Goal: Task Accomplishment & Management: Complete application form

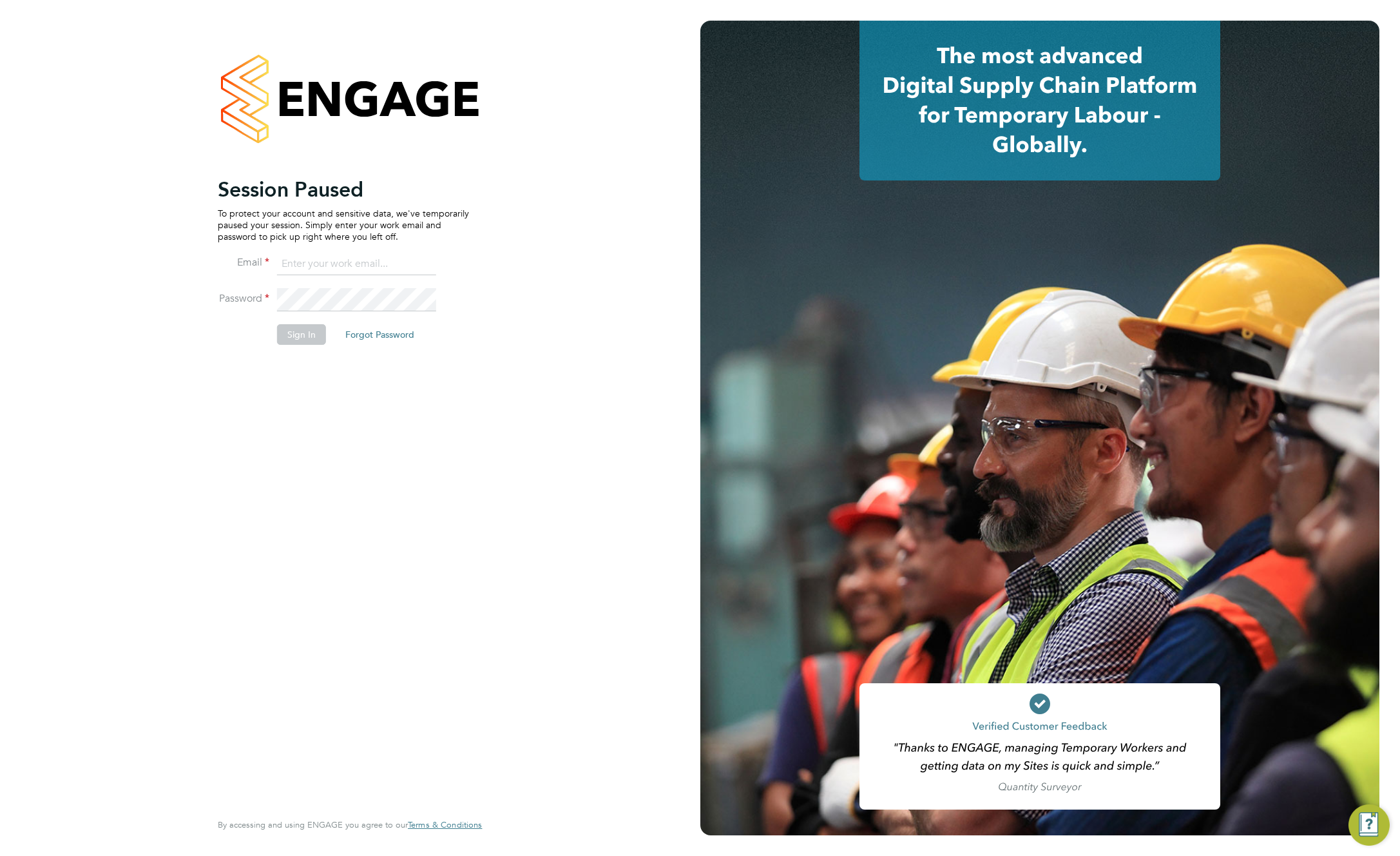
type input "support@engagelabs.io"
click at [302, 328] on button "Sign In" at bounding box center [302, 335] width 49 height 21
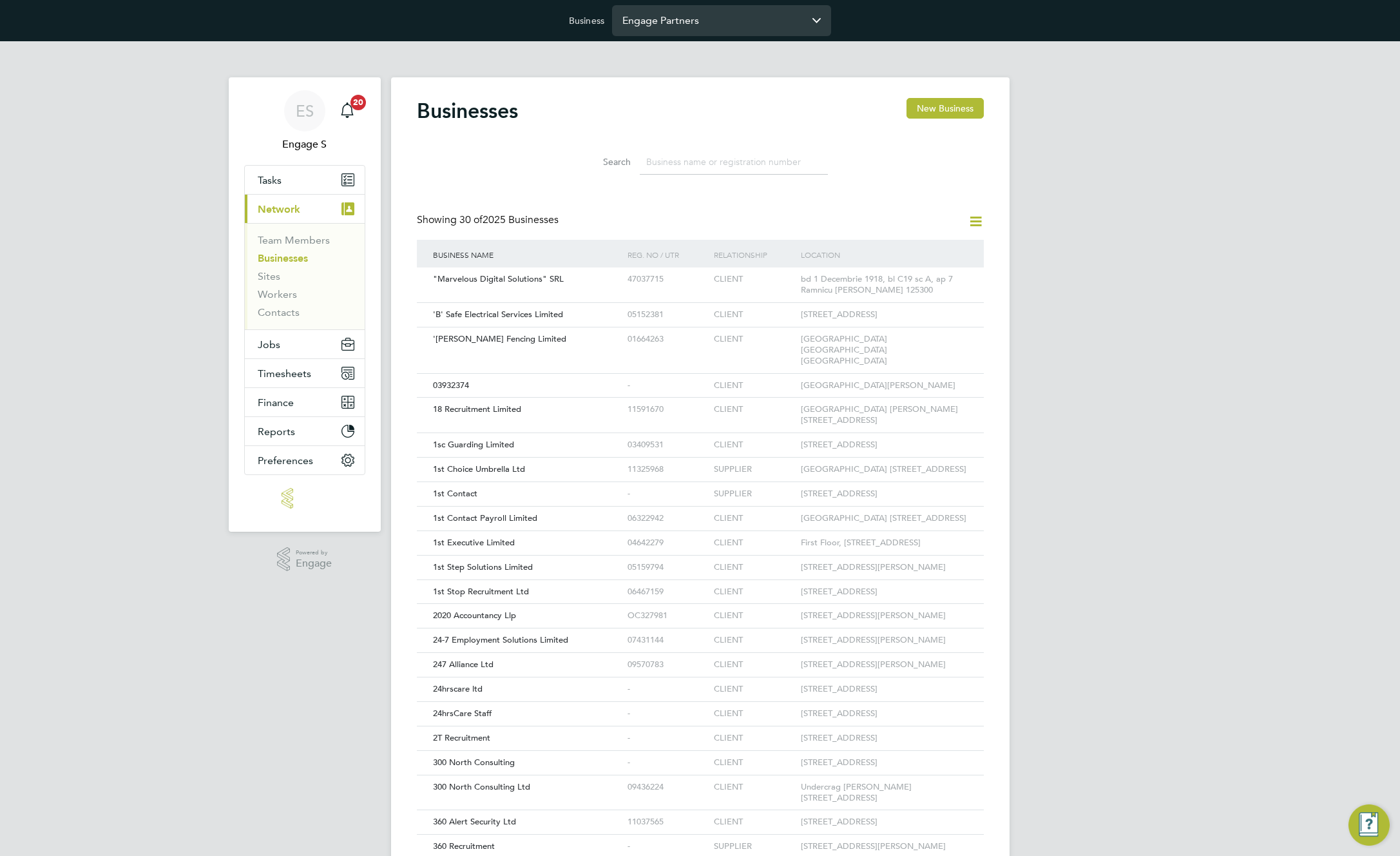
click at [677, 28] on input "Engage Partners" at bounding box center [722, 20] width 219 height 31
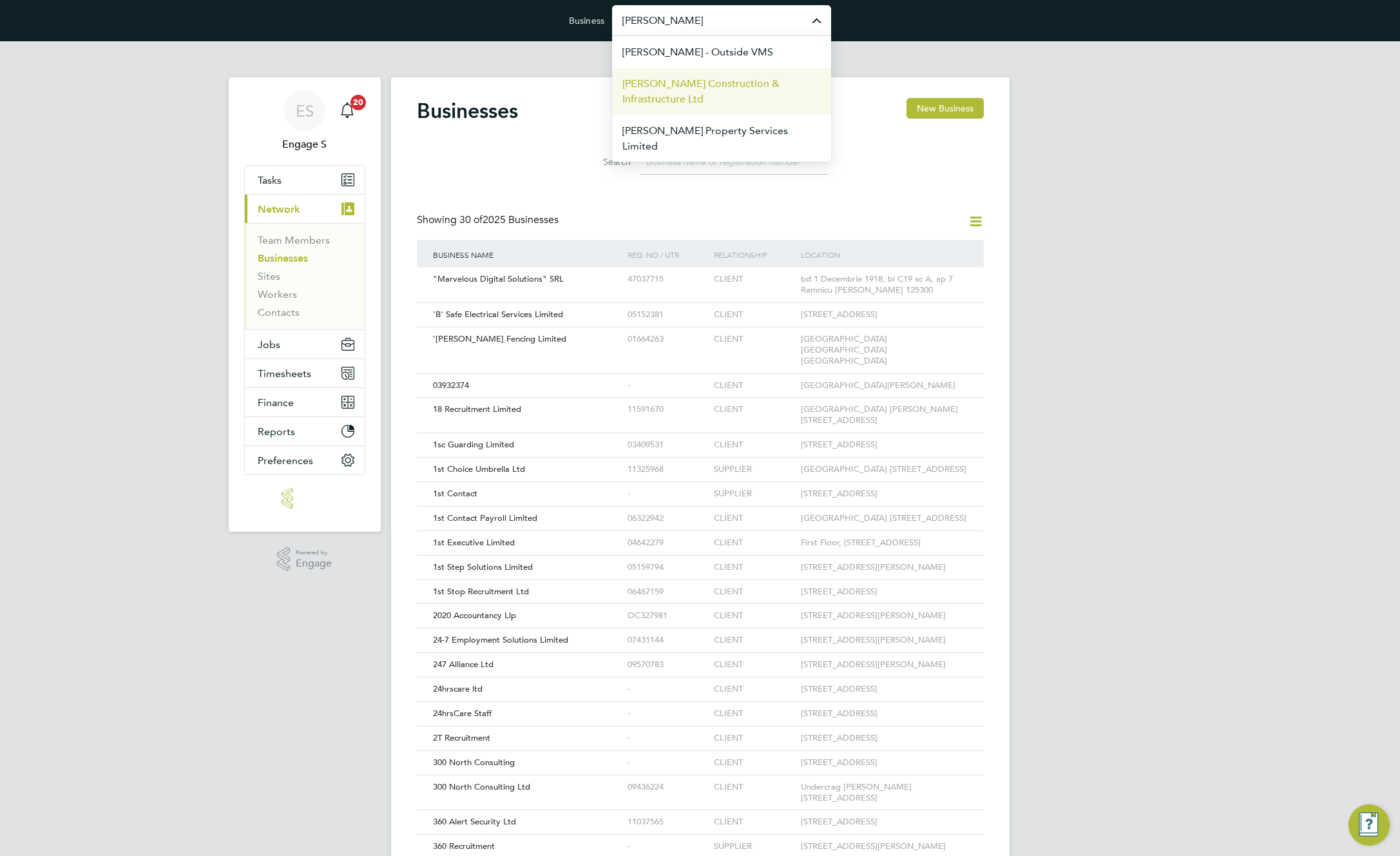
click at [719, 94] on span "[PERSON_NAME] Construction & Infrastructure Ltd" at bounding box center [722, 91] width 198 height 31
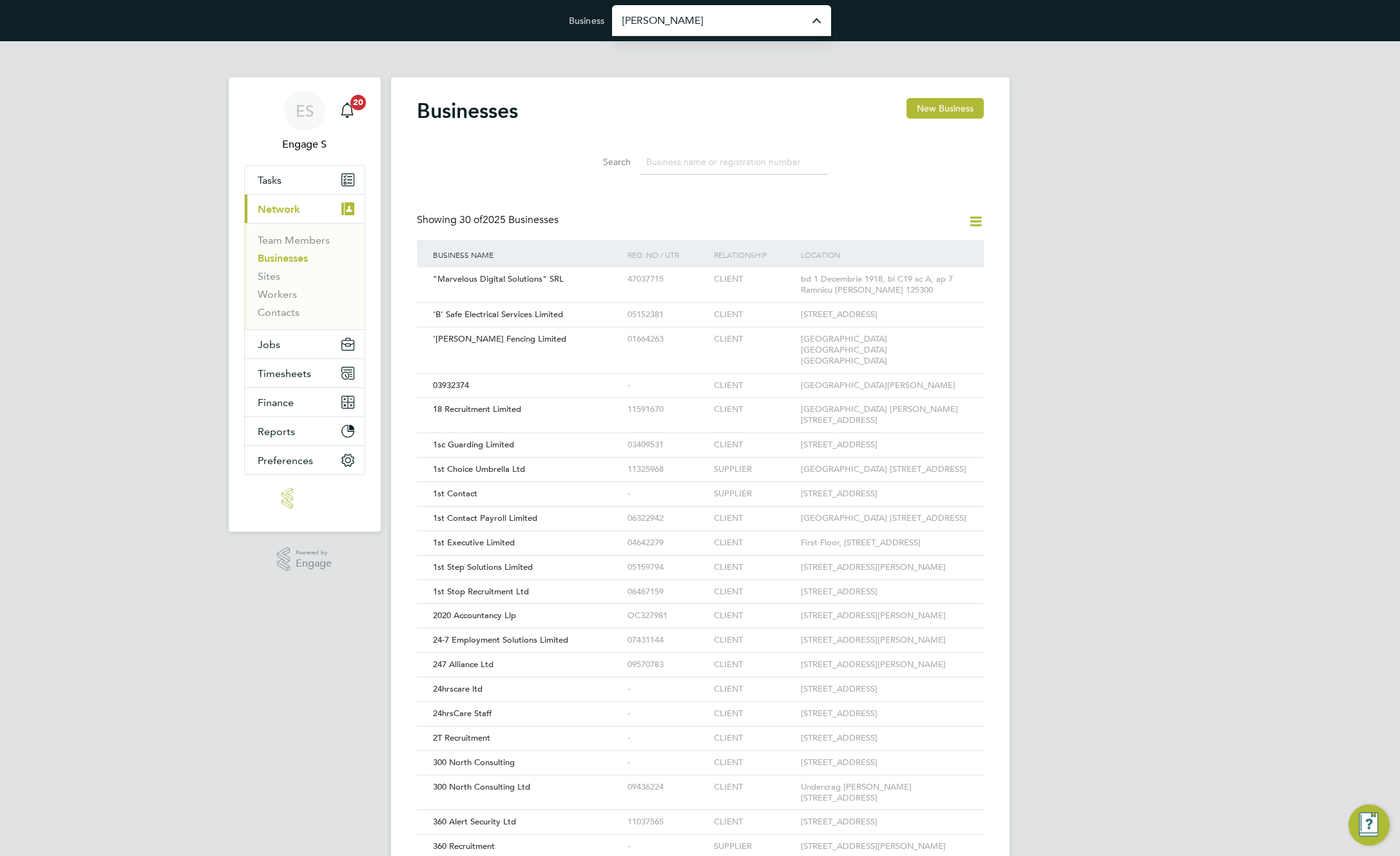
type input "[PERSON_NAME] Construction & Infrastructure Ltd"
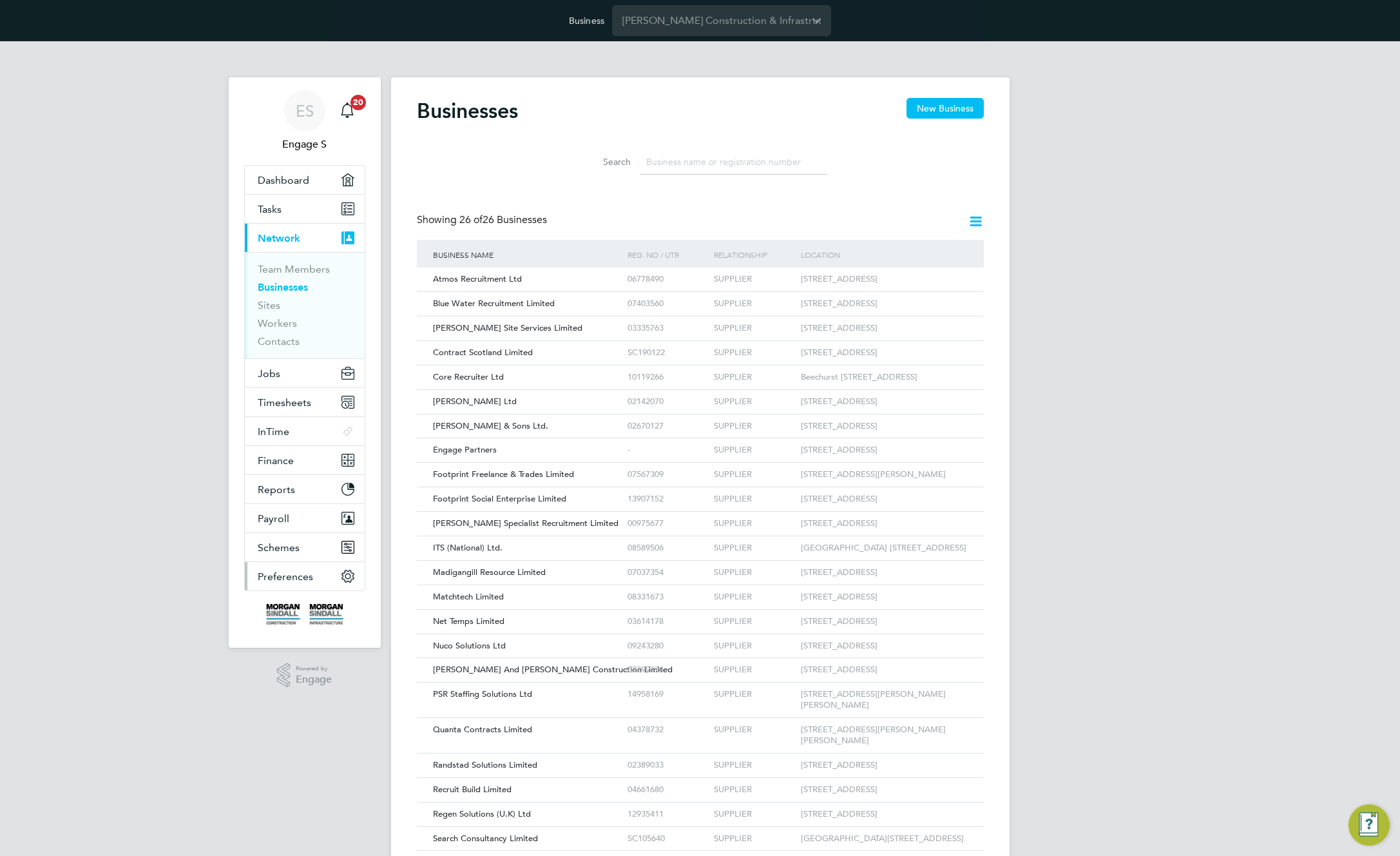
click at [299, 574] on span "Preferences" at bounding box center [285, 576] width 56 height 12
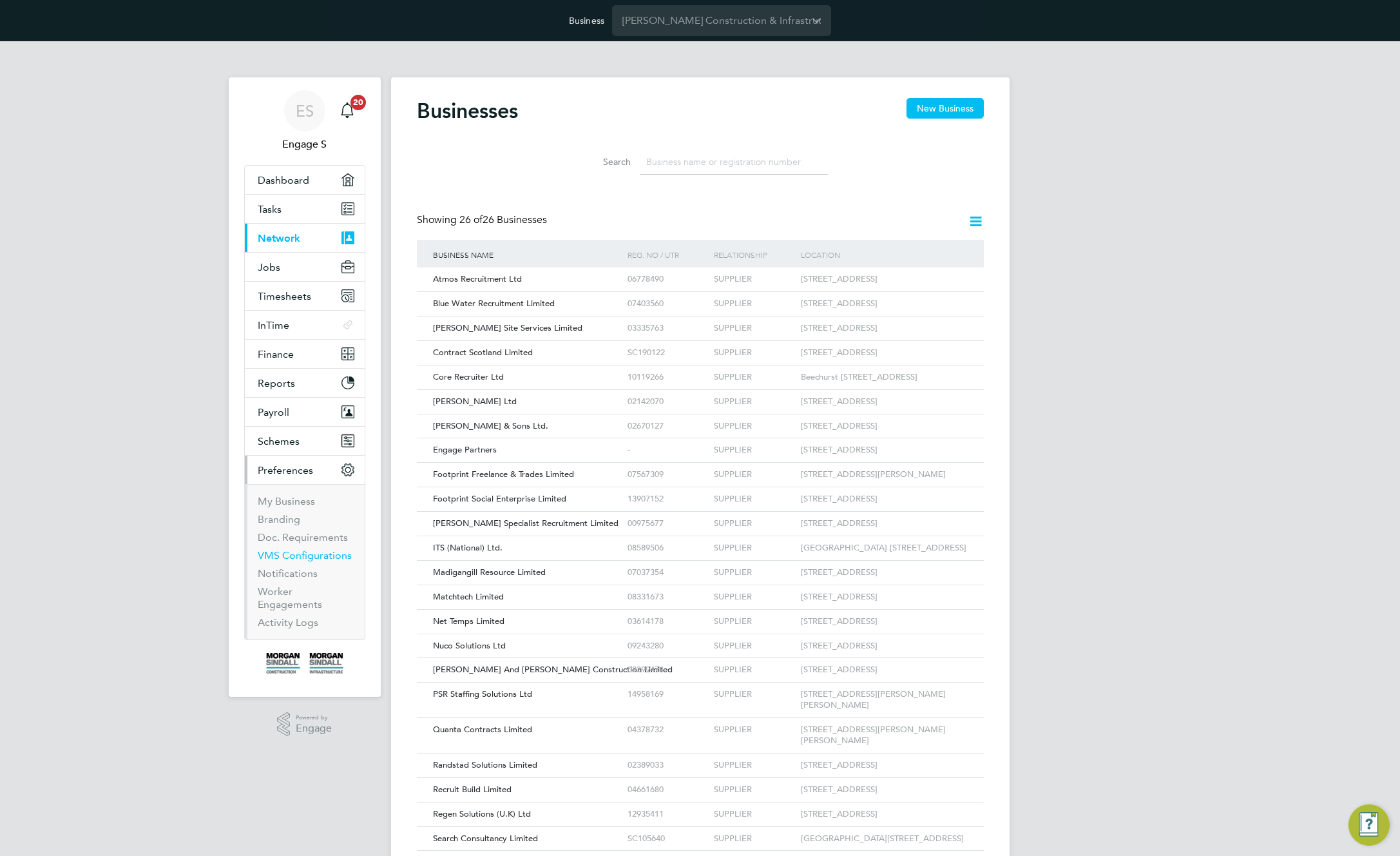
click at [294, 553] on link "VMS Configurations" at bounding box center [305, 555] width 94 height 12
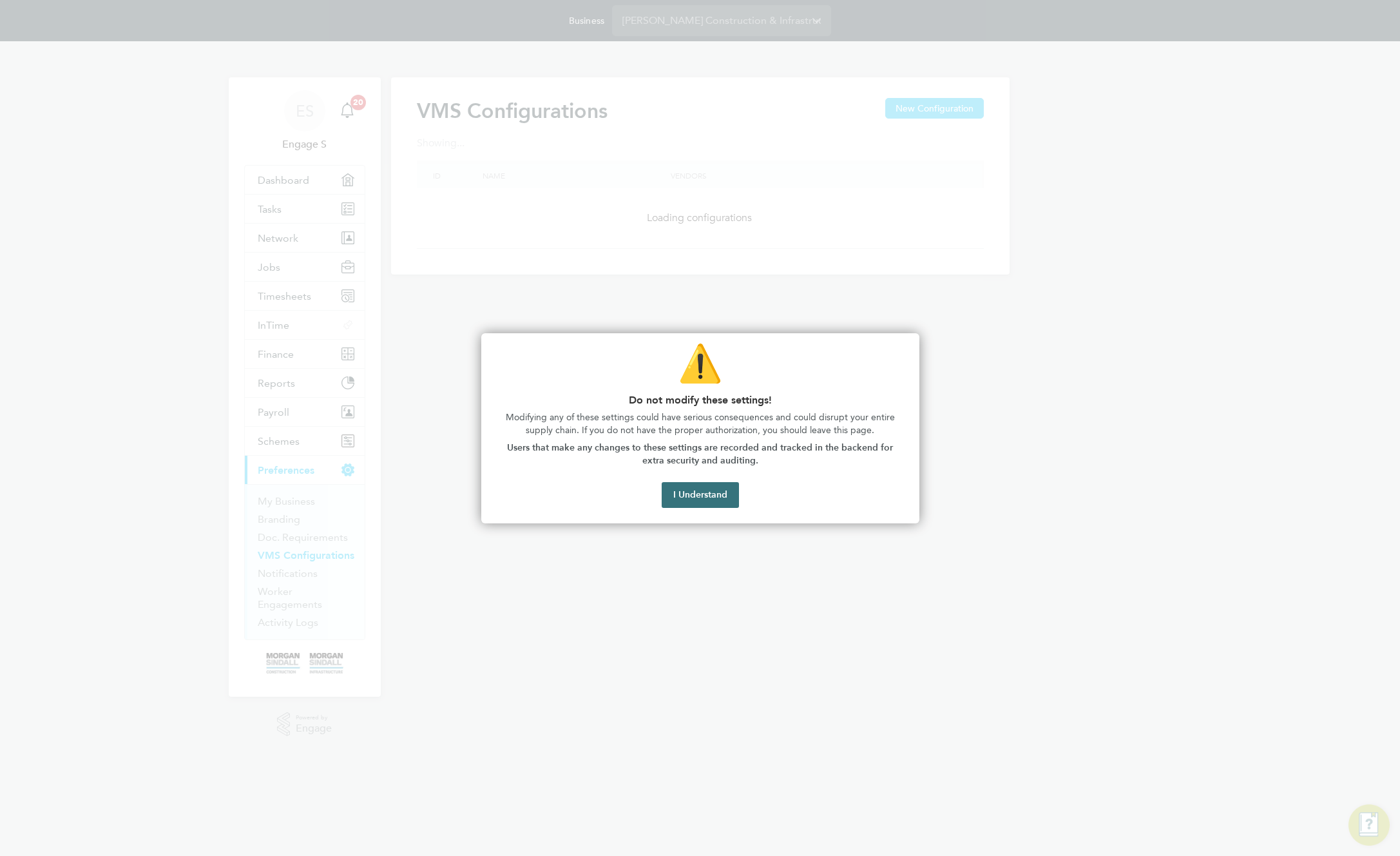
click at [718, 495] on button "I Understand" at bounding box center [700, 495] width 77 height 26
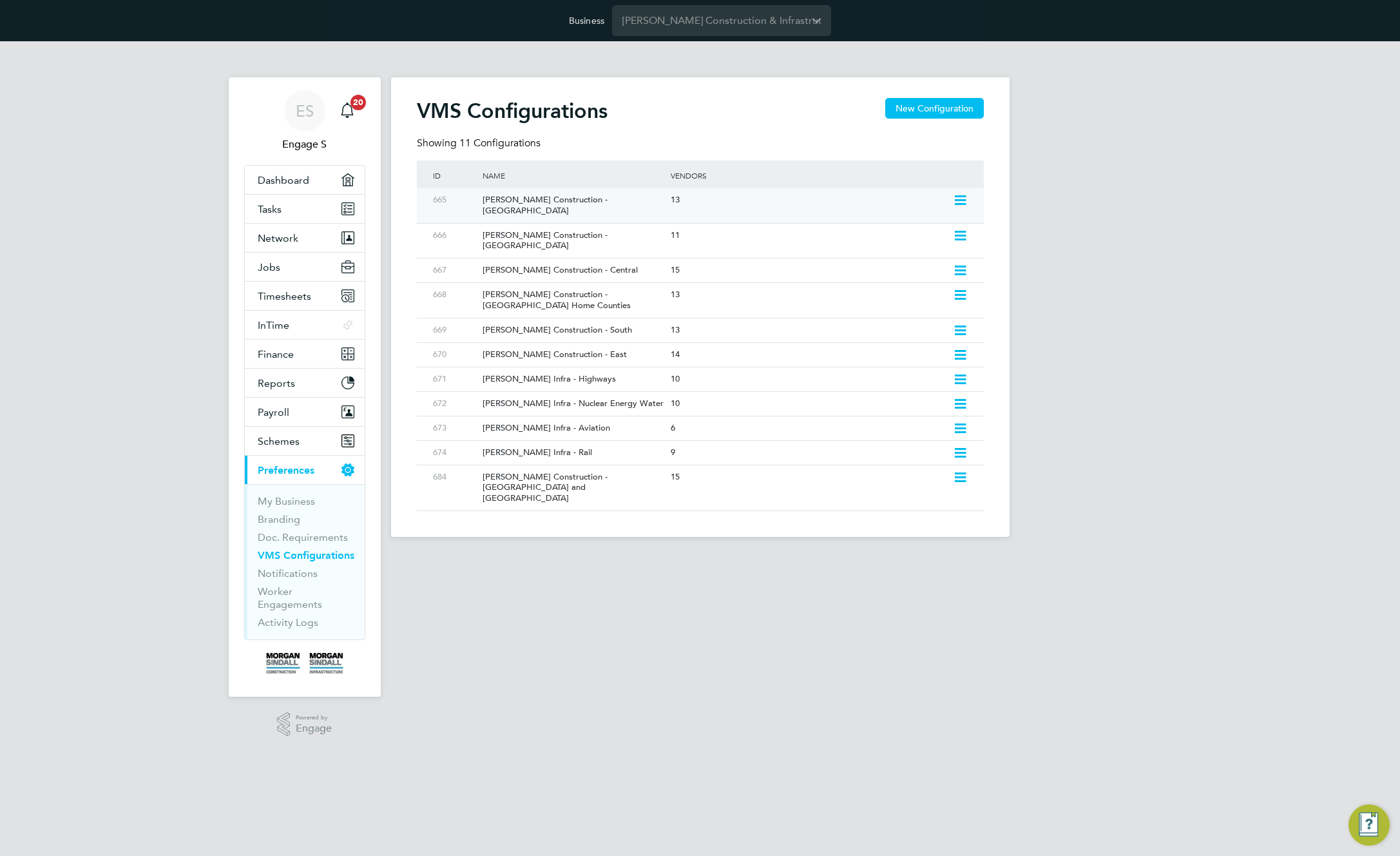
click at [591, 199] on div "Morgan Sindall Construction - Scotland" at bounding box center [569, 205] width 194 height 35
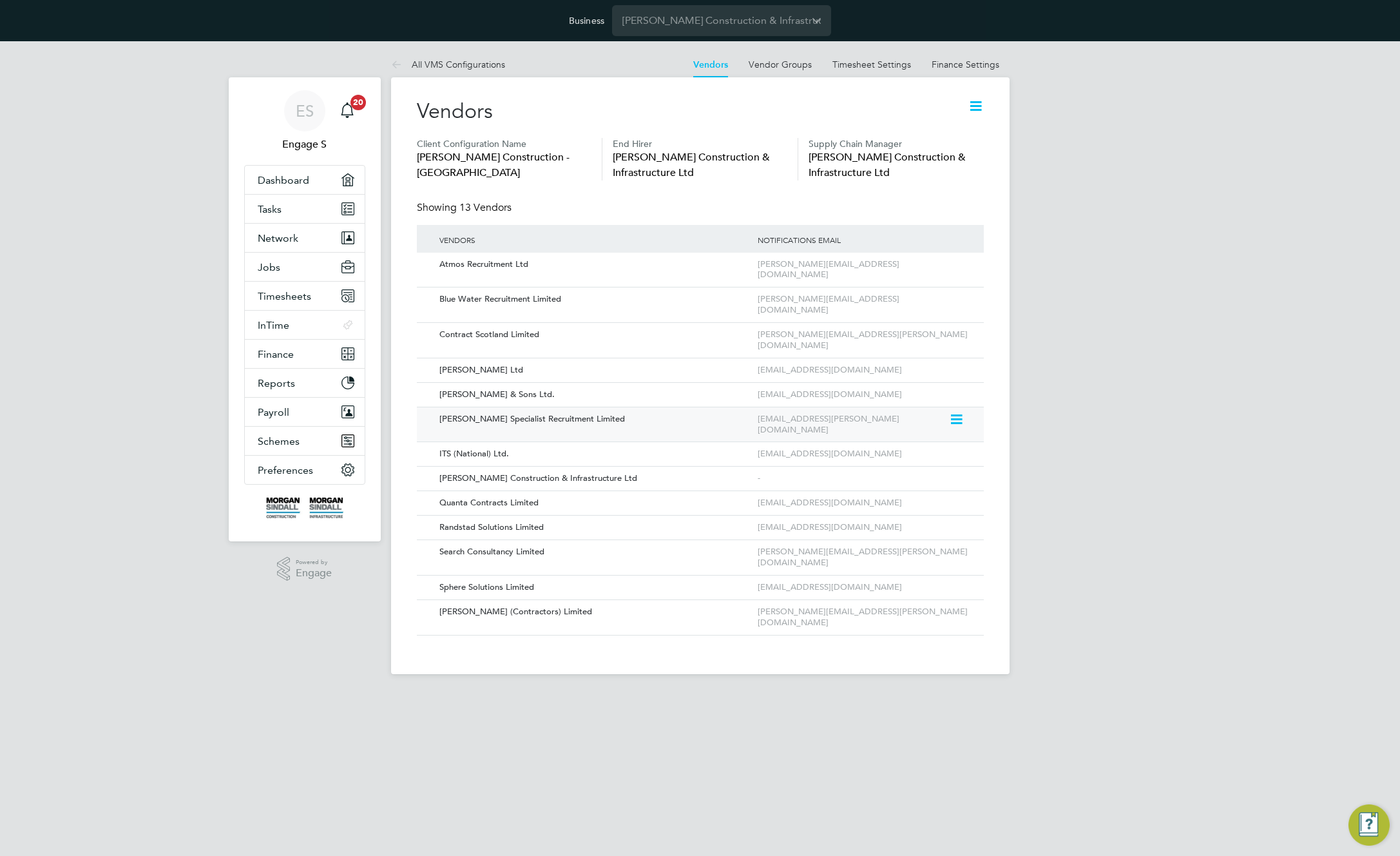
click at [958, 411] on icon at bounding box center [956, 419] width 13 height 15
click at [905, 414] on li "Edit Vendor" at bounding box center [921, 416] width 82 height 18
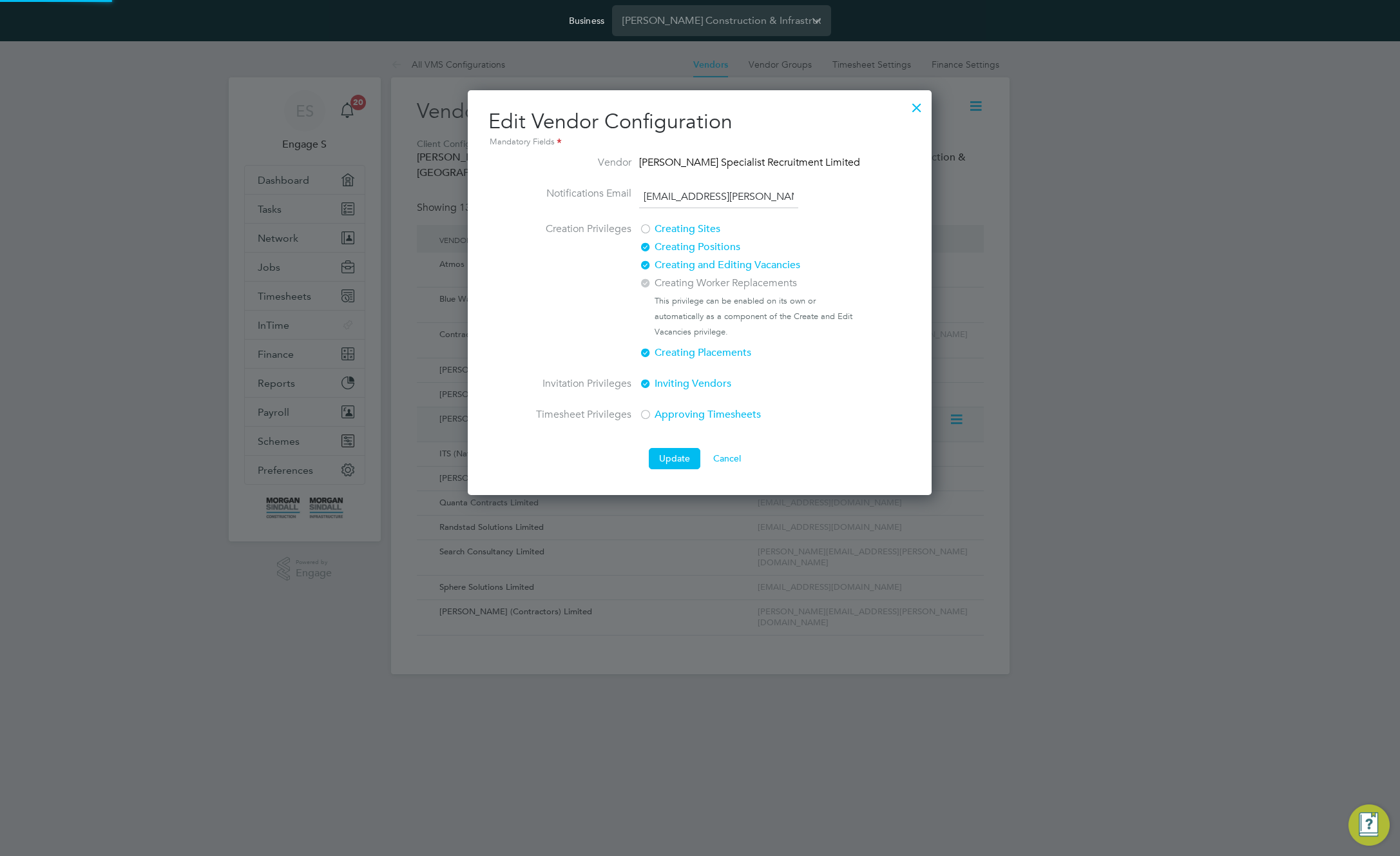
scroll to position [405, 465]
click at [913, 111] on div at bounding box center [916, 104] width 23 height 23
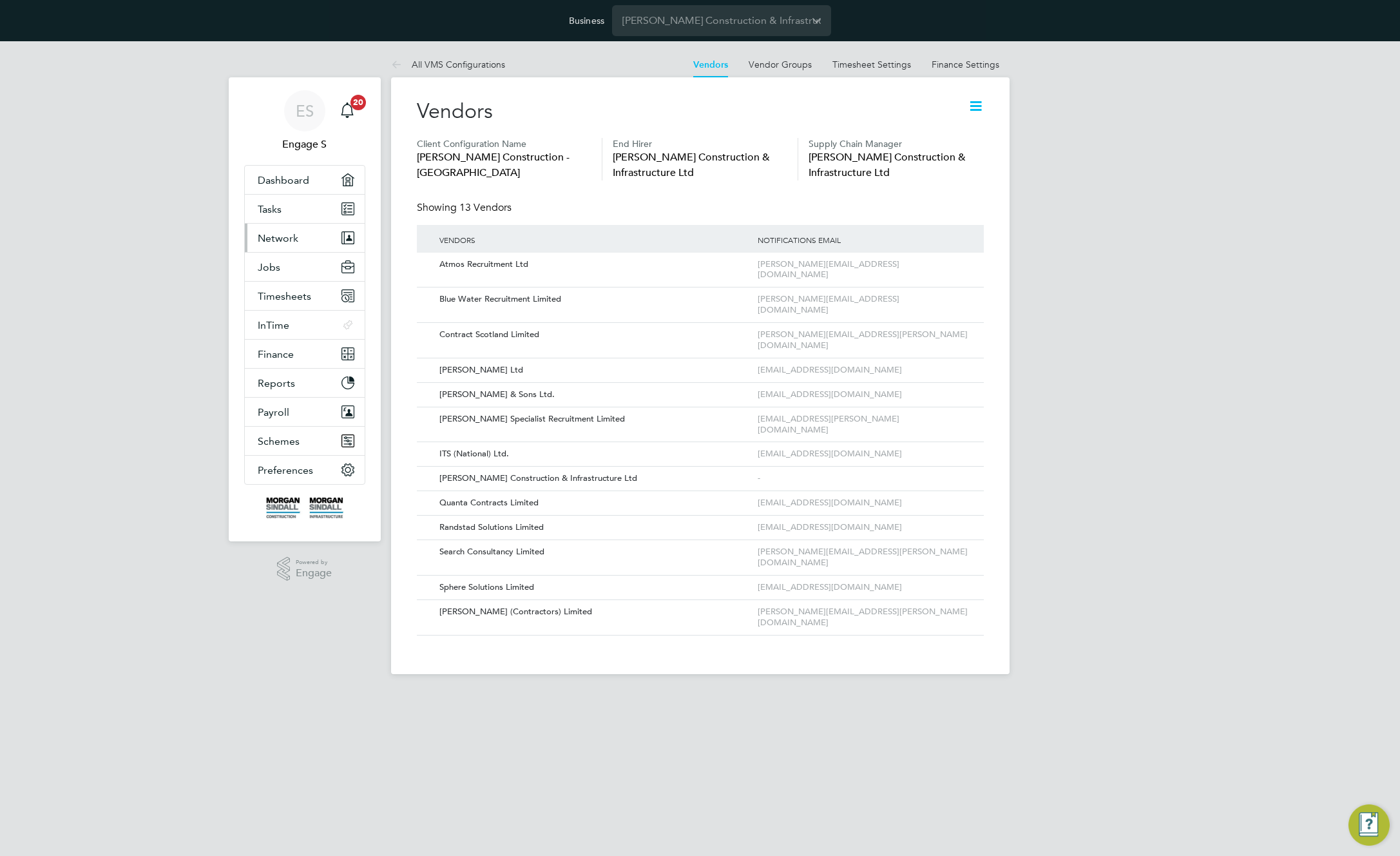
click at [290, 240] on span "Network" at bounding box center [278, 238] width 40 height 12
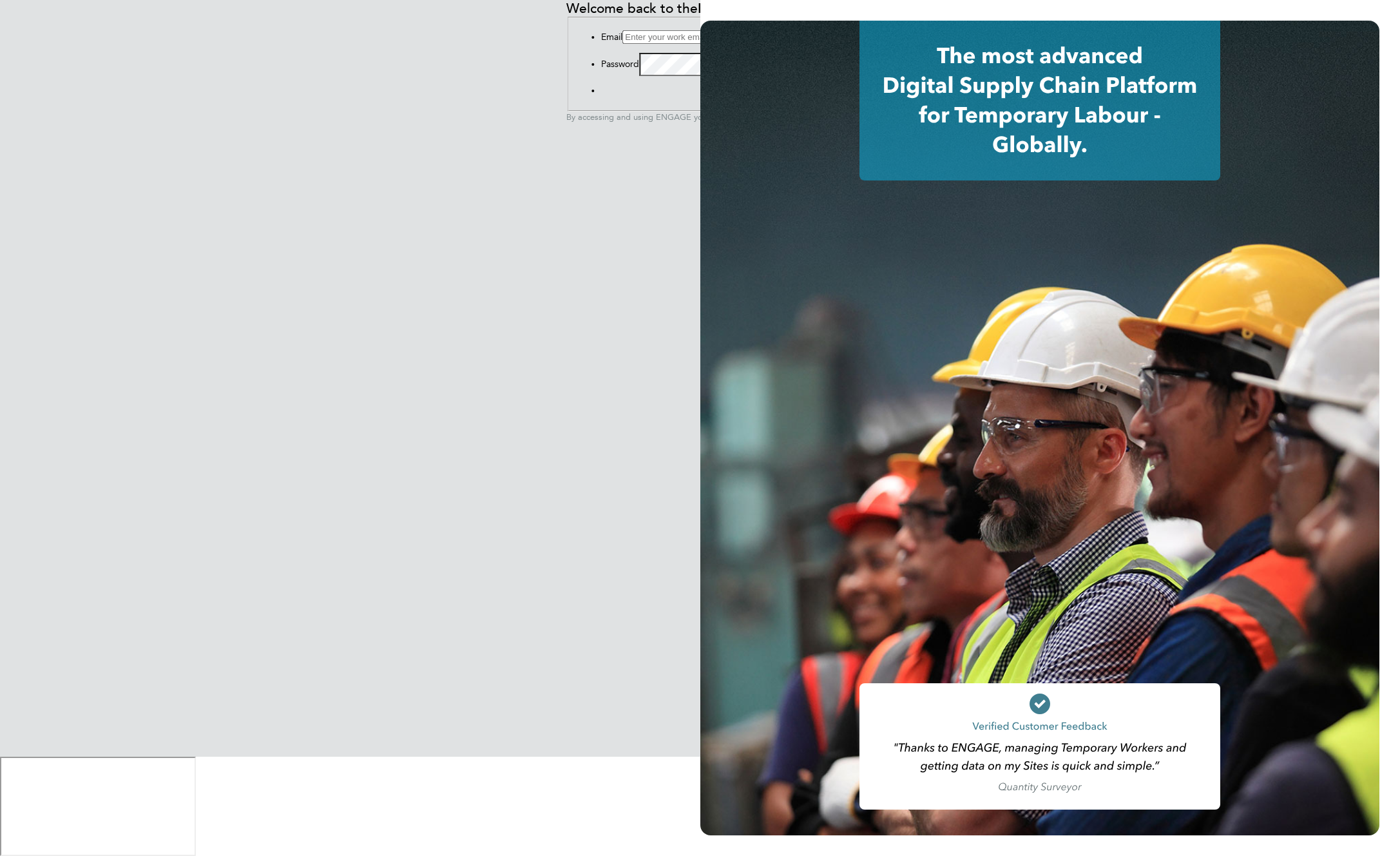
type input "support@engagelabs.io"
click at [601, 94] on button "Sign In" at bounding box center [601, 94] width 0 height 0
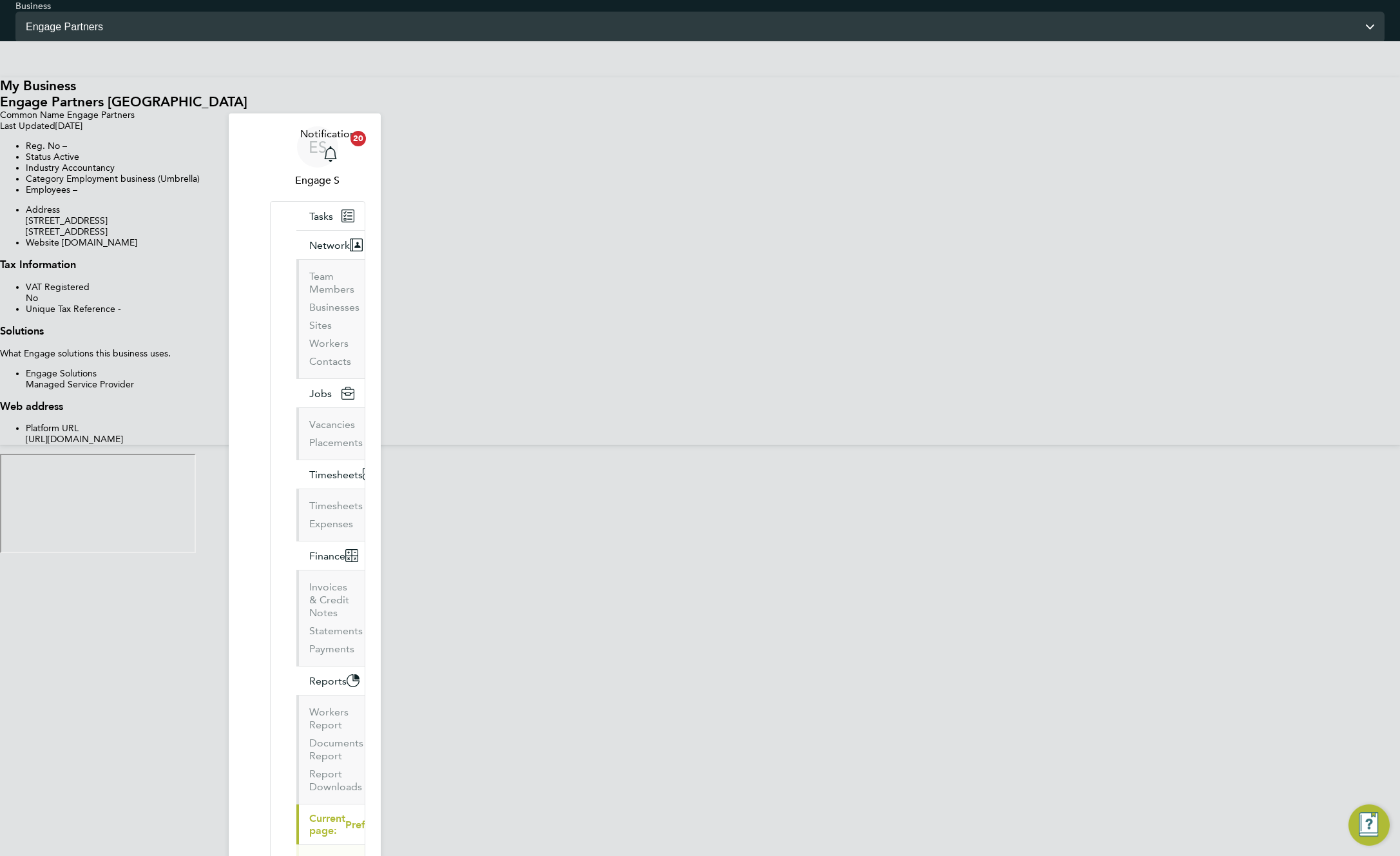
click at [719, 27] on input "Engage Partners" at bounding box center [700, 27] width 1369 height 31
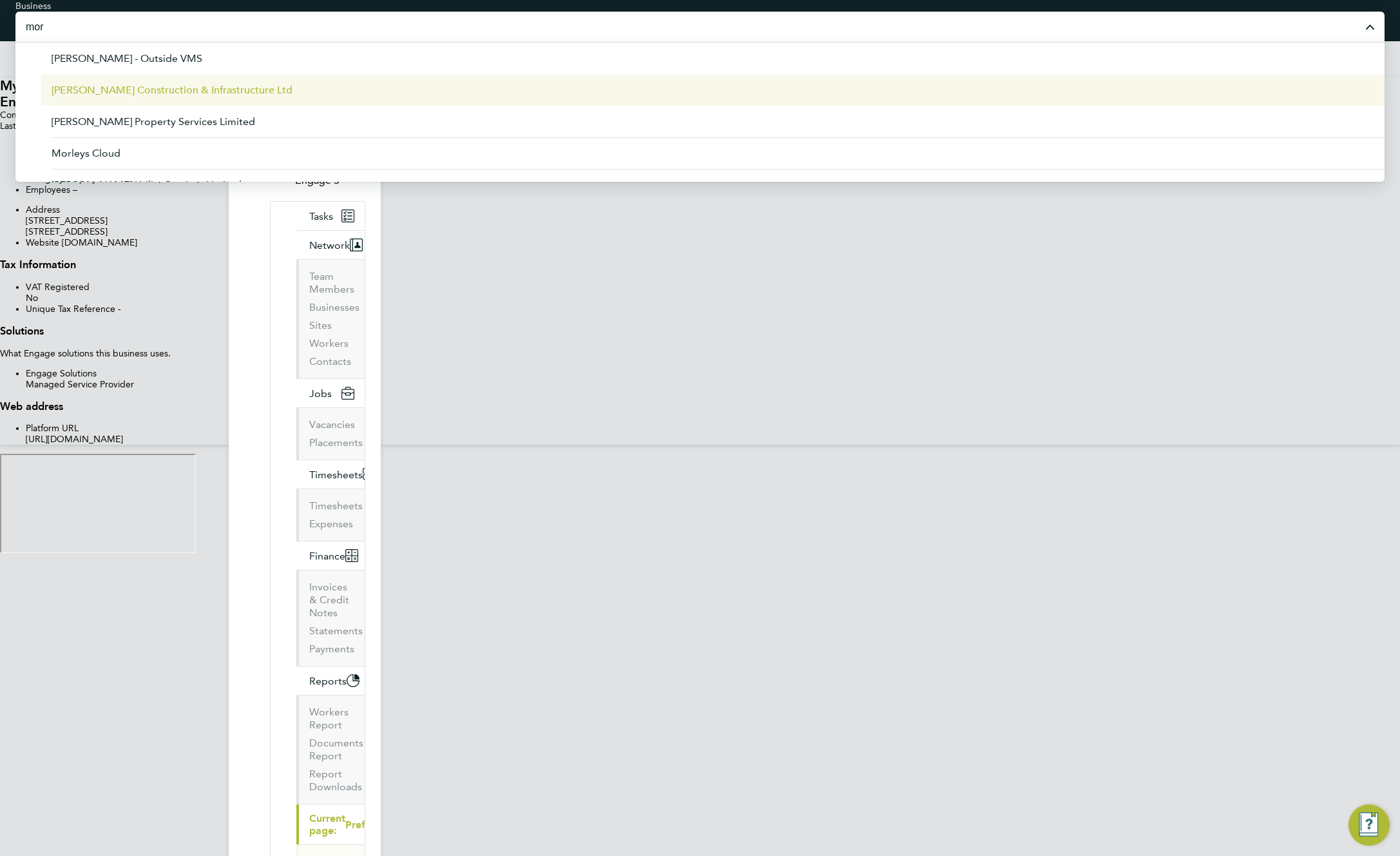
click at [293, 92] on span "[PERSON_NAME] Construction & Infrastructure Ltd" at bounding box center [172, 90] width 241 height 15
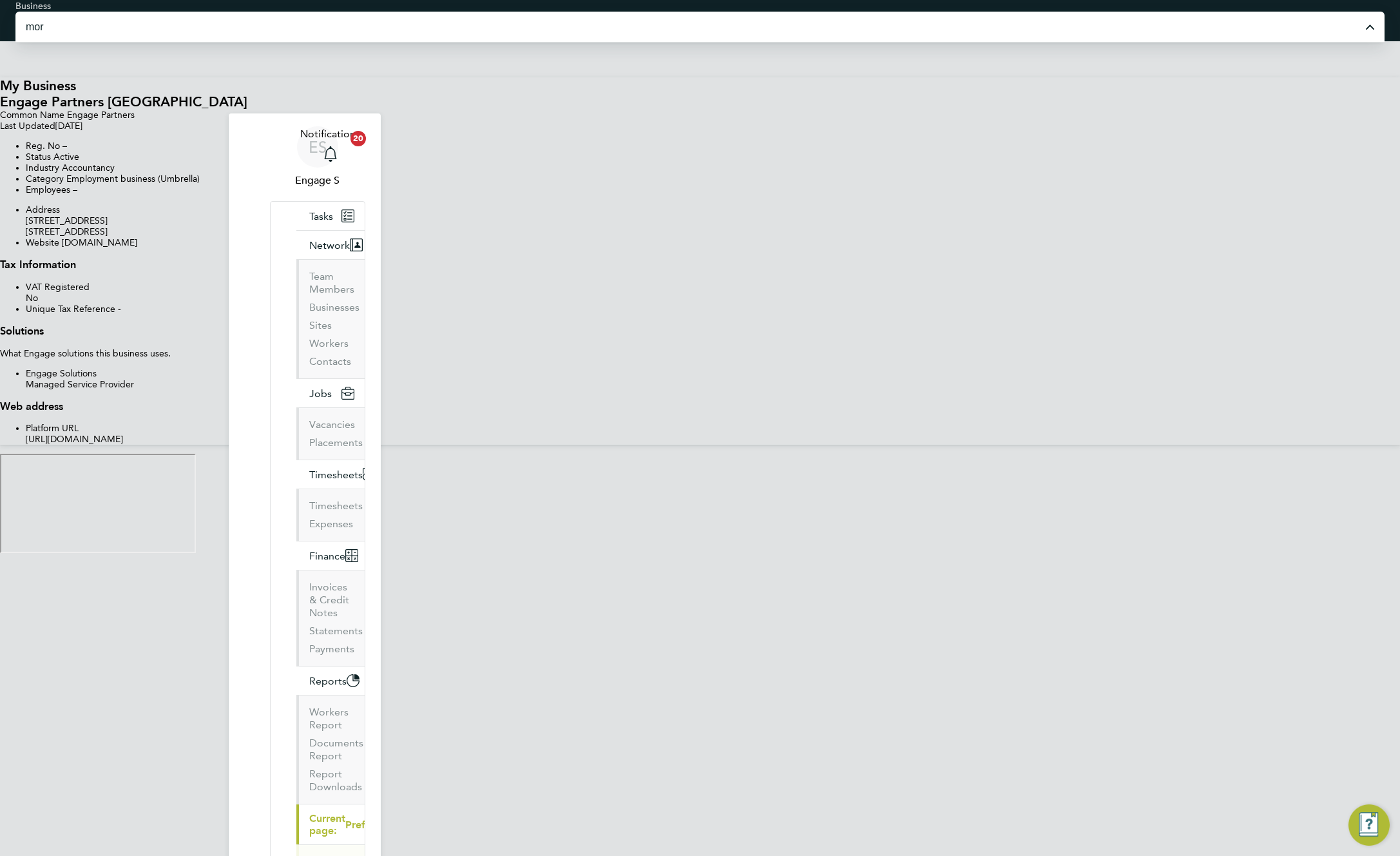
type input "[PERSON_NAME] Construction & Infrastructure Ltd"
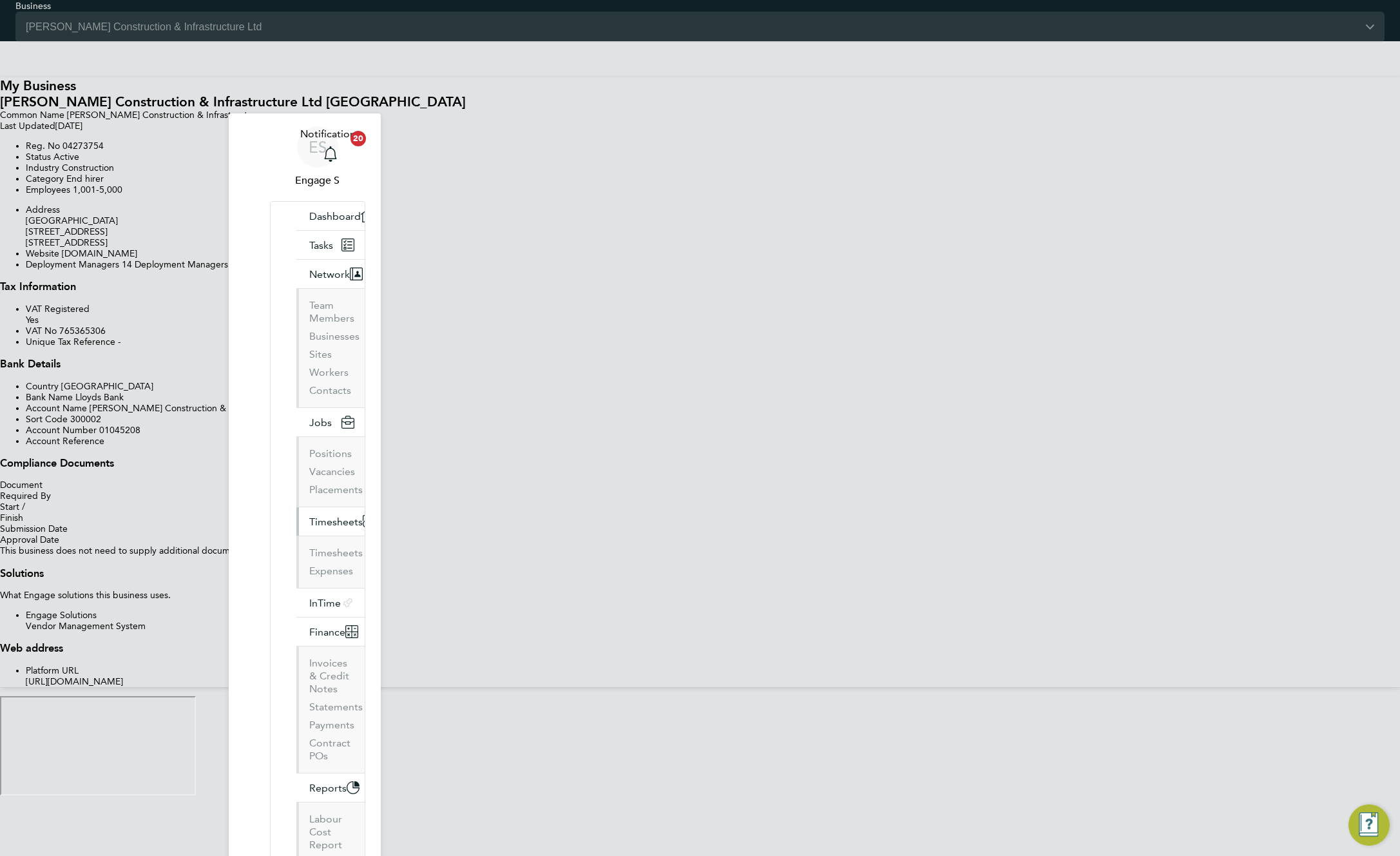
click at [296, 507] on button "Timesheets" at bounding box center [340, 521] width 90 height 28
click at [567, 120] on div "Common Name [PERSON_NAME] Construction & Infrastructure" at bounding box center [700, 115] width 1400 height 11
click at [309, 268] on span "Network" at bounding box center [329, 274] width 40 height 12
click at [309, 299] on link "Team Members" at bounding box center [331, 311] width 45 height 25
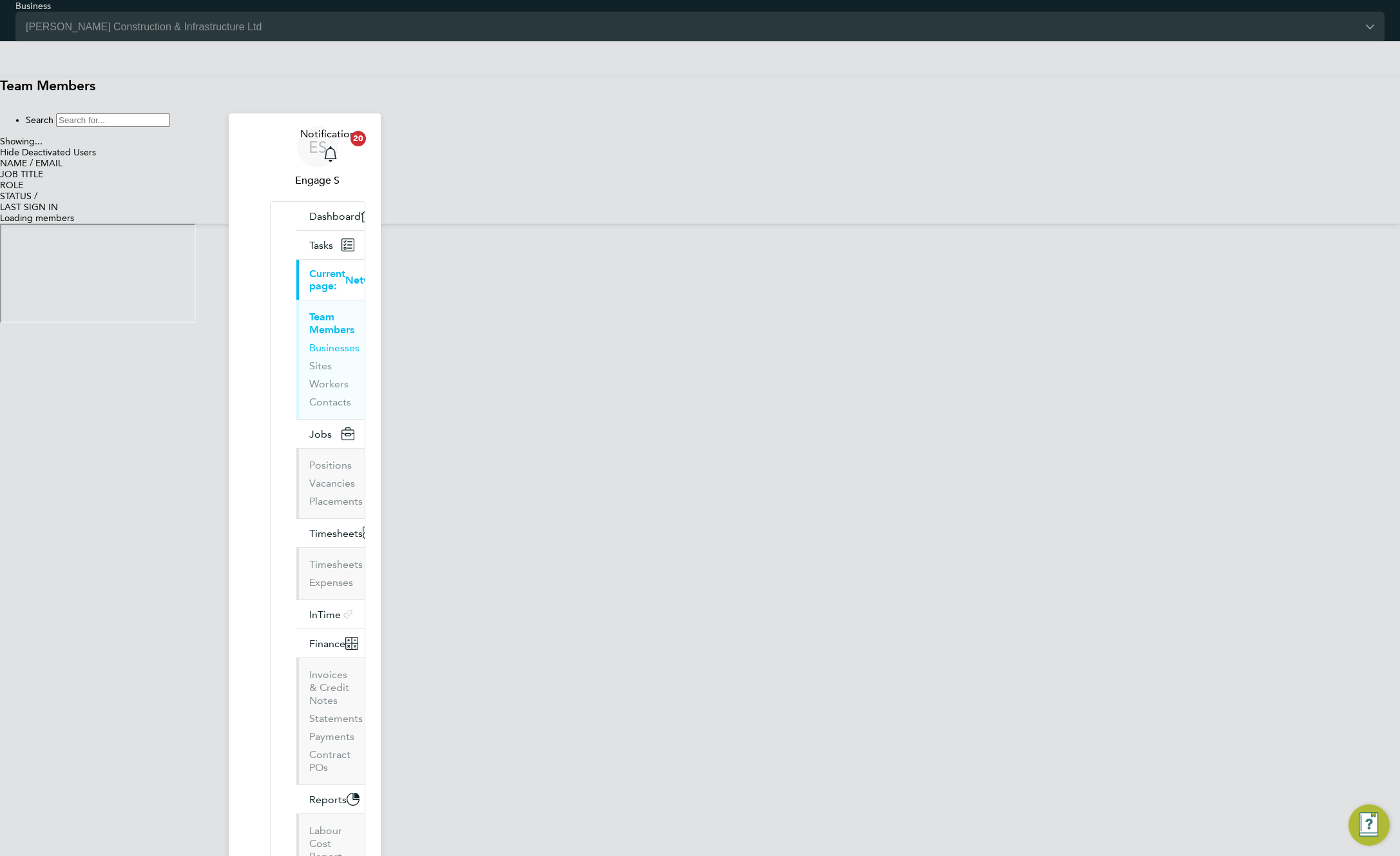
click at [309, 341] on link "Businesses" at bounding box center [334, 347] width 50 height 12
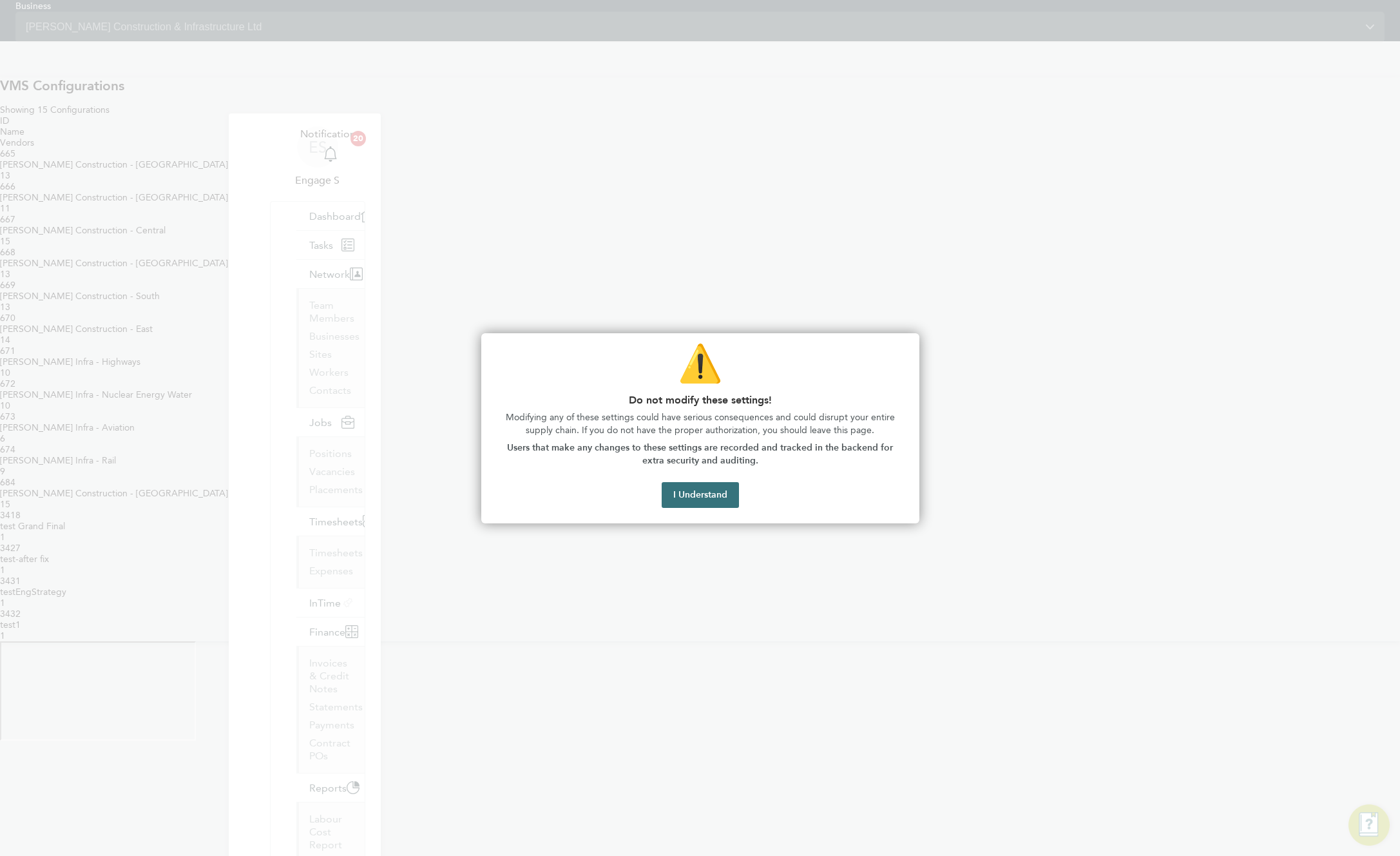
click at [684, 500] on button "I Understand" at bounding box center [700, 495] width 77 height 26
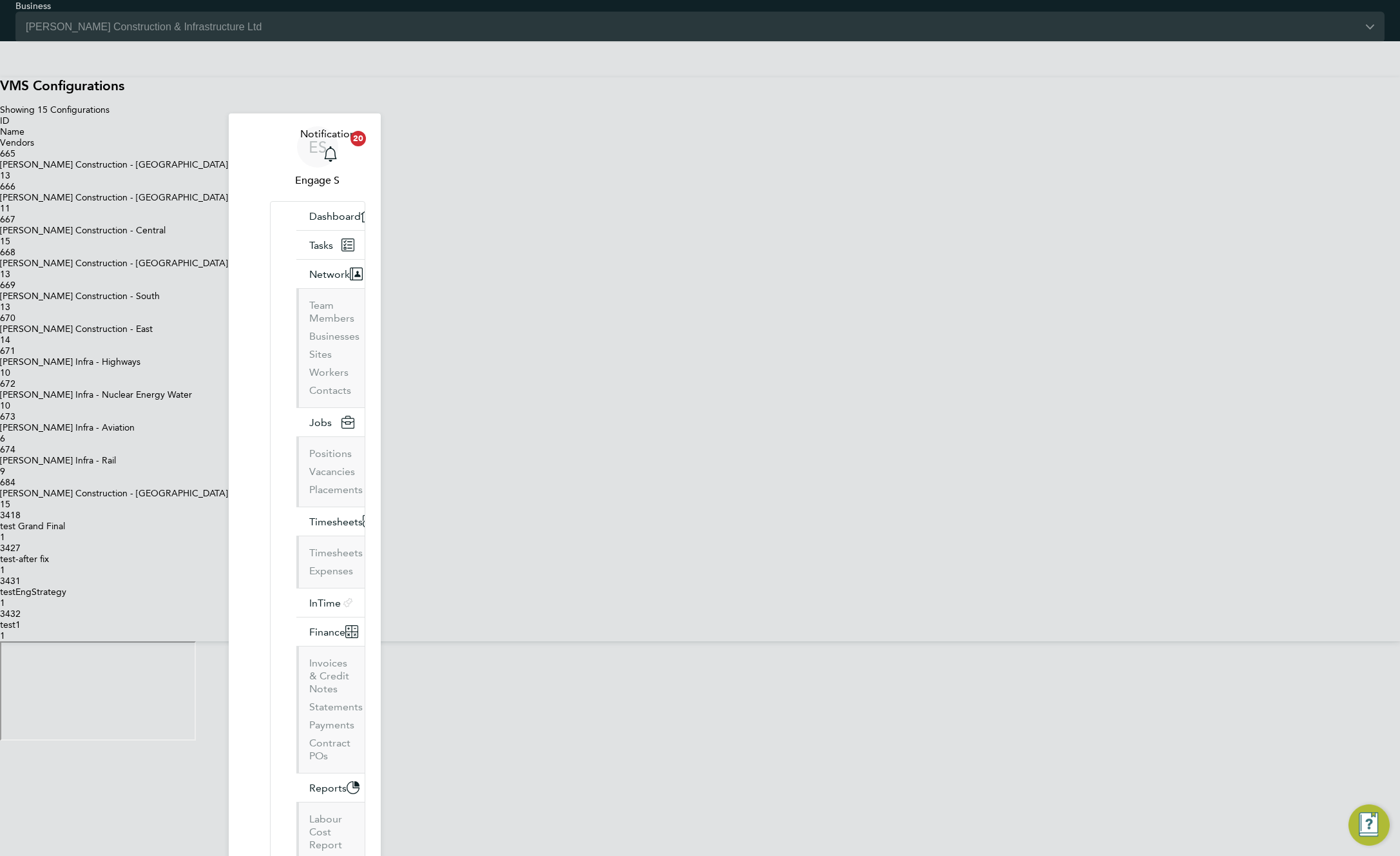
click at [505, 137] on div "Name" at bounding box center [700, 132] width 1400 height 11
drag, startPoint x: 560, startPoint y: 166, endPoint x: 505, endPoint y: 173, distance: 55.4
click at [505, 137] on div "Name" at bounding box center [700, 132] width 1400 height 11
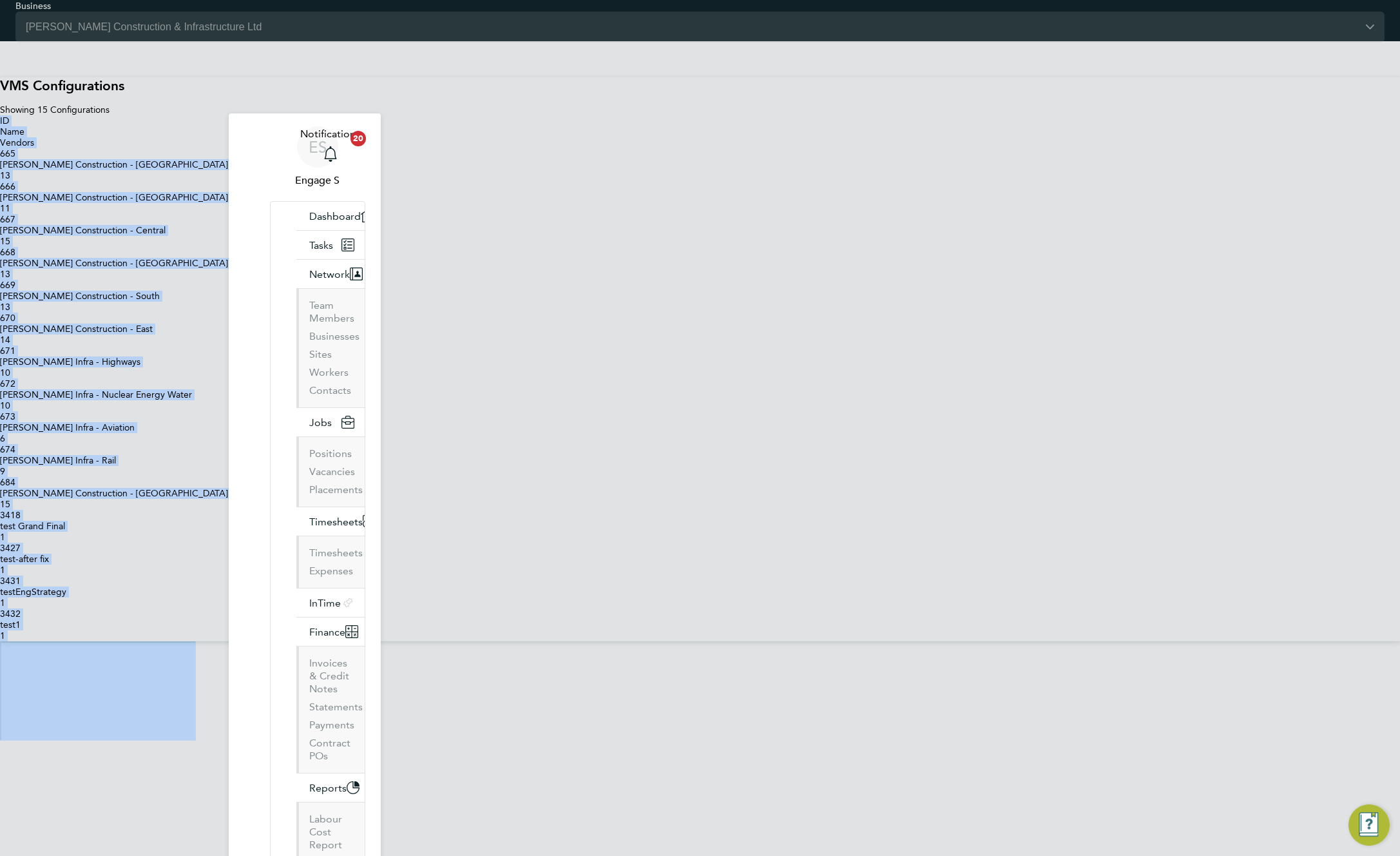
click at [505, 137] on div "Name" at bounding box center [700, 132] width 1400 height 11
click at [0, 181] on icon at bounding box center [0, 181] width 0 height 0
click at [903, 741] on li "Edit VMS Configuration" at bounding box center [713, 741] width 1374 height 0
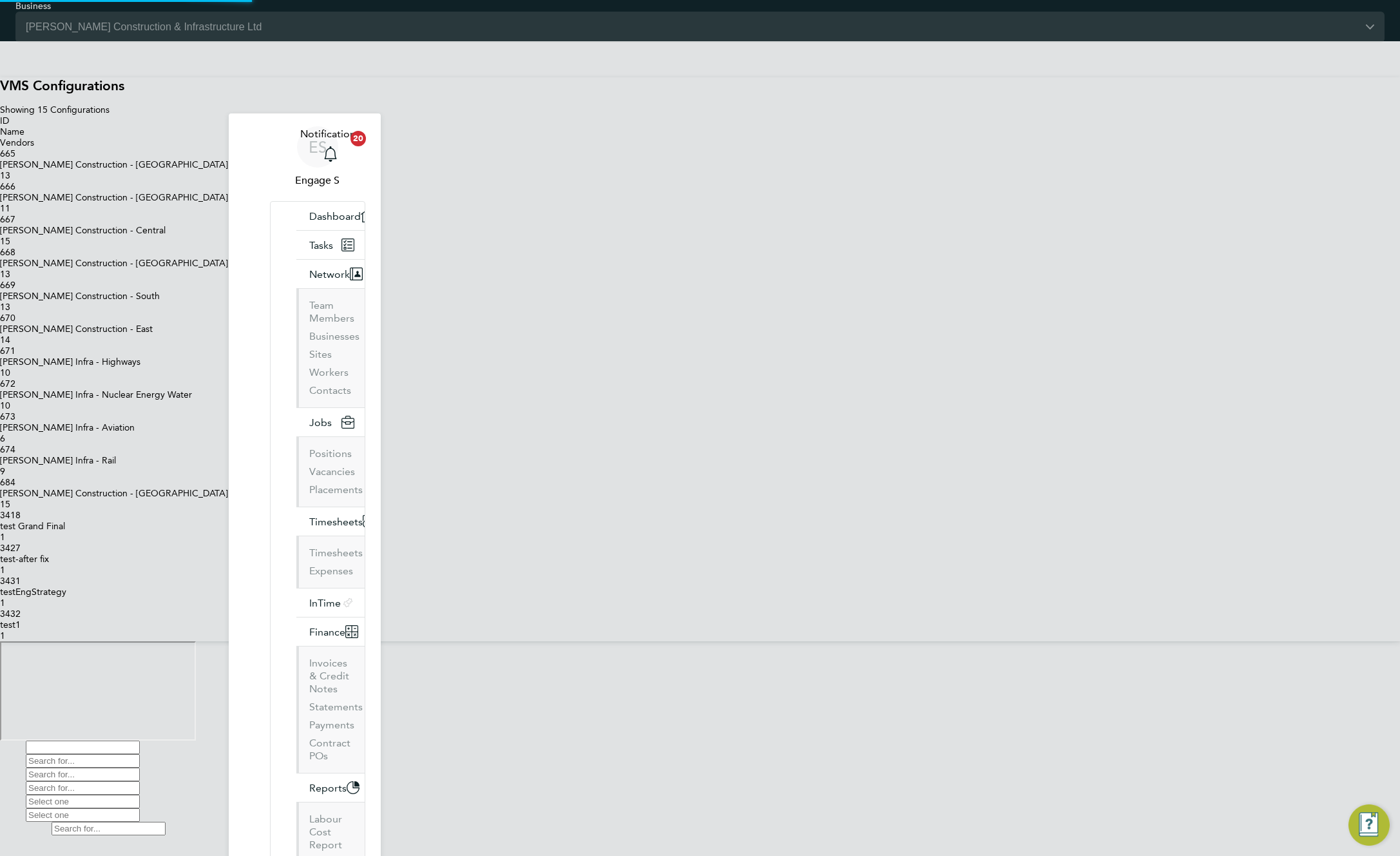
type input "[PERSON_NAME] Construction - [GEOGRAPHIC_DATA]"
type input "[PERSON_NAME] Construction & Infrastructure Ltd"
type input "Custom"
type input "By Vendor Group"
type input "No Limits"
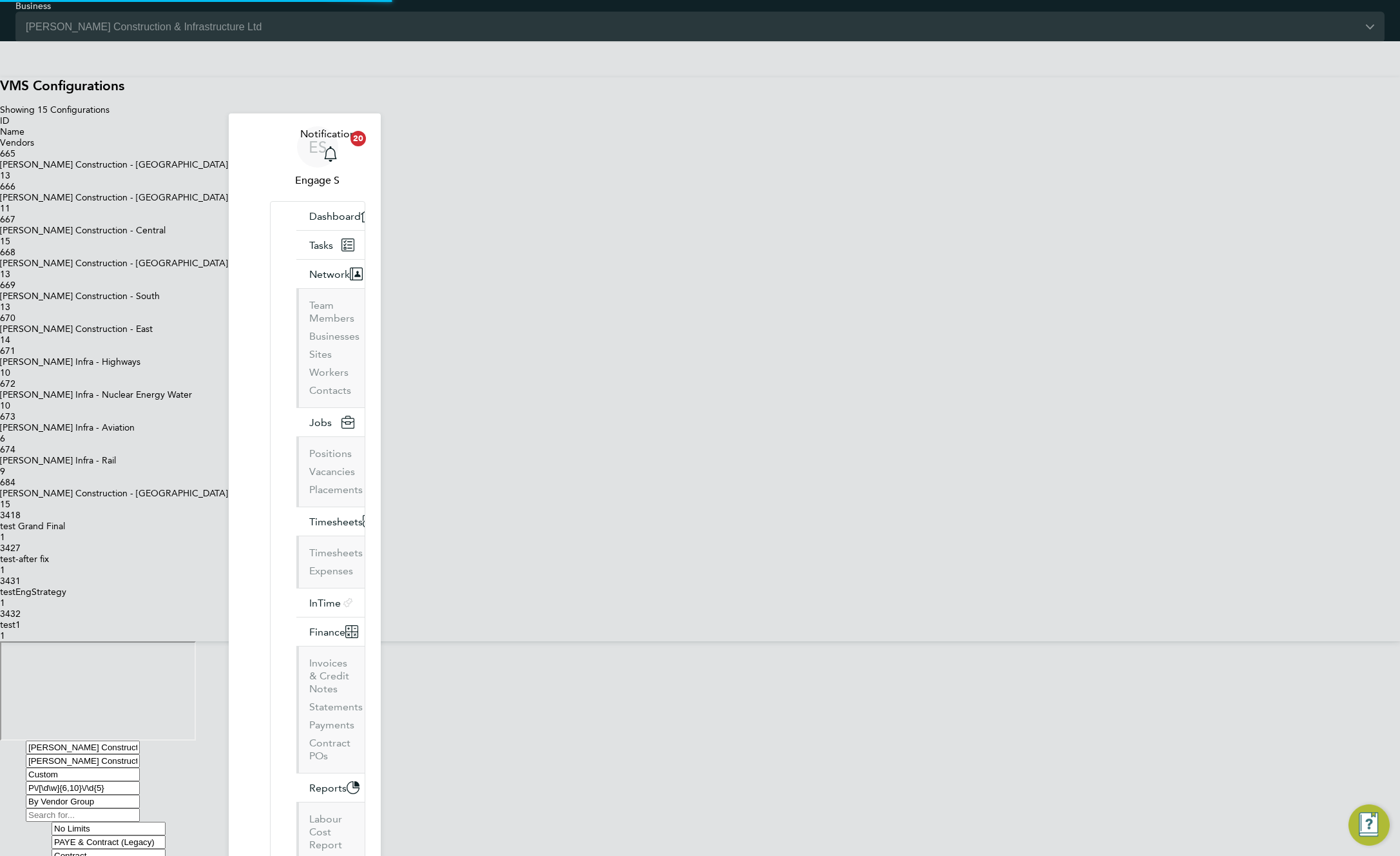
scroll to position [47, 434]
type input "Labour Desk"
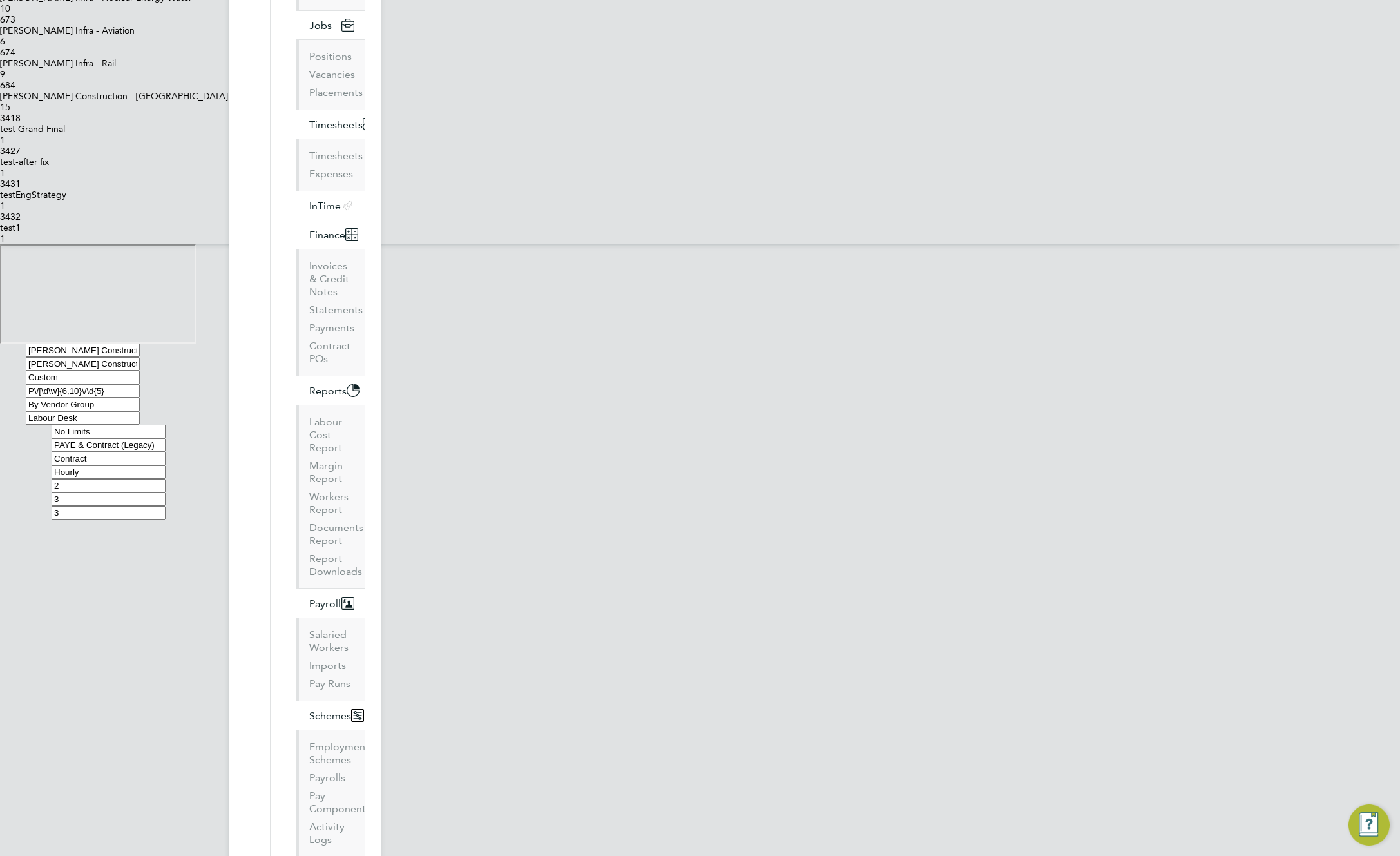
scroll to position [304, 0]
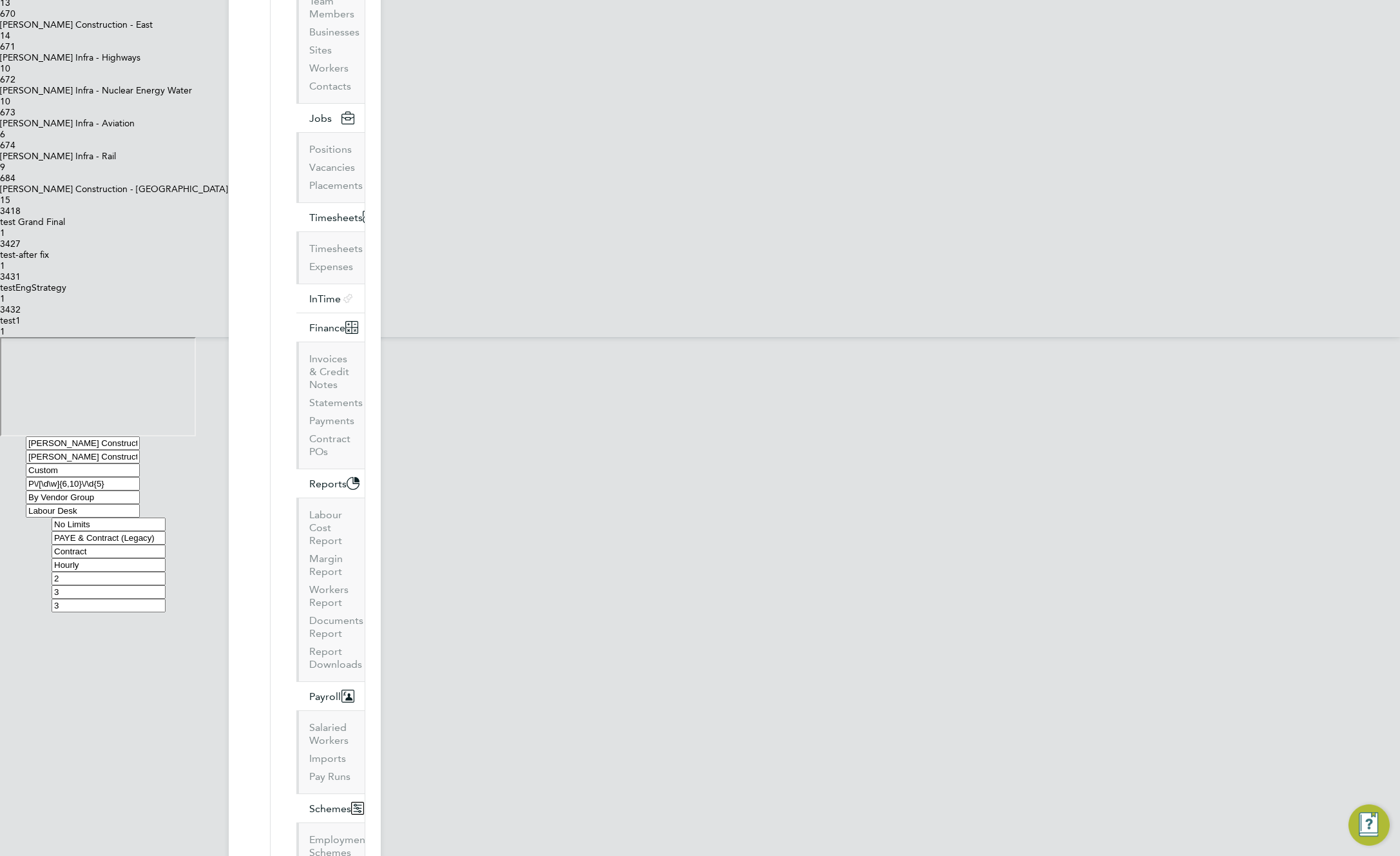
click at [863, 491] on h3 "Agency Pay Rates & Markup" at bounding box center [681, 491] width 1361 height 0
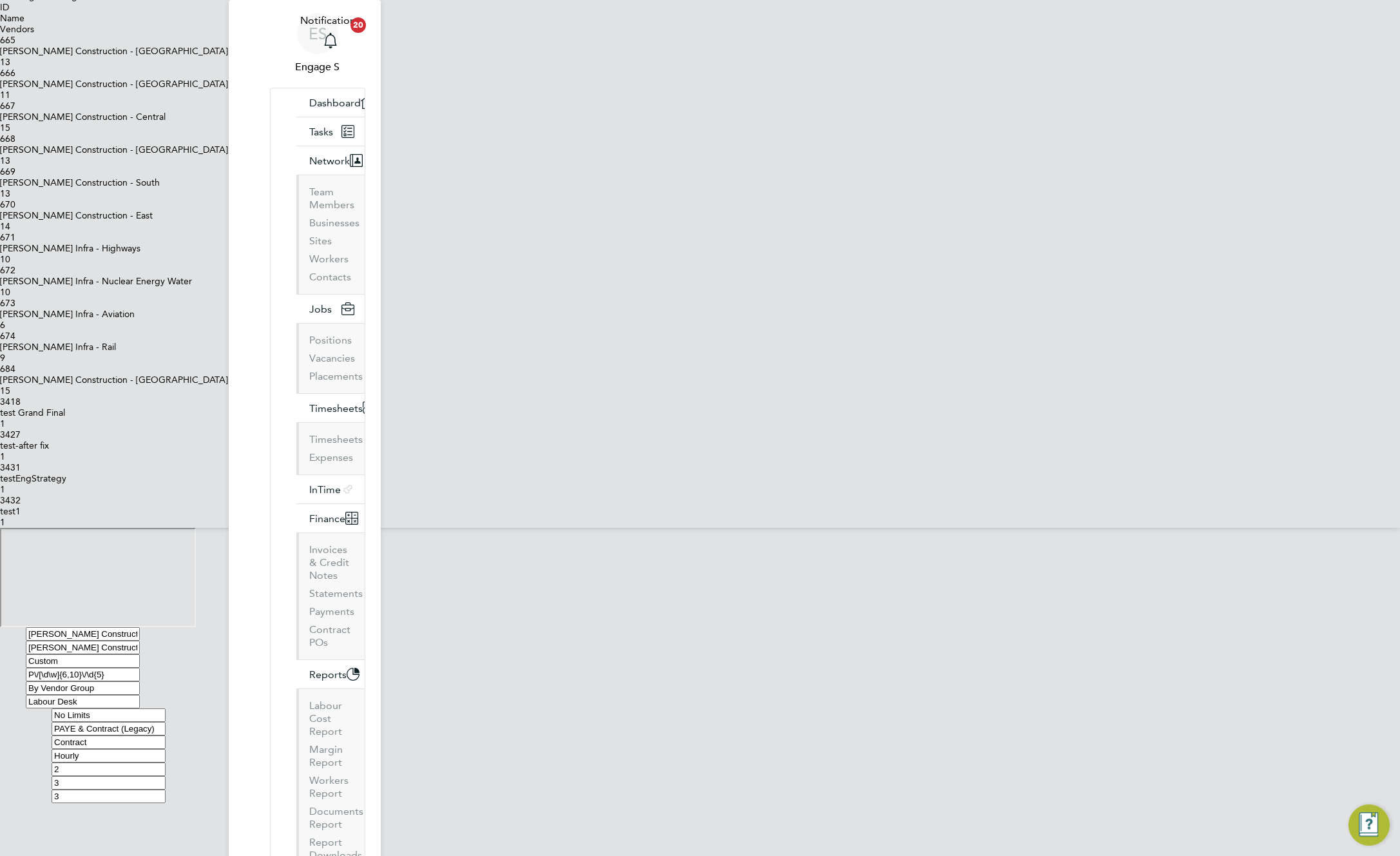
scroll to position [0, 0]
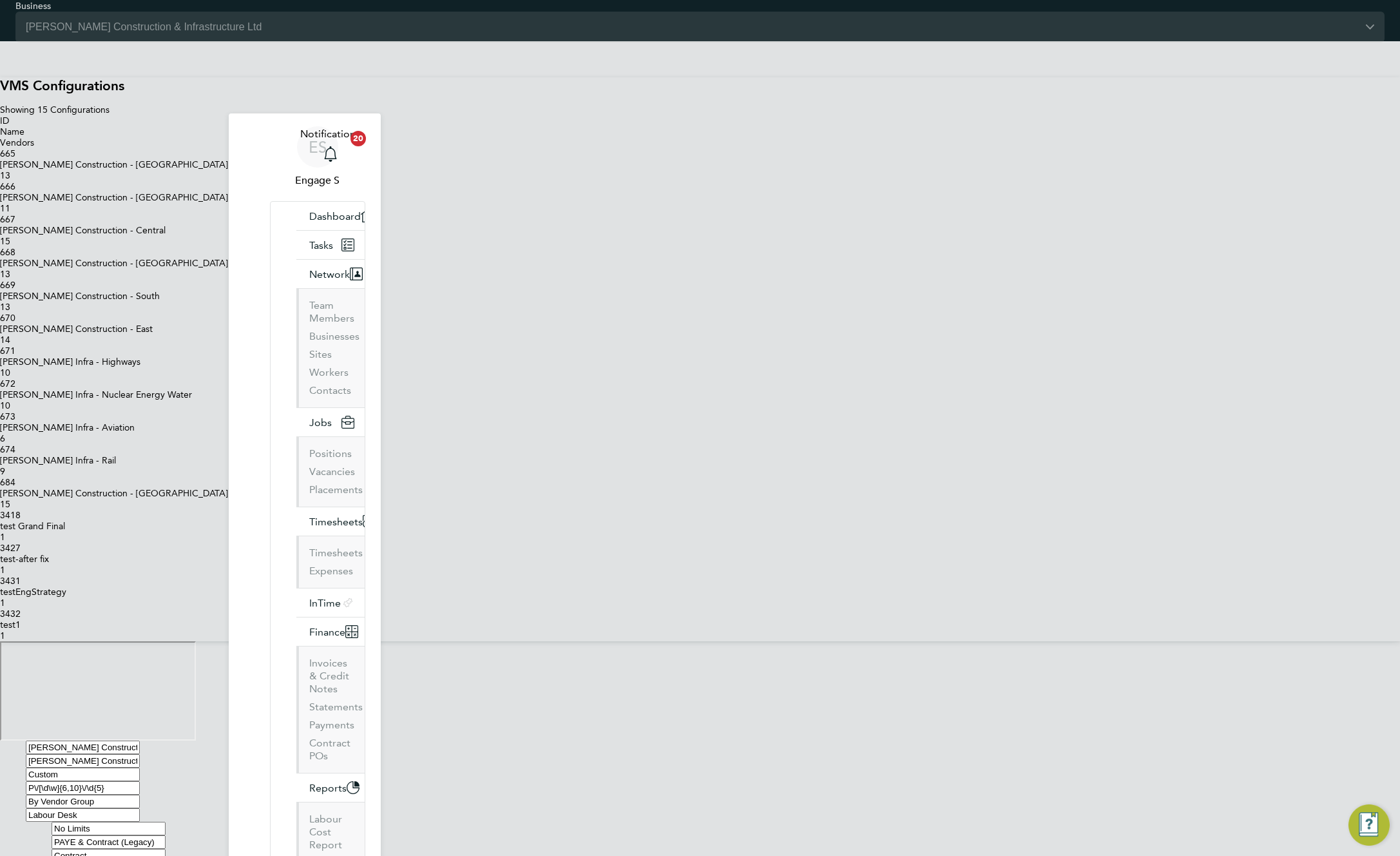
click at [905, 767] on div "Blanket POs are unrestricted and fully accessible across all modules in the Sup…" at bounding box center [694, 767] width 1335 height 0
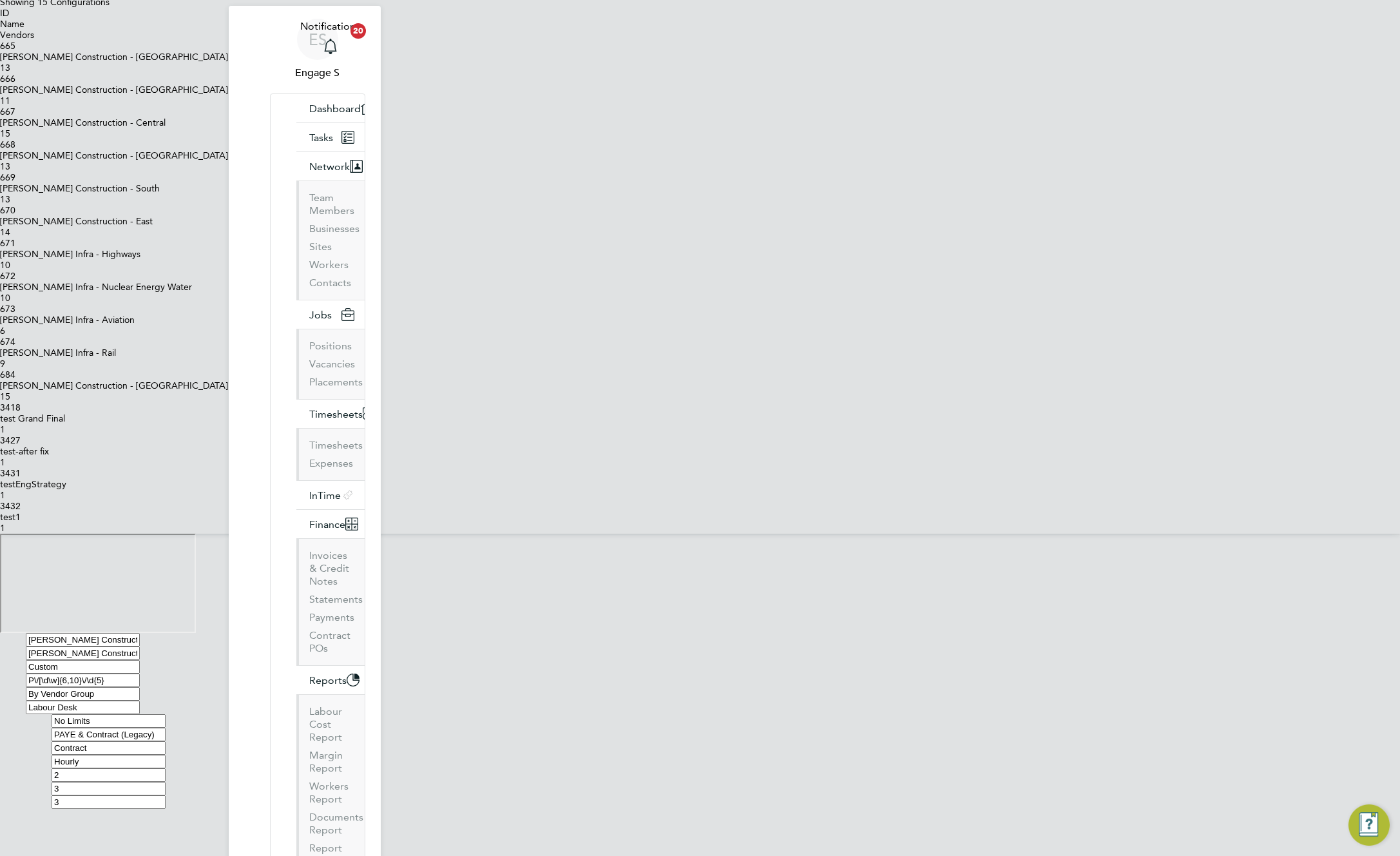
scroll to position [112, 0]
click at [819, 655] on div "Blanket POs are unrestricted and fully accessible across all modules in the Sup…" at bounding box center [694, 655] width 1335 height 0
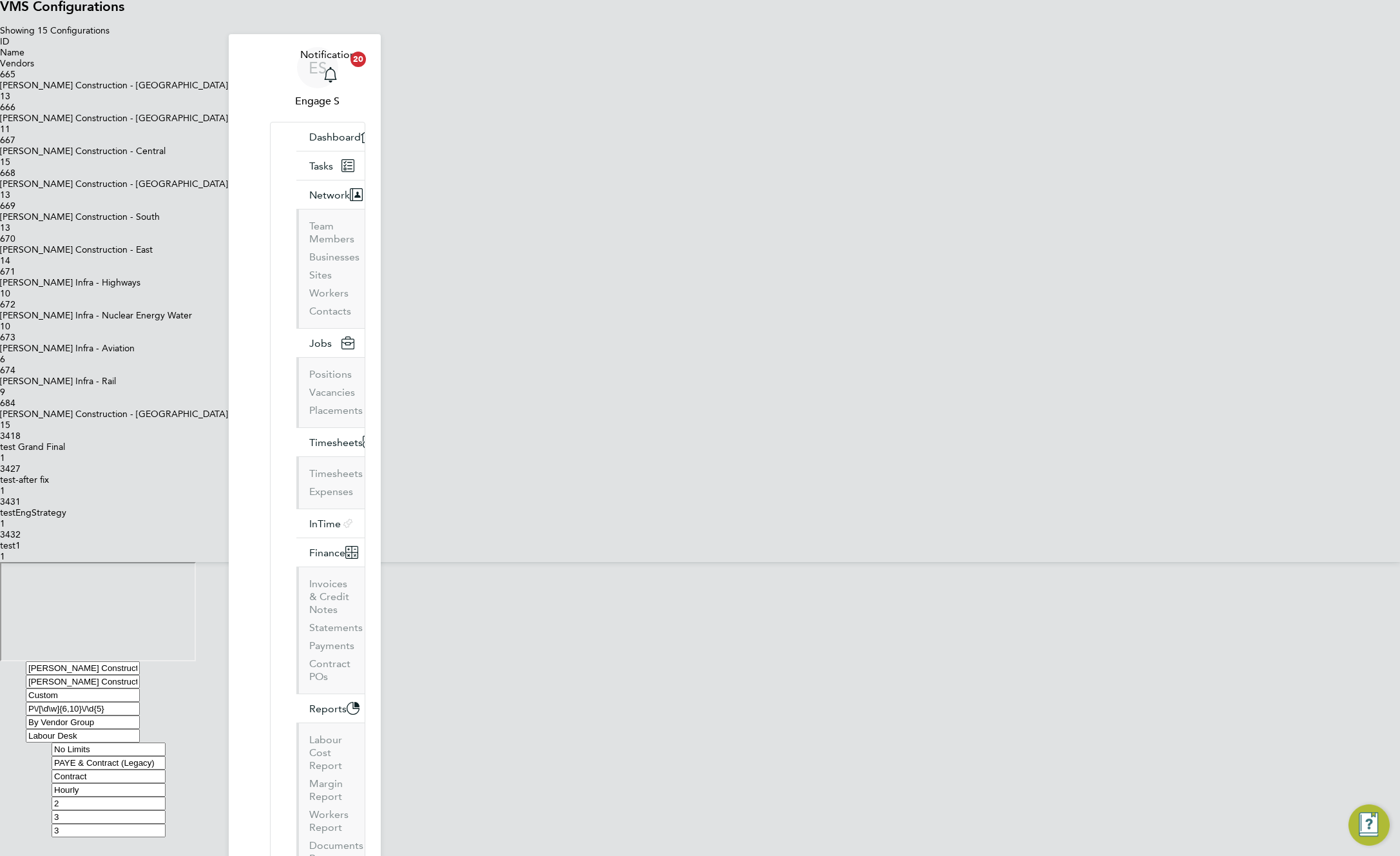
scroll to position [0, 0]
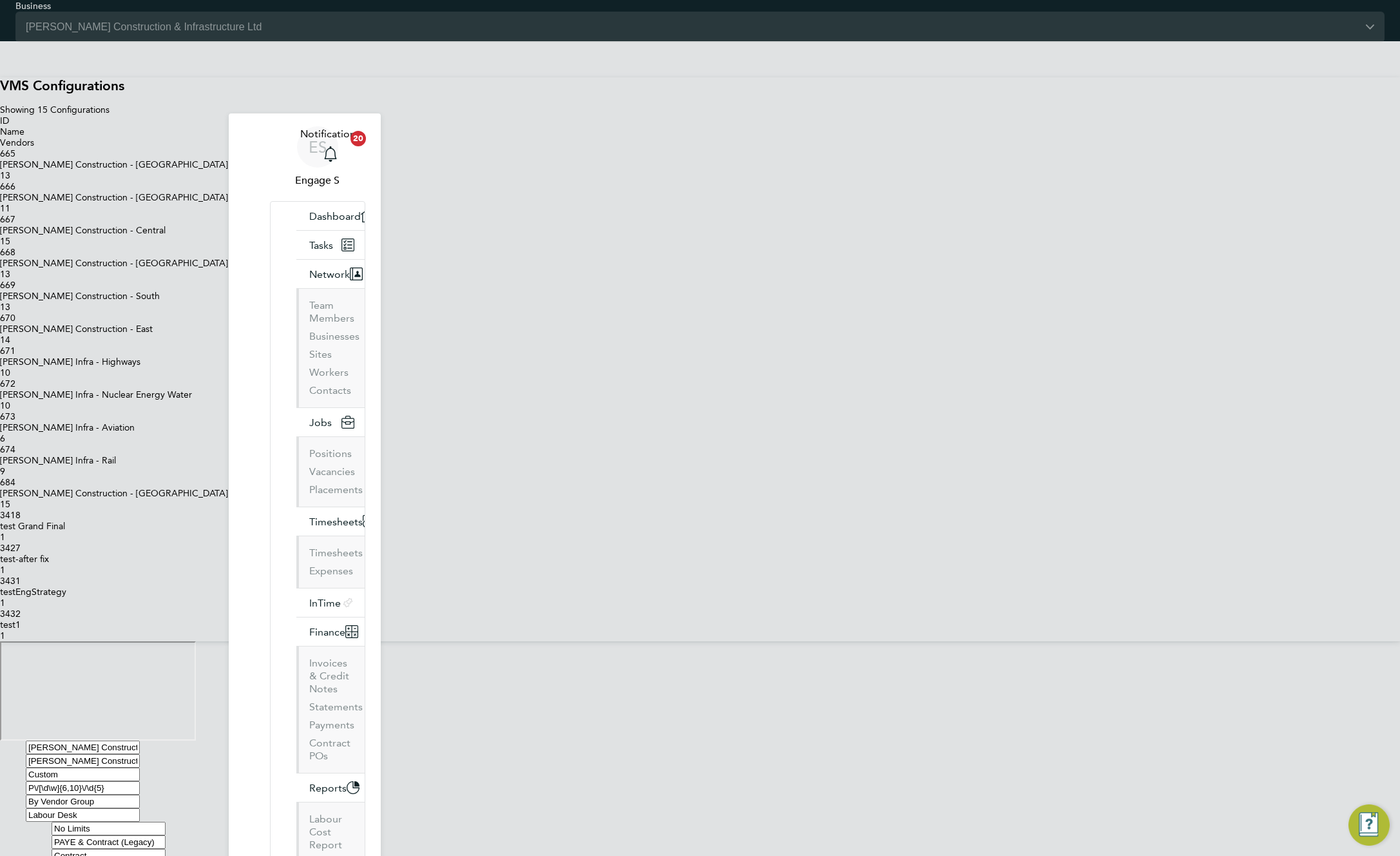
click at [976, 741] on div at bounding box center [681, 741] width 1361 height 0
click at [622, 170] on div "[PERSON_NAME] Construction - [GEOGRAPHIC_DATA]" at bounding box center [700, 165] width 1400 height 11
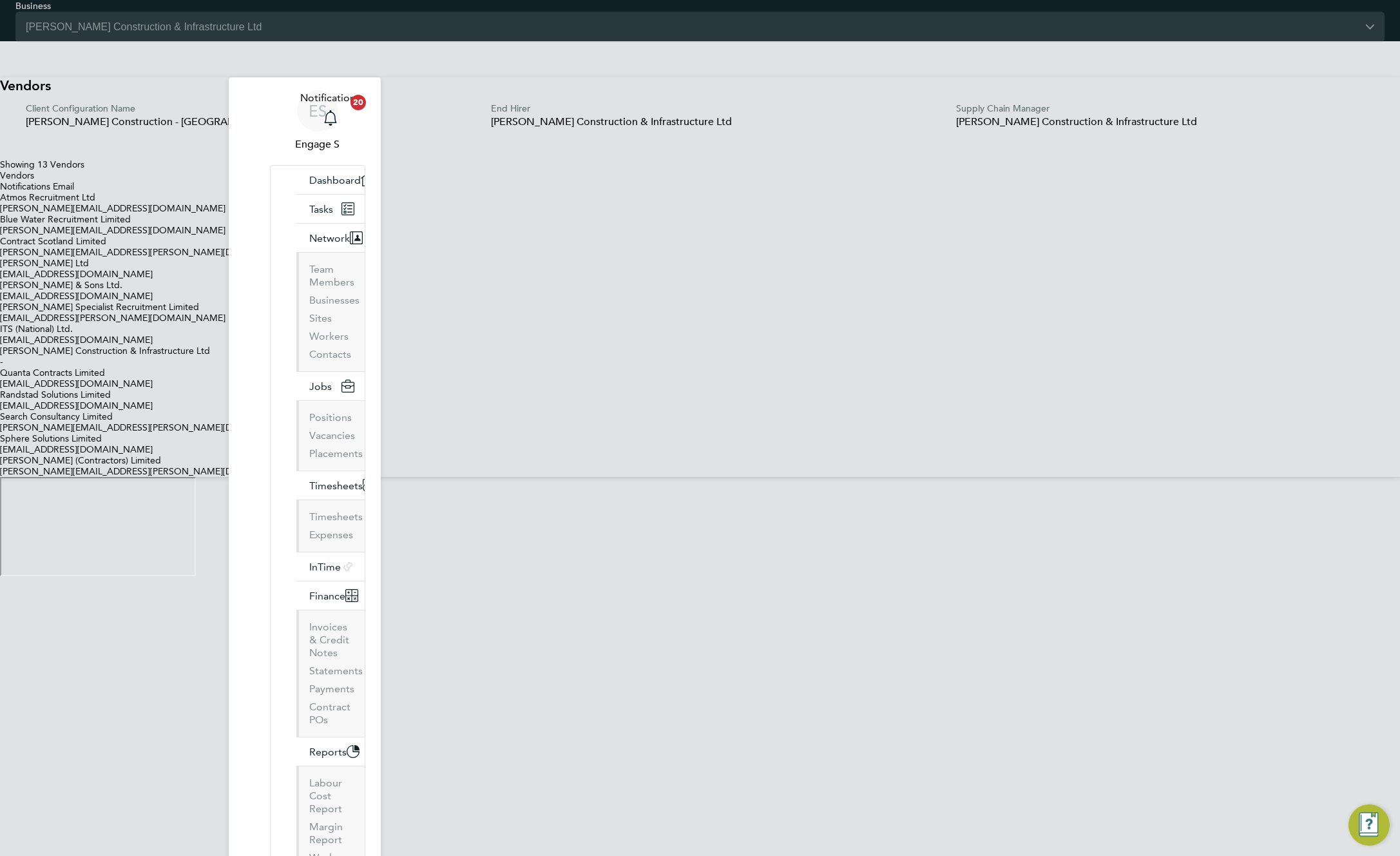
click at [0, 324] on icon at bounding box center [0, 324] width 0 height 0
click at [895, 576] on li "Edit Vendor" at bounding box center [713, 576] width 1374 height 0
click at [919, 576] on div at bounding box center [681, 576] width 1361 height 0
click at [0, 94] on icon at bounding box center [0, 94] width 0 height 0
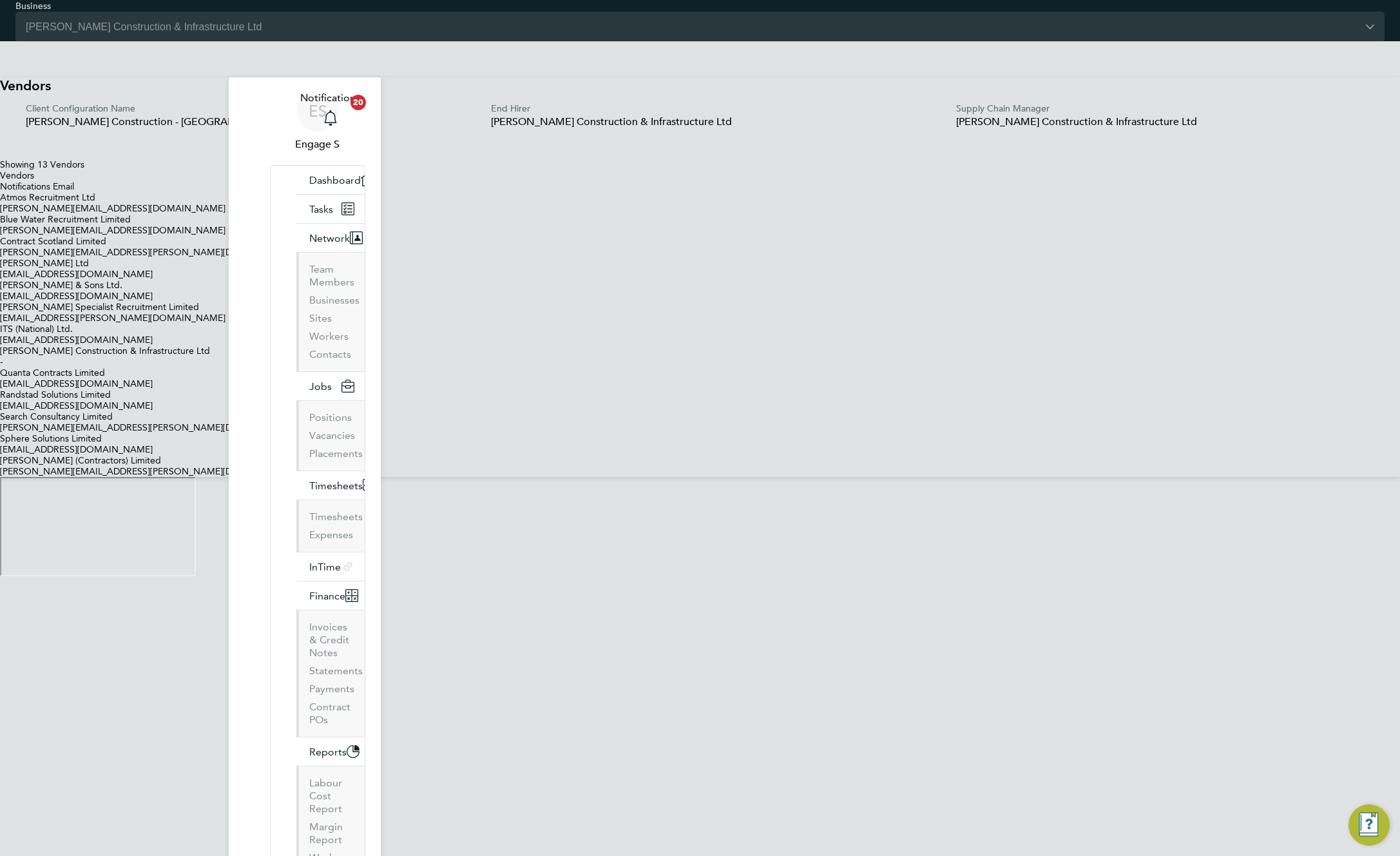
click at [940, 576] on li "Edit VMS Configuration" at bounding box center [713, 576] width 1374 height 0
type input "[PERSON_NAME] Construction - [GEOGRAPHIC_DATA]"
type input "Morgan Sindall Construction & Infrastructure Ltd"
type input "Custom"
type input "By Vendor Group"
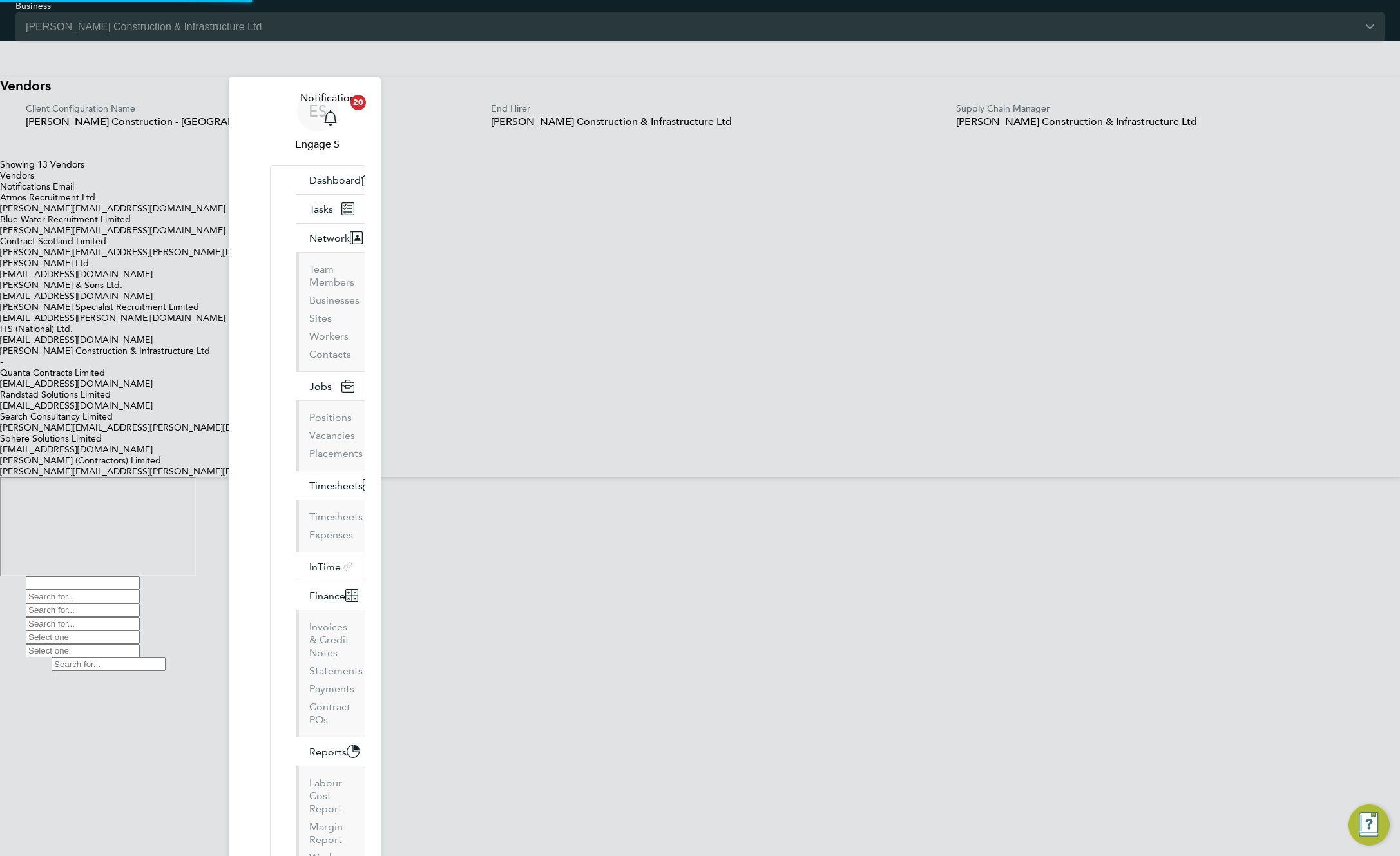
type input "No Limits"
type input "Labour Desk"
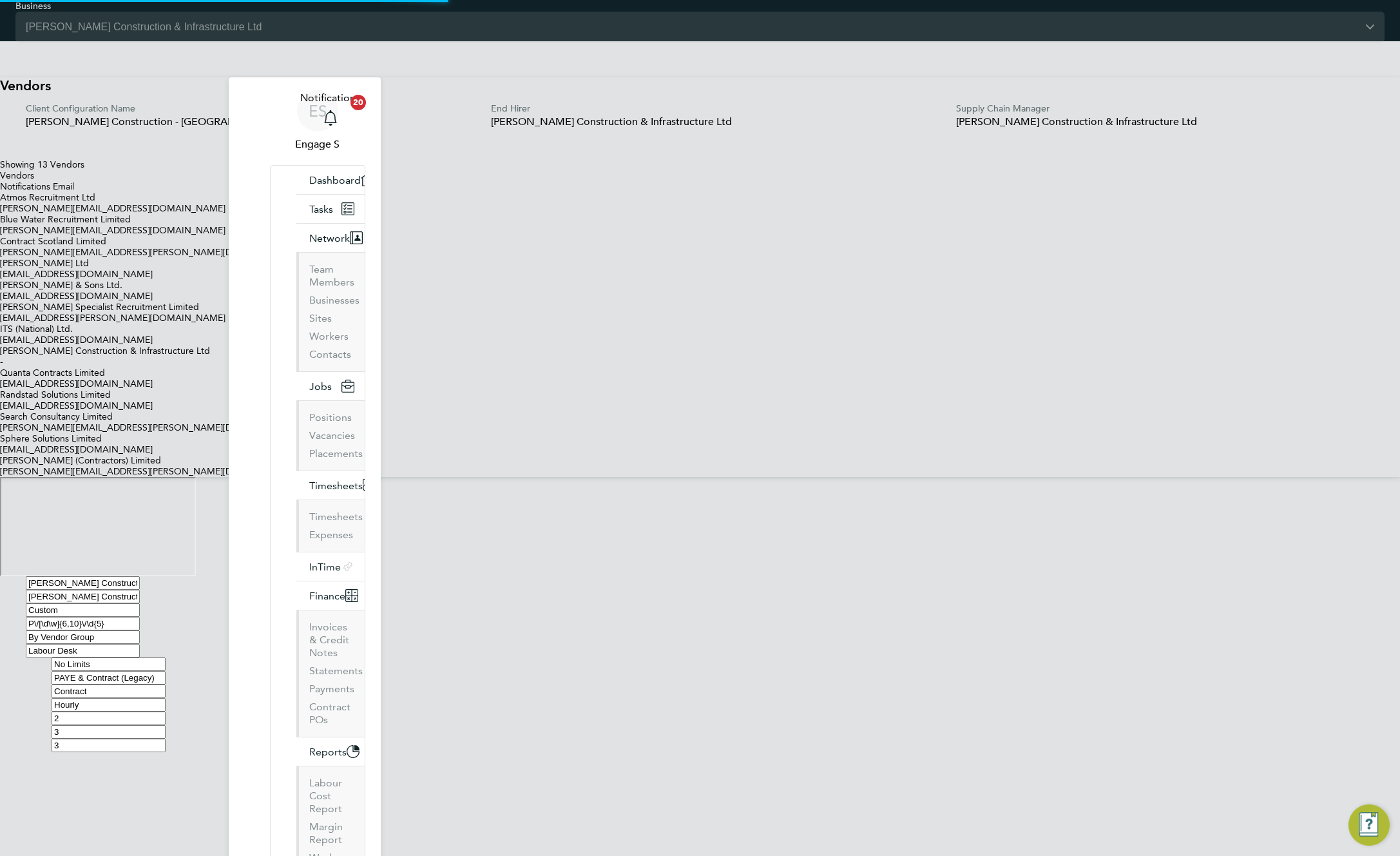
click at [969, 576] on div at bounding box center [681, 576] width 1361 height 0
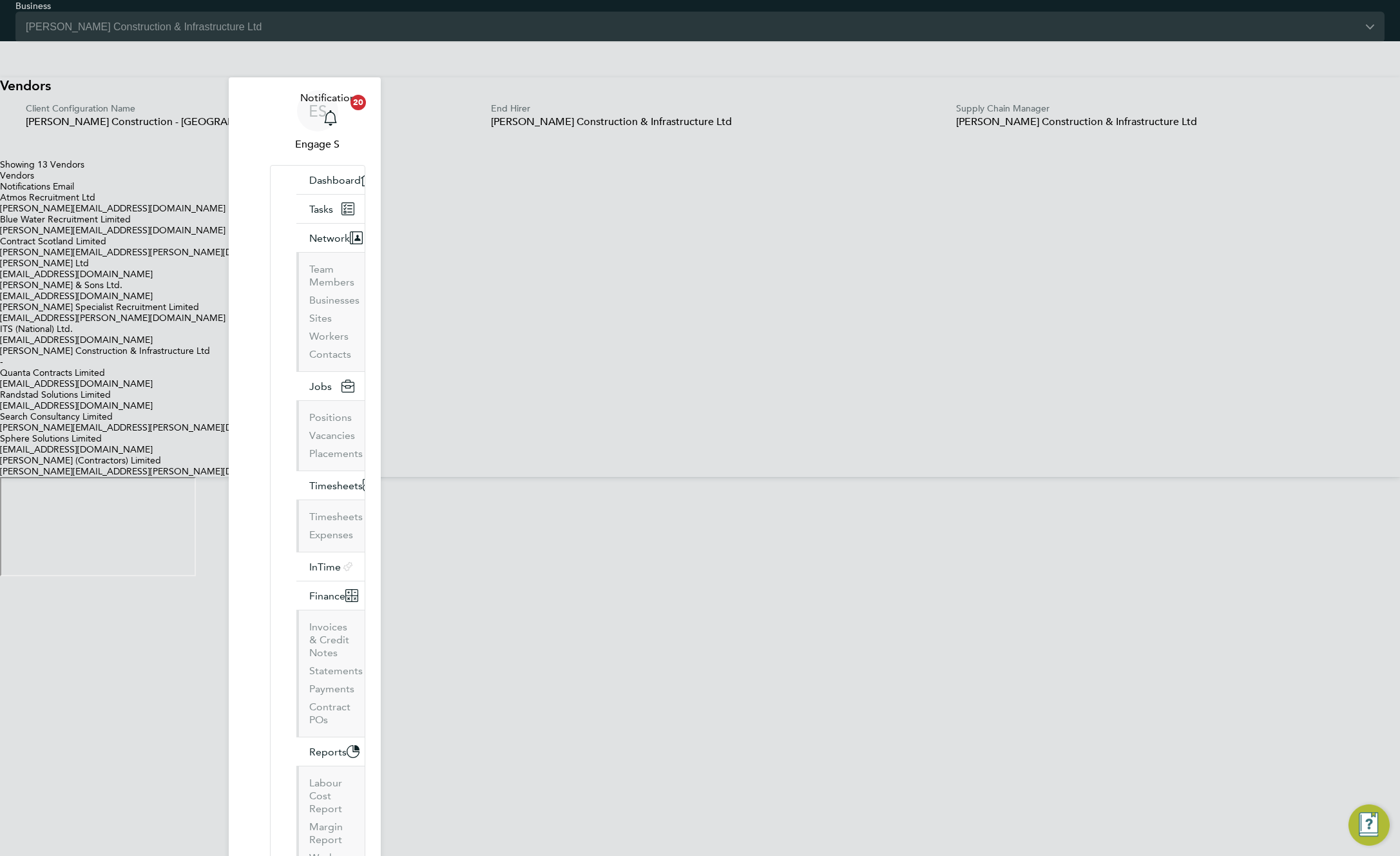
click at [0, 324] on icon at bounding box center [0, 324] width 0 height 0
click at [911, 576] on li "Edit Vendor" at bounding box center [713, 576] width 1374 height 0
click at [649, 590] on div at bounding box center [694, 590] width 1335 height 0
click at [0, 590] on button "Update" at bounding box center [0, 590] width 0 height 0
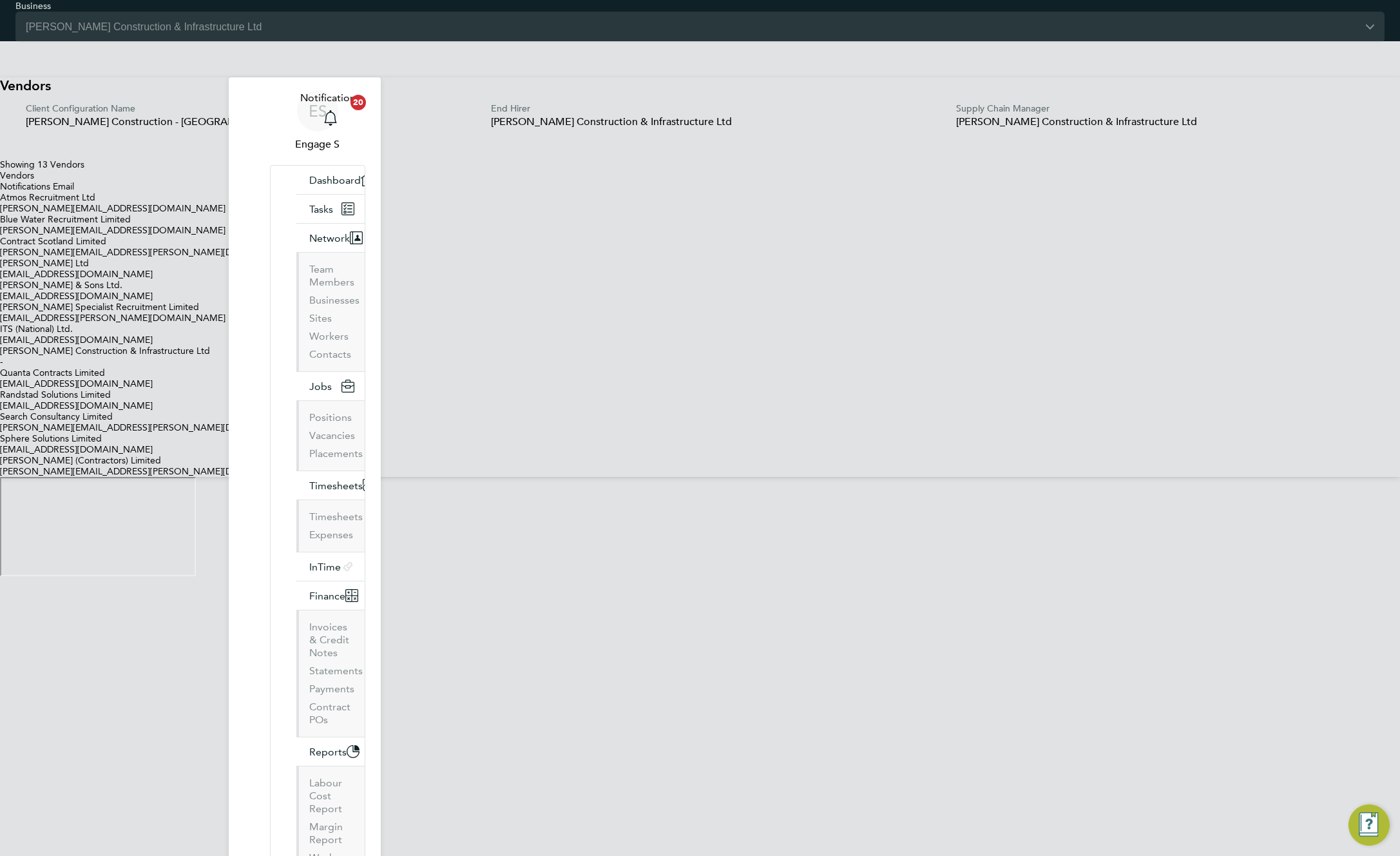
click at [1327, 336] on div "ES Engage S Notifications 20 Applications: Dashboard Tasks Network Team Members…" at bounding box center [700, 308] width 1400 height 535
drag, startPoint x: 461, startPoint y: 173, endPoint x: 415, endPoint y: 155, distance: 49.4
click at [415, 155] on div "Vendors Client Configuration Name Morgan Sindall Construction - Scotland End Hi…" at bounding box center [700, 277] width 1400 height 399
copy span "[PERSON_NAME] Construction - [GEOGRAPHIC_DATA]"
click at [716, 181] on div "Vendors" at bounding box center [700, 176] width 1400 height 11
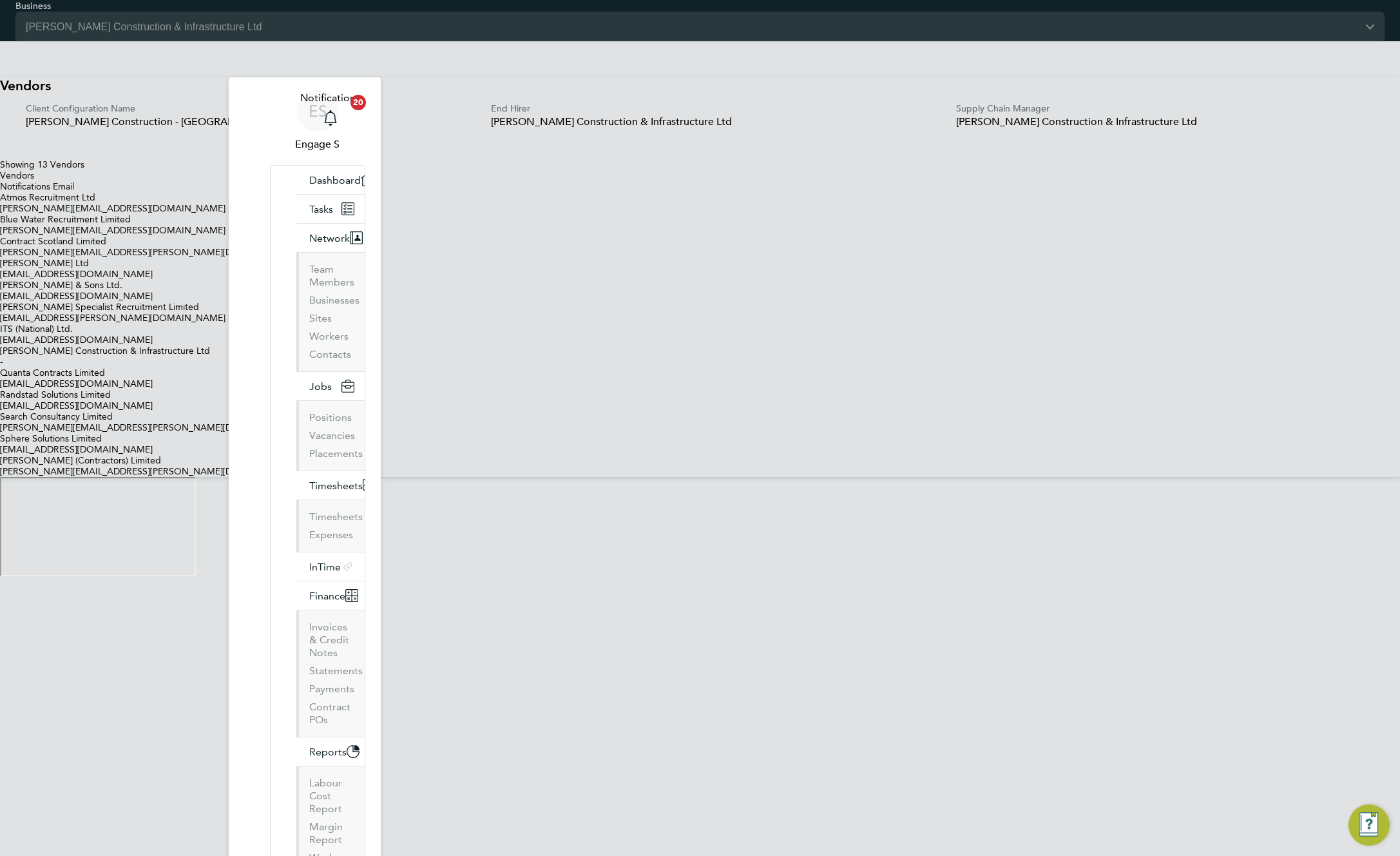
click at [762, 41] on li "Vendor Groups" at bounding box center [713, 41] width 1374 height 0
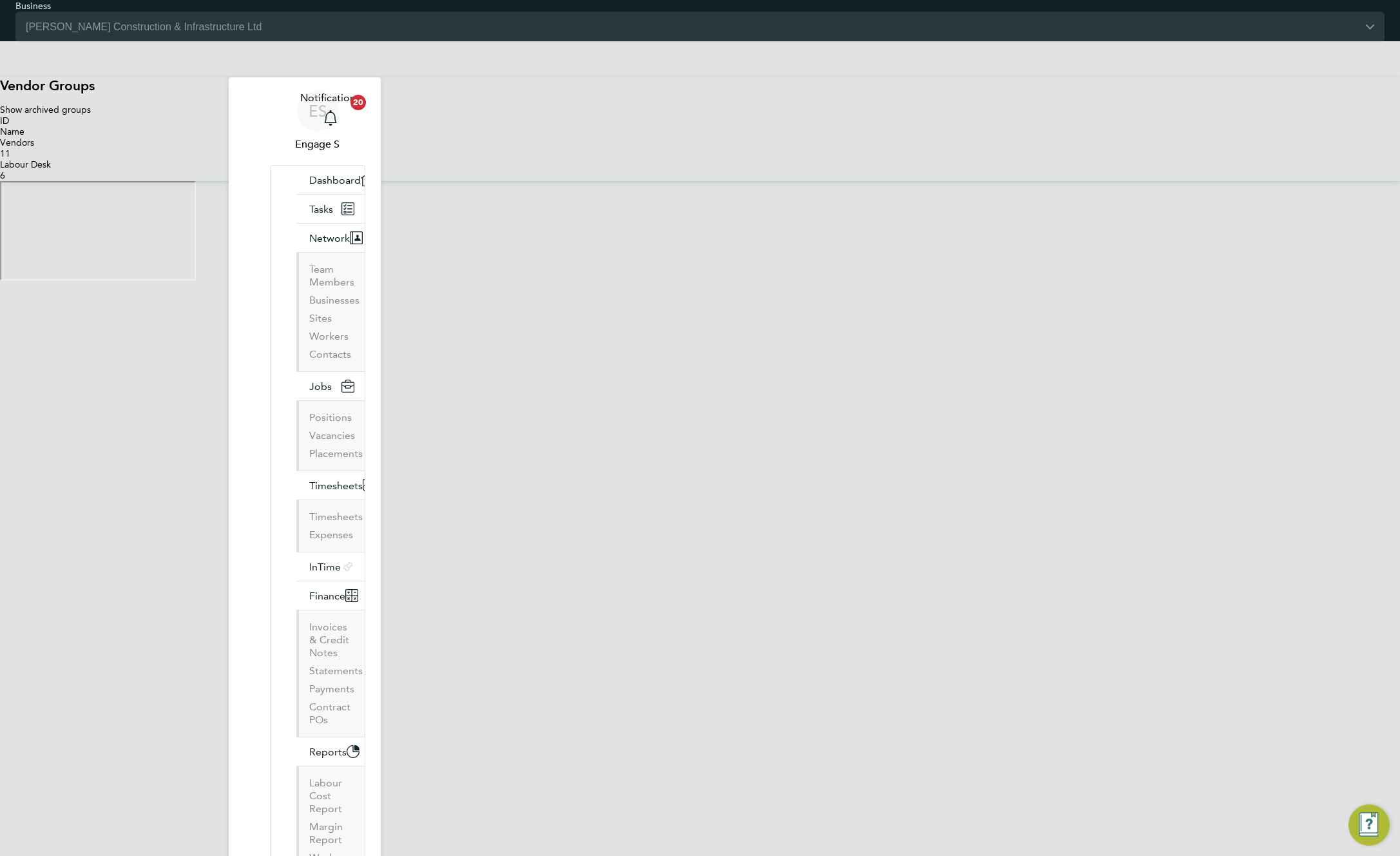
click at [26, 41] on link "Finance Settings" at bounding box center [26, 41] width 0 height 0
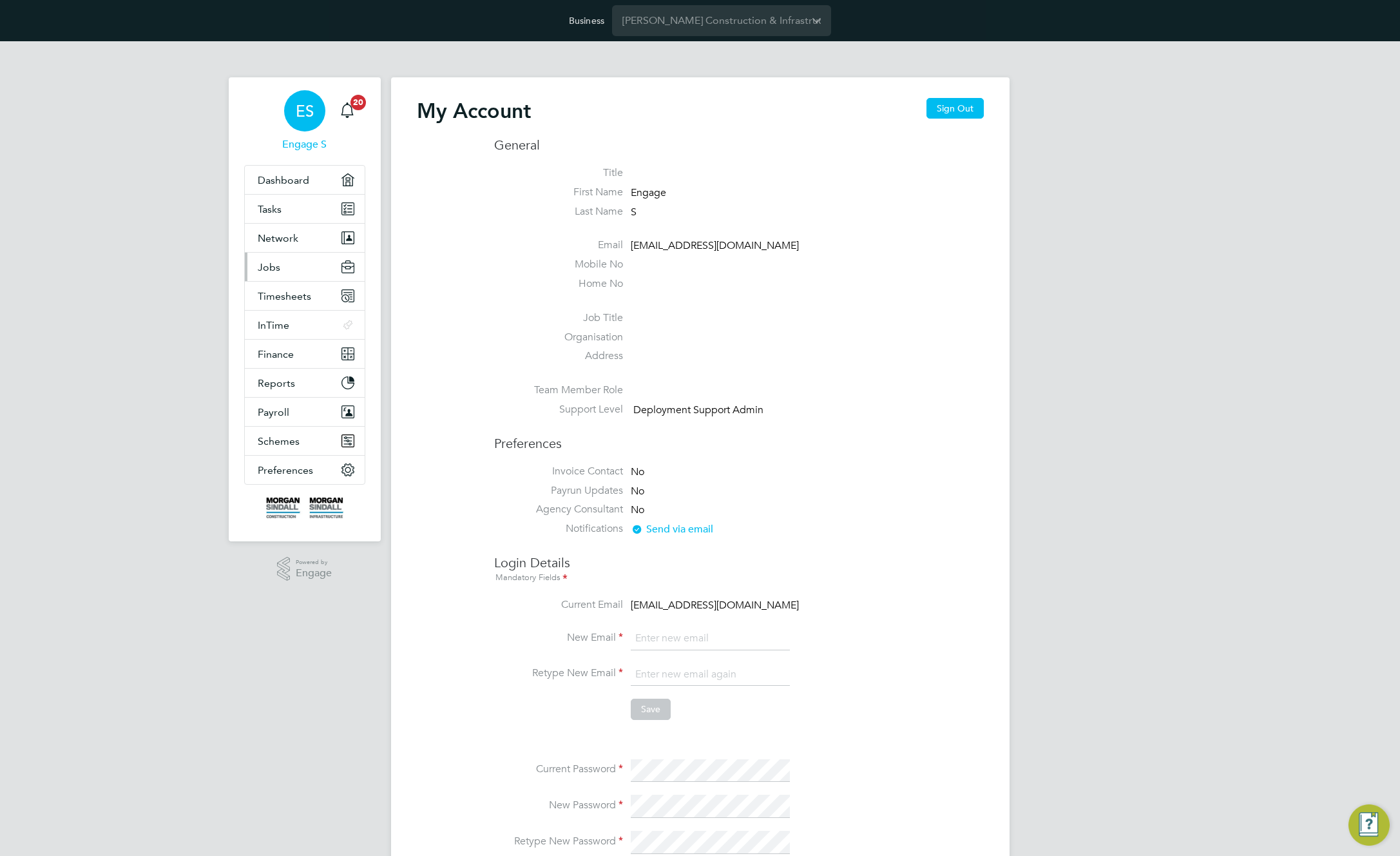
type input "[EMAIL_ADDRESS][DOMAIN_NAME]"
click at [290, 272] on button "Jobs" at bounding box center [305, 266] width 120 height 28
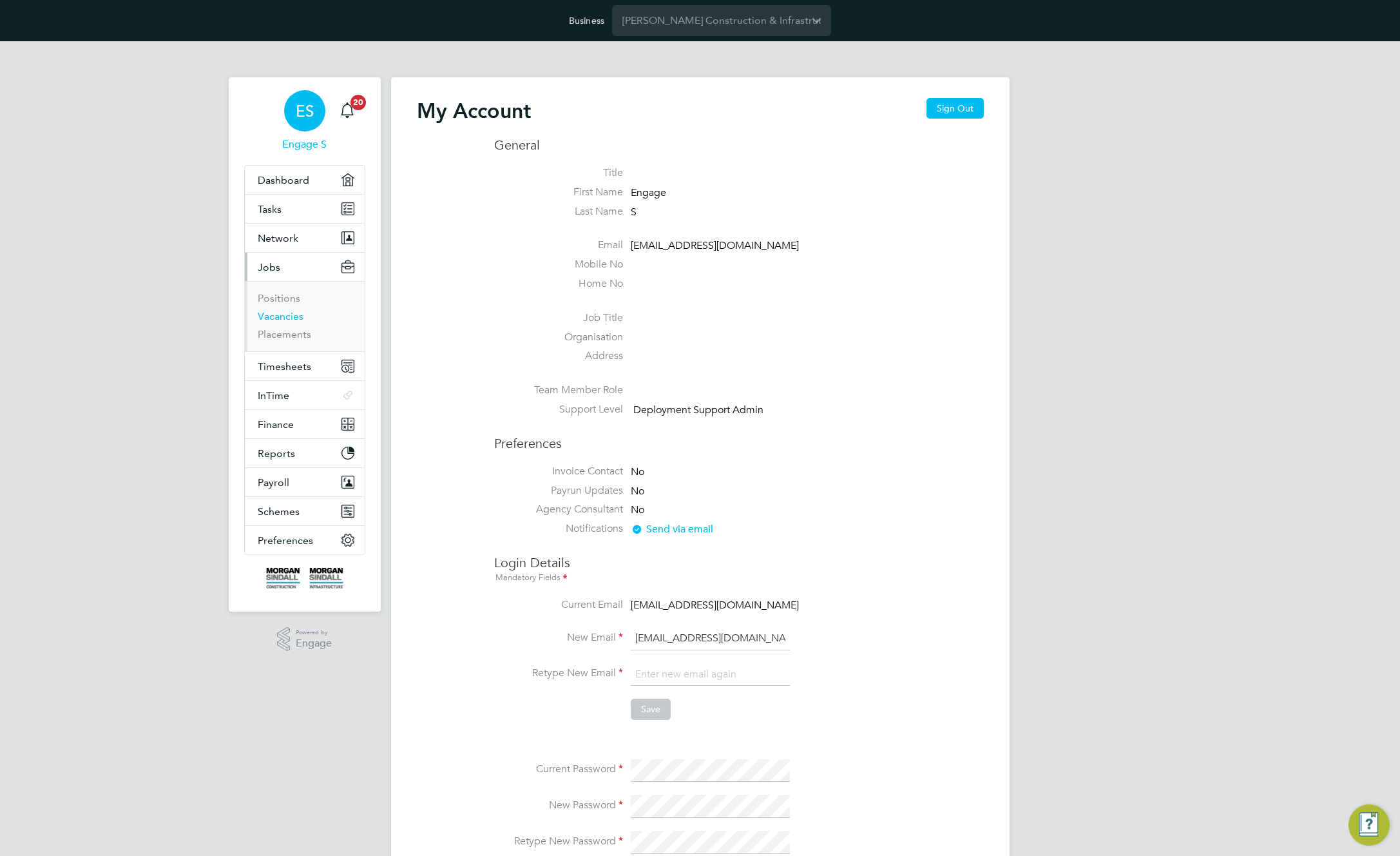
click at [286, 312] on link "Vacancies" at bounding box center [281, 315] width 46 height 12
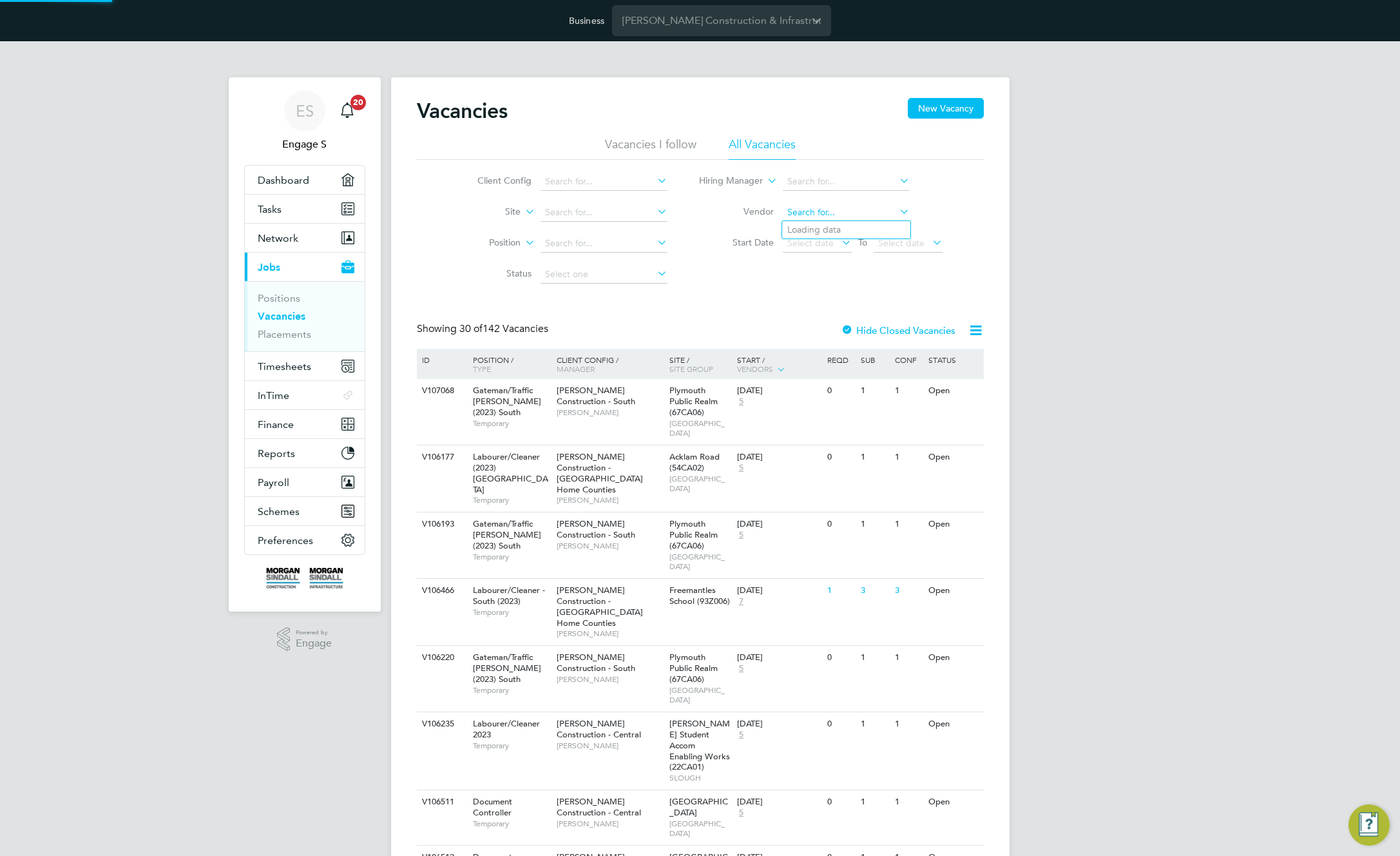
click at [819, 213] on input at bounding box center [846, 212] width 127 height 18
click at [799, 207] on input at bounding box center [846, 212] width 127 height 18
click at [952, 107] on button "New Vacancy" at bounding box center [946, 108] width 76 height 21
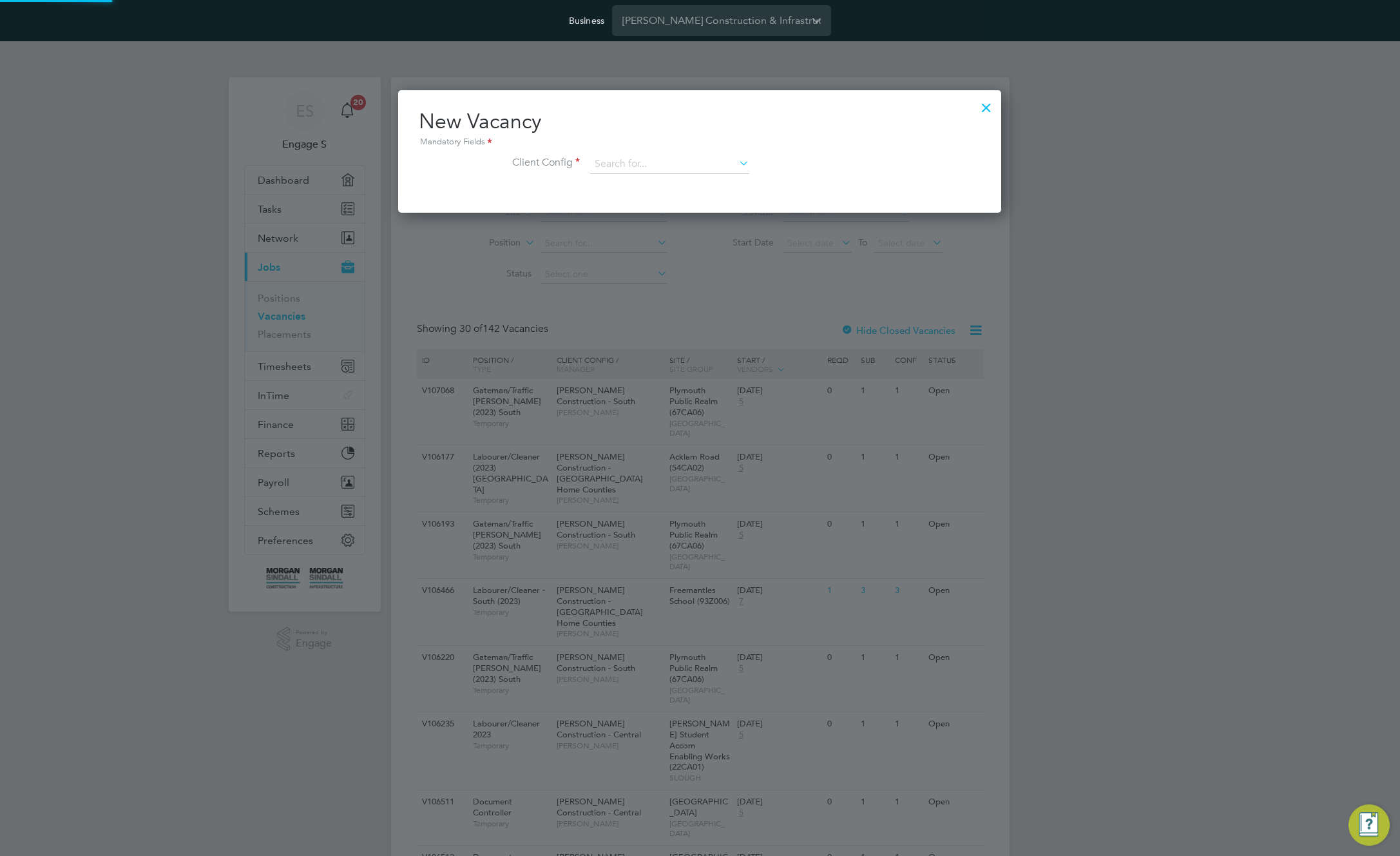
scroll to position [123, 604]
click at [670, 165] on input at bounding box center [669, 165] width 159 height 19
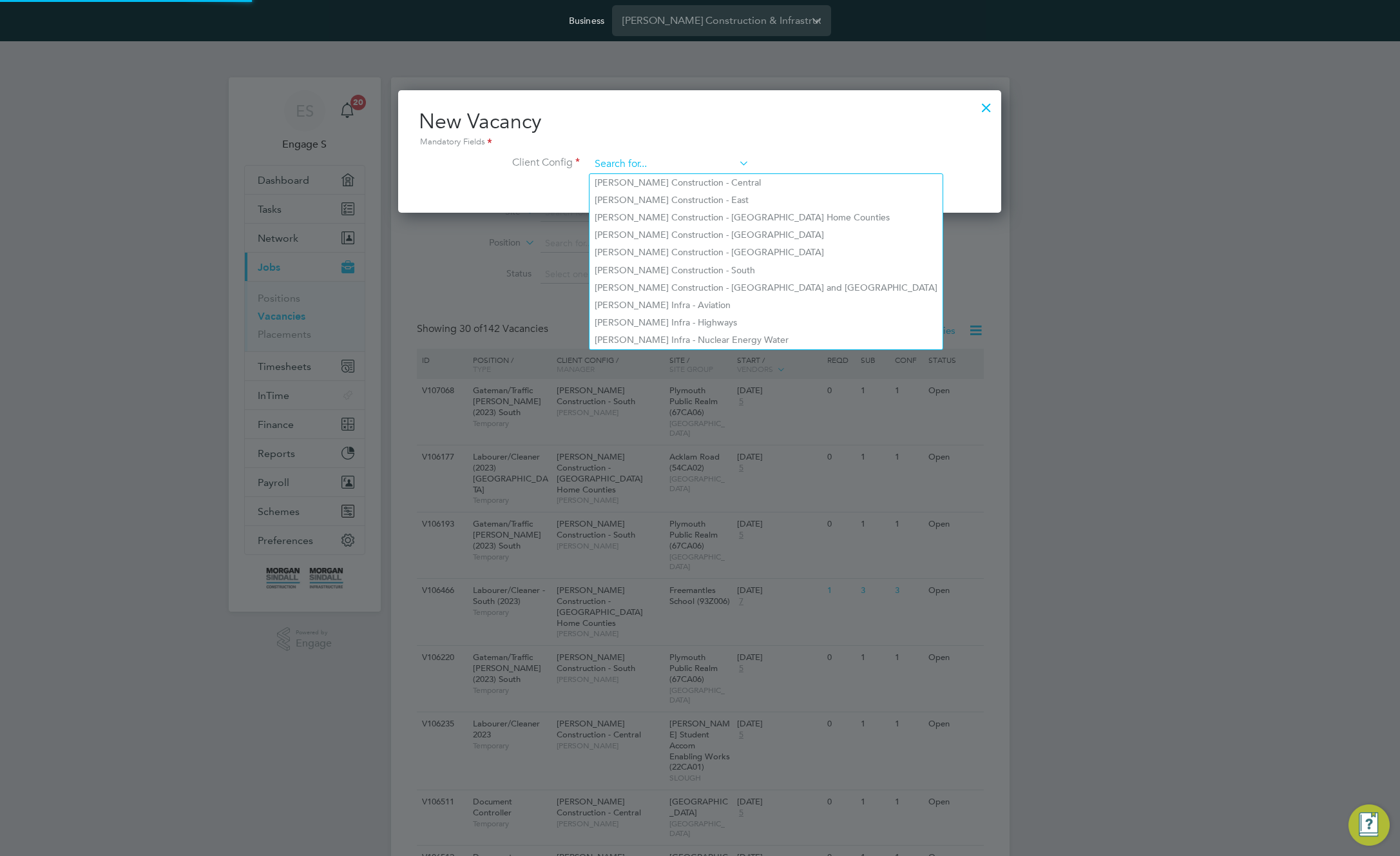
paste input "[PERSON_NAME] Construction - [GEOGRAPHIC_DATA]"
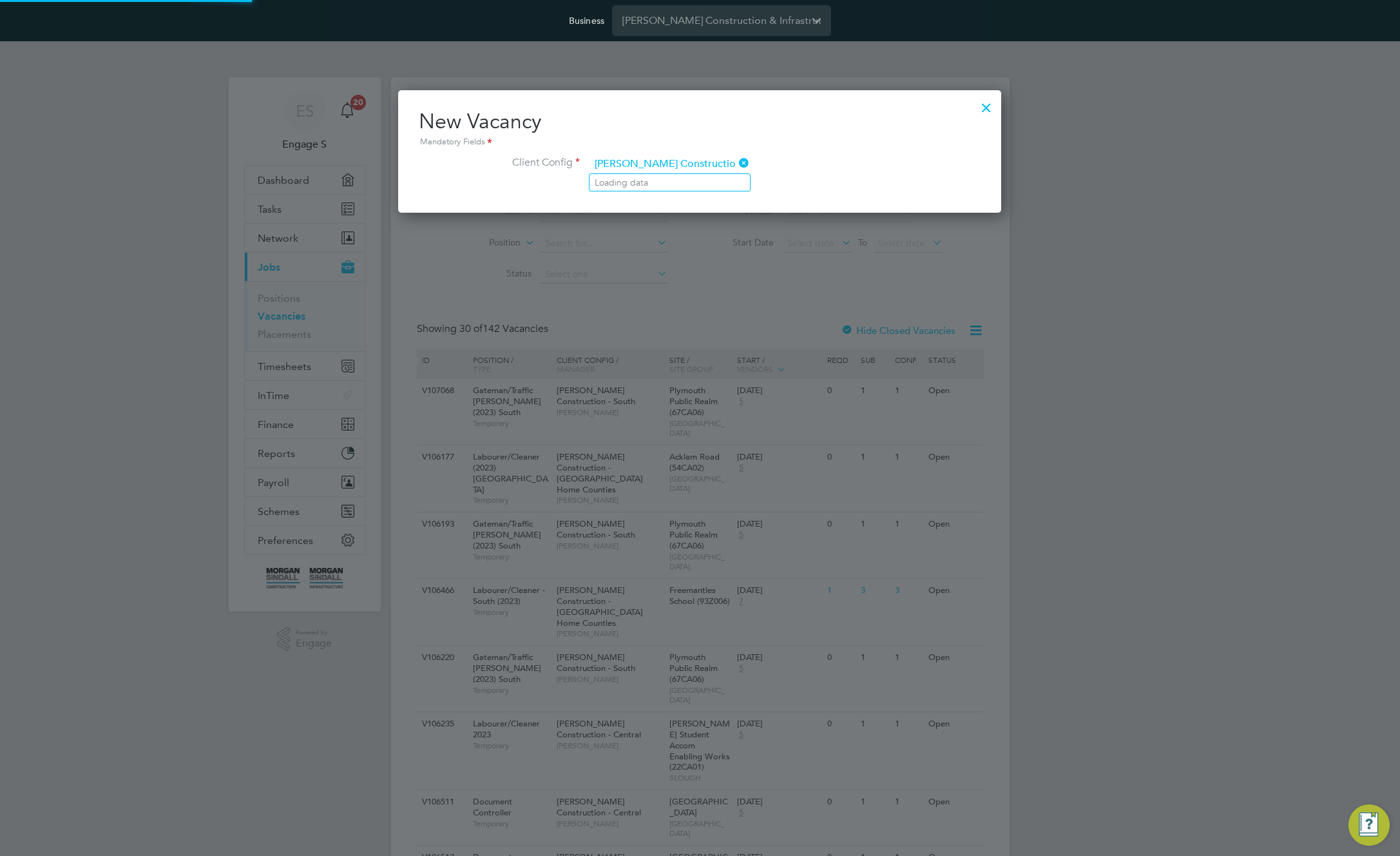
scroll to position [0, 27]
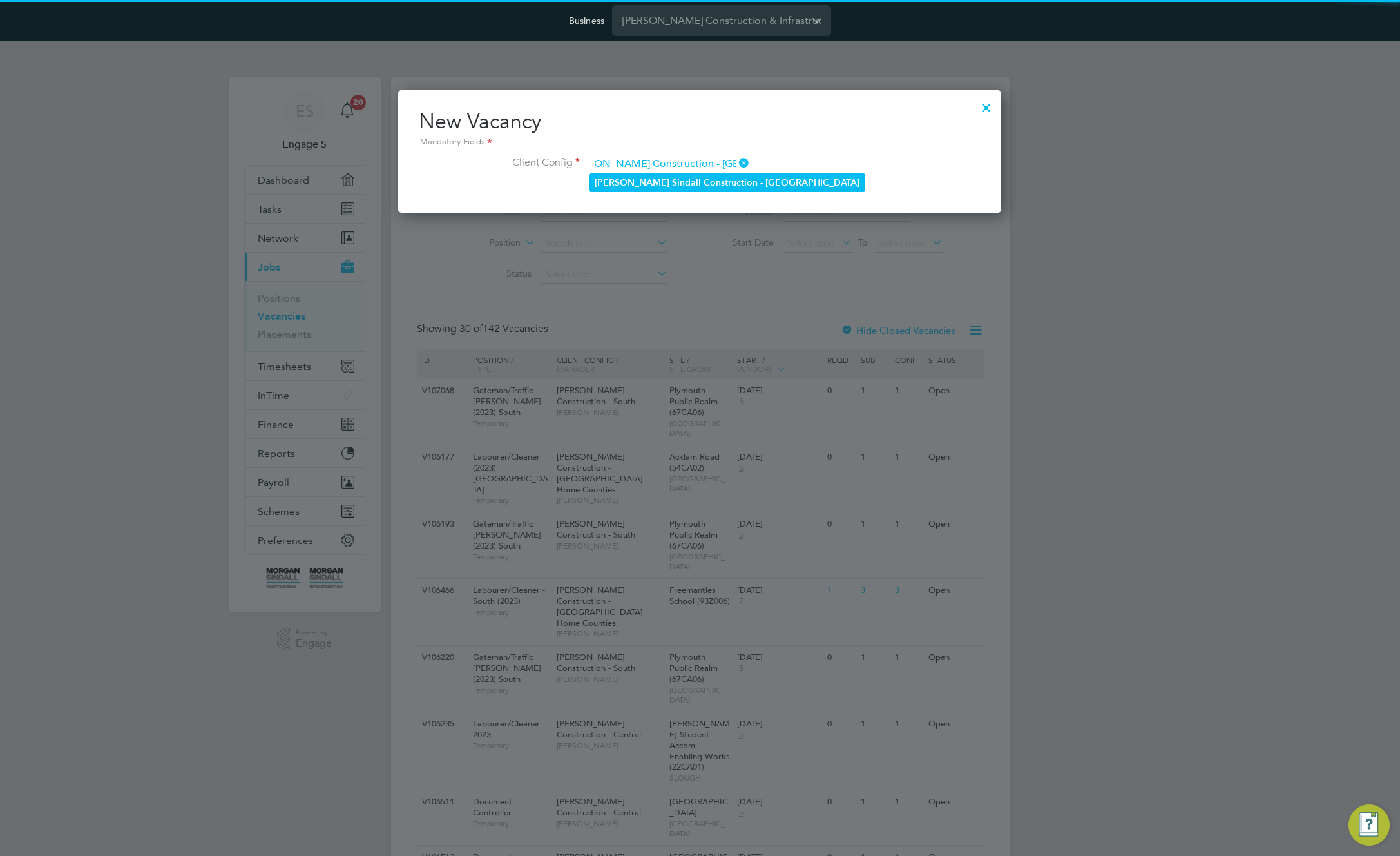
type input "[PERSON_NAME] Construction - [GEOGRAPHIC_DATA]"
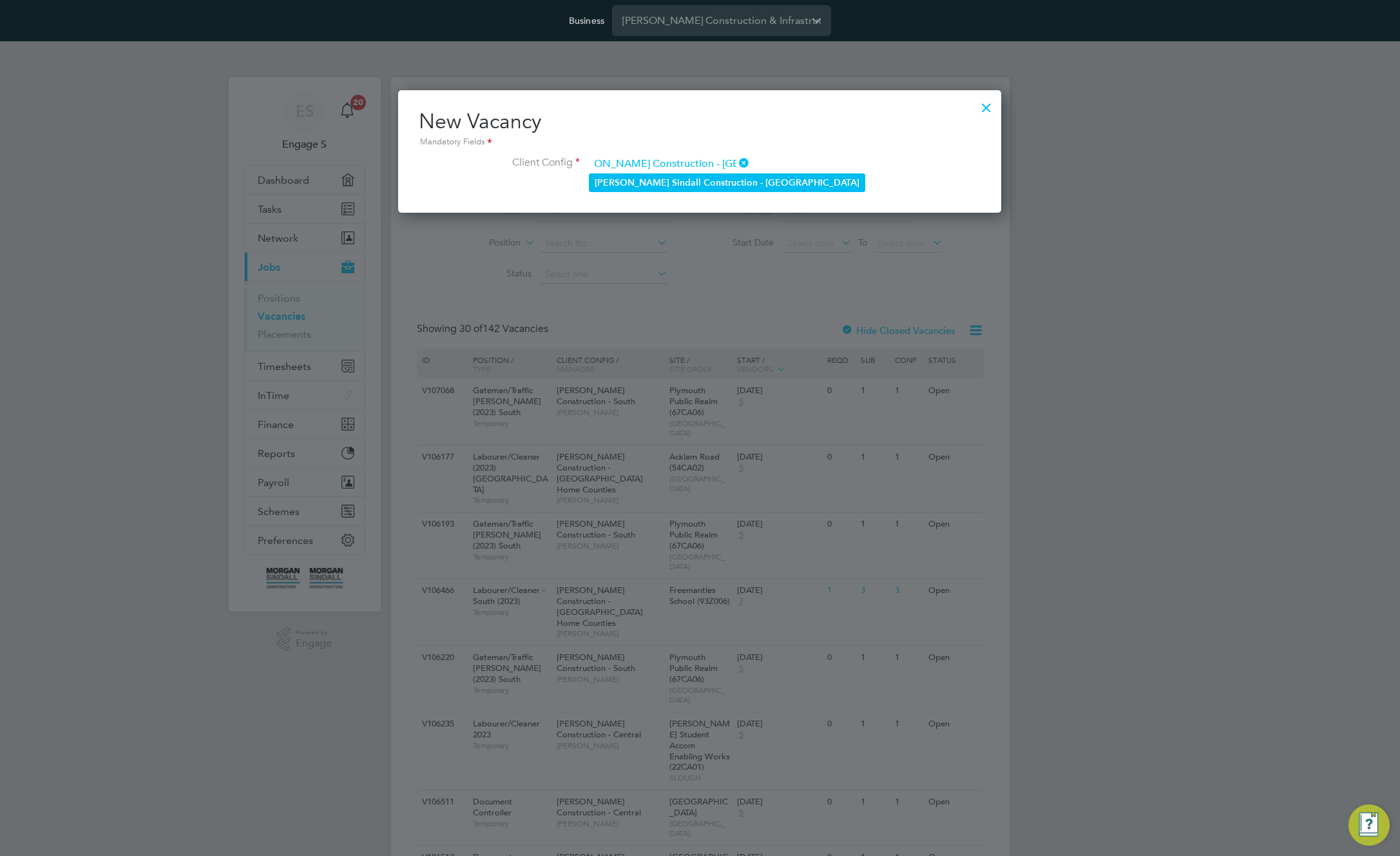
scroll to position [0, 0]
click at [703, 177] on b "Construction" at bounding box center [730, 183] width 54 height 11
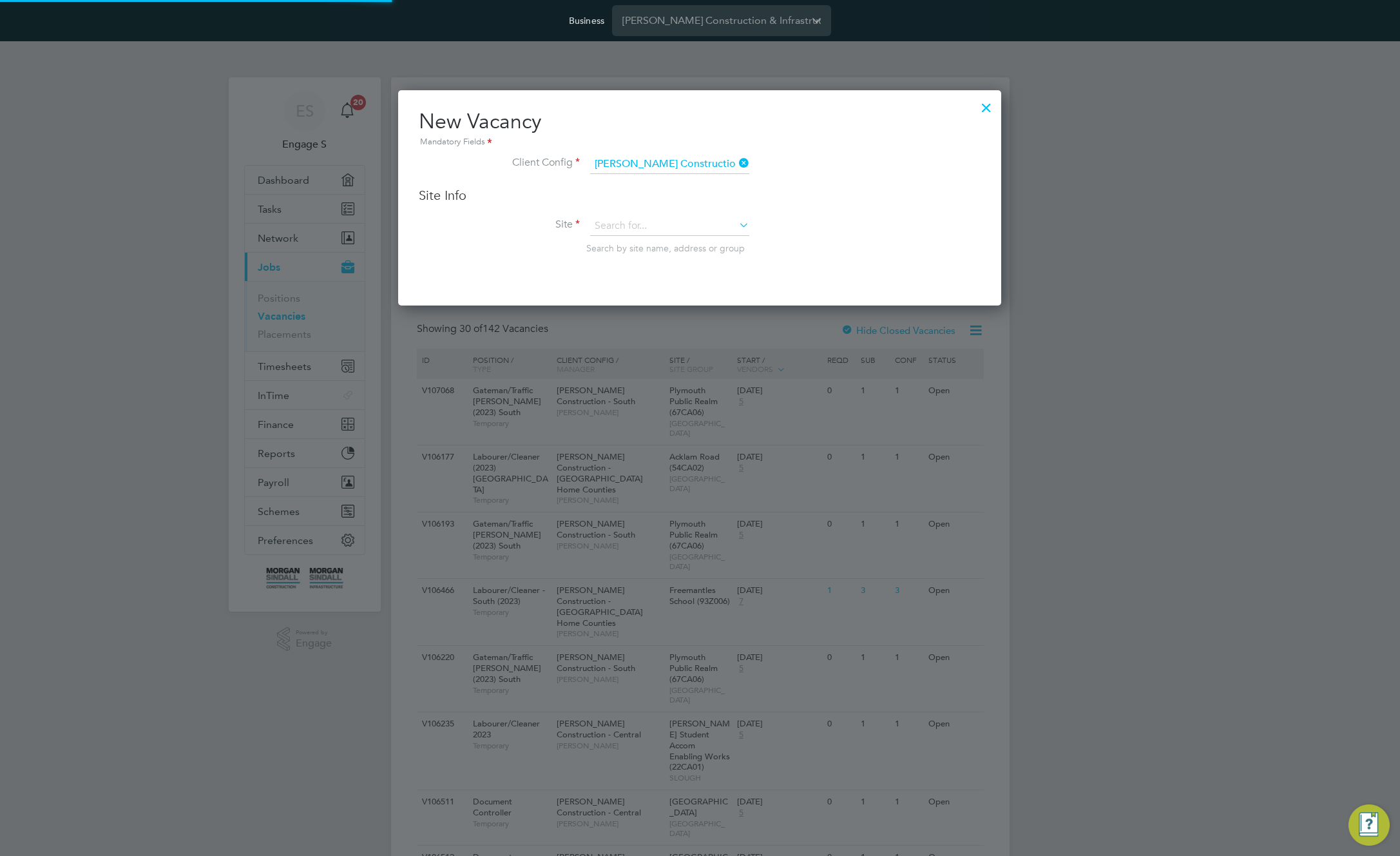
scroll to position [216, 604]
click at [677, 223] on input at bounding box center [669, 226] width 159 height 19
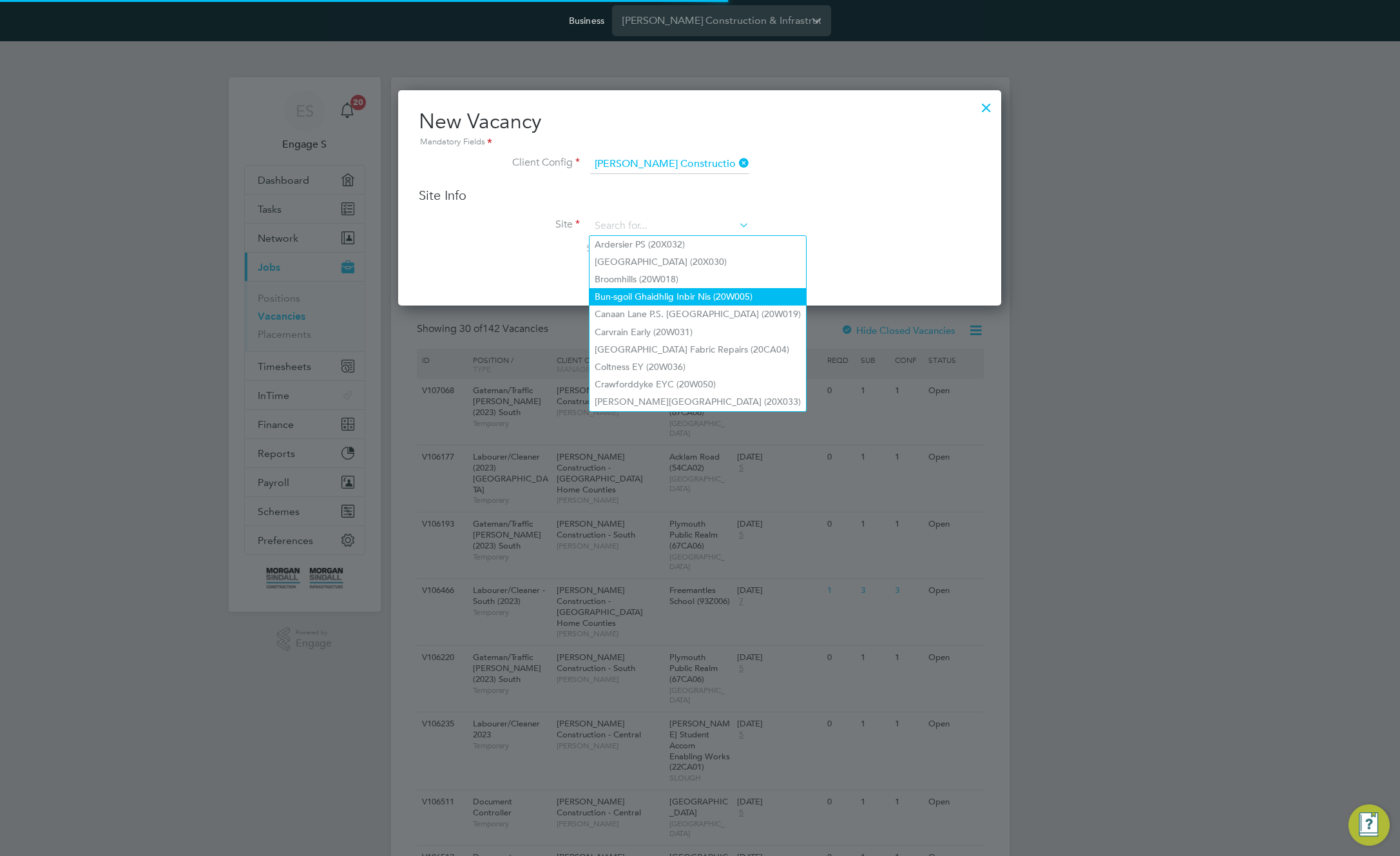
click at [671, 290] on li "Bun-sgoil Ghaidhlig Inbir Nis (20W005)" at bounding box center [698, 297] width 216 height 18
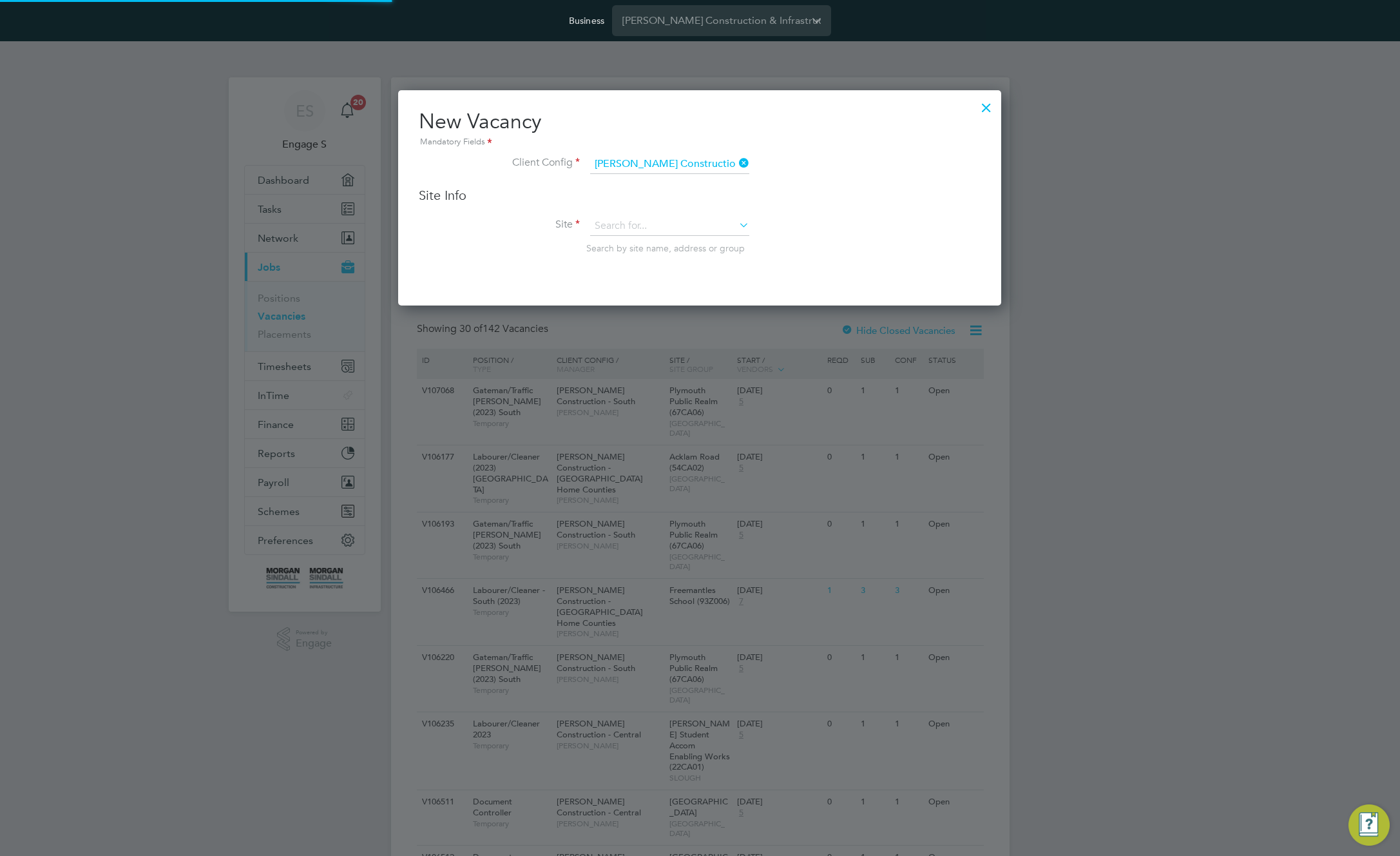
type input "Bun-sgoil Ghaidhlig Inbir Nis (20W005)"
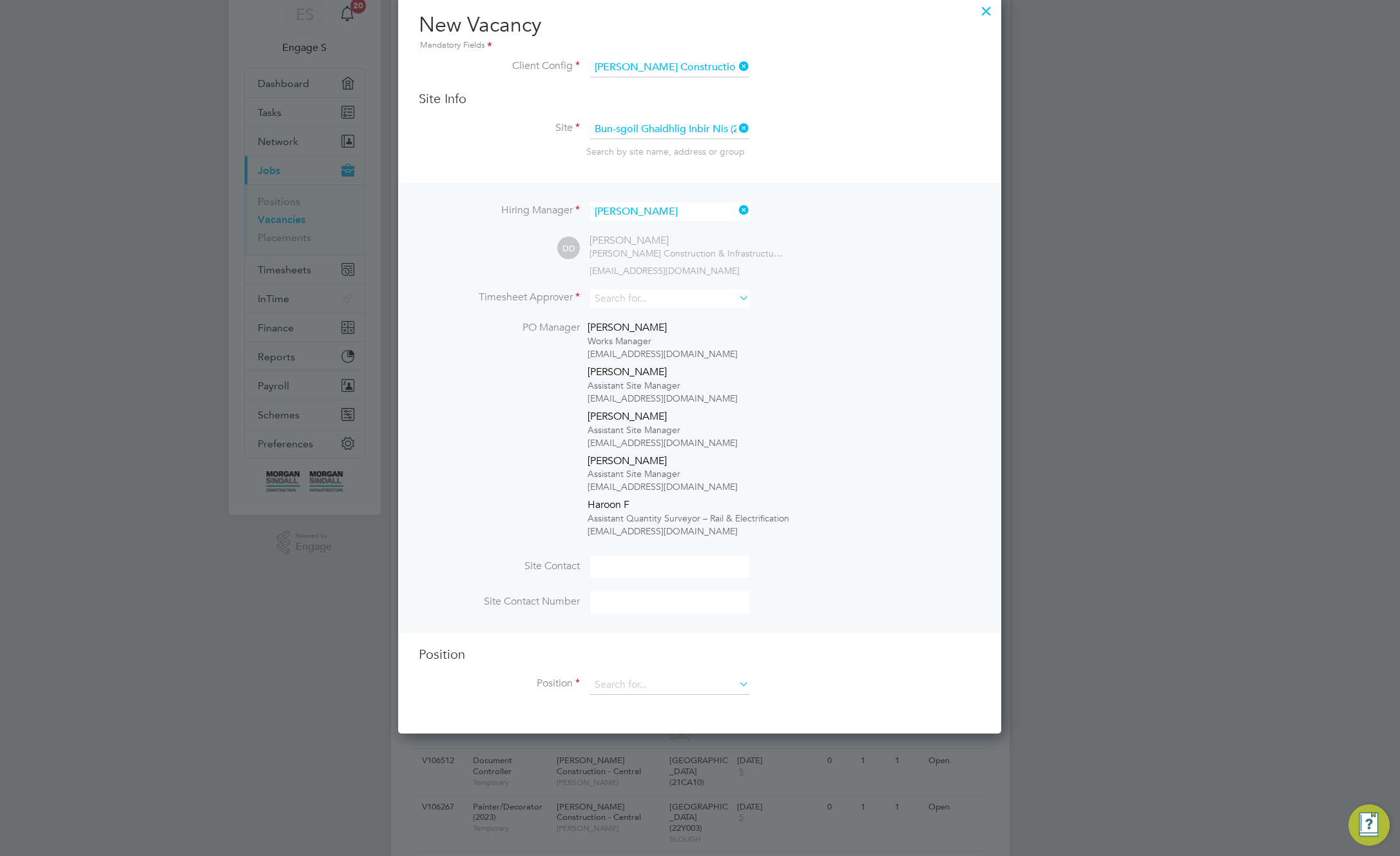
scroll to position [98, 0]
click at [665, 303] on input at bounding box center [669, 298] width 159 height 19
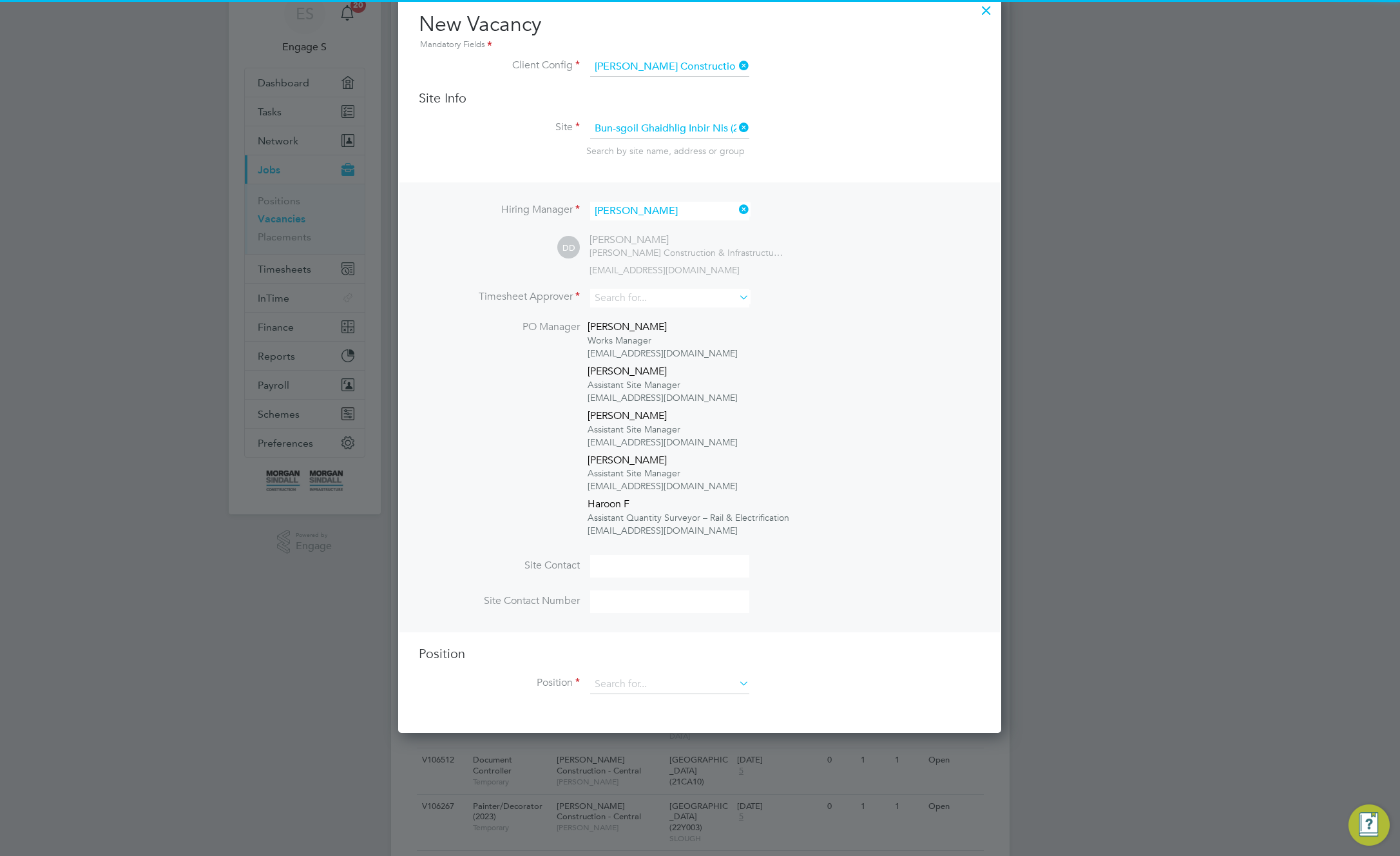
click at [655, 383] on li "Adam C" at bounding box center [669, 387] width 160 height 18
type input "Adam C"
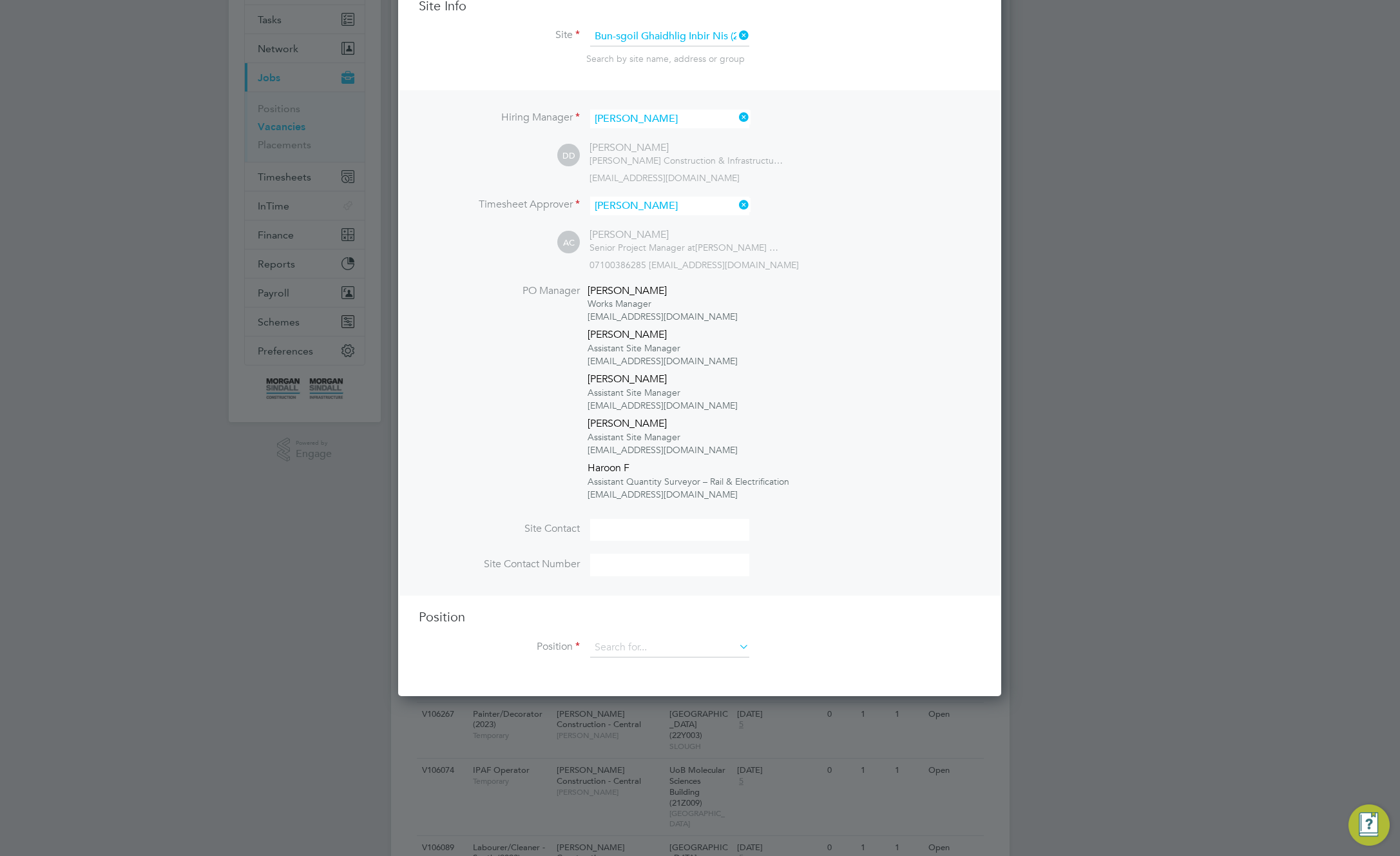
scroll to position [329, 0]
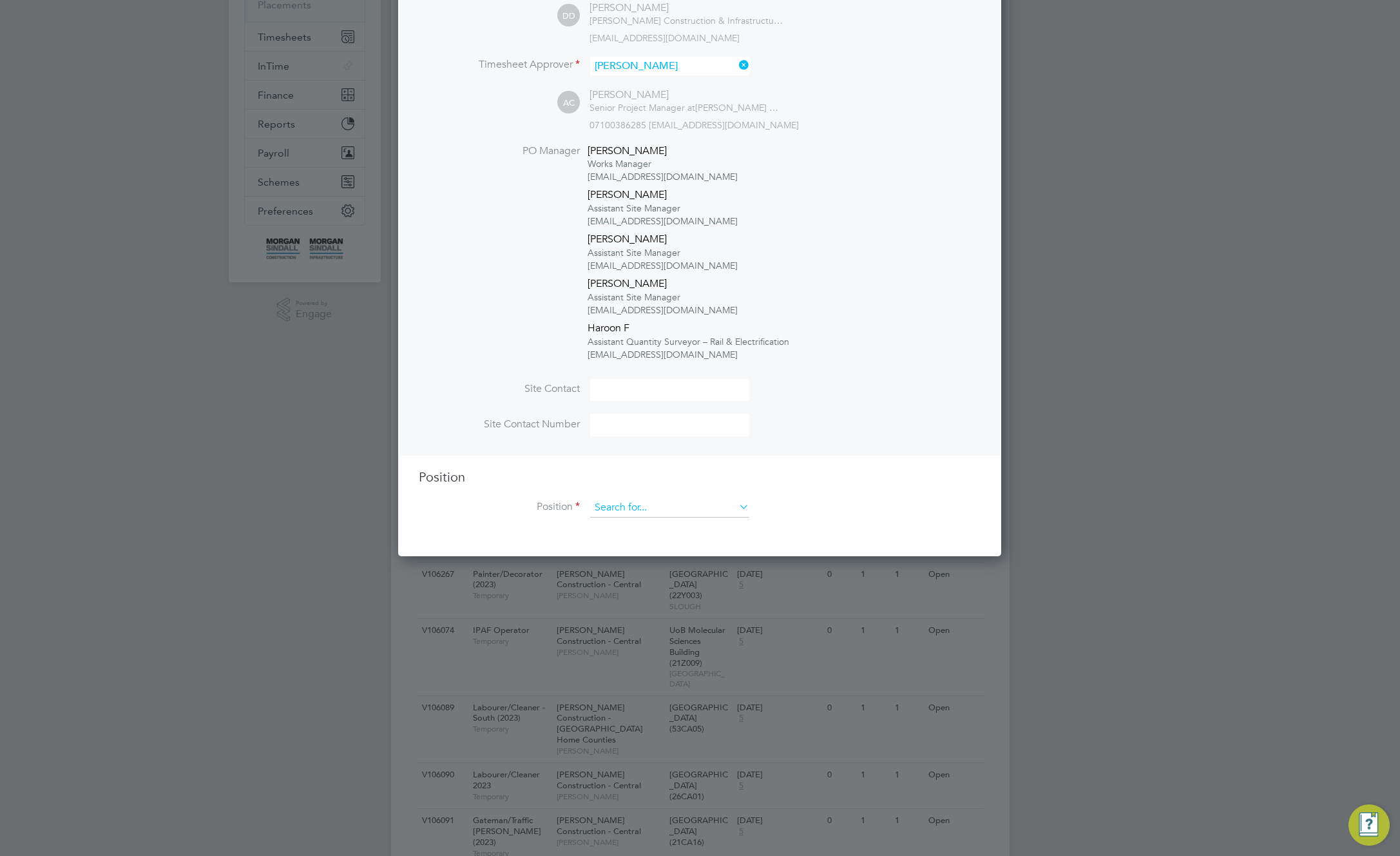
click at [650, 503] on input at bounding box center [669, 508] width 159 height 19
click at [641, 559] on li "A test to archive" at bounding box center [670, 563] width 162 height 18
type input "A test to archive"
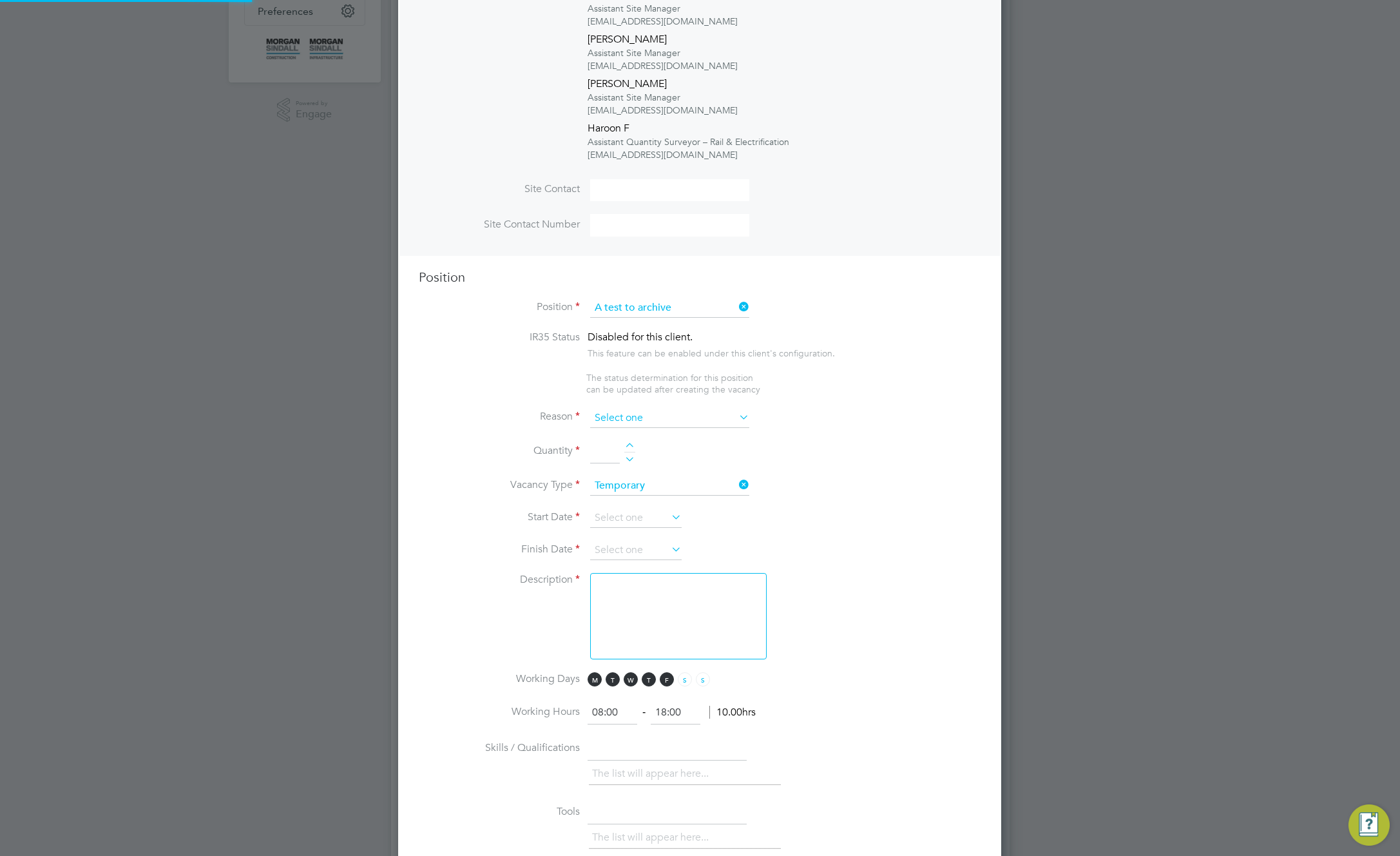
scroll to position [38, 68]
click at [703, 412] on input at bounding box center [669, 418] width 159 height 19
click at [645, 459] on li "Holiday" at bounding box center [669, 454] width 160 height 17
type input "Holiday"
click at [628, 446] on div at bounding box center [630, 447] width 11 height 9
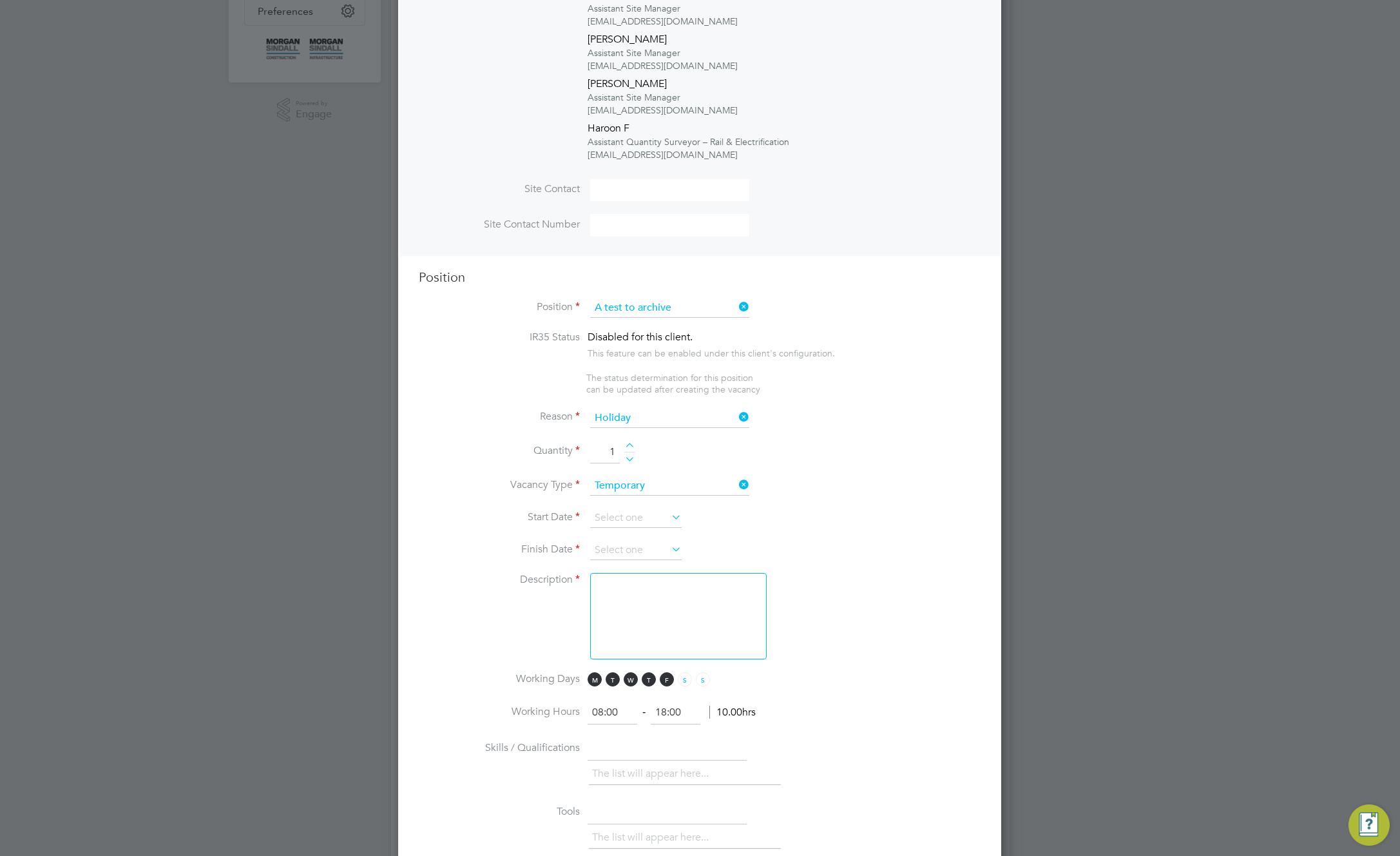
click at [628, 446] on div at bounding box center [630, 447] width 11 height 9
type input "5"
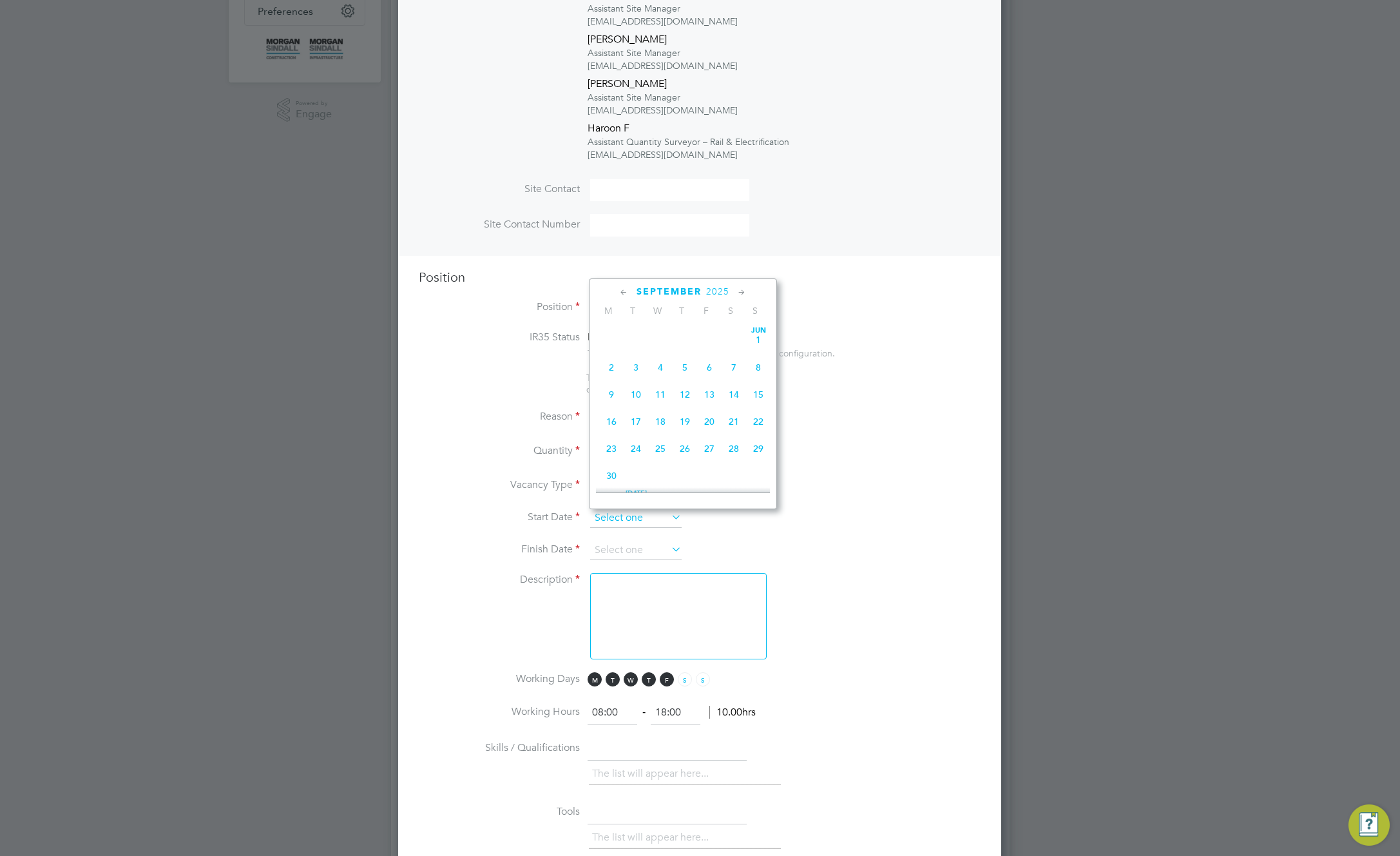
click at [607, 516] on input at bounding box center [635, 518] width 91 height 19
click at [615, 340] on span "8" at bounding box center [611, 328] width 24 height 24
type input "08 Sep 2025"
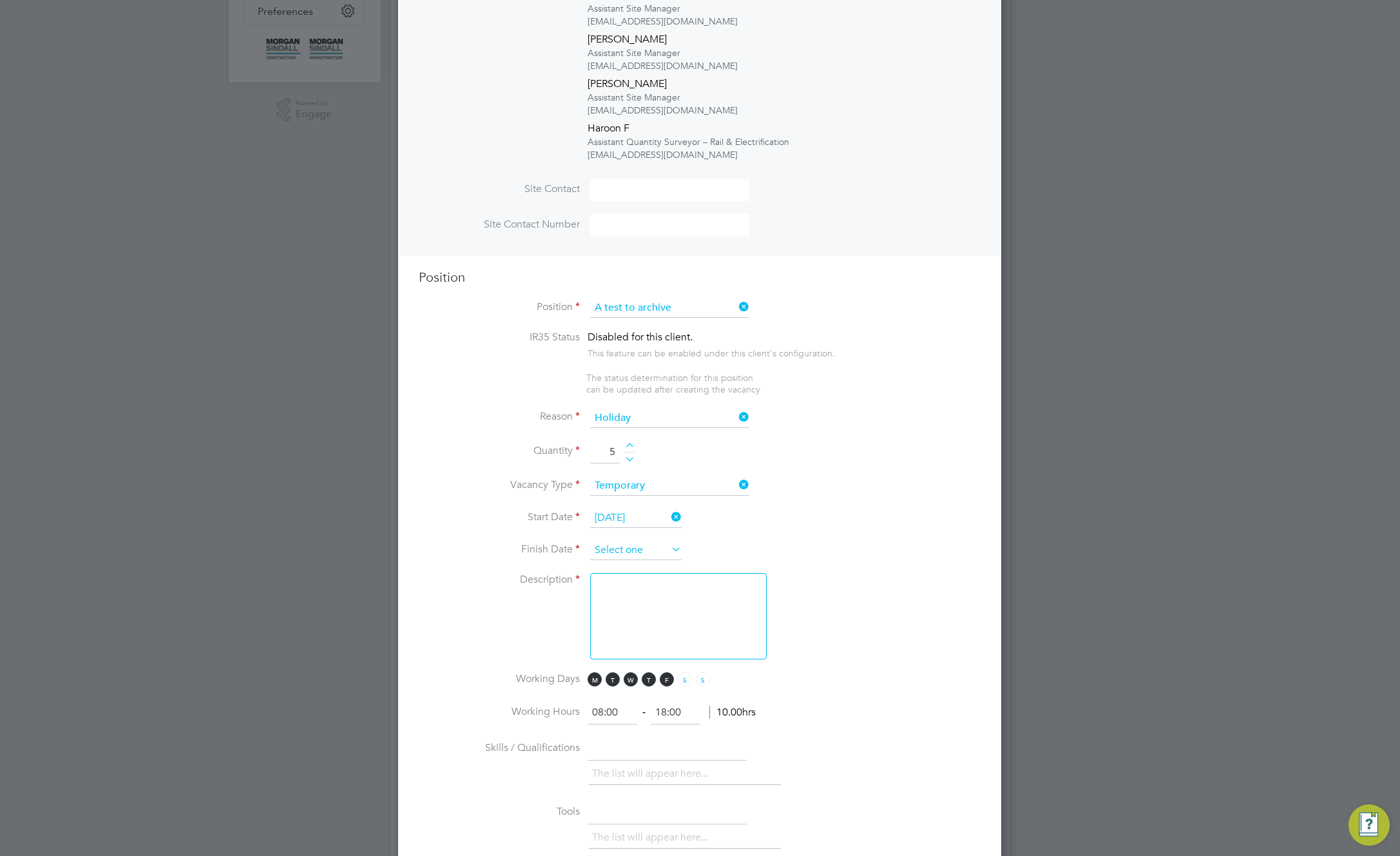
click at [654, 556] on input at bounding box center [635, 550] width 91 height 19
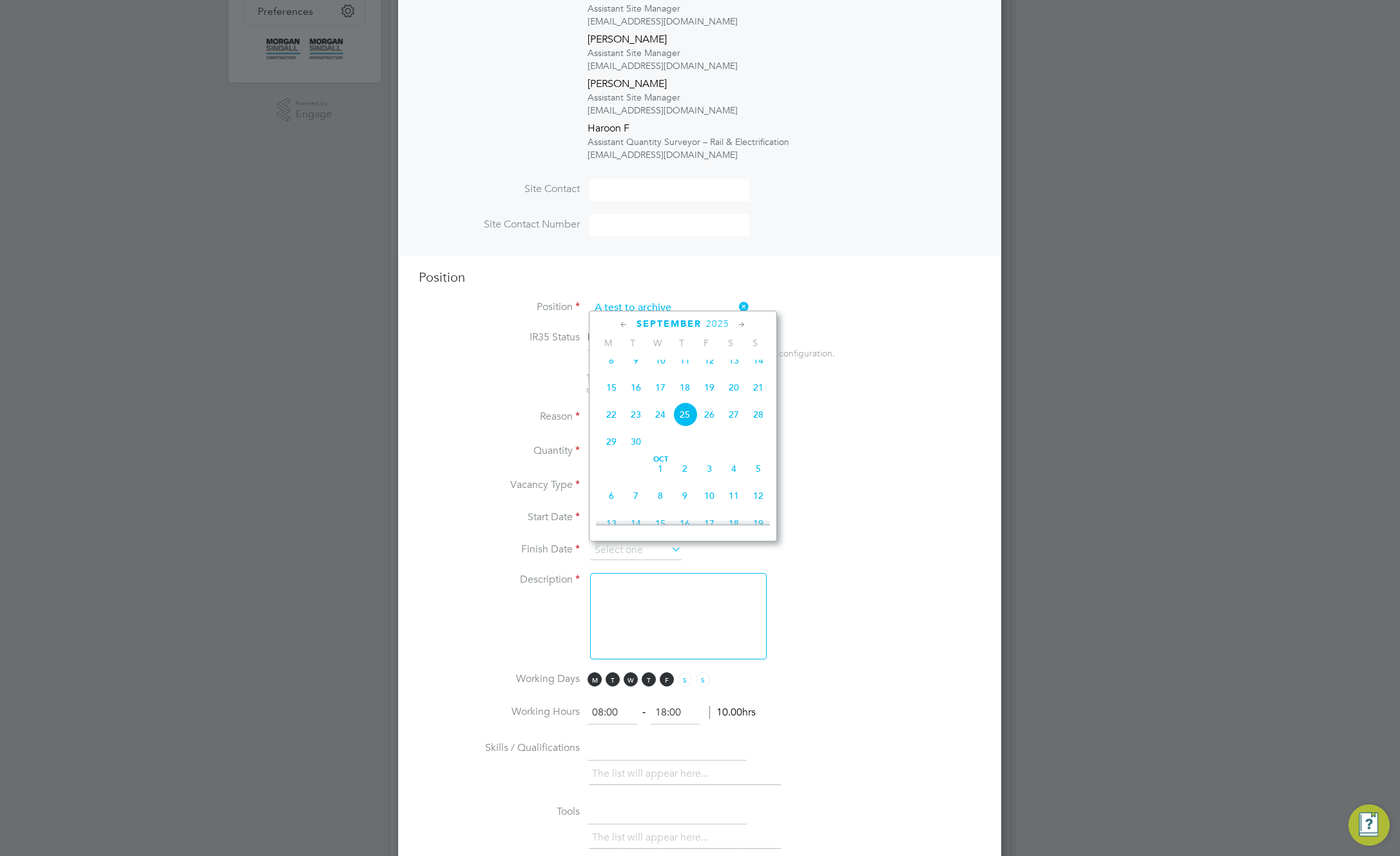
click at [764, 508] on span "12" at bounding box center [758, 495] width 24 height 24
type input "12 Oct 2025"
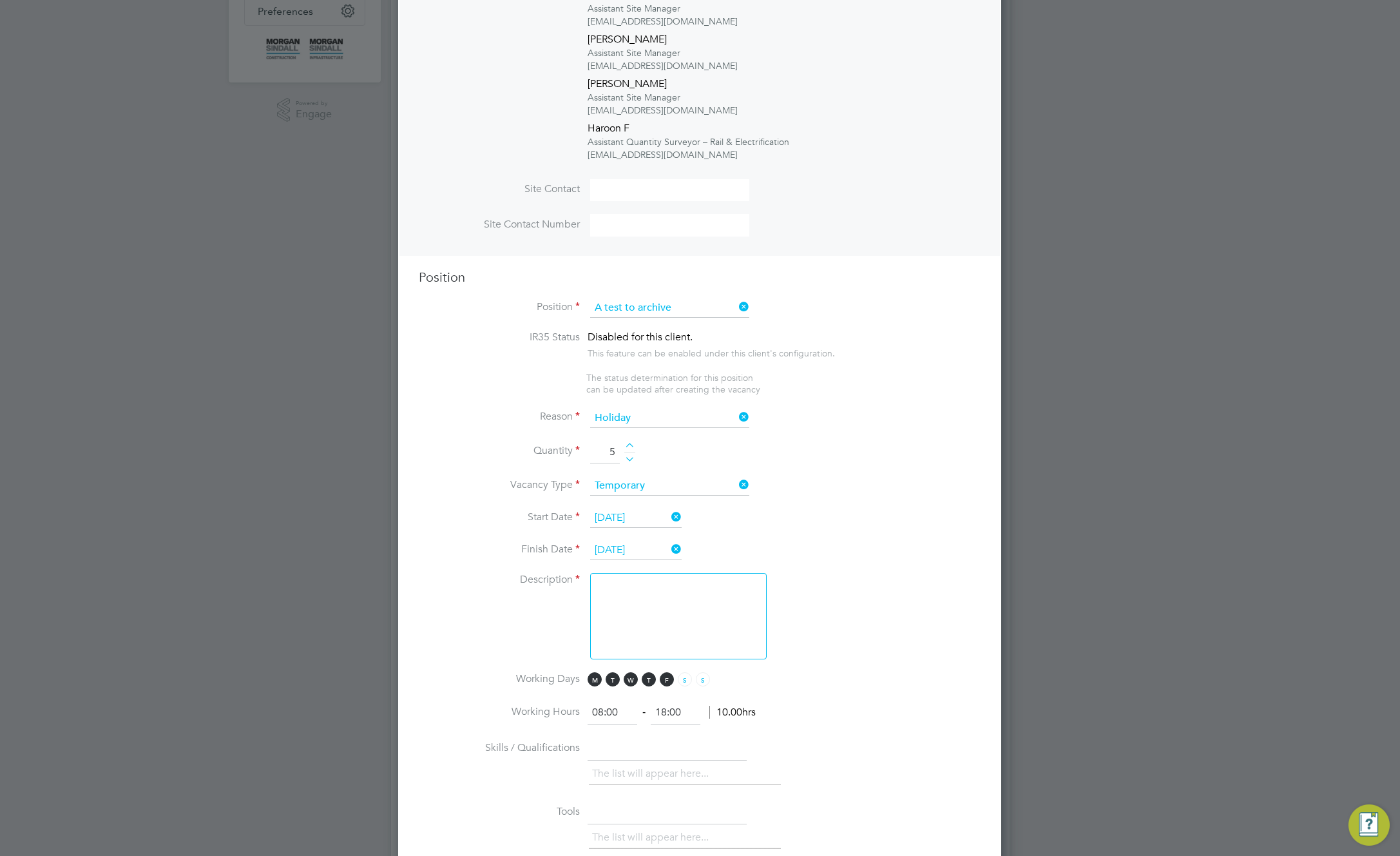
click at [699, 631] on textarea at bounding box center [678, 616] width 177 height 86
click at [701, 625] on textarea at bounding box center [678, 616] width 177 height 86
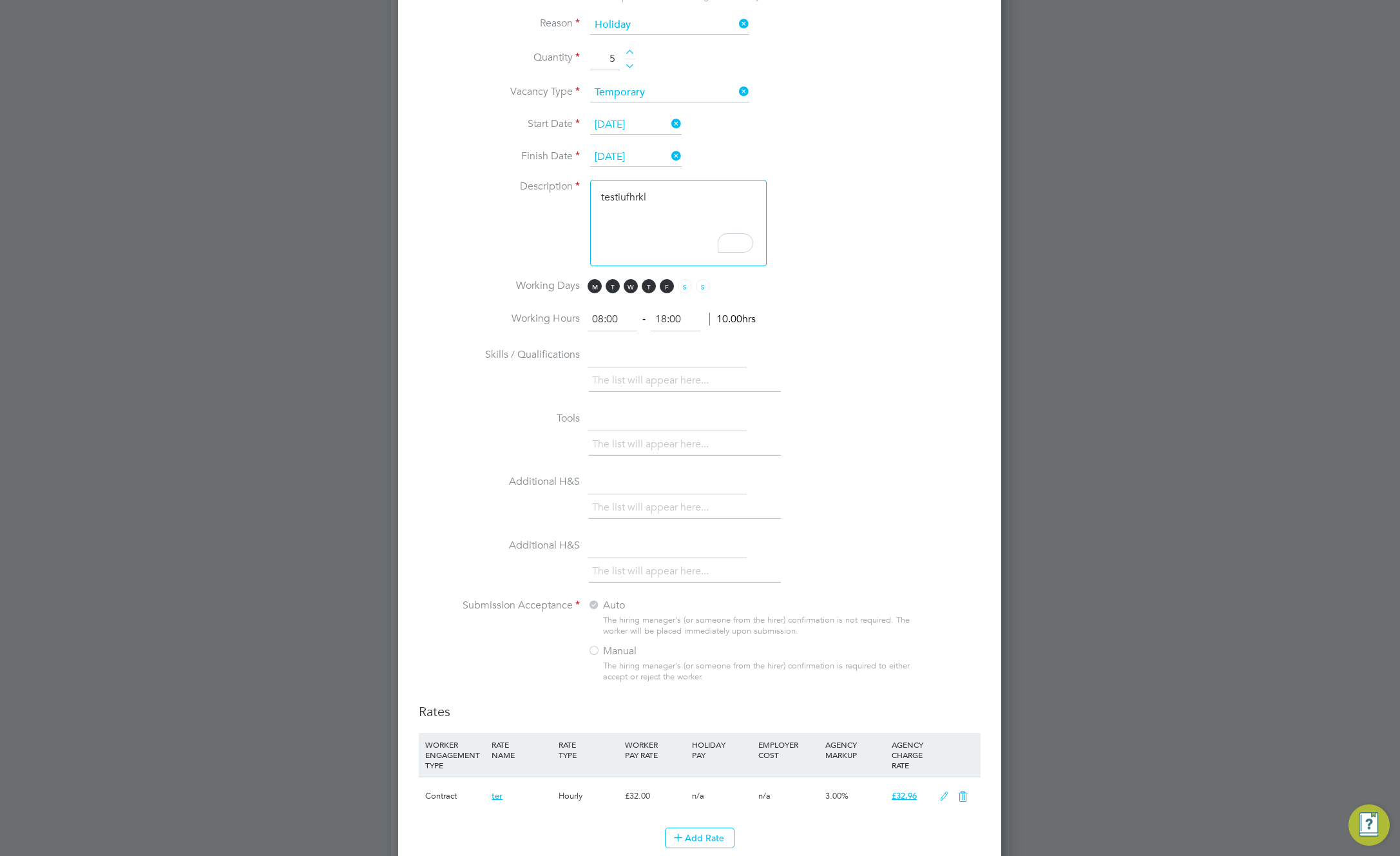
type textarea "testiufhrkl"
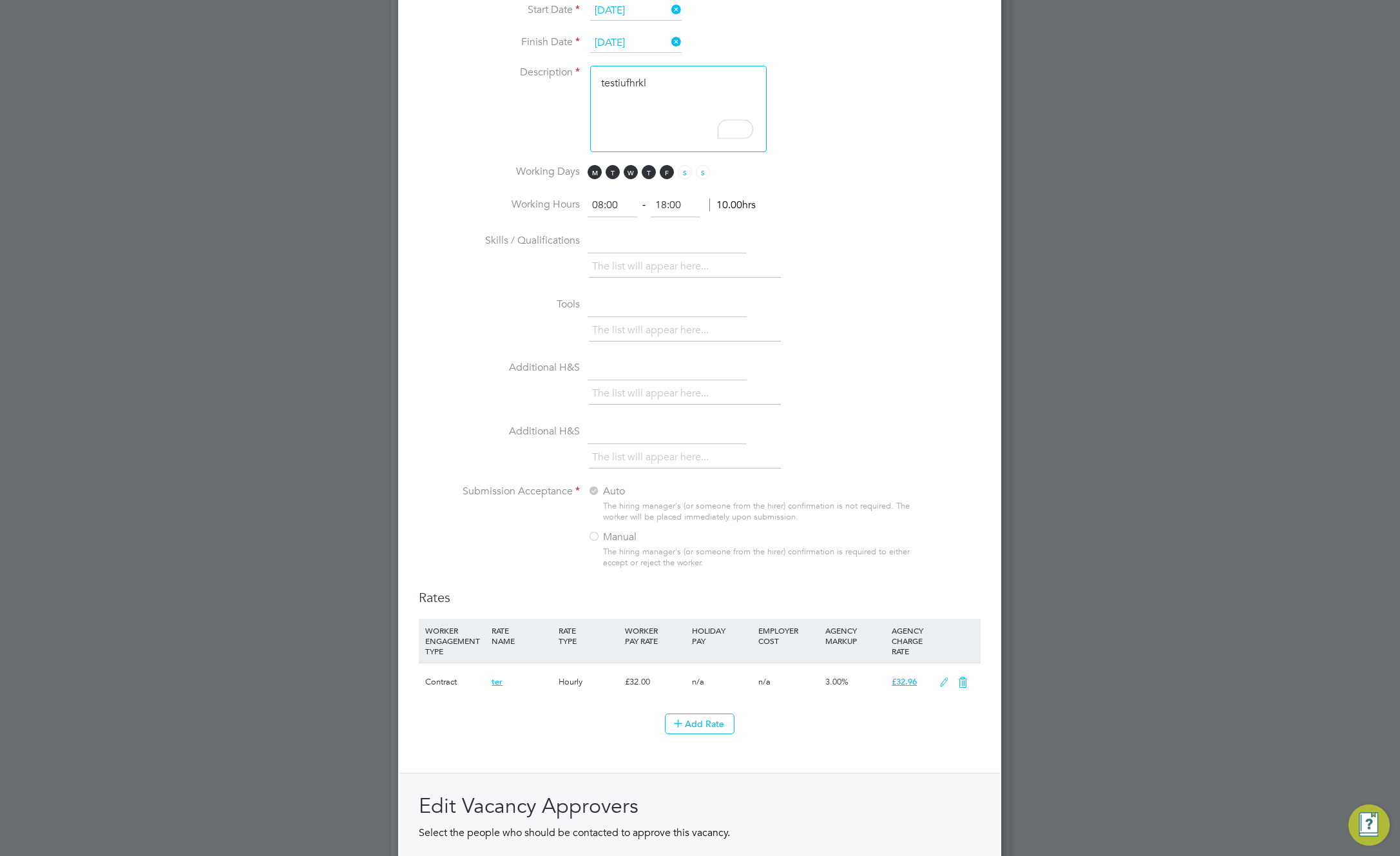
scroll to position [1290, 0]
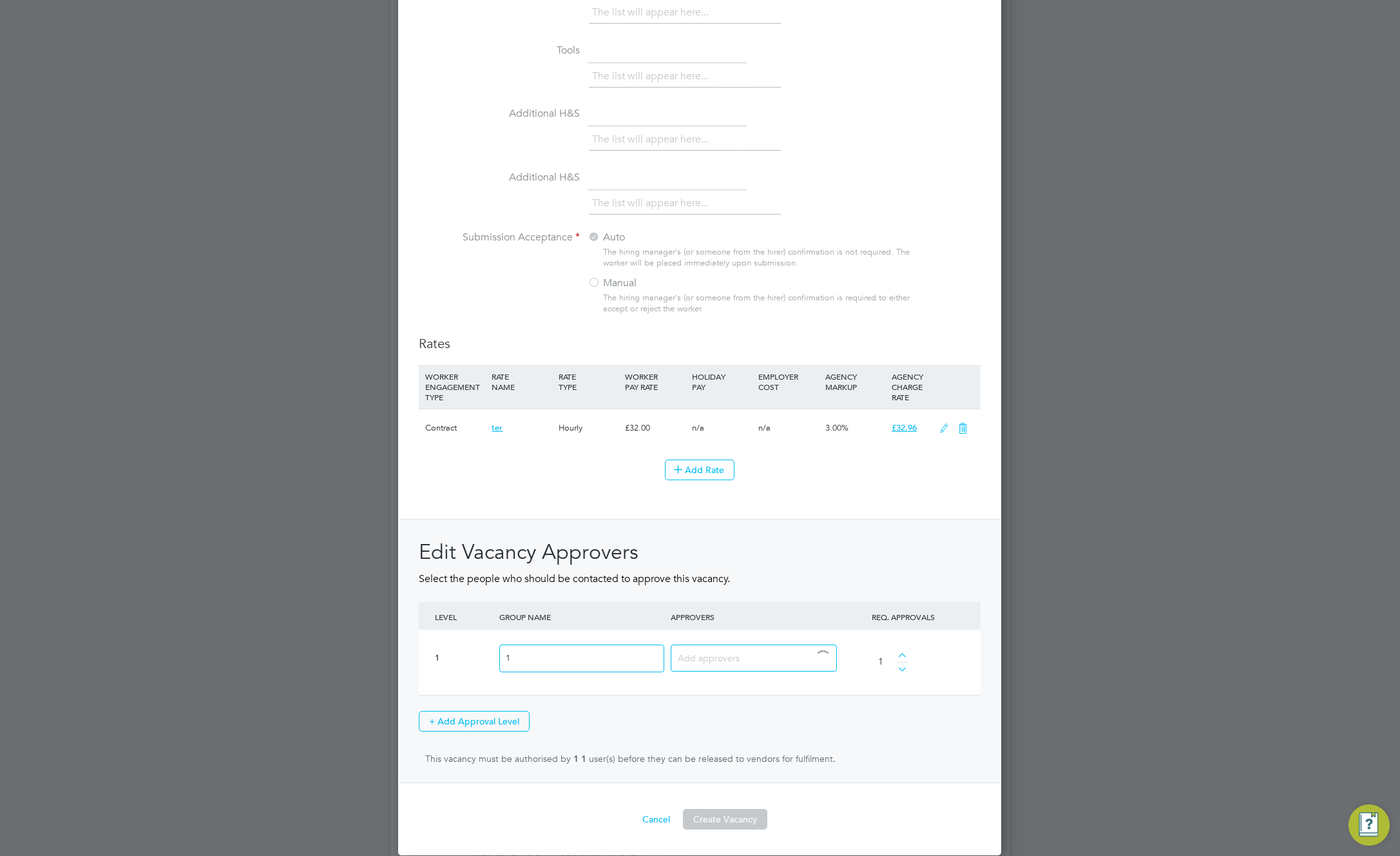
click at [762, 649] on input at bounding box center [748, 657] width 143 height 17
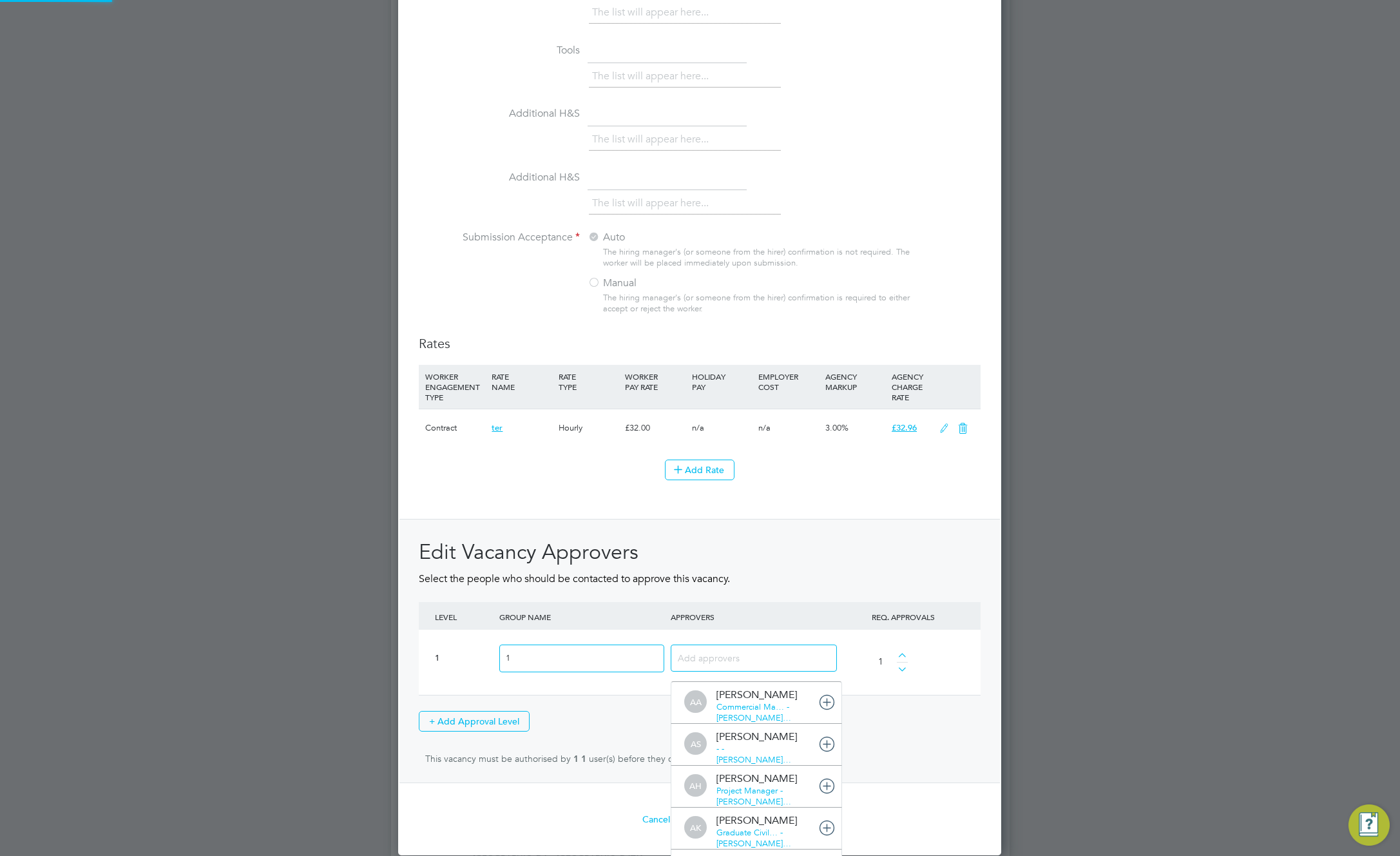
scroll to position [0, 0]
type input "u"
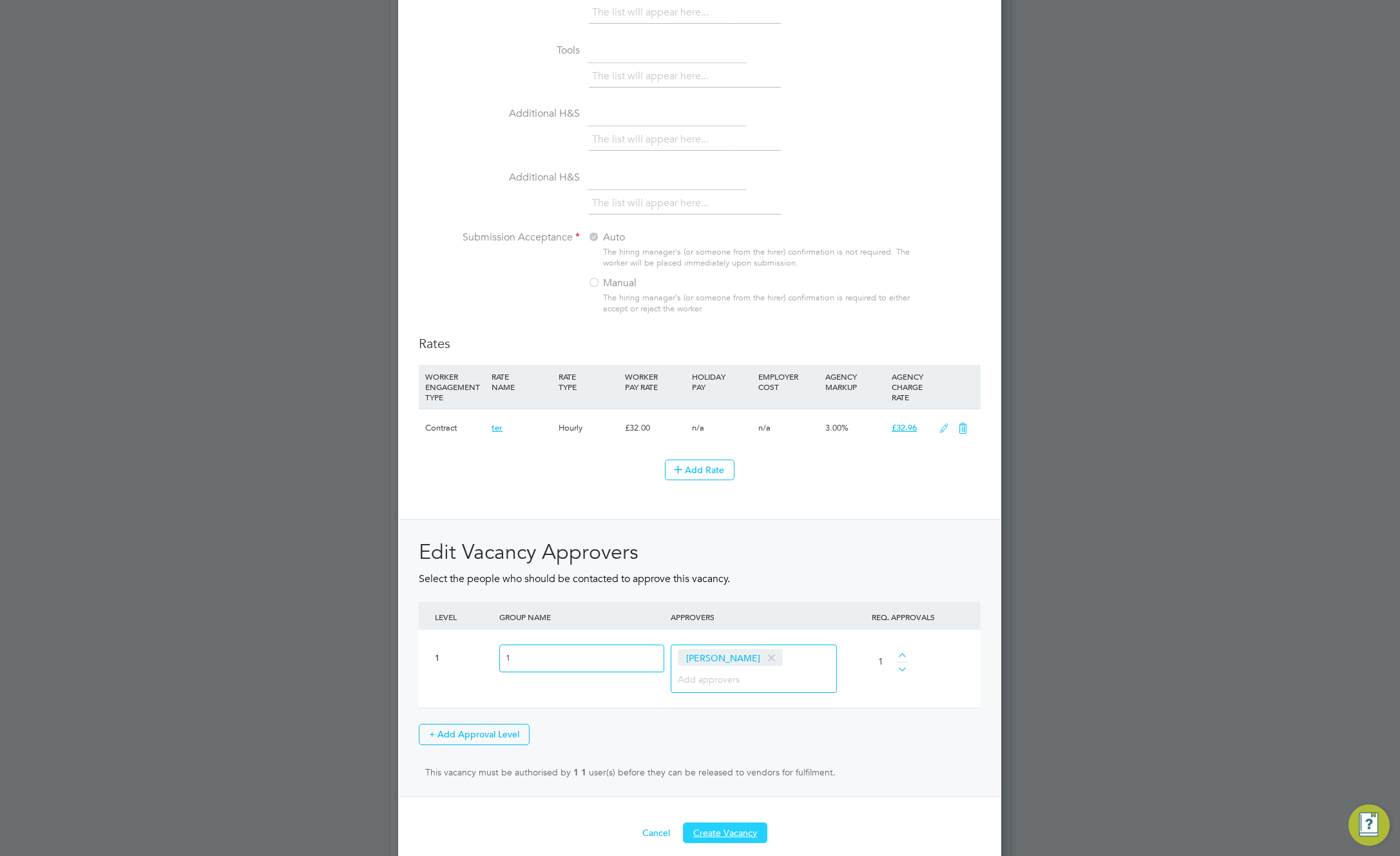
click at [739, 829] on button "Create Vacancy" at bounding box center [725, 833] width 85 height 21
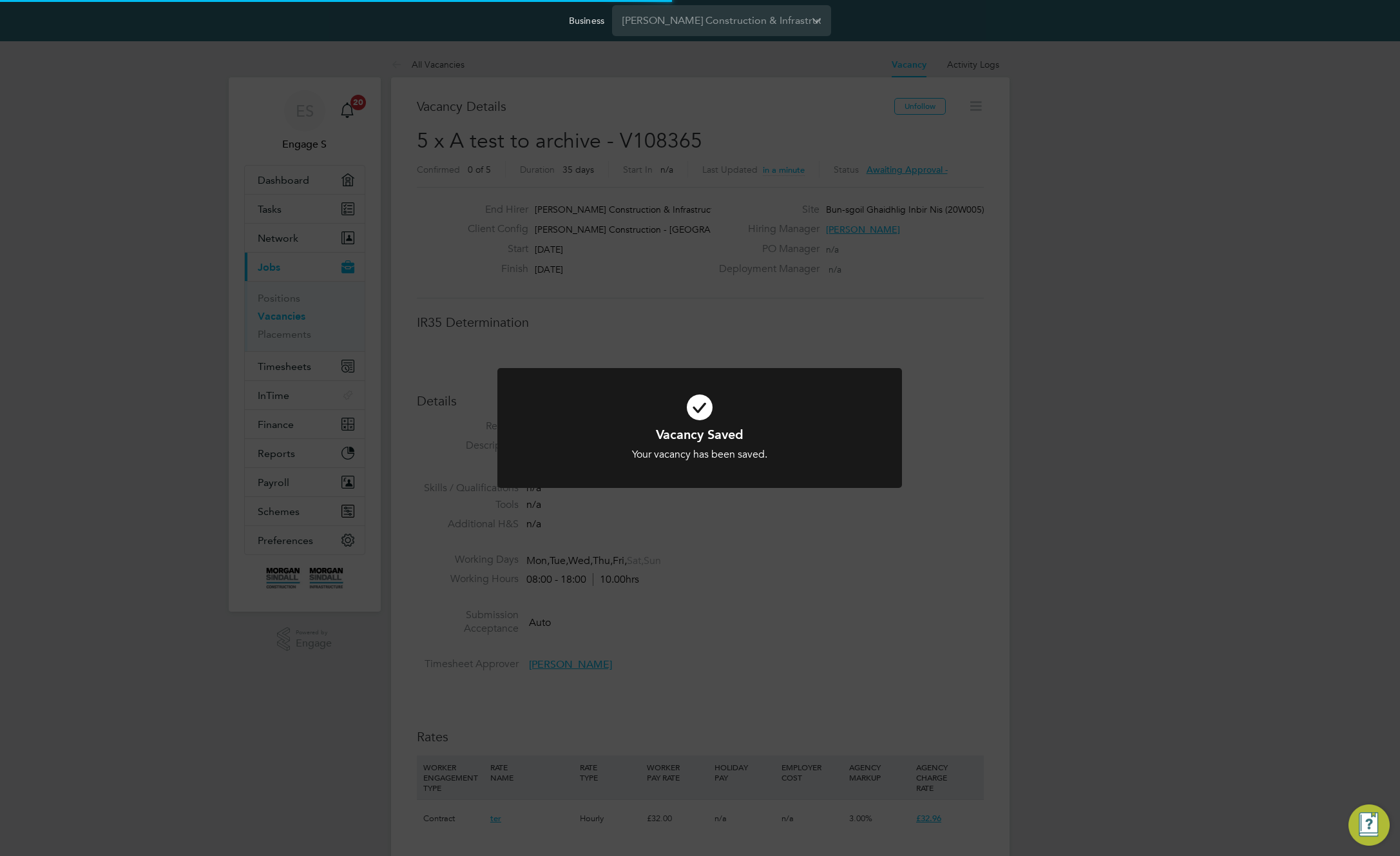
click at [1064, 261] on div "Vacancy Saved Your vacancy has been saved. Cancel Okay" at bounding box center [700, 428] width 1400 height 856
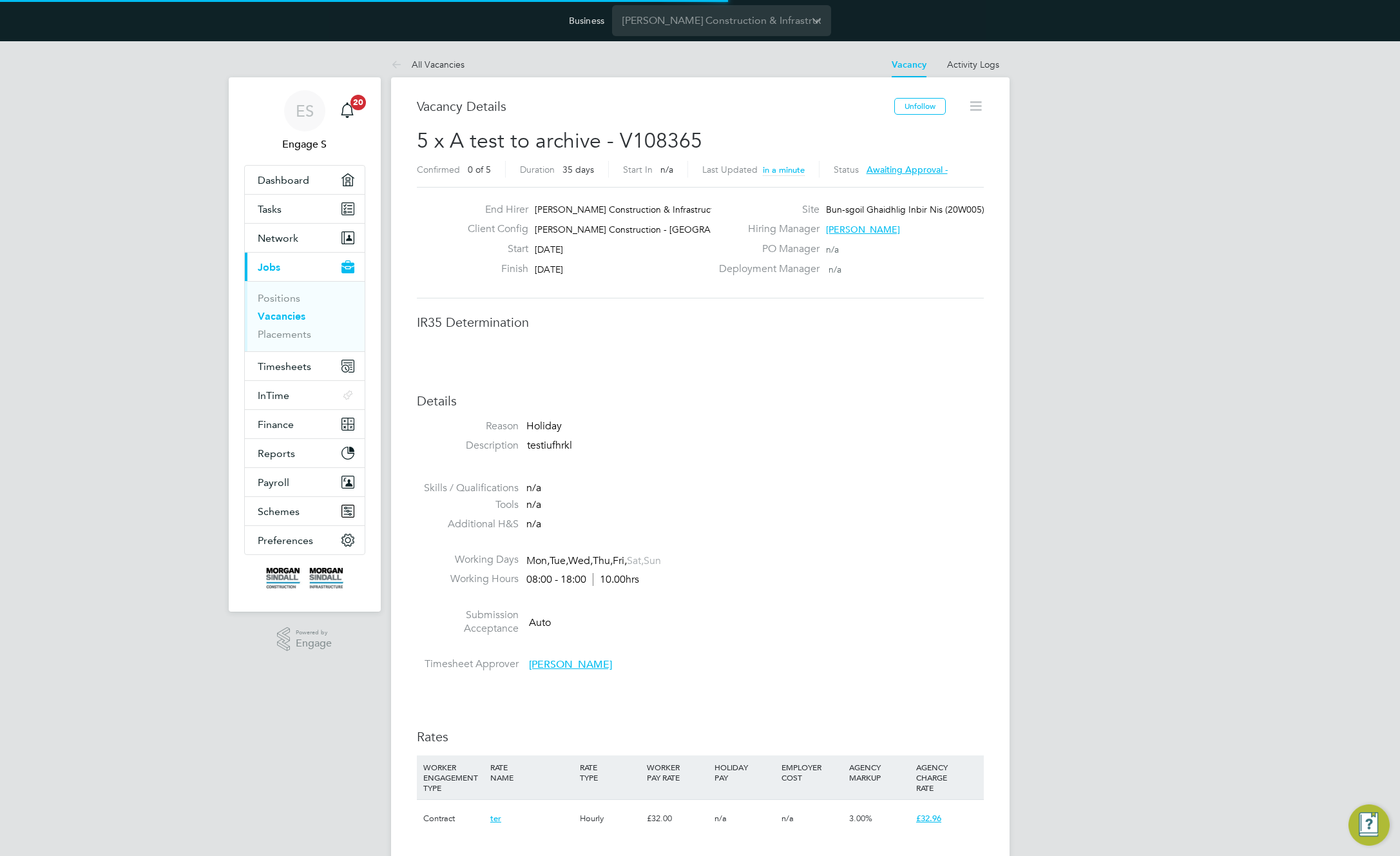
click at [1023, 173] on div "ES Engage S Notifications 20 Applications: Dashboard Tasks Network Team Members…" at bounding box center [700, 785] width 1400 height 1488
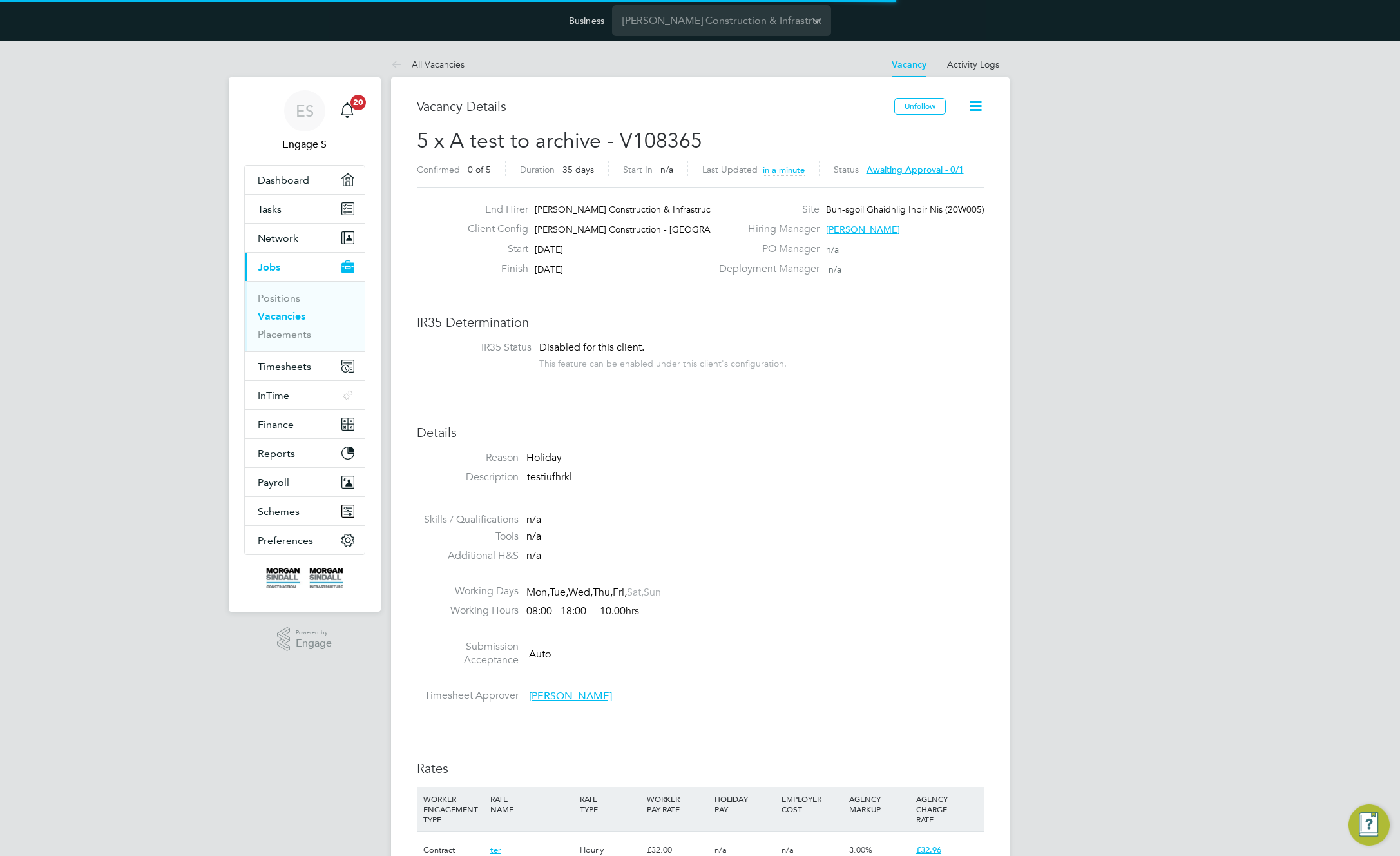
click at [975, 101] on icon at bounding box center [976, 106] width 16 height 16
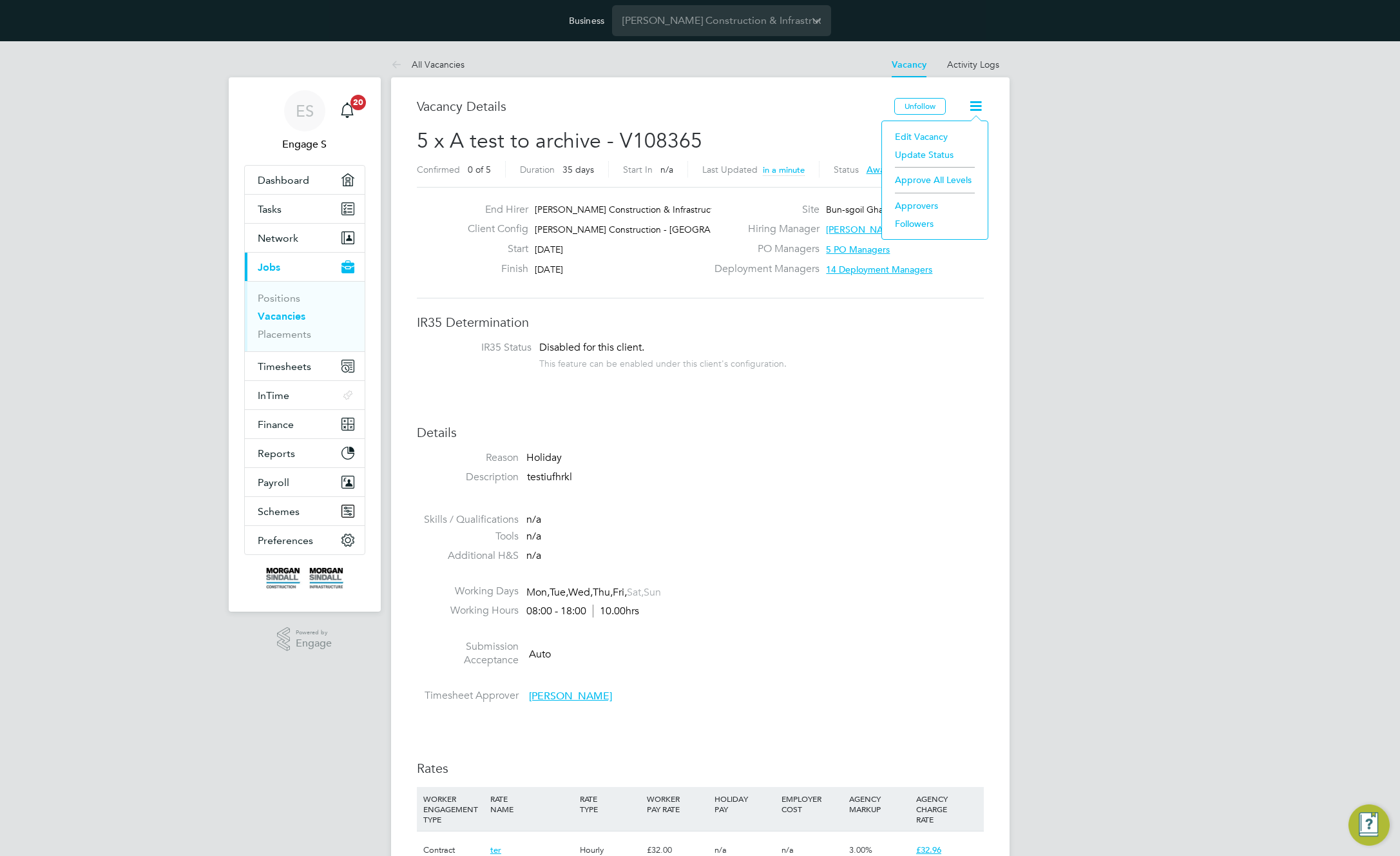
click at [936, 181] on li "Approve All Levels" at bounding box center [935, 180] width 93 height 18
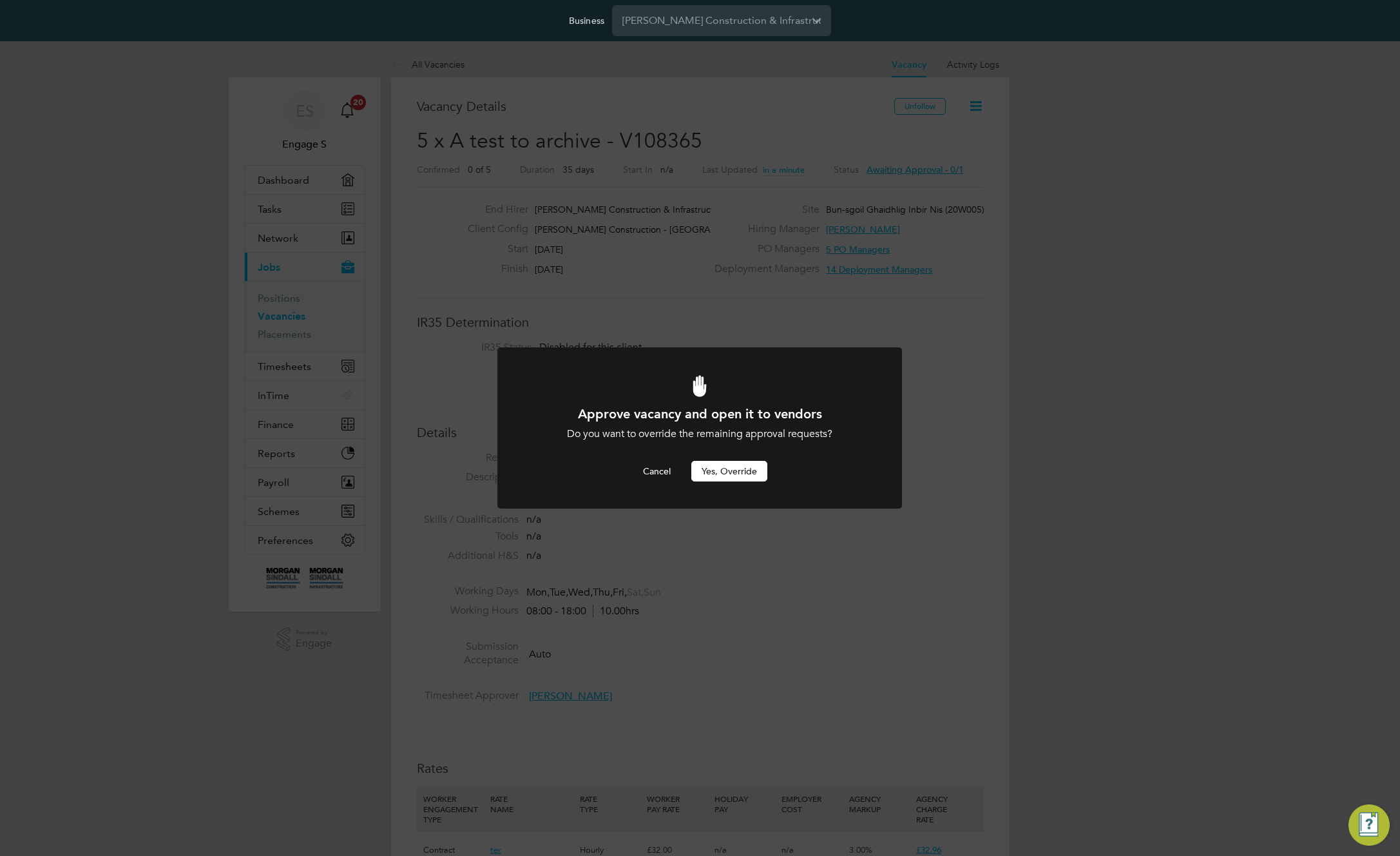
click at [740, 471] on button "Yes, Override" at bounding box center [729, 471] width 76 height 21
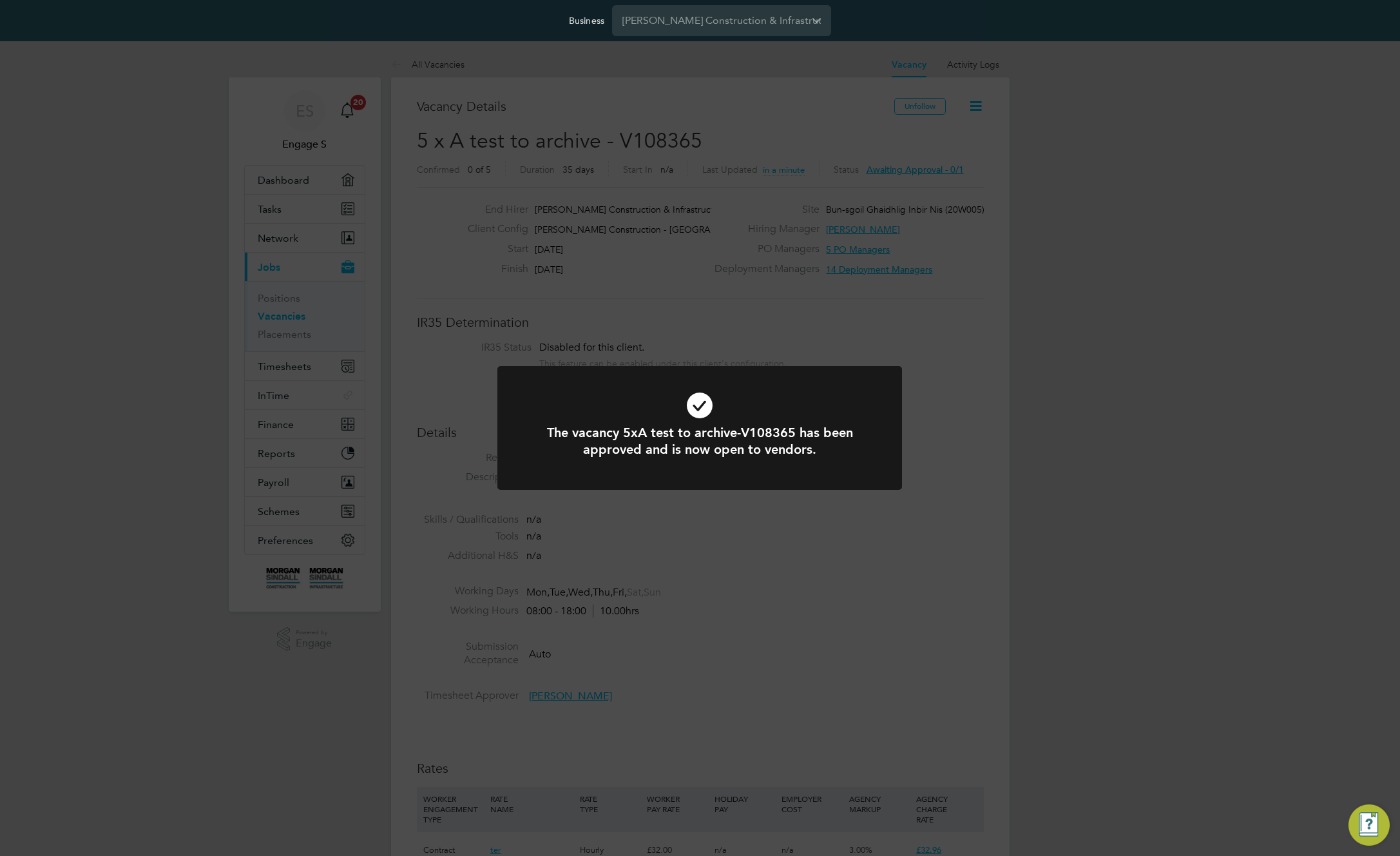
click at [1129, 327] on div "The vacancy 5xA test to archive-V108365 has been approved and is now open to ve…" at bounding box center [700, 428] width 1400 height 856
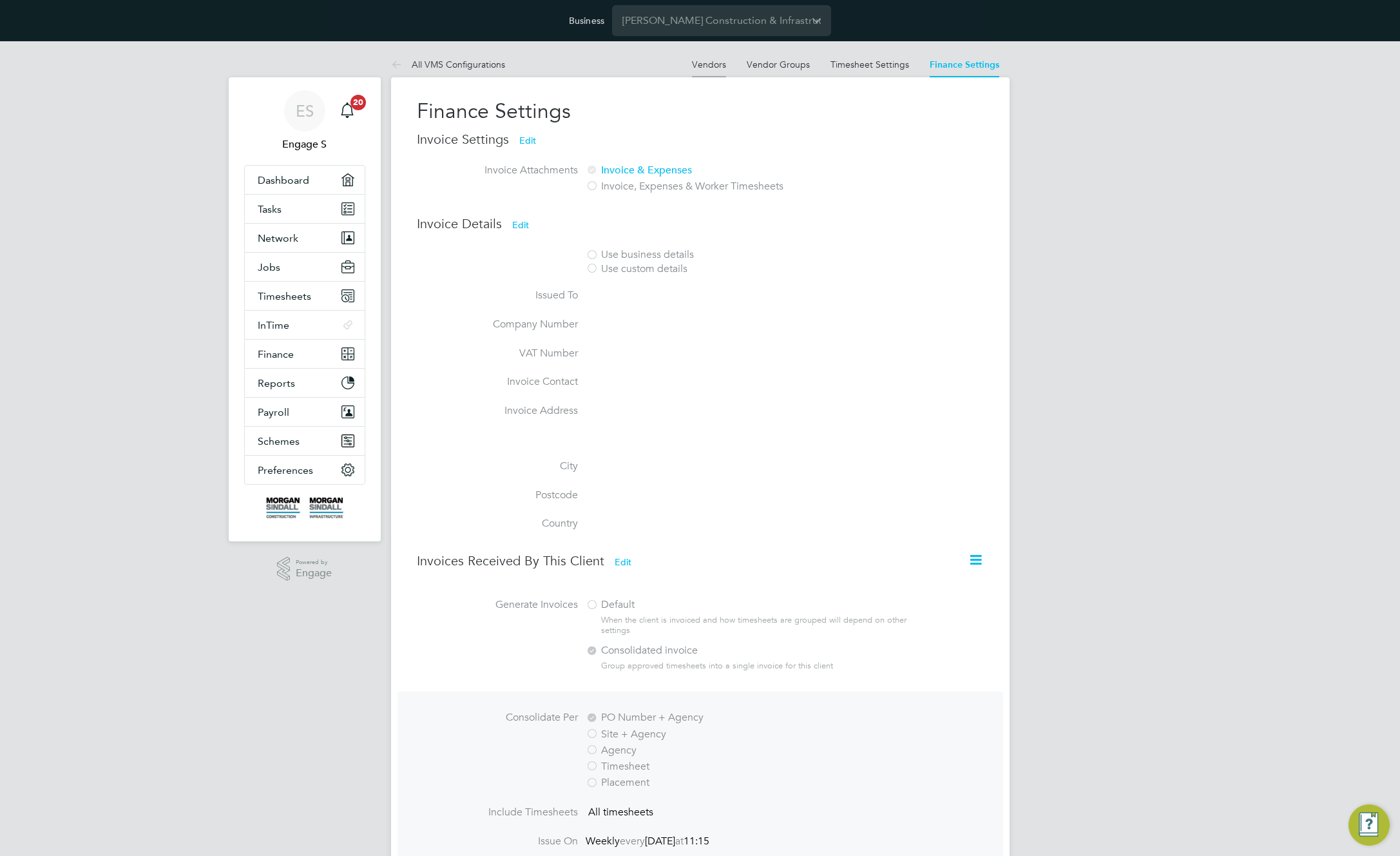
click at [710, 66] on link "Vendors" at bounding box center [709, 65] width 34 height 11
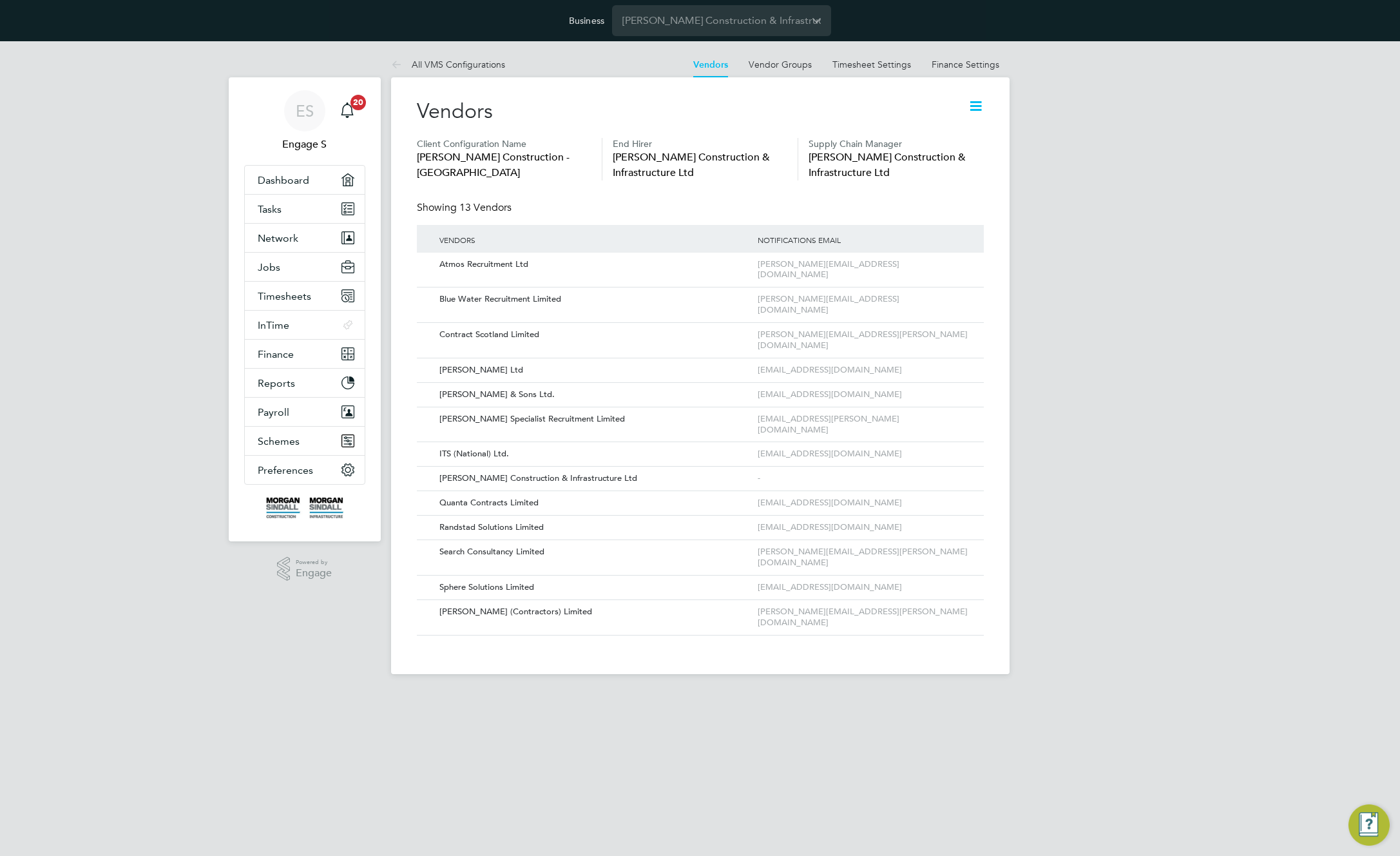
click at [973, 107] on icon at bounding box center [976, 106] width 16 height 16
click at [950, 138] on li "Edit VMS Configuration" at bounding box center [925, 136] width 115 height 18
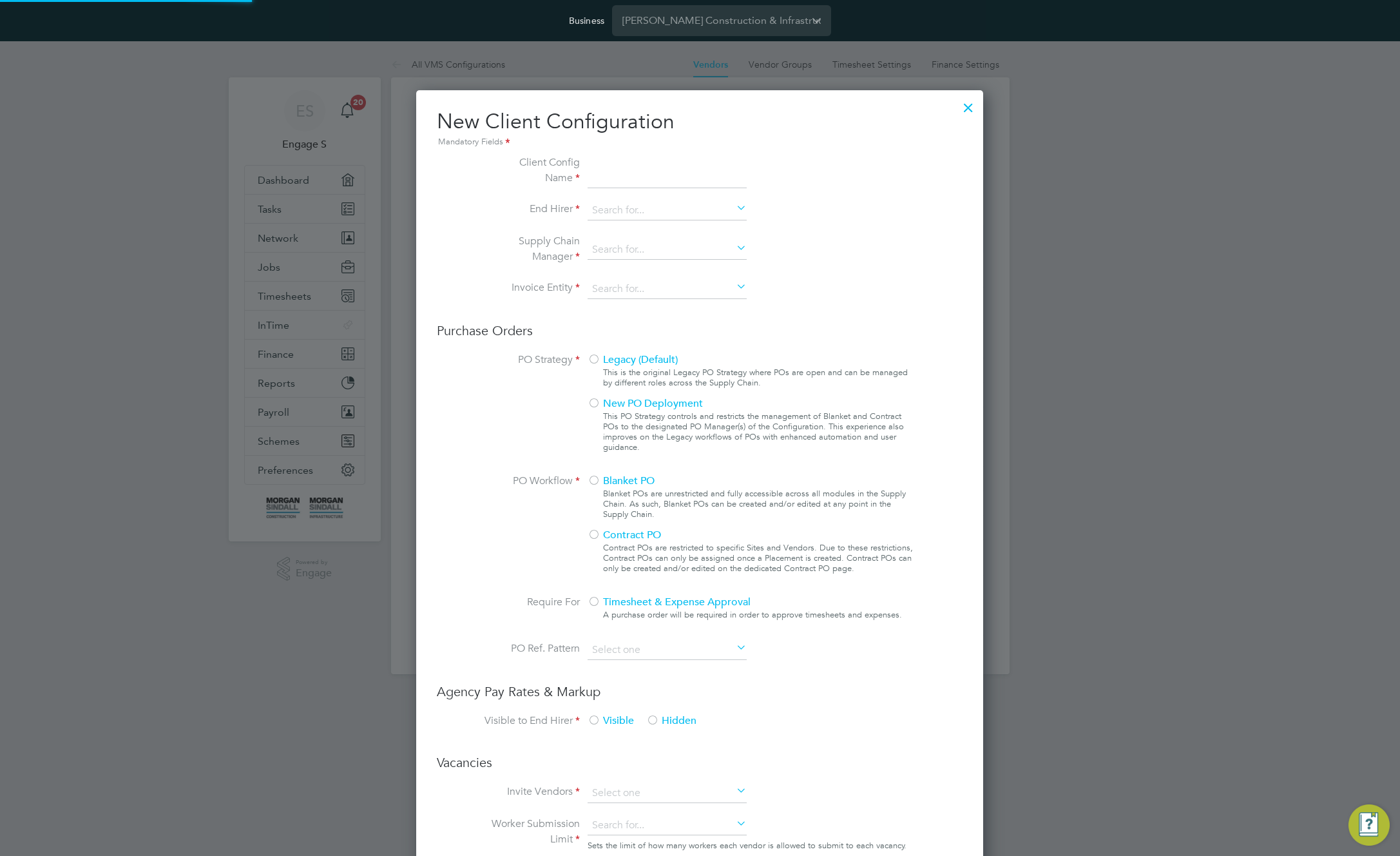
scroll to position [1171, 568]
type input "[PERSON_NAME] Construction - [GEOGRAPHIC_DATA]"
type input "[PERSON_NAME] Construction & Infrastructure Ltd"
type input "Custom"
type input "By Vendor Group"
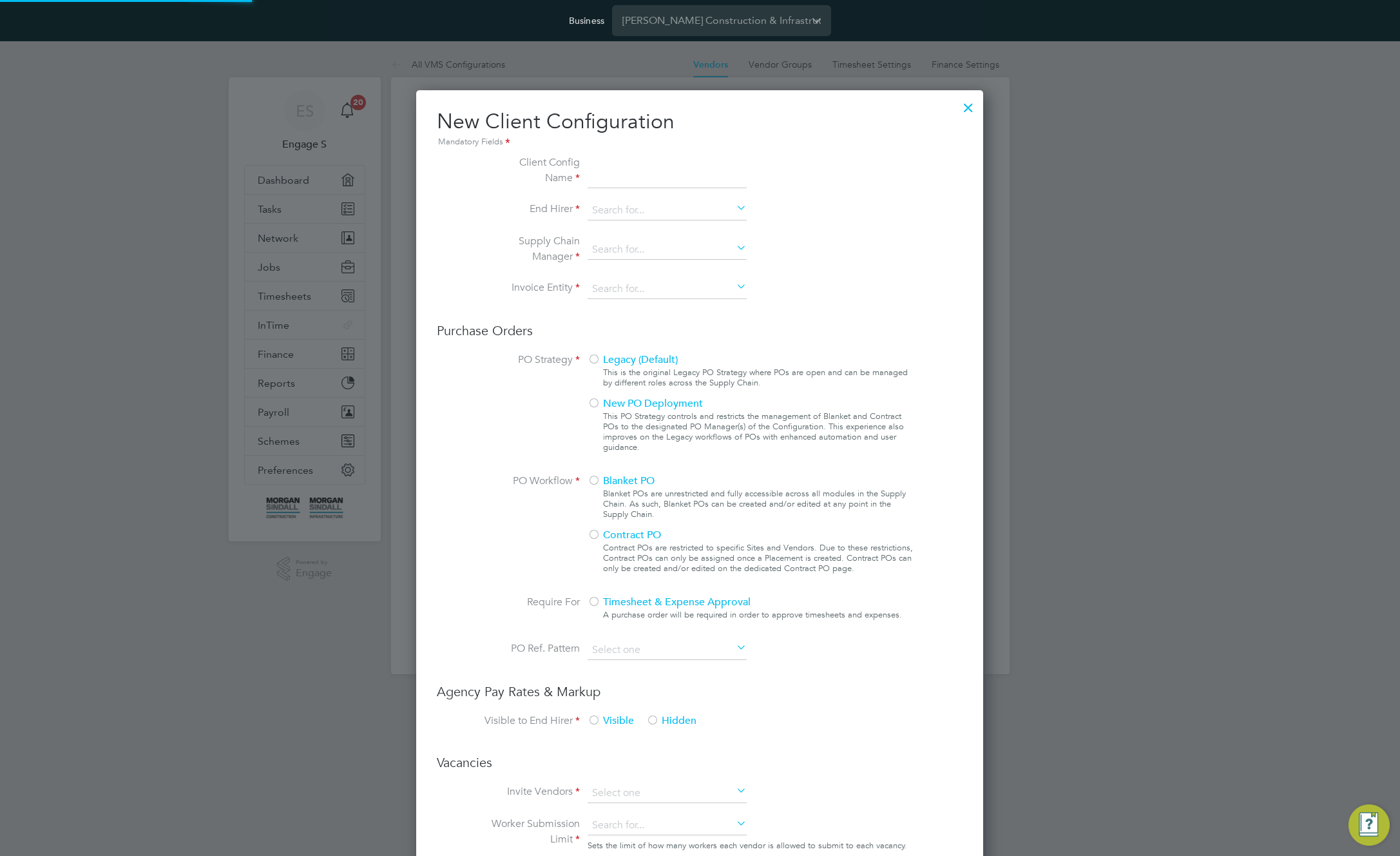
type input "No Limits"
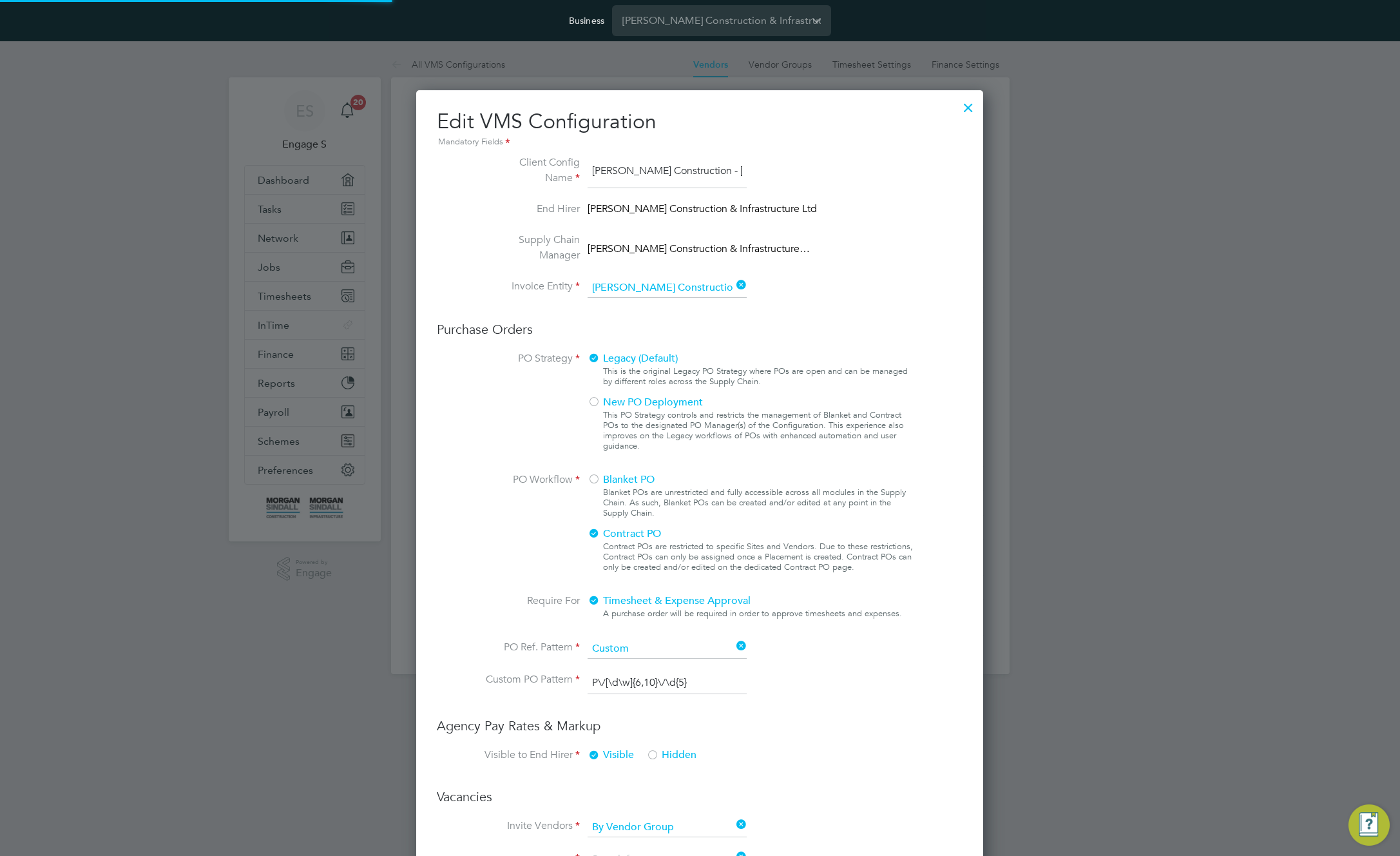
scroll to position [47, 434]
type input "Labour Desk"
click at [972, 104] on div at bounding box center [968, 104] width 23 height 23
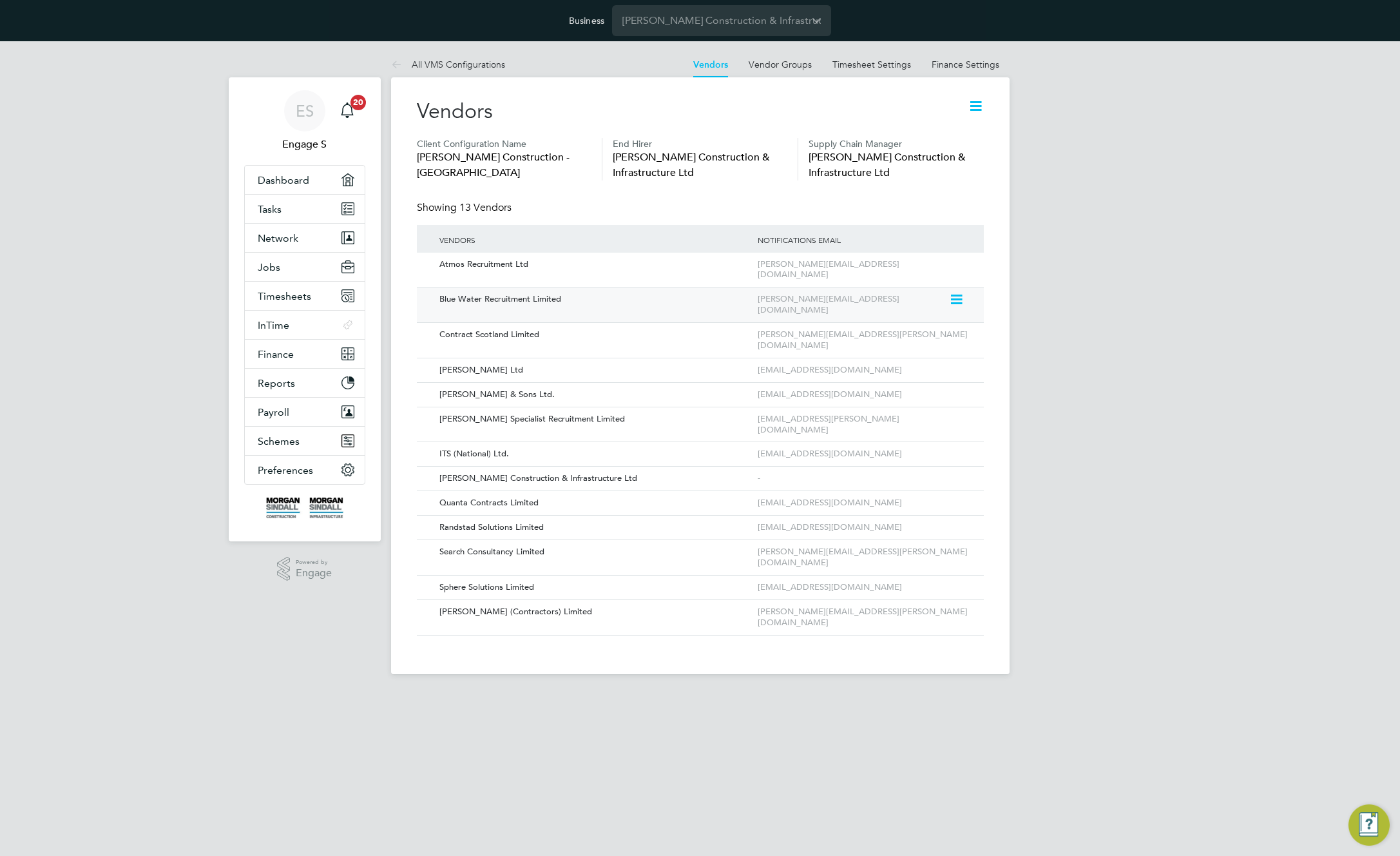
drag, startPoint x: 619, startPoint y: 290, endPoint x: 449, endPoint y: 287, distance: 170.0
click at [449, 287] on div "Blue Water Recruitment Limited" at bounding box center [592, 299] width 325 height 24
click at [959, 292] on icon at bounding box center [956, 299] width 13 height 15
click at [908, 315] on li "Edit Vendor" at bounding box center [921, 318] width 82 height 18
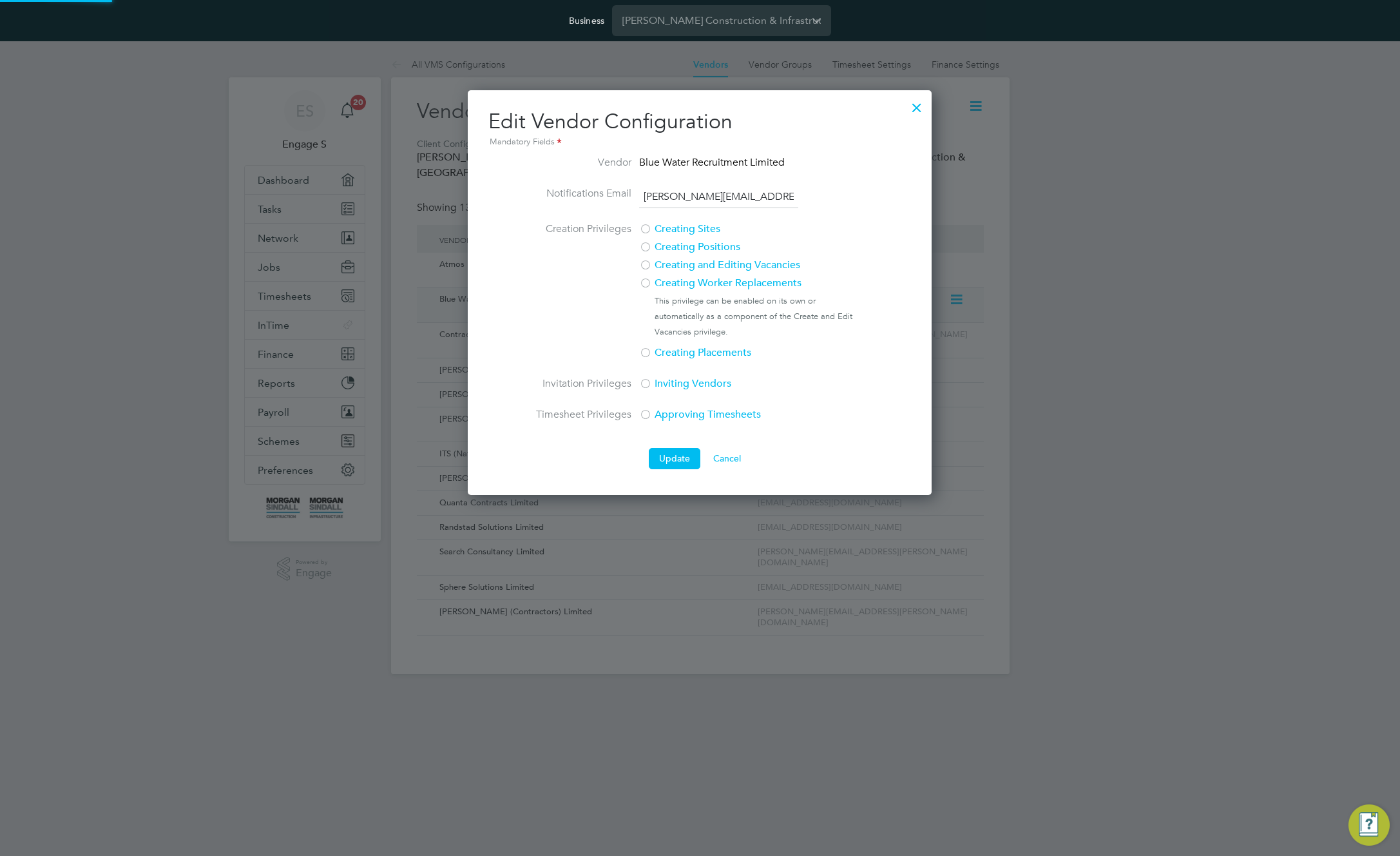
scroll to position [405, 465]
click at [729, 457] on button "Cancel" at bounding box center [727, 458] width 48 height 21
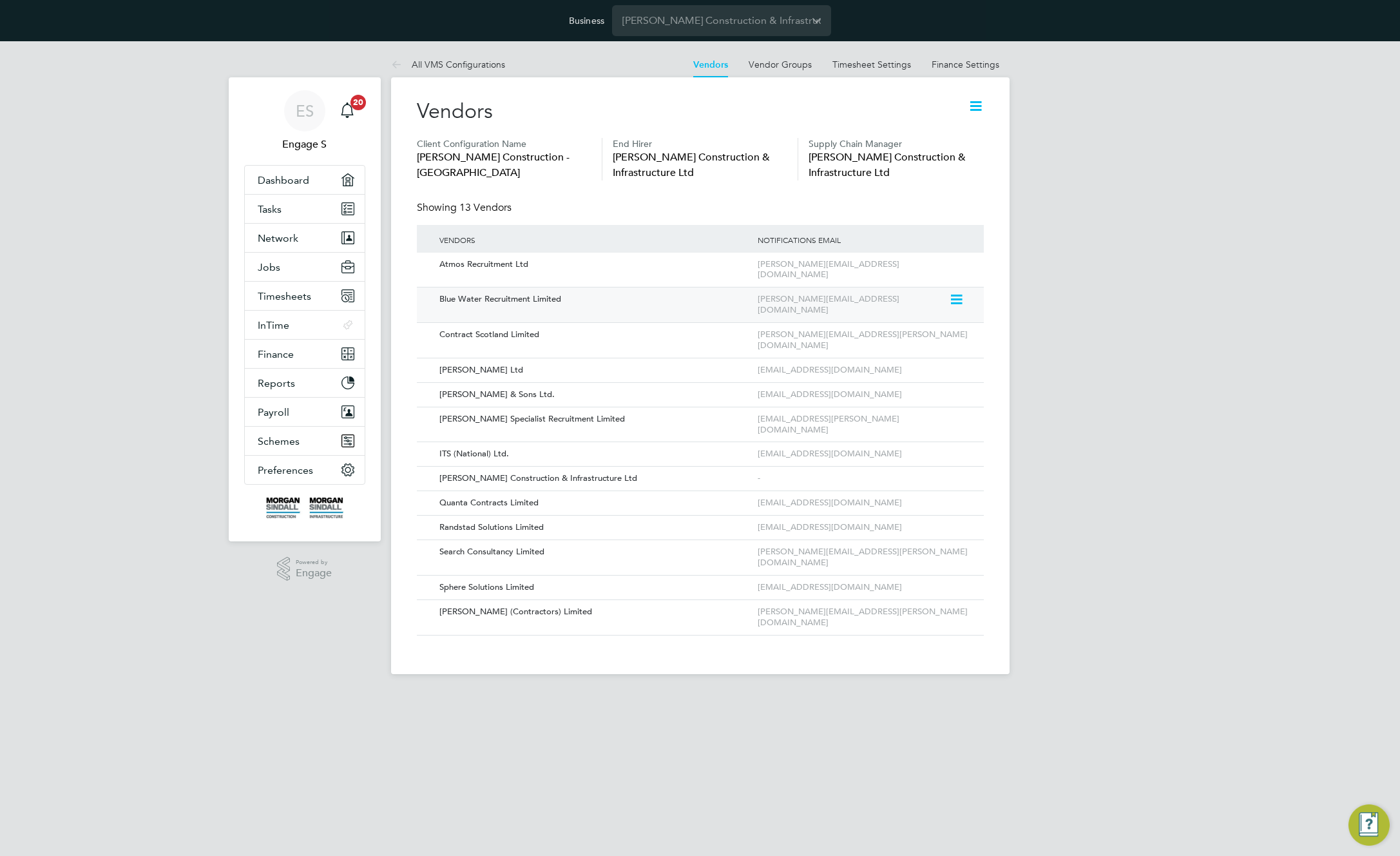
click at [958, 292] on icon at bounding box center [956, 299] width 13 height 15
click at [921, 313] on li "Edit Vendor" at bounding box center [921, 318] width 82 height 18
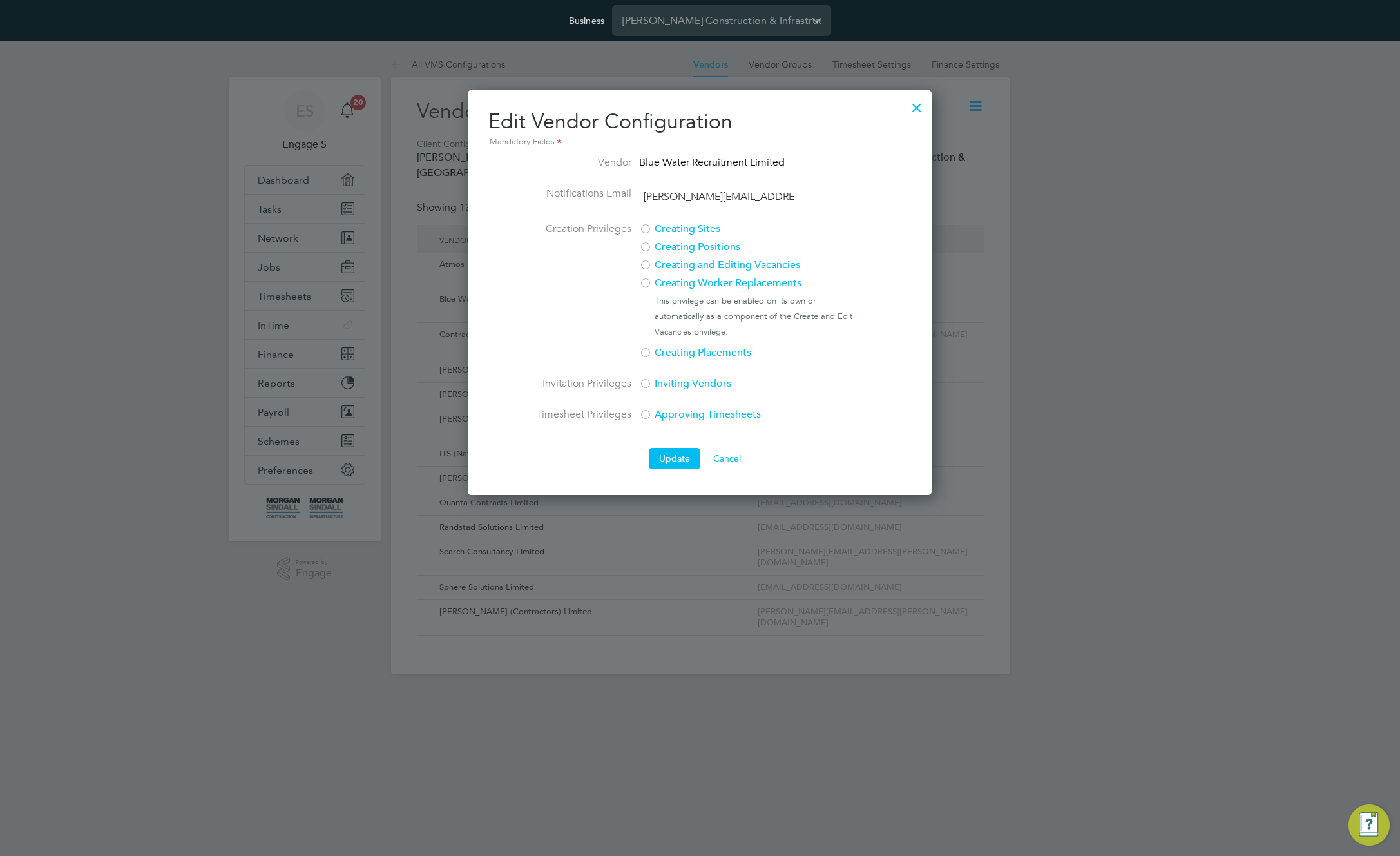
click at [645, 281] on div at bounding box center [645, 284] width 13 height 13
click at [643, 264] on div at bounding box center [645, 266] width 13 height 13
click at [648, 286] on div at bounding box center [645, 284] width 13 height 13
click at [642, 265] on div at bounding box center [645, 266] width 13 height 13
click at [649, 265] on div at bounding box center [645, 266] width 13 height 13
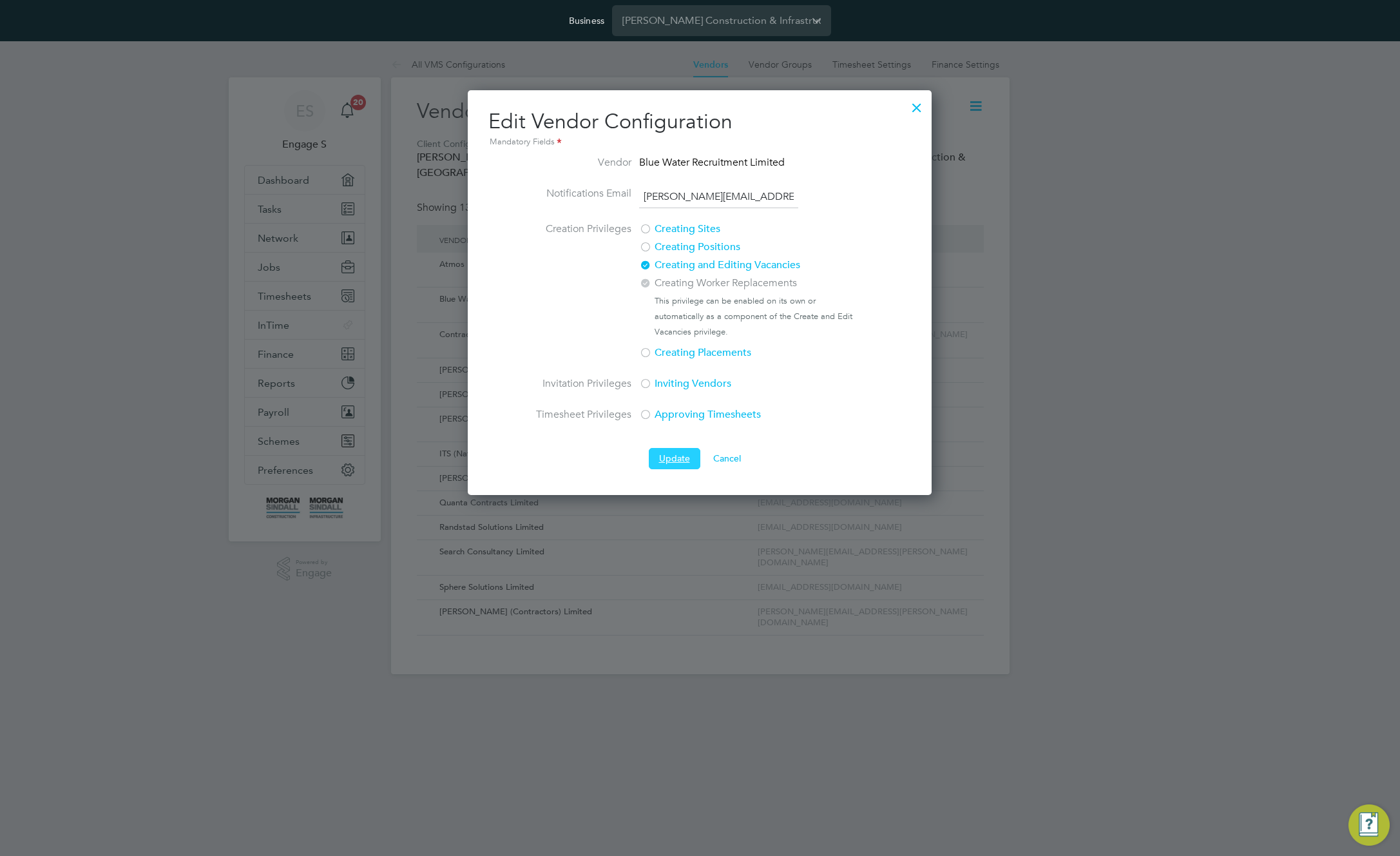
click at [671, 465] on button "Update" at bounding box center [674, 458] width 52 height 21
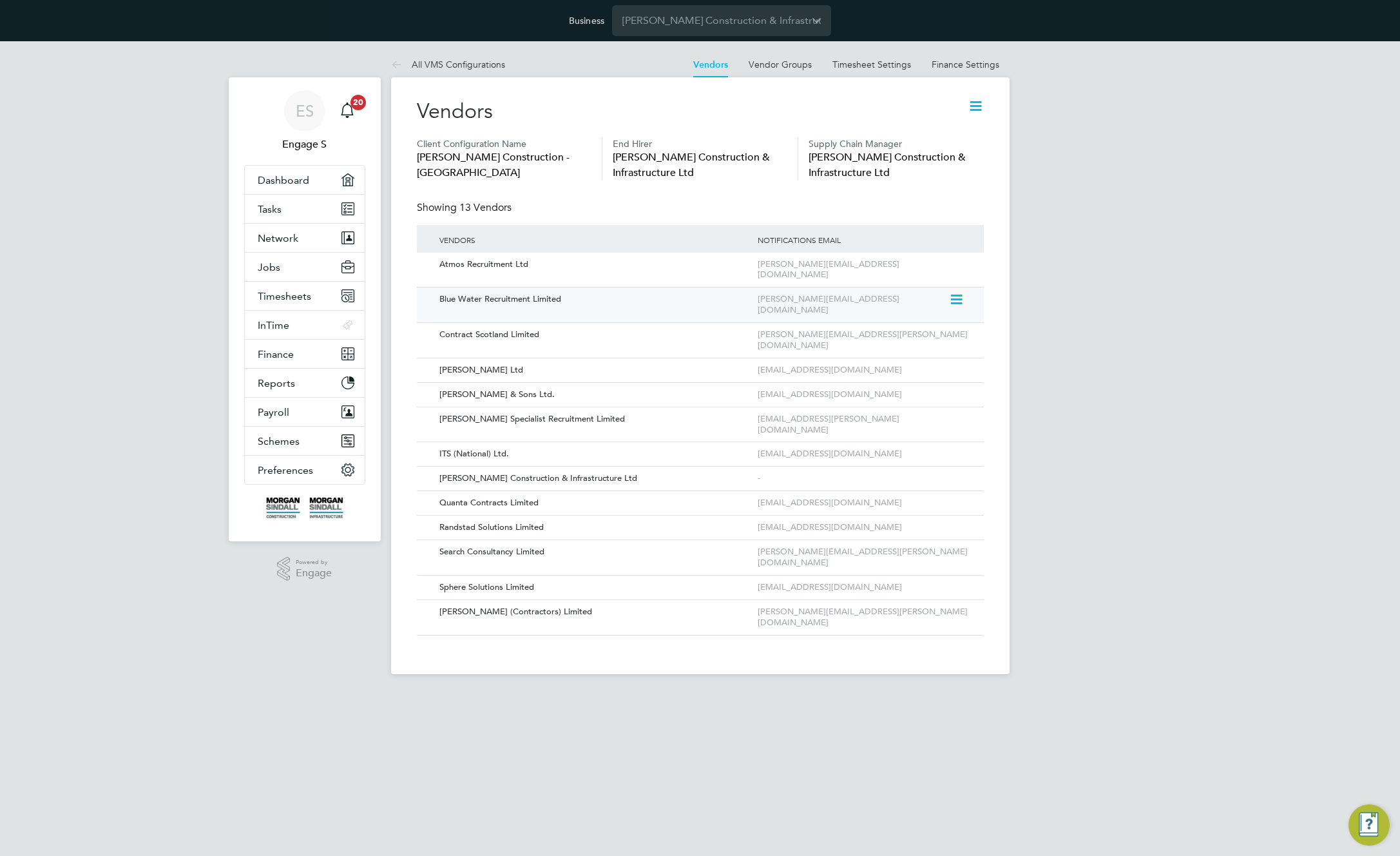
click at [956, 292] on icon at bounding box center [956, 299] width 13 height 15
click at [952, 188] on ul "Client Configuration Name Morgan Sindall Construction - Scotland End Hirer Morg…" at bounding box center [700, 169] width 567 height 63
click at [973, 107] on icon at bounding box center [976, 106] width 16 height 16
click at [924, 136] on li "Edit VMS Configuration" at bounding box center [925, 136] width 115 height 18
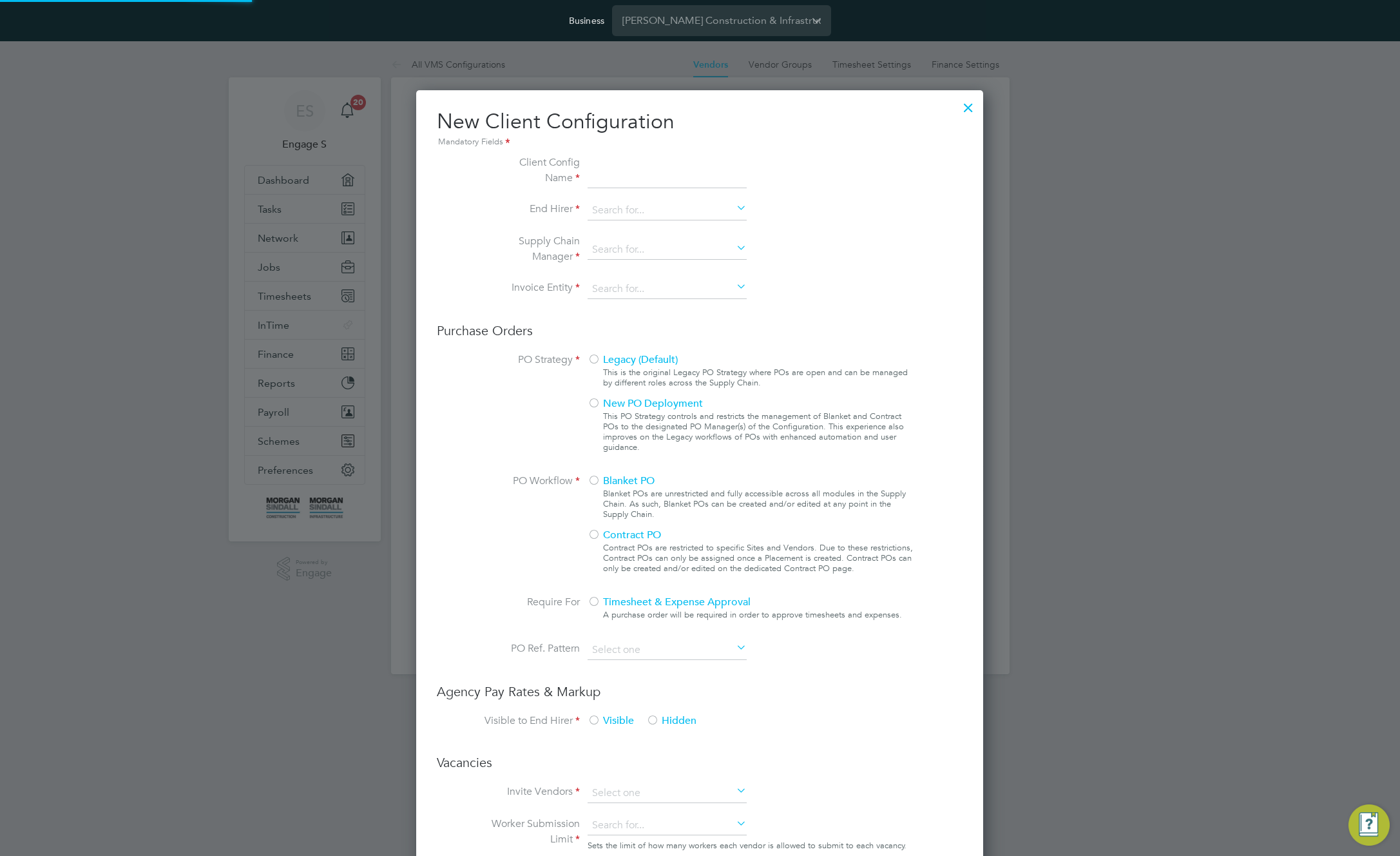
scroll to position [1171, 568]
type input "[PERSON_NAME] Construction - [GEOGRAPHIC_DATA]"
type input "[PERSON_NAME] Construction & Infrastructure Ltd"
type input "Custom"
type input "By Vendor Group"
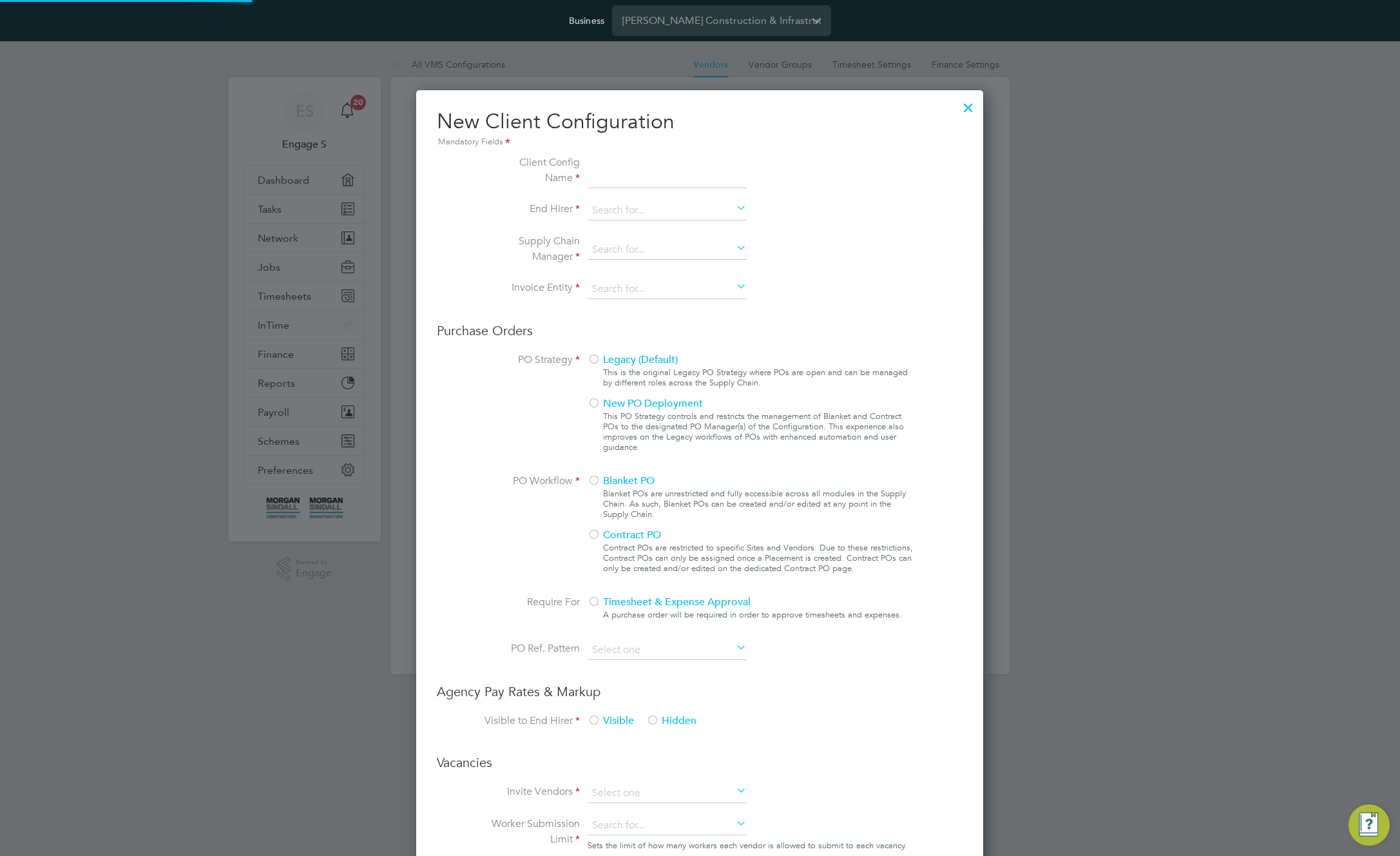
type input "No Limits"
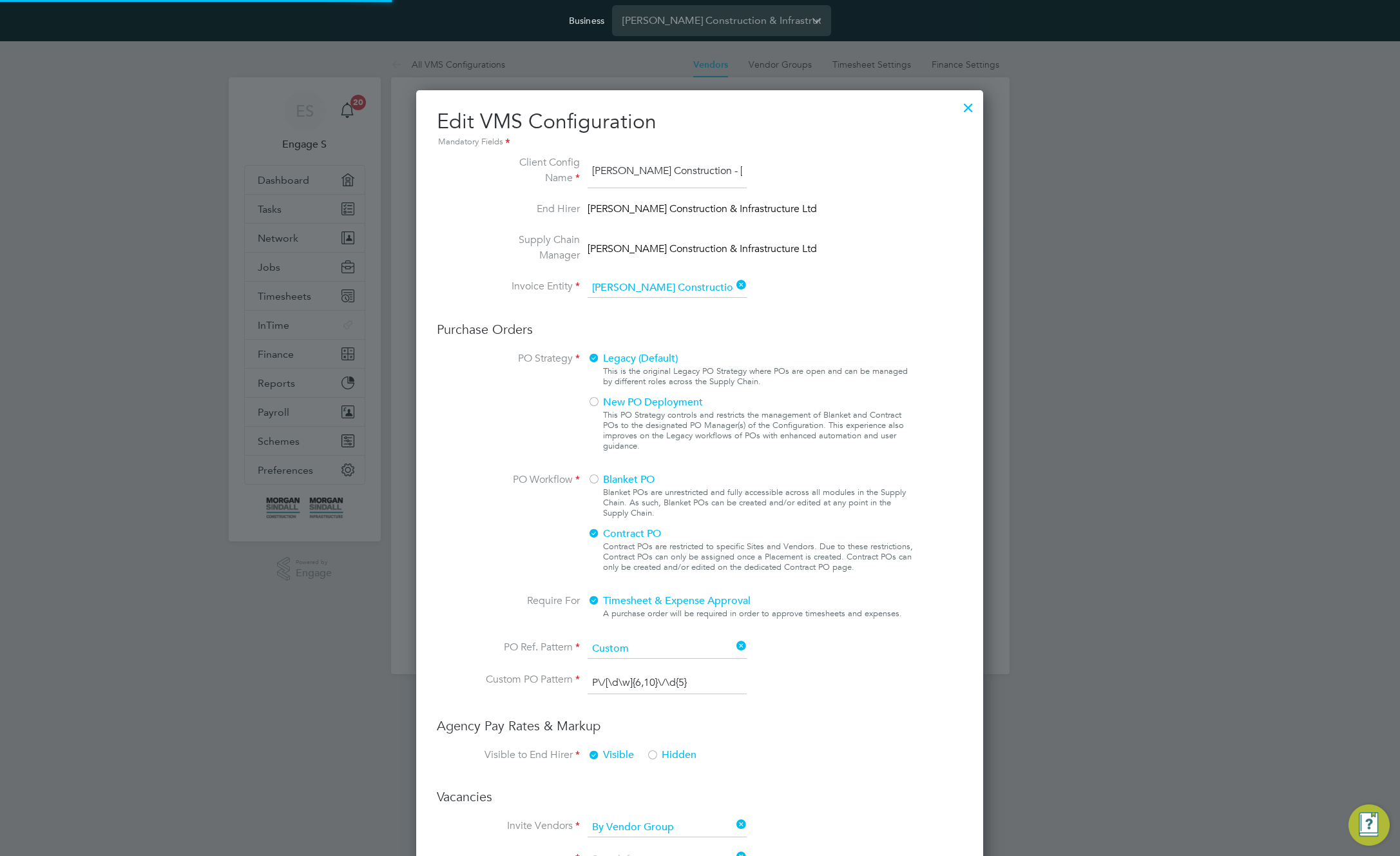
scroll to position [47, 434]
type input "Labour Desk"
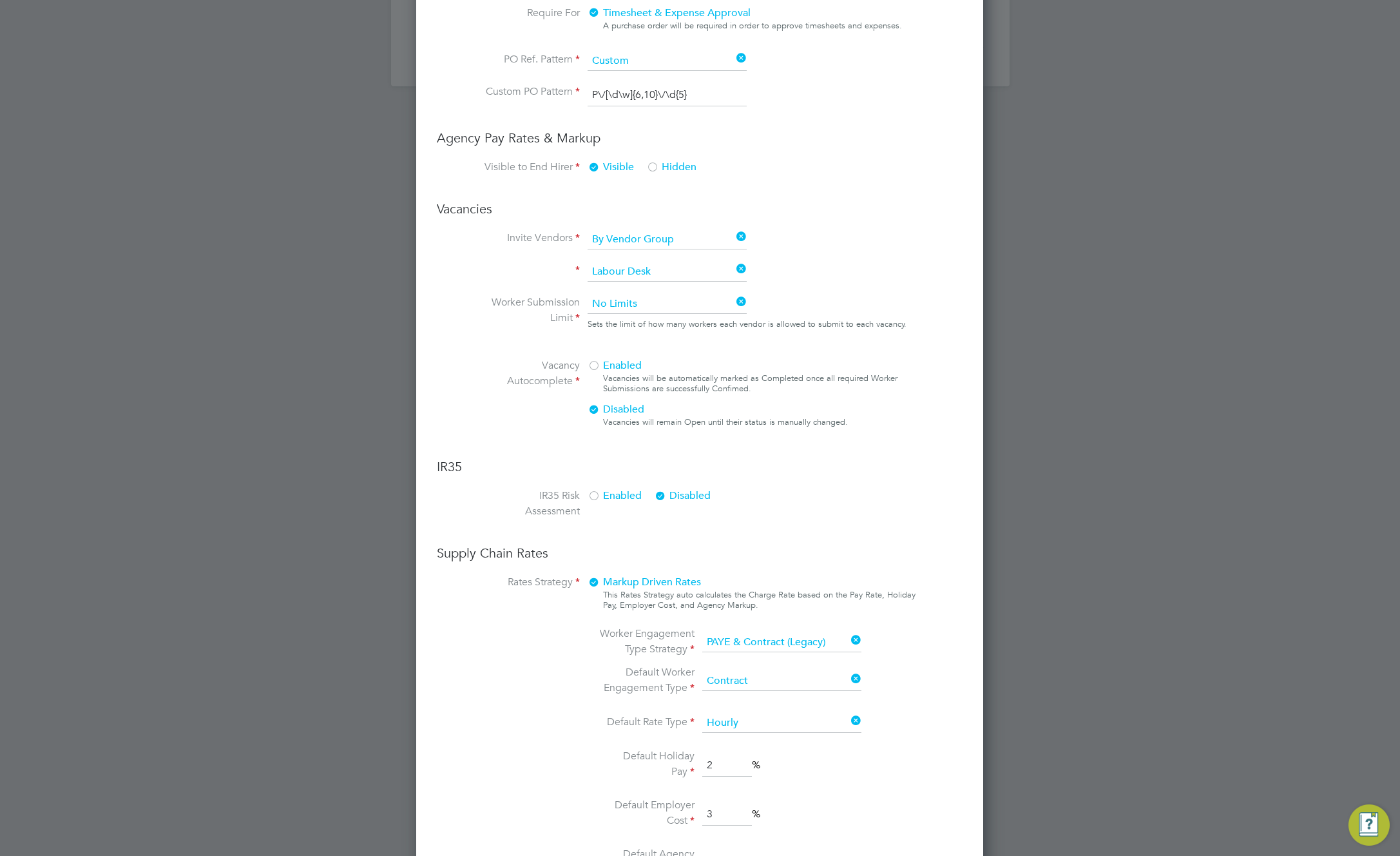
scroll to position [0, 0]
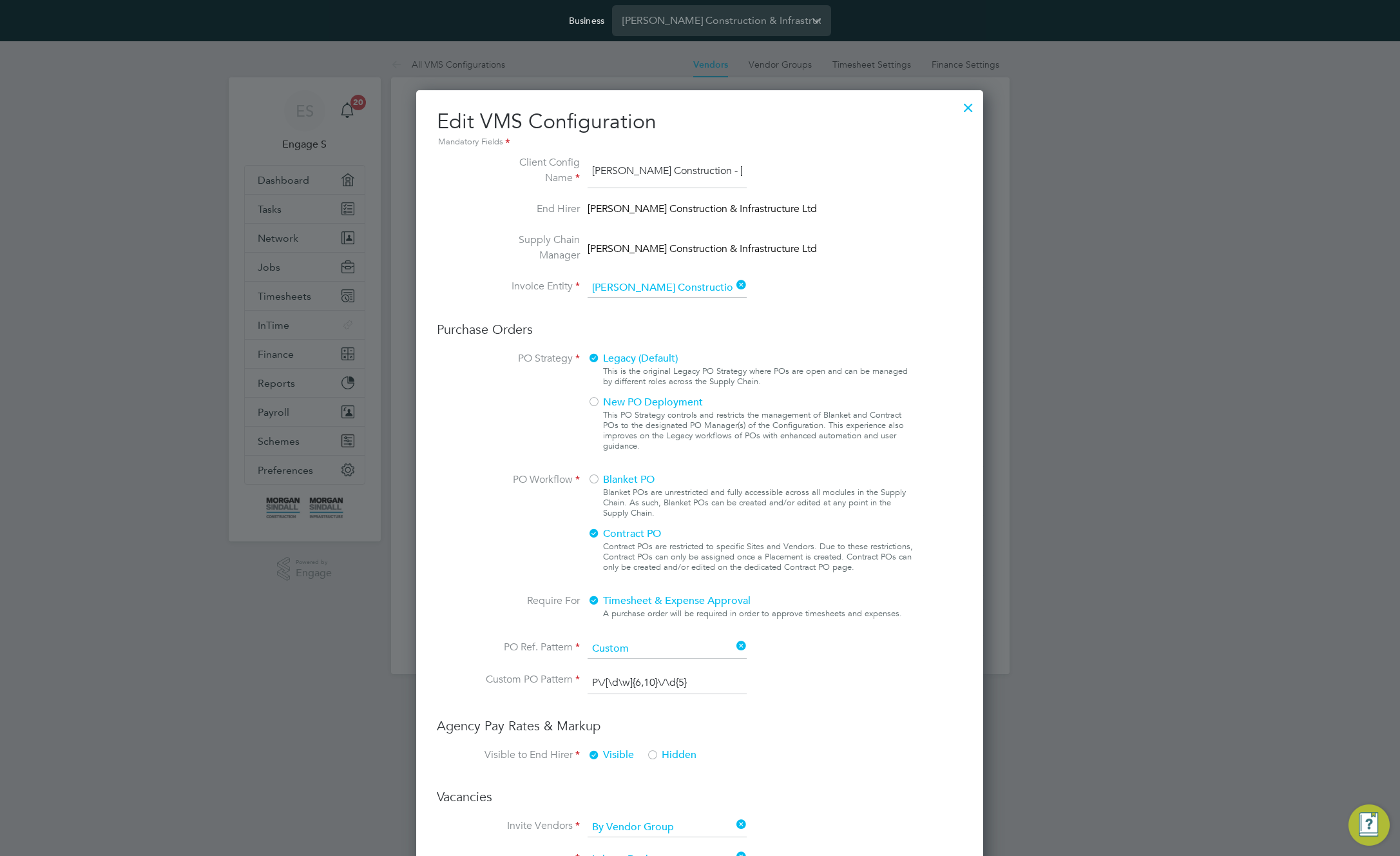
click at [969, 106] on div at bounding box center [968, 104] width 23 height 23
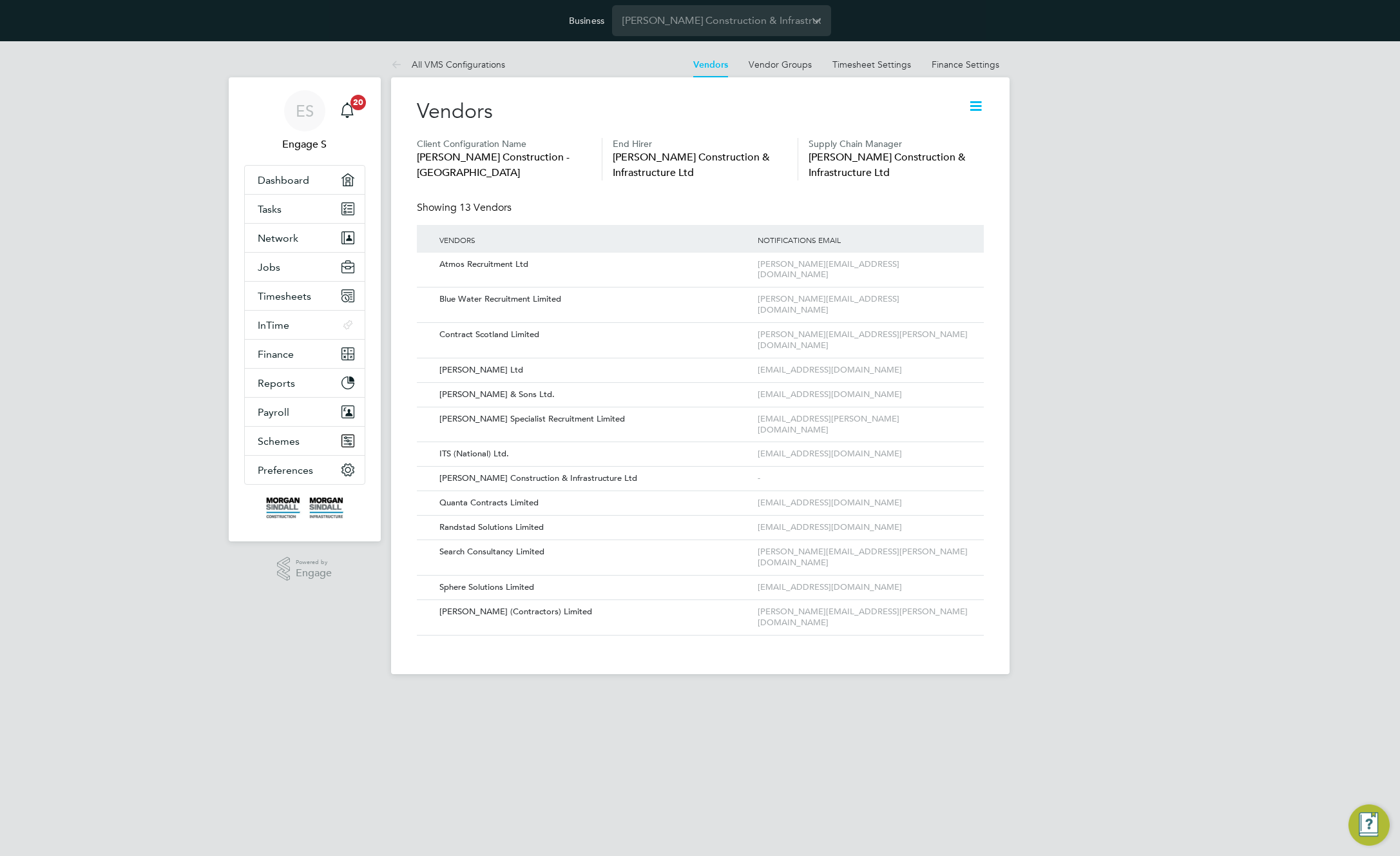
click at [977, 107] on icon at bounding box center [976, 106] width 16 height 16
click at [947, 173] on li "Edit Vacancy Approvers" at bounding box center [925, 173] width 115 height 18
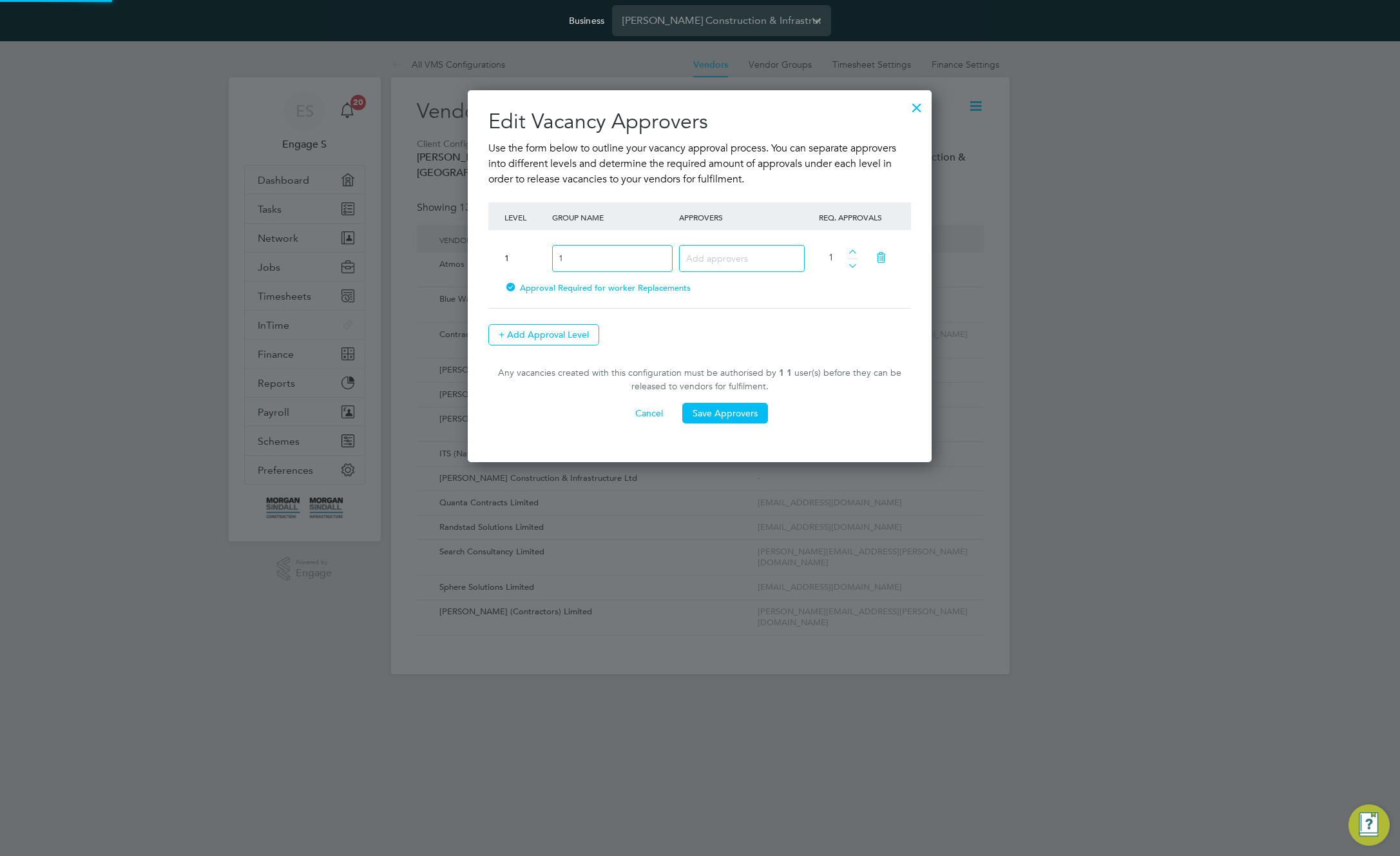
scroll to position [372, 465]
click at [879, 257] on icon at bounding box center [881, 257] width 23 height 30
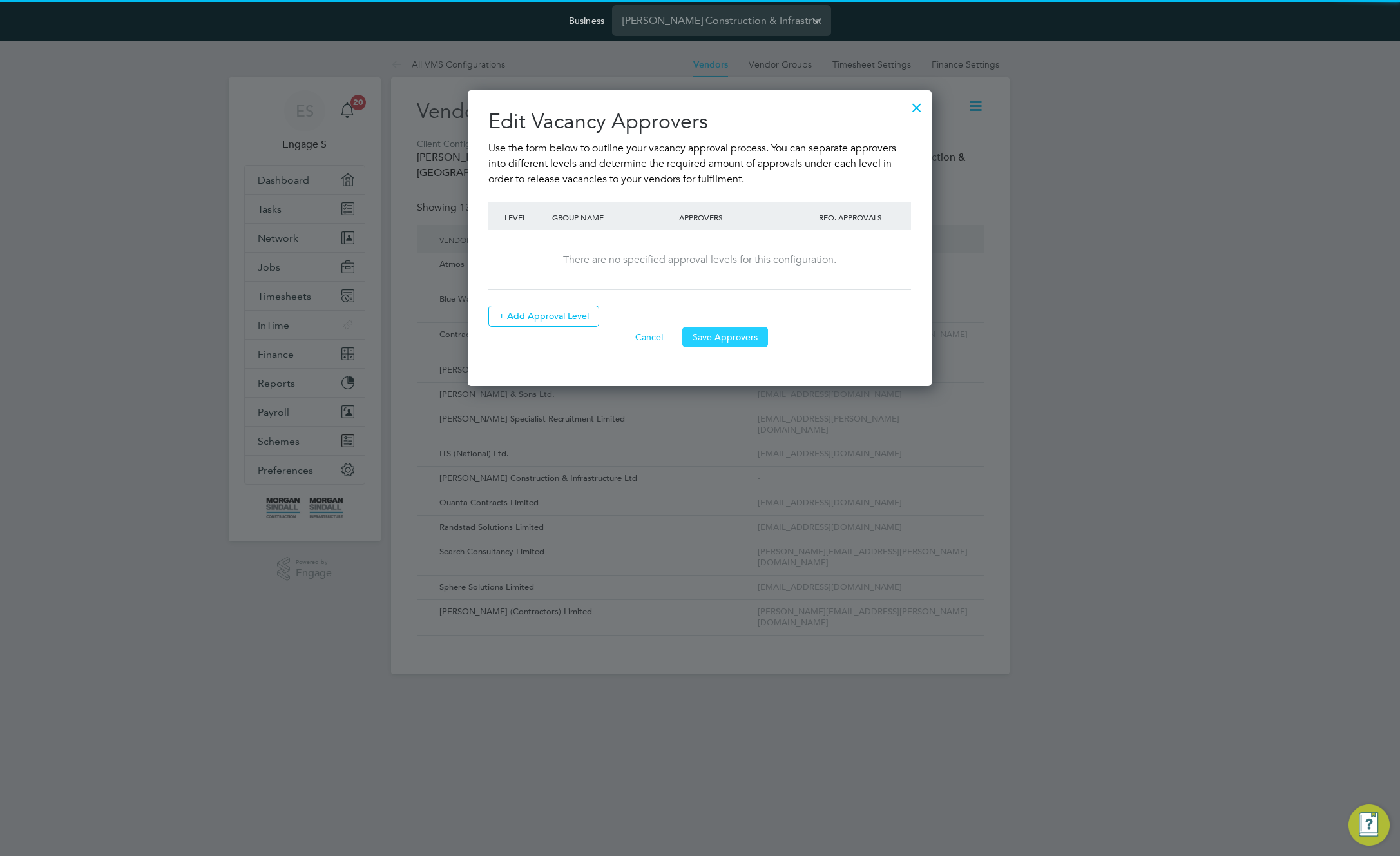
click at [719, 338] on button "Save Approvers" at bounding box center [725, 337] width 85 height 21
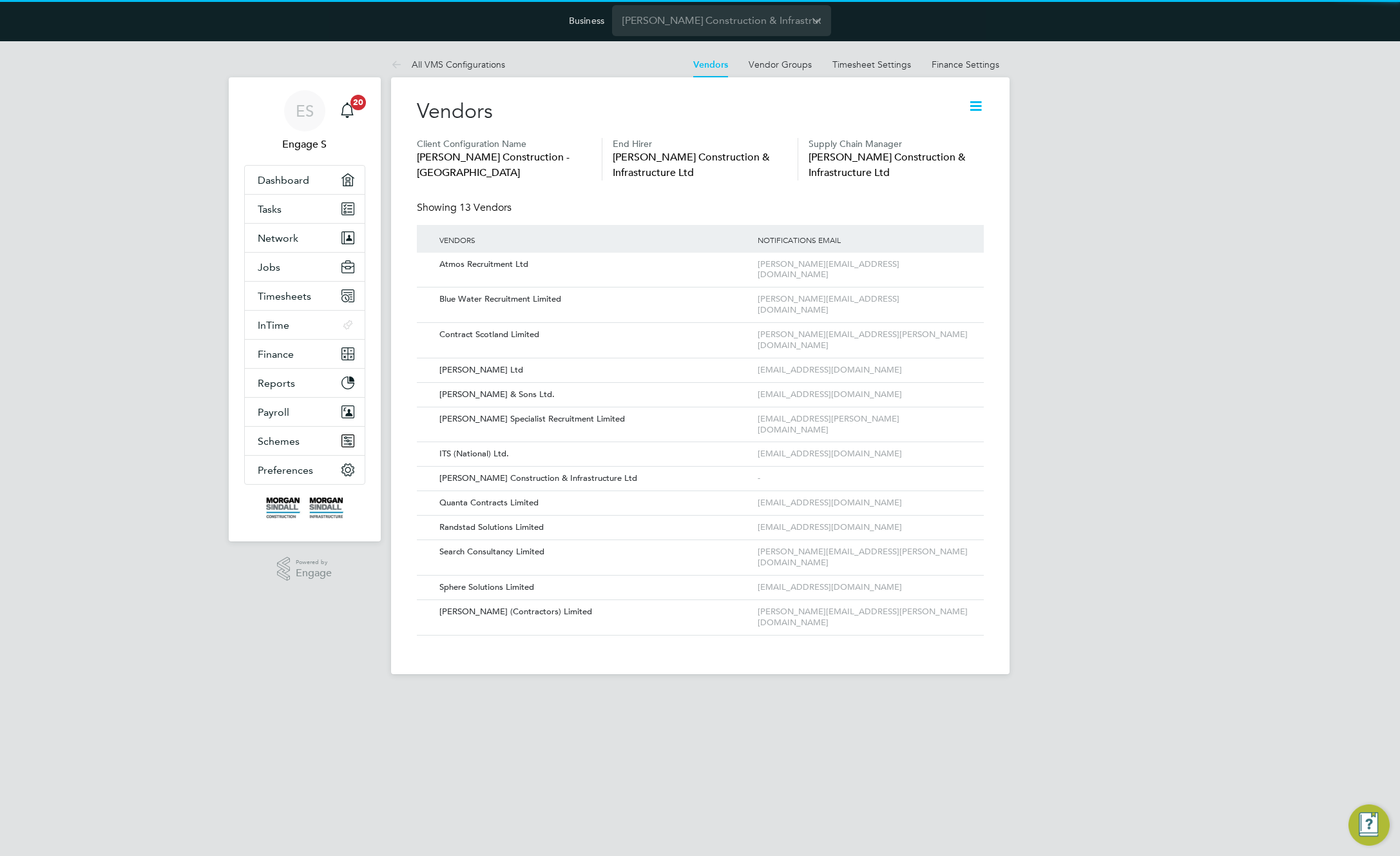
click at [1107, 269] on div "ES Engage S Notifications 20 Applications: Dashboard Tasks Network Team Members…" at bounding box center [700, 368] width 1400 height 653
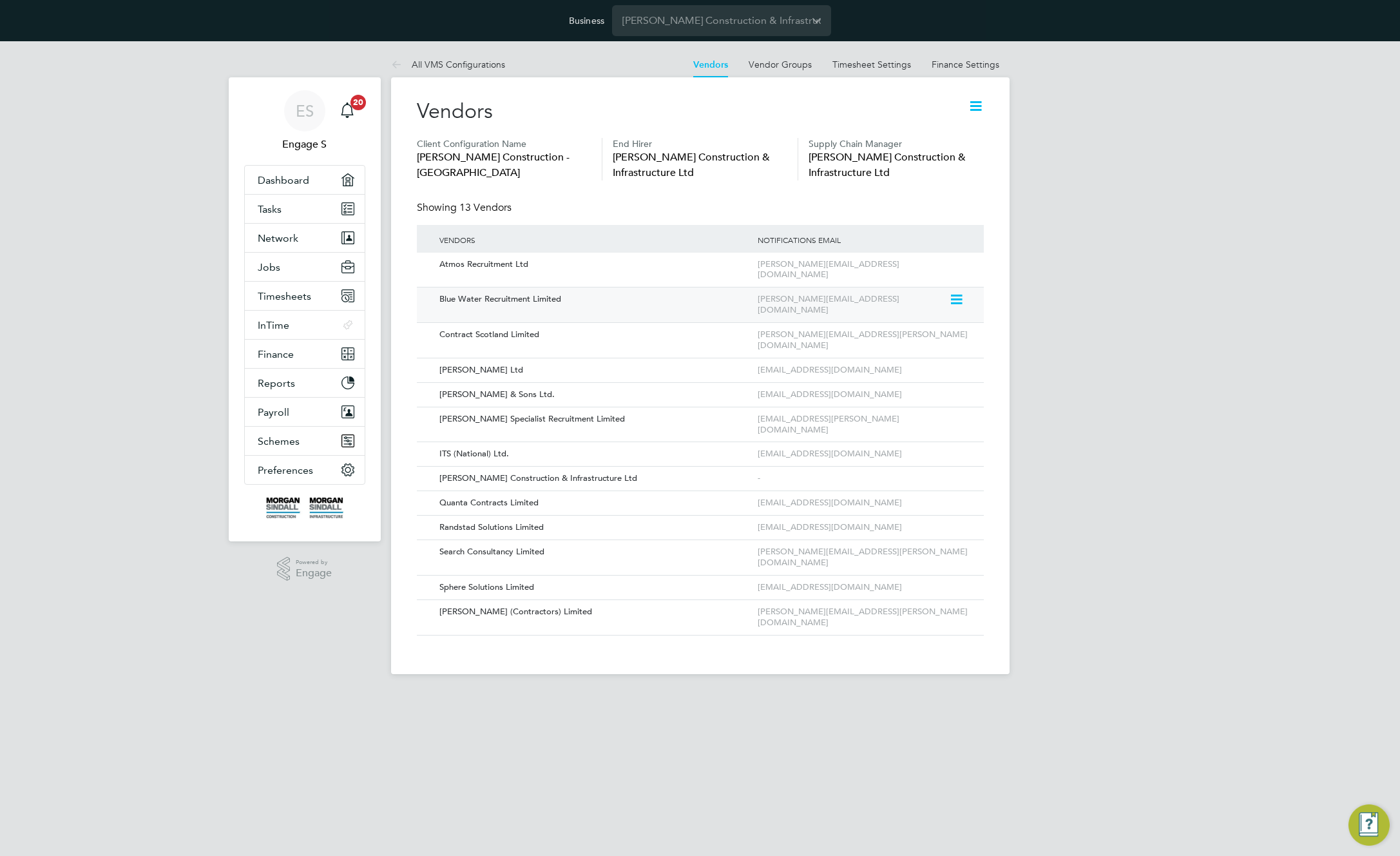
click at [953, 292] on icon at bounding box center [956, 299] width 13 height 15
click at [918, 315] on li "Edit Vendor" at bounding box center [921, 318] width 82 height 18
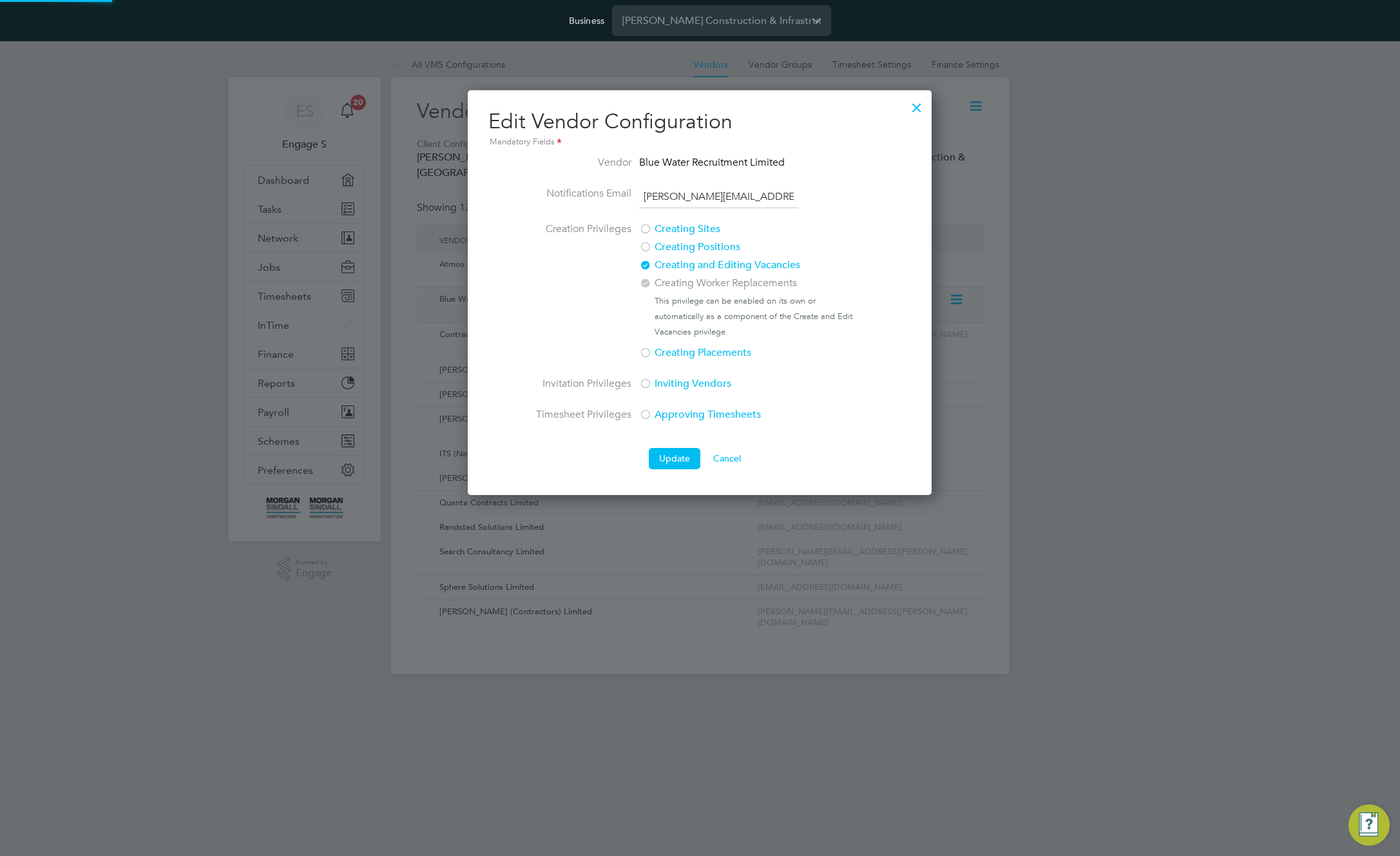
scroll to position [405, 465]
click at [1389, 240] on div at bounding box center [700, 428] width 1400 height 856
click at [915, 107] on div at bounding box center [916, 104] width 23 height 23
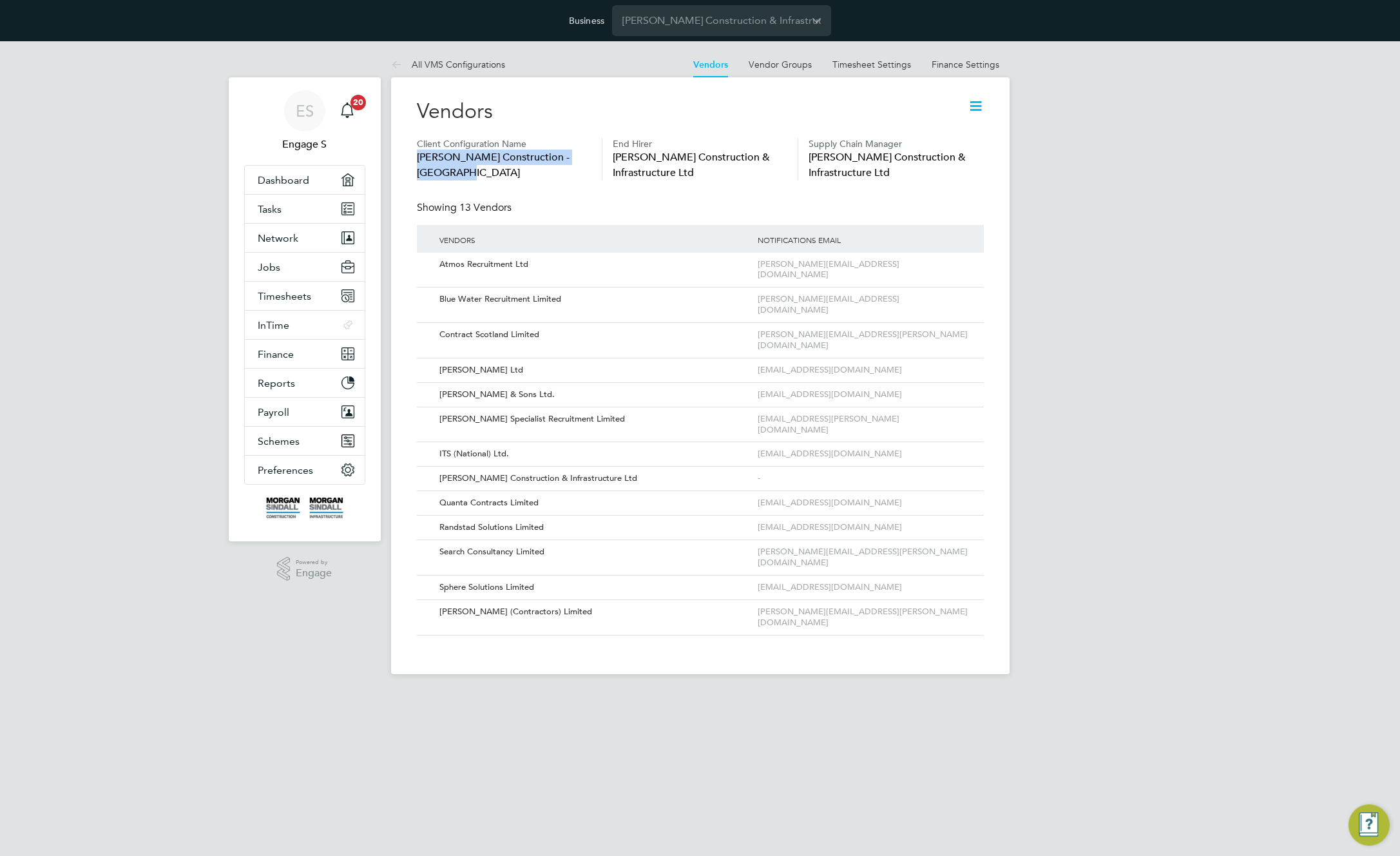
drag, startPoint x: 469, startPoint y: 177, endPoint x: 404, endPoint y: 162, distance: 66.7
click at [404, 162] on div "Vendors Client Configuration Name [PERSON_NAME] Construction - [GEOGRAPHIC_DATA…" at bounding box center [700, 376] width 619 height 597
copy span "[PERSON_NAME] Construction - [GEOGRAPHIC_DATA]"
drag, startPoint x: 961, startPoint y: 117, endPoint x: 974, endPoint y: 111, distance: 14.3
click at [963, 116] on div "Vendors" at bounding box center [700, 118] width 567 height 40
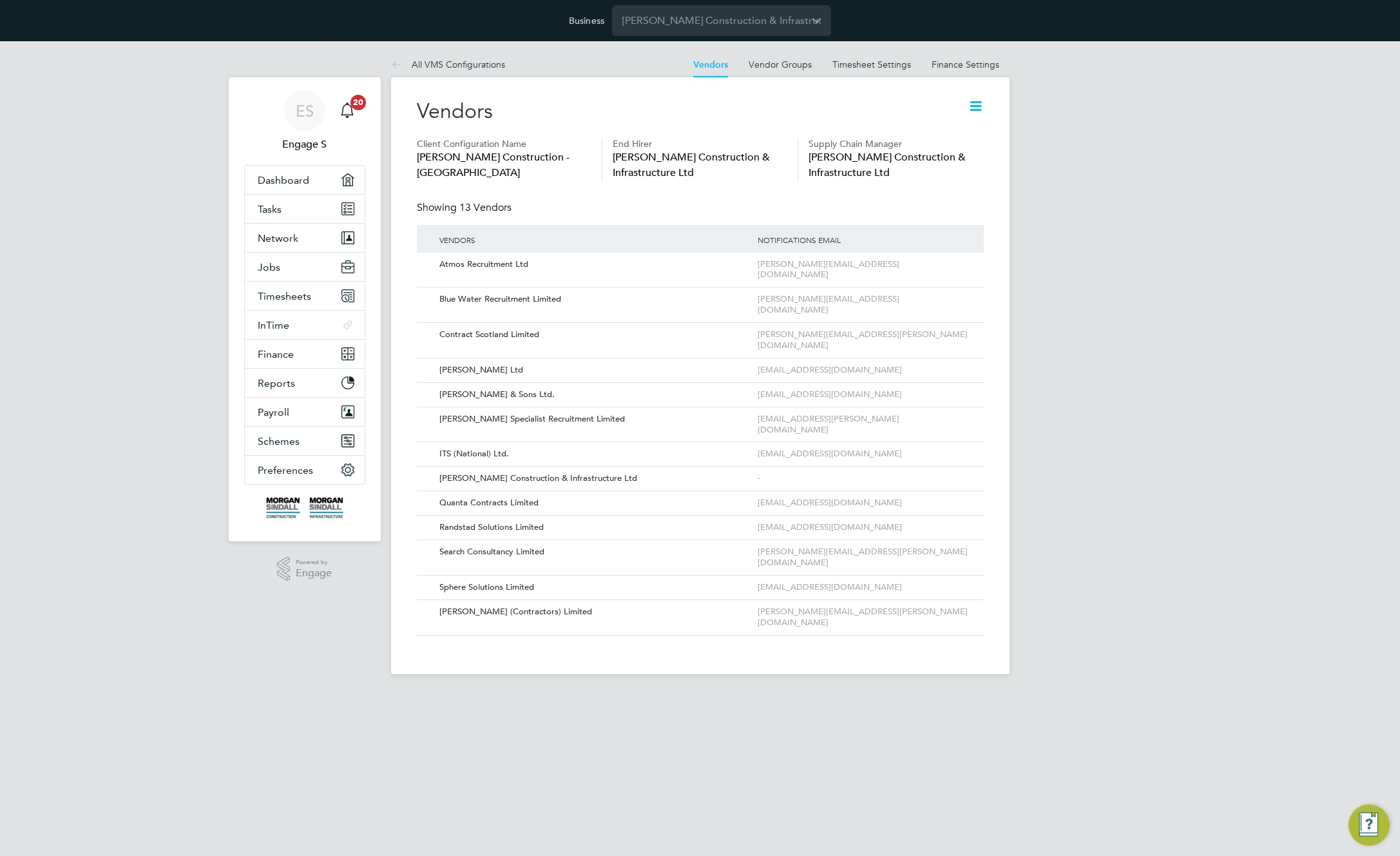
click at [976, 107] on icon at bounding box center [976, 106] width 16 height 16
click at [1329, 306] on div "ES Engage S Notifications 20 Applications: Dashboard Tasks Network Team Members…" at bounding box center [700, 368] width 1400 height 653
click at [285, 261] on button "Jobs" at bounding box center [305, 266] width 120 height 28
click at [293, 238] on span "Network" at bounding box center [278, 238] width 40 height 12
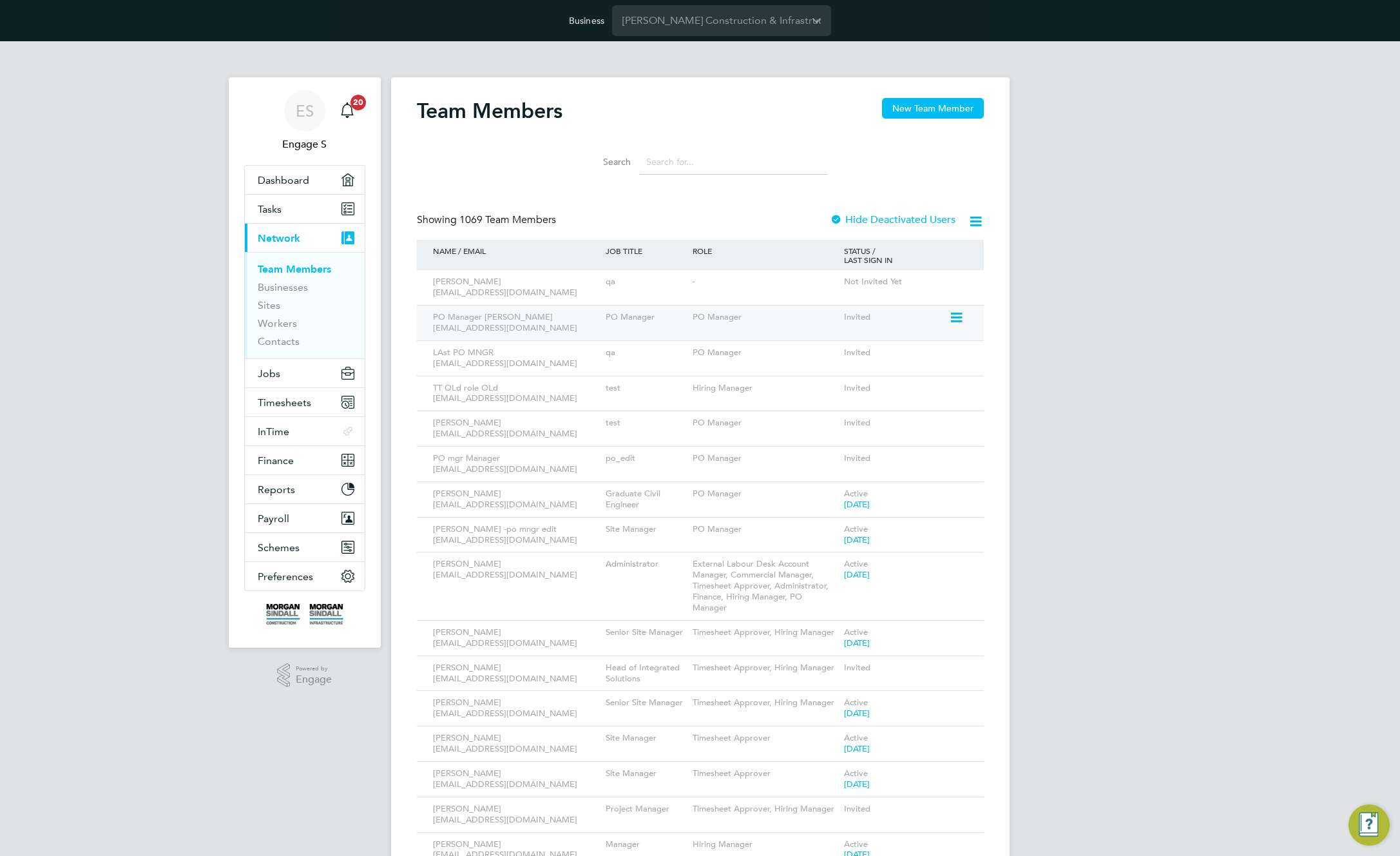
click at [951, 325] on icon at bounding box center [956, 317] width 13 height 15
click at [838, 346] on li "Edit User" at bounding box center [884, 347] width 156 height 18
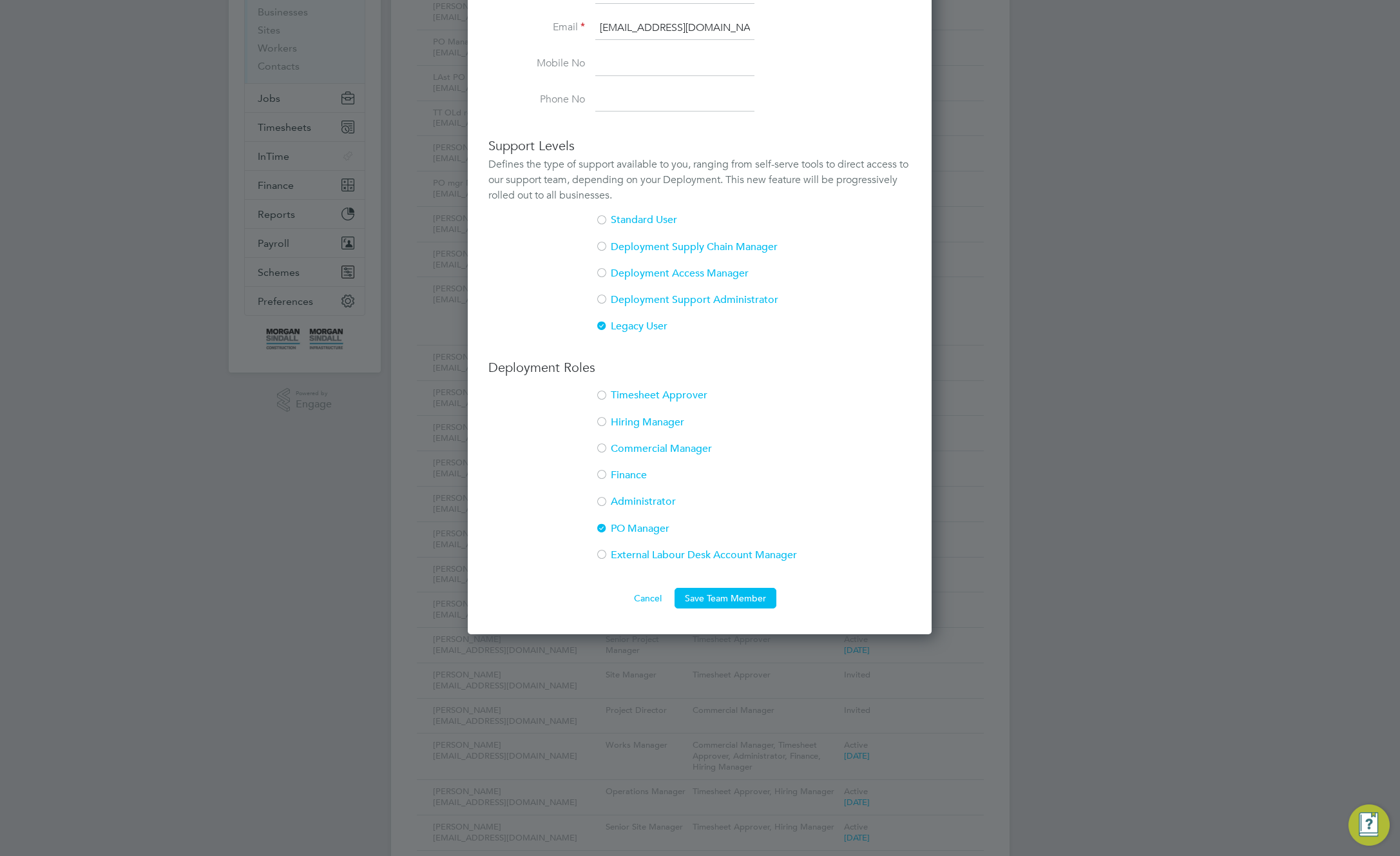
scroll to position [277, 0]
click at [617, 499] on li "Administrator" at bounding box center [700, 507] width 423 height 27
click at [719, 595] on button "Save Team Member" at bounding box center [725, 597] width 102 height 21
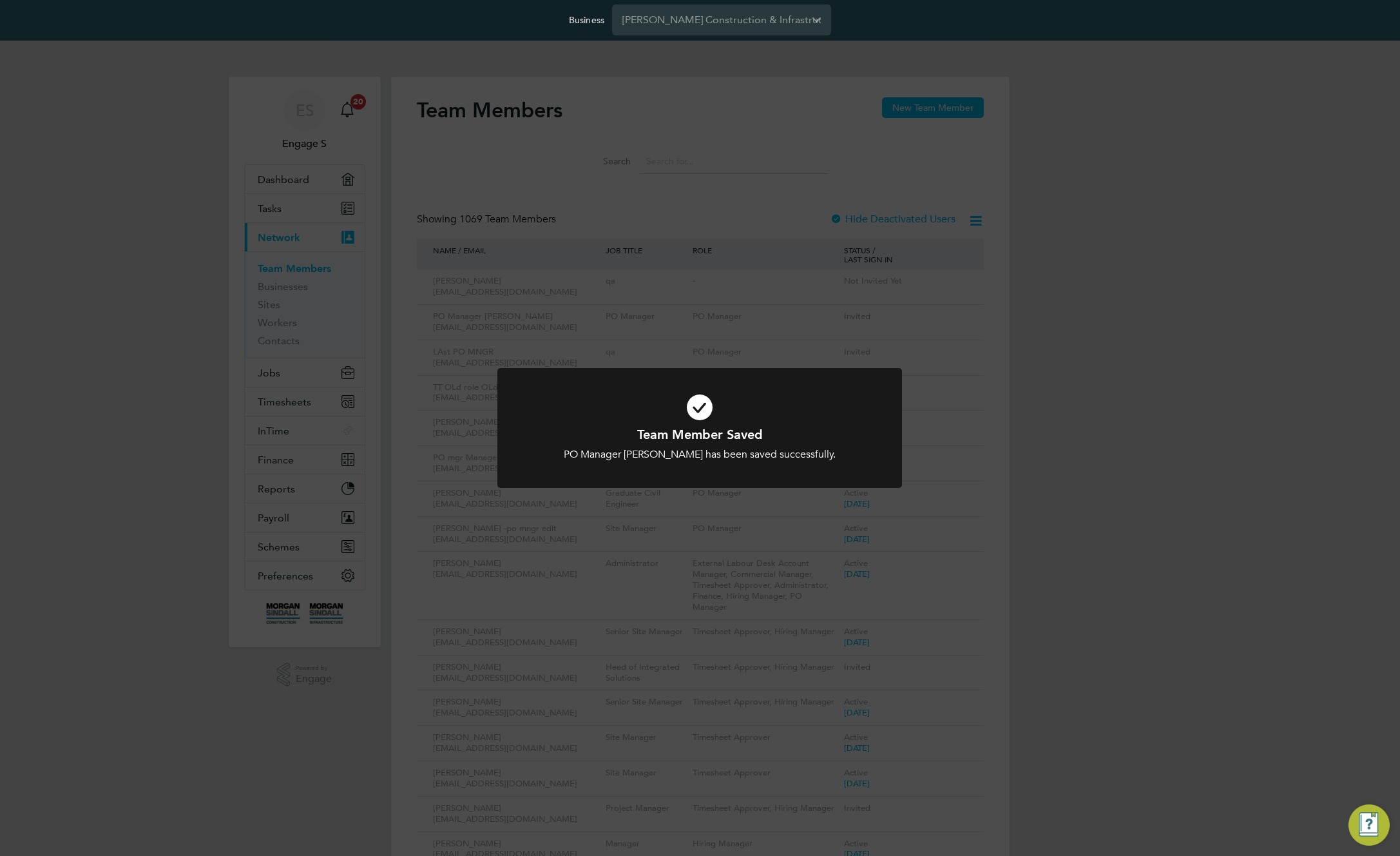
scroll to position [0, 0]
click at [1027, 332] on div "Team Member Saved PO Manager Ramzi has been saved successfully. Cancel Okay" at bounding box center [700, 428] width 1400 height 856
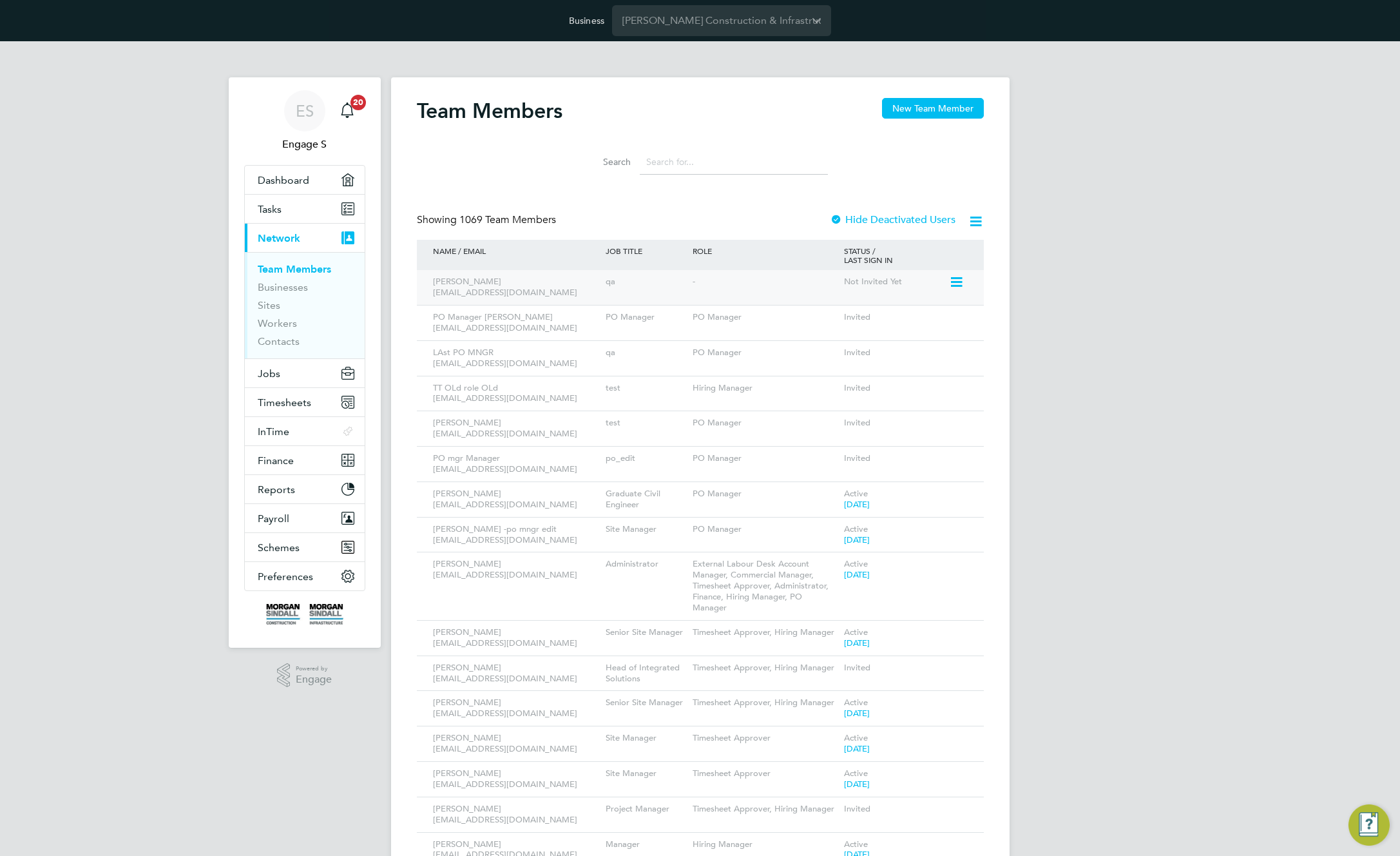
click at [956, 283] on icon at bounding box center [956, 282] width 13 height 15
click at [834, 420] on li "Impersonate" at bounding box center [884, 428] width 156 height 18
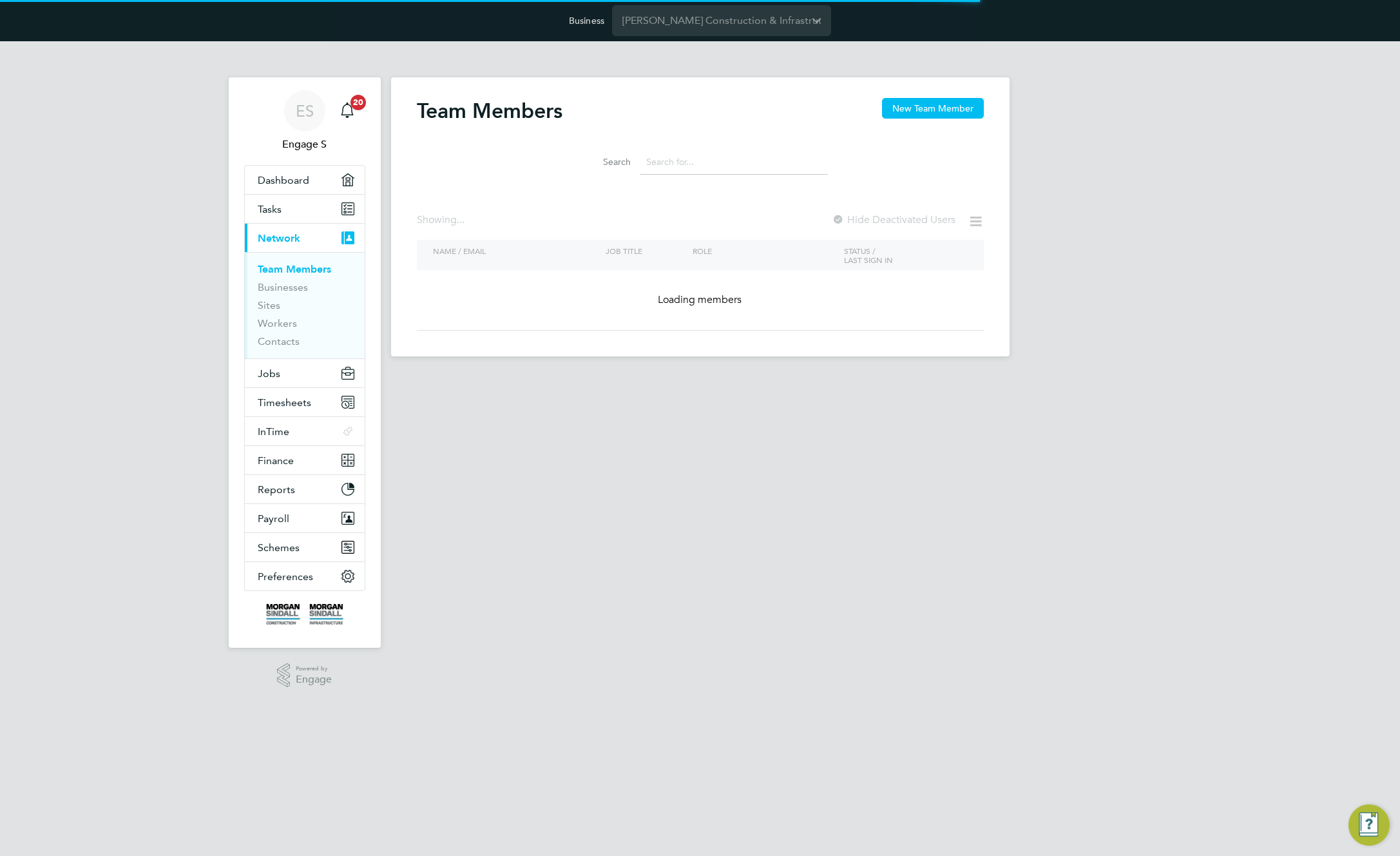
click at [742, 160] on input at bounding box center [733, 161] width 188 height 25
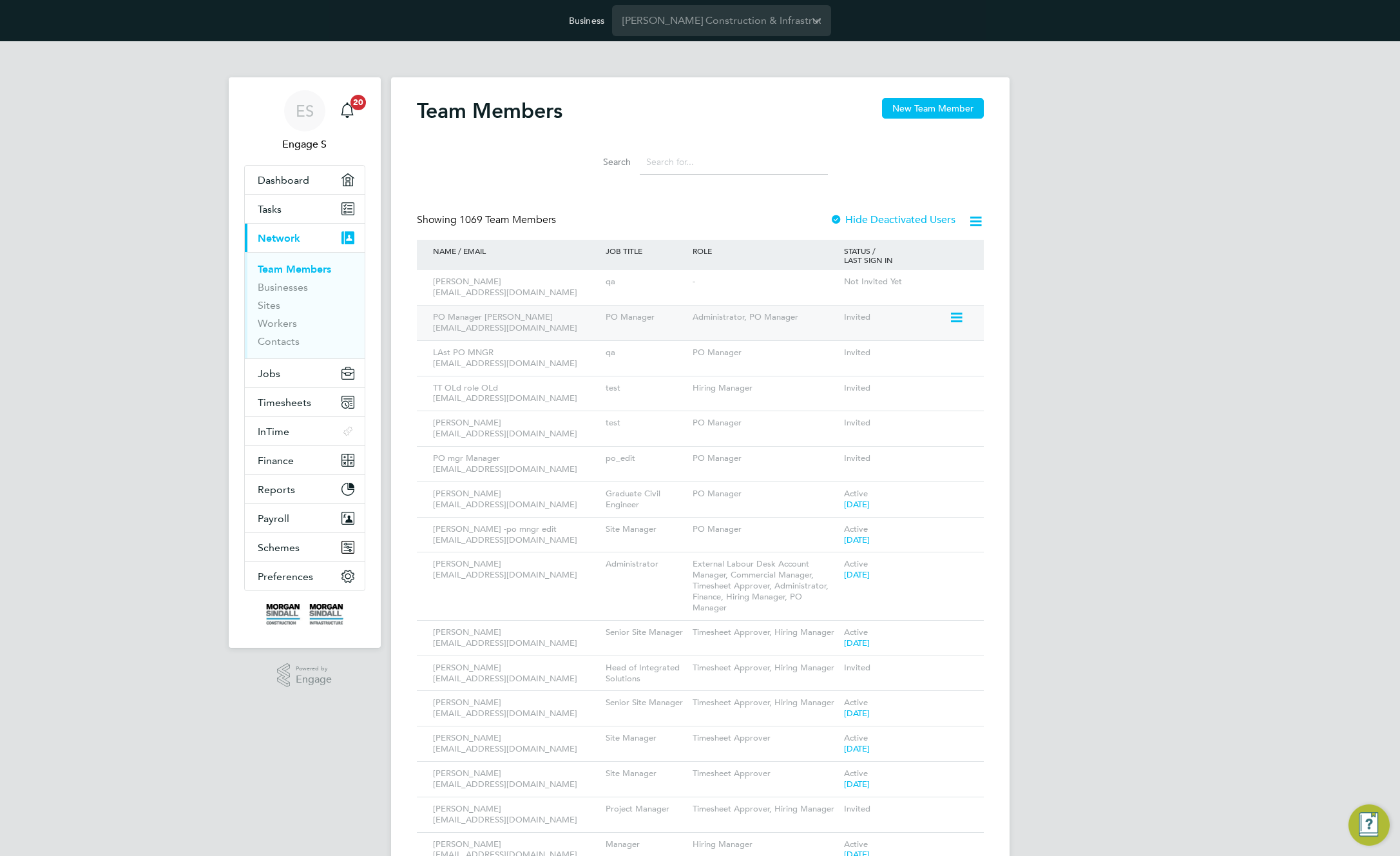
click at [941, 330] on div "PO Manager Ramzi rrr@gmail.com PO Manager Administrator, PO Manager Invited" at bounding box center [700, 323] width 567 height 35
click at [960, 317] on icon at bounding box center [956, 317] width 13 height 15
click at [841, 460] on li "Impersonate" at bounding box center [884, 463] width 156 height 18
click at [754, 21] on input "Morgan Sindall Construction & Infrastructure Ltd" at bounding box center [722, 20] width 219 height 31
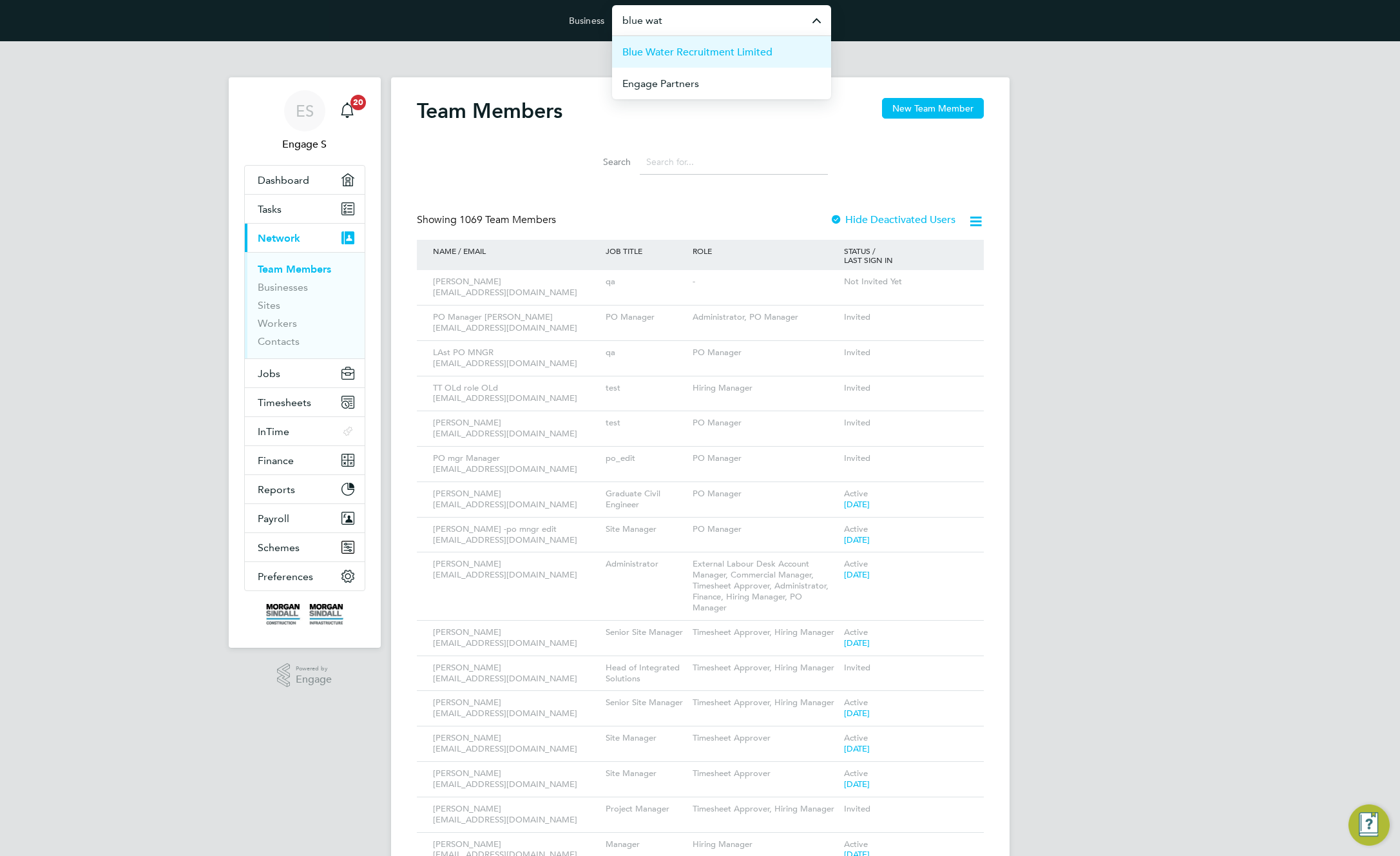
click at [726, 56] on span "Blue Water Recruitment Limited" at bounding box center [698, 52] width 150 height 15
type input "Blue Water Recruitment Limited"
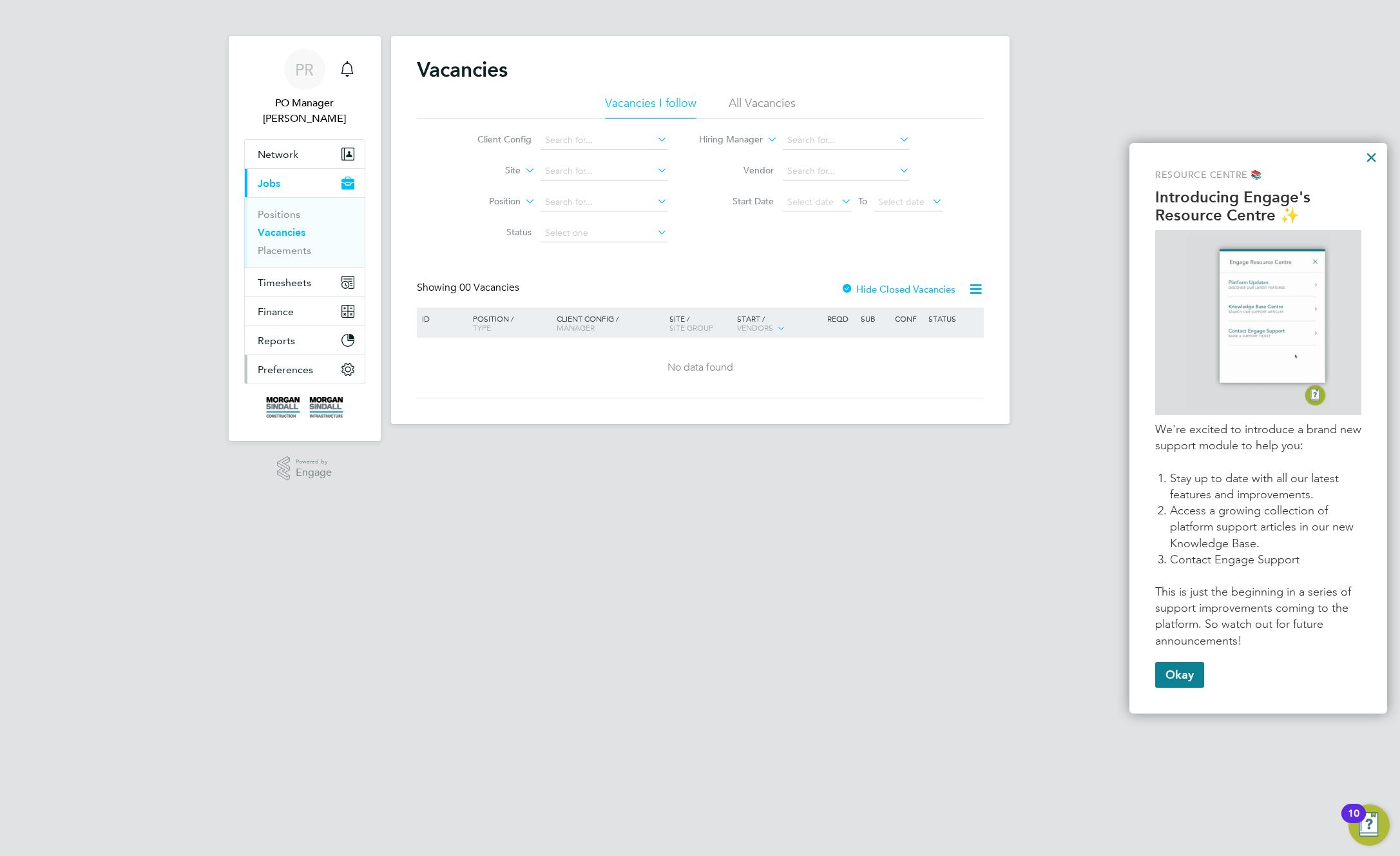
click at [299, 364] on span "Preferences" at bounding box center [285, 370] width 56 height 12
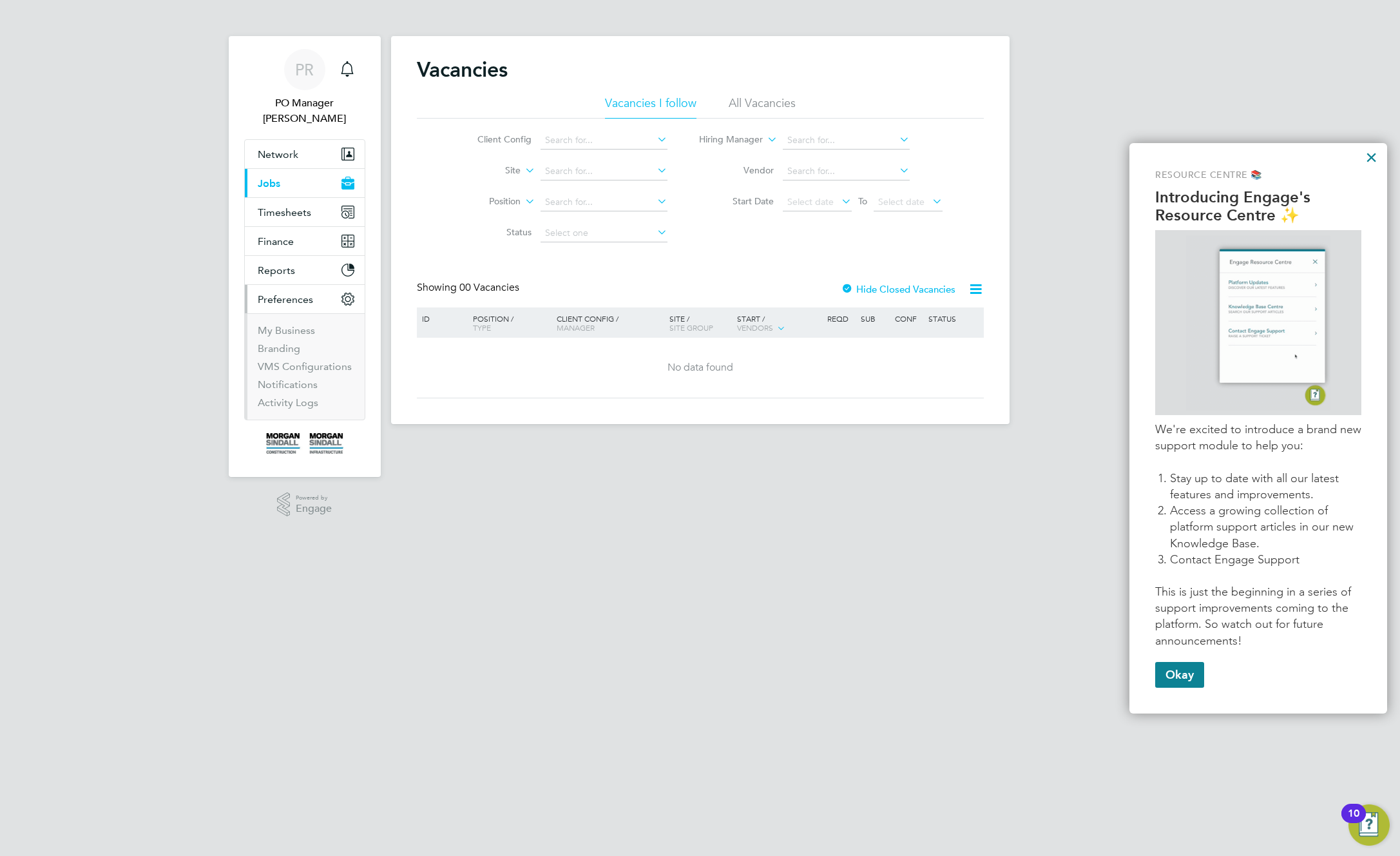
click at [299, 361] on li "VMS Configurations" at bounding box center [306, 370] width 97 height 18
click at [308, 361] on link "VMS Configurations" at bounding box center [305, 366] width 94 height 12
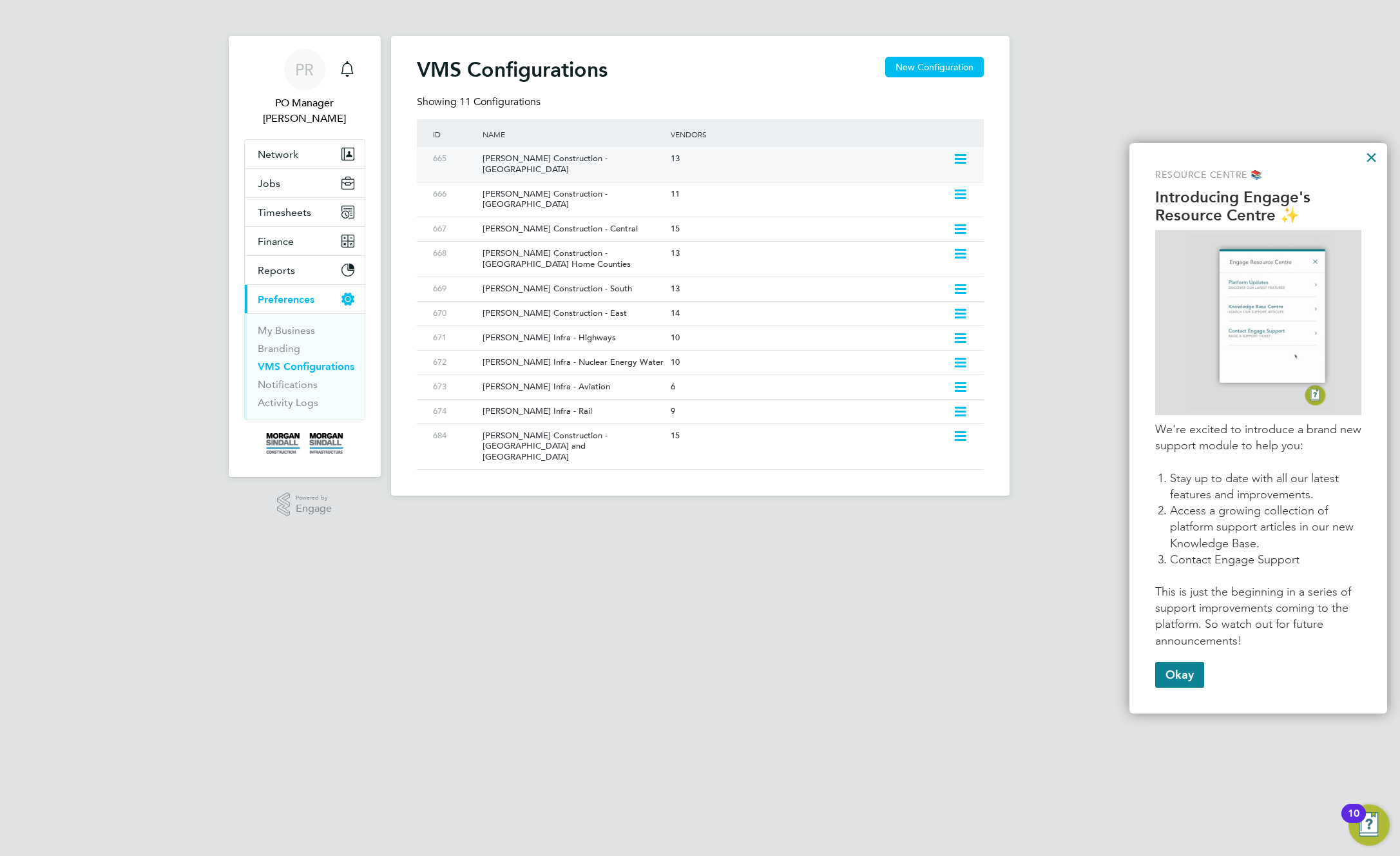
click at [961, 156] on icon at bounding box center [960, 159] width 16 height 10
click at [918, 187] on li "Edit VMS Configuration" at bounding box center [903, 186] width 123 height 18
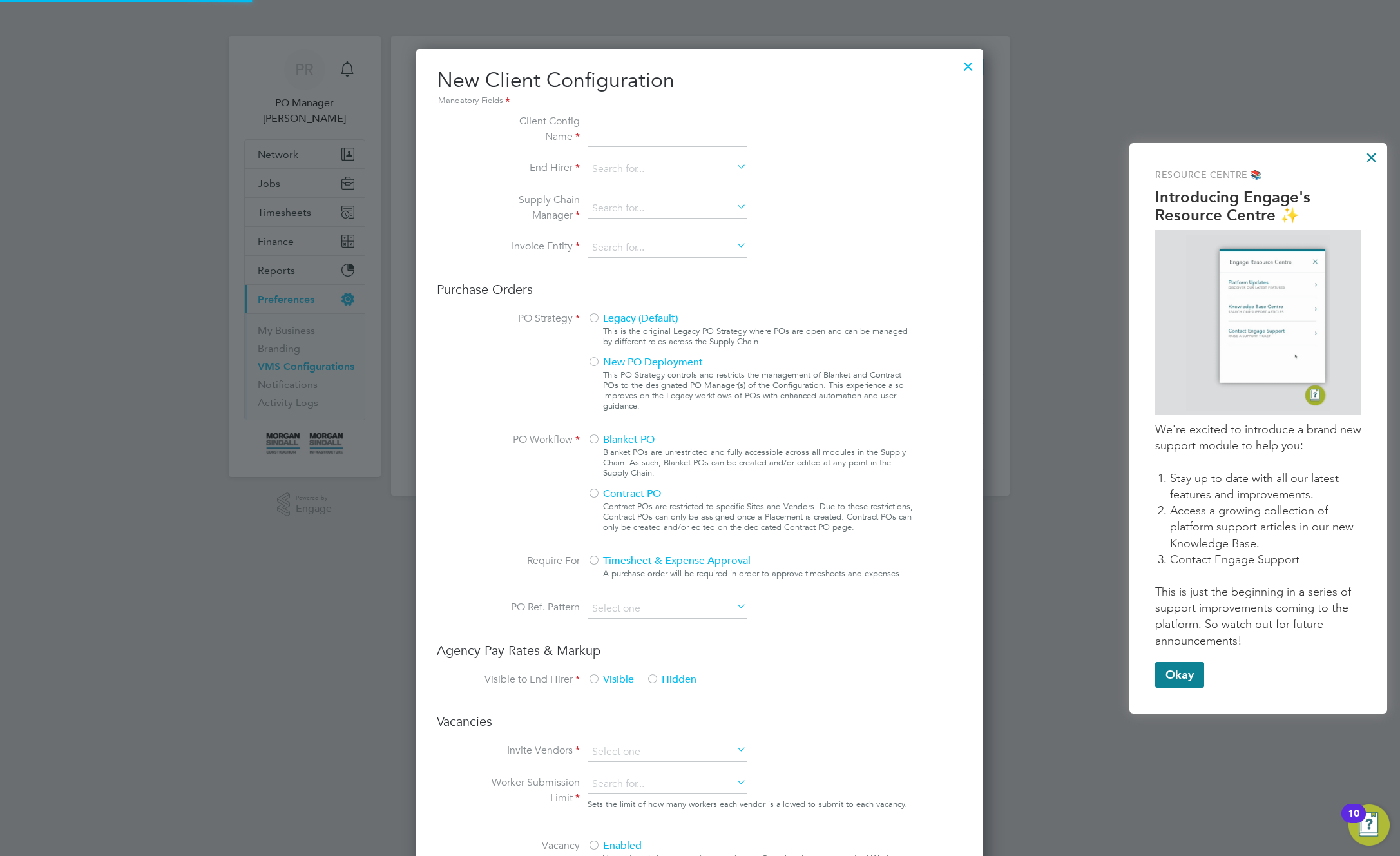
scroll to position [1171, 568]
type input "[PERSON_NAME] Construction - [GEOGRAPHIC_DATA]"
type input "[PERSON_NAME] Construction & Infrastructure Ltd"
type input "Custom"
type input "By Vendor Group"
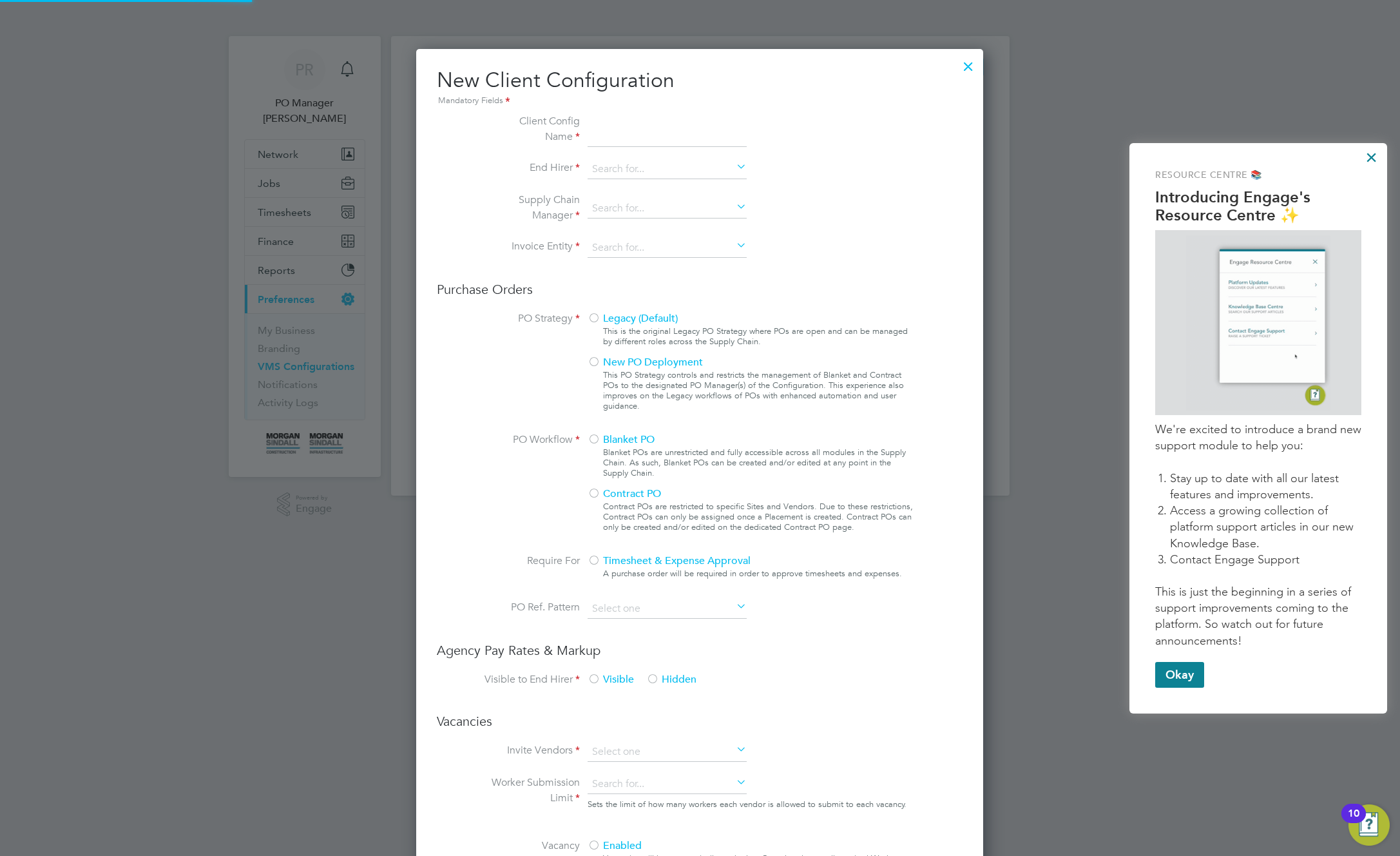
type input "No Limits"
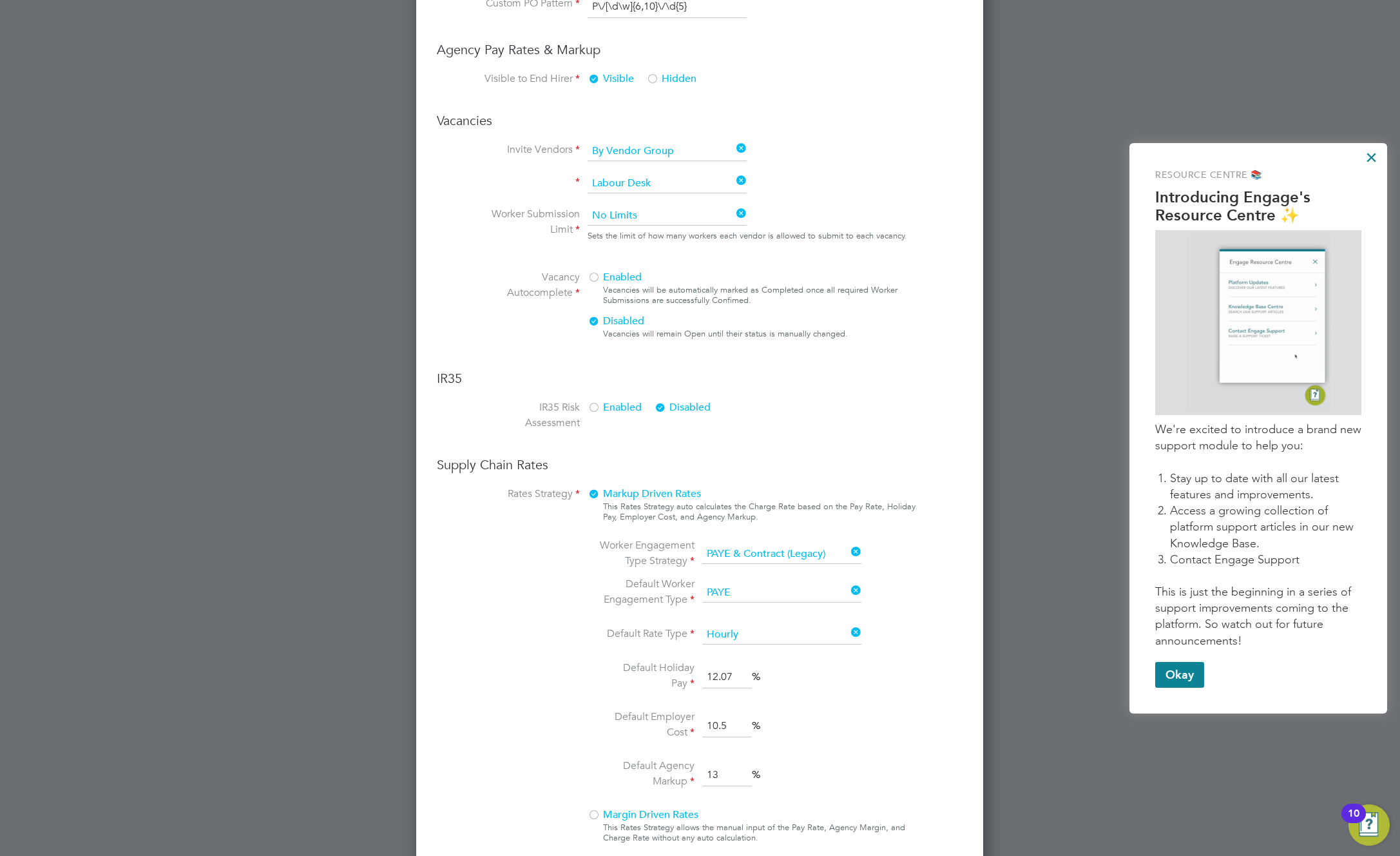
scroll to position [700, 0]
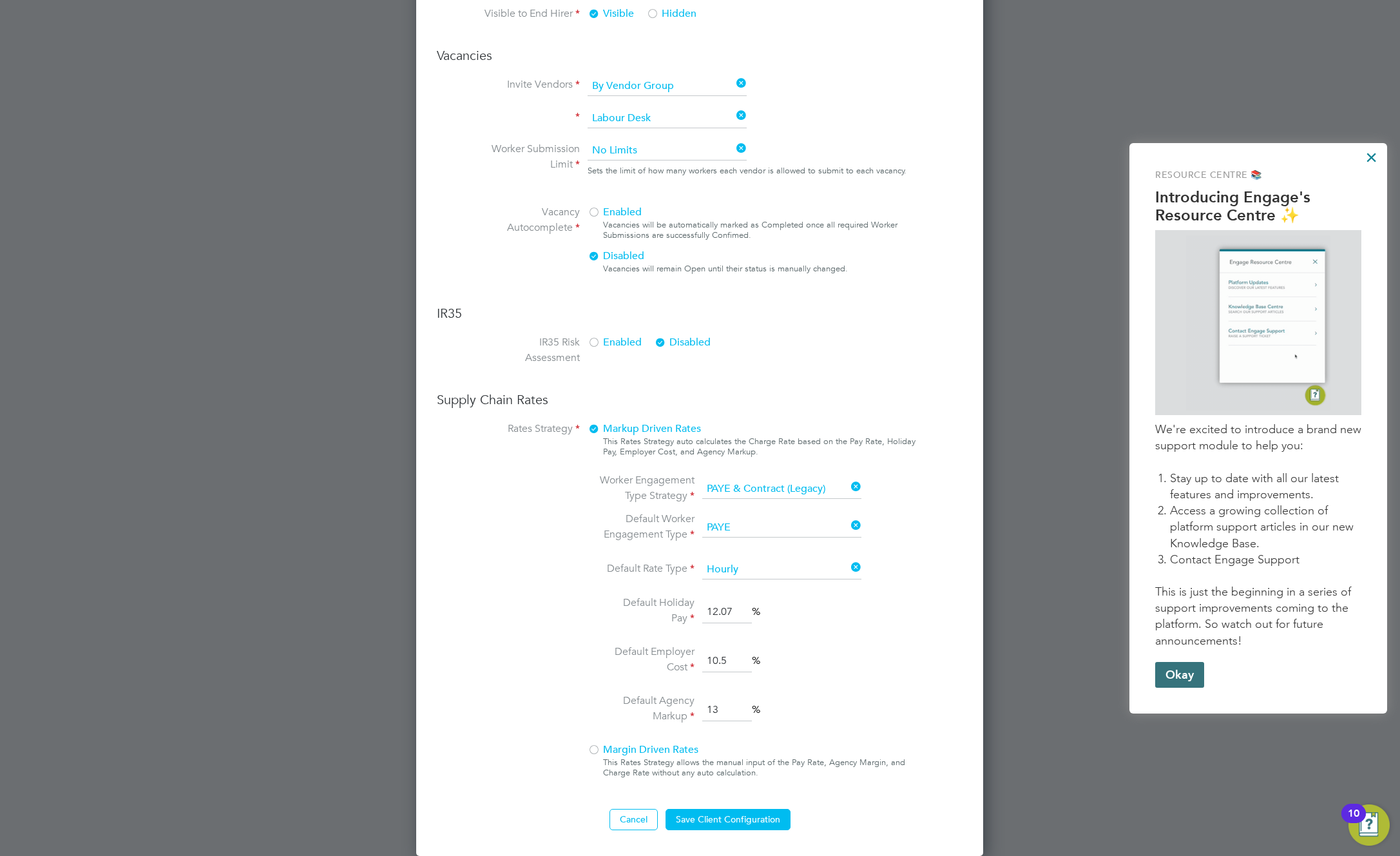
click at [1181, 678] on button "Okay" at bounding box center [1179, 674] width 49 height 26
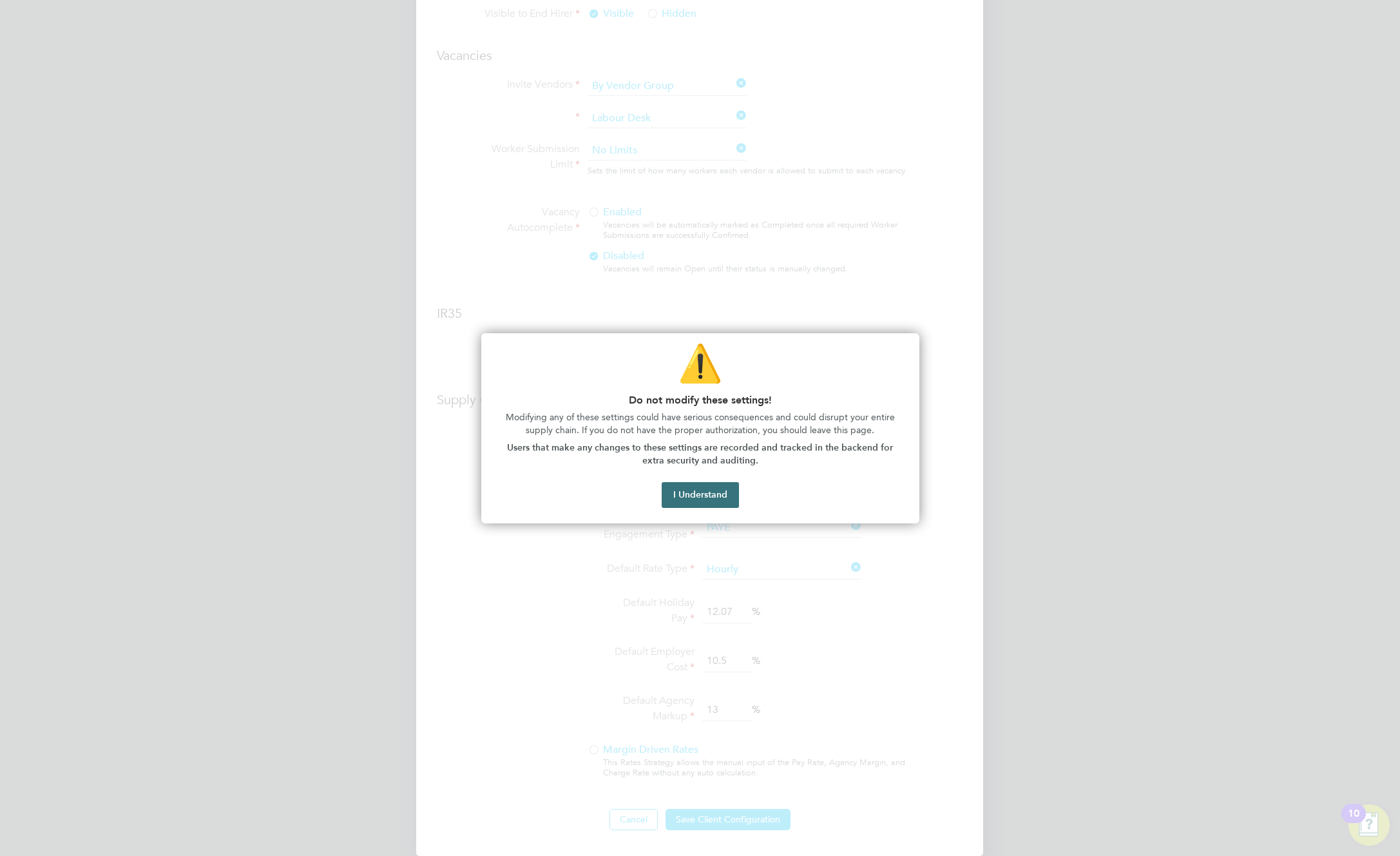
click at [706, 488] on button "I Understand" at bounding box center [700, 495] width 77 height 26
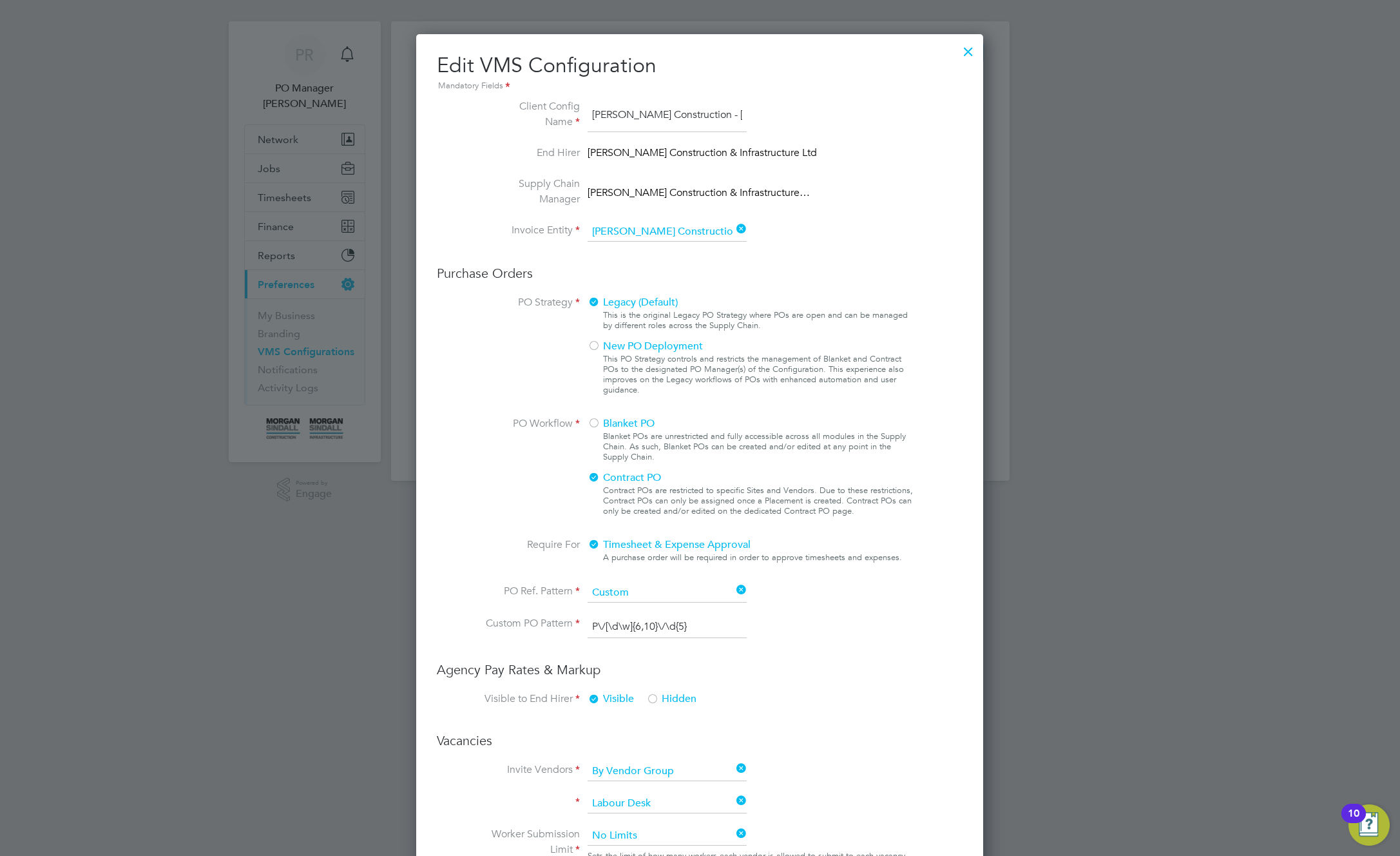
scroll to position [0, 0]
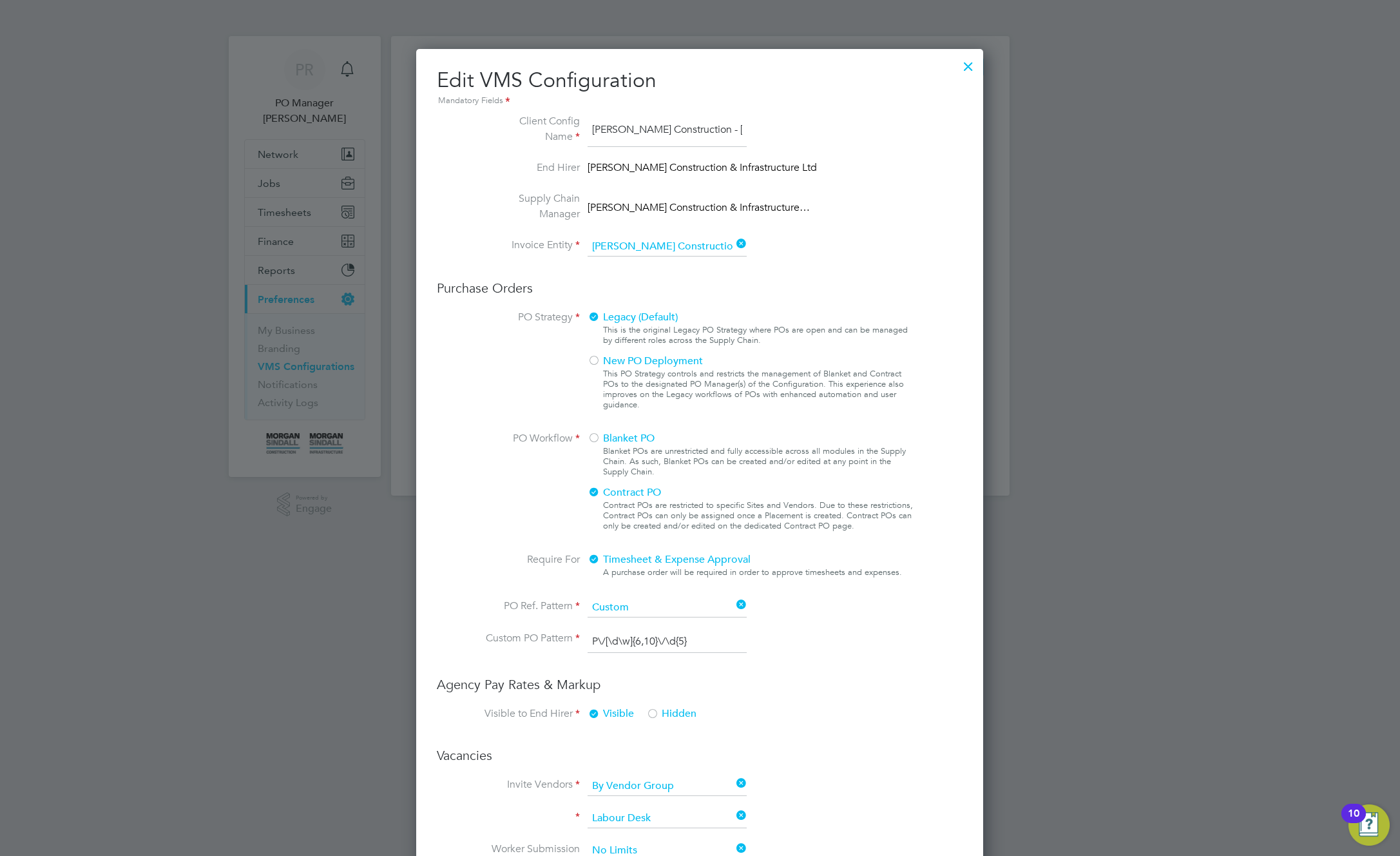
click at [807, 165] on span "Morgan Sindall Construction & Infrastructure Ltd" at bounding box center [702, 169] width 229 height 18
click at [1168, 97] on div at bounding box center [700, 428] width 1400 height 856
click at [1146, 80] on div at bounding box center [700, 428] width 1400 height 856
click at [1147, 80] on div at bounding box center [700, 428] width 1400 height 856
click at [969, 62] on div at bounding box center [968, 63] width 23 height 23
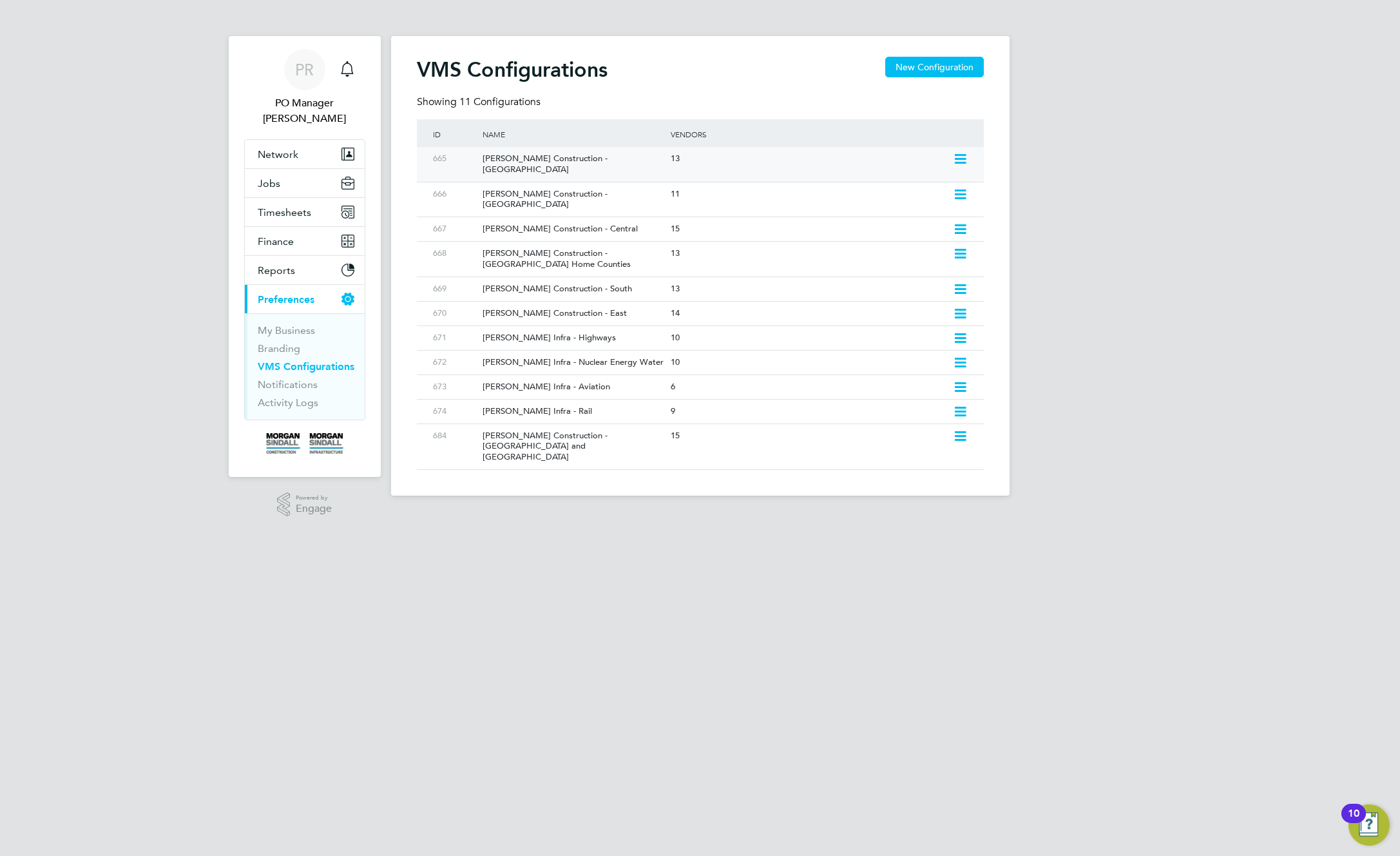
click at [956, 156] on icon at bounding box center [960, 159] width 16 height 10
click at [616, 157] on div "Morgan Sindall Construction - Scotland" at bounding box center [569, 164] width 194 height 35
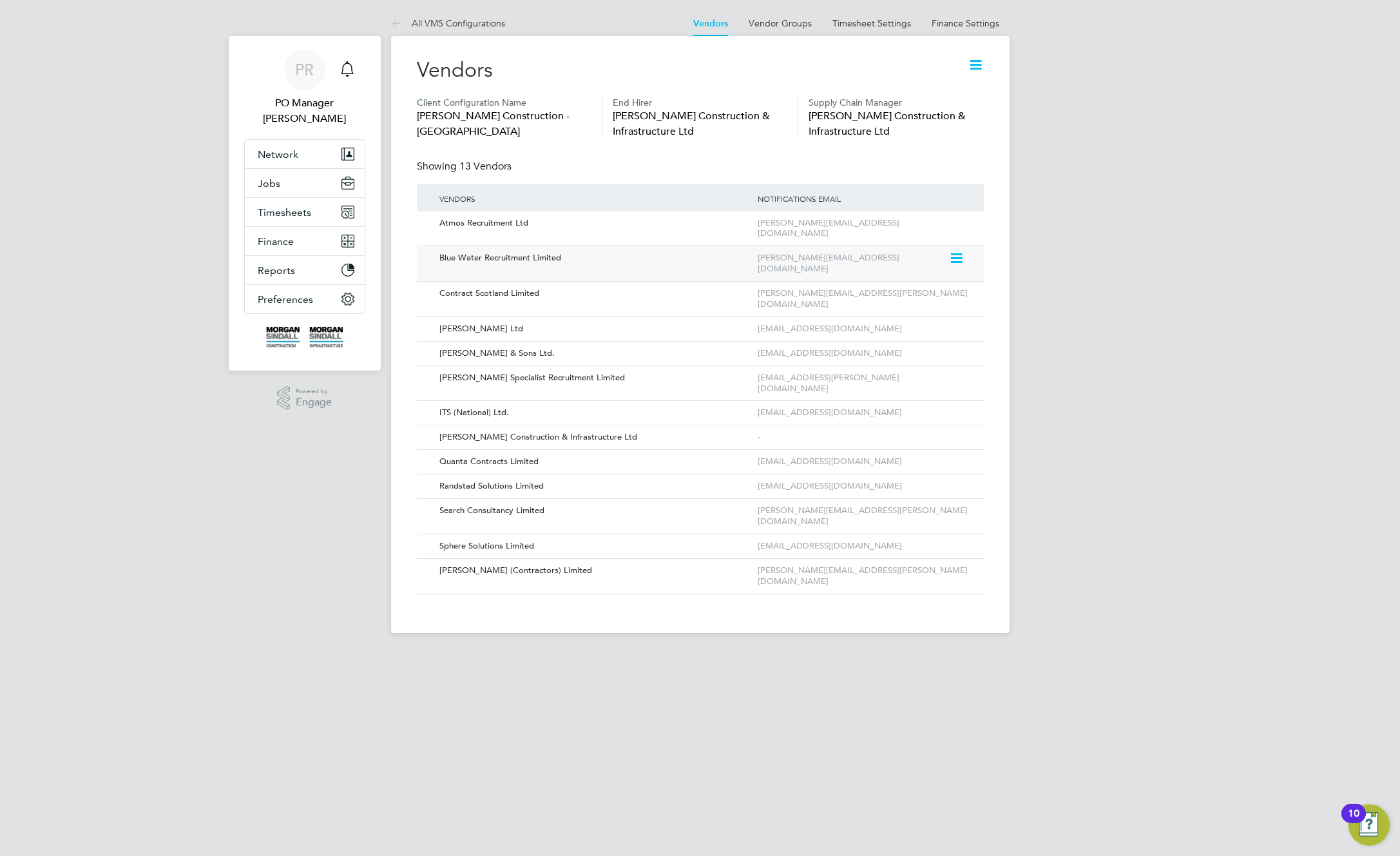
click at [958, 251] on icon at bounding box center [956, 258] width 13 height 15
click at [924, 276] on li "Edit Vendor" at bounding box center [921, 277] width 82 height 18
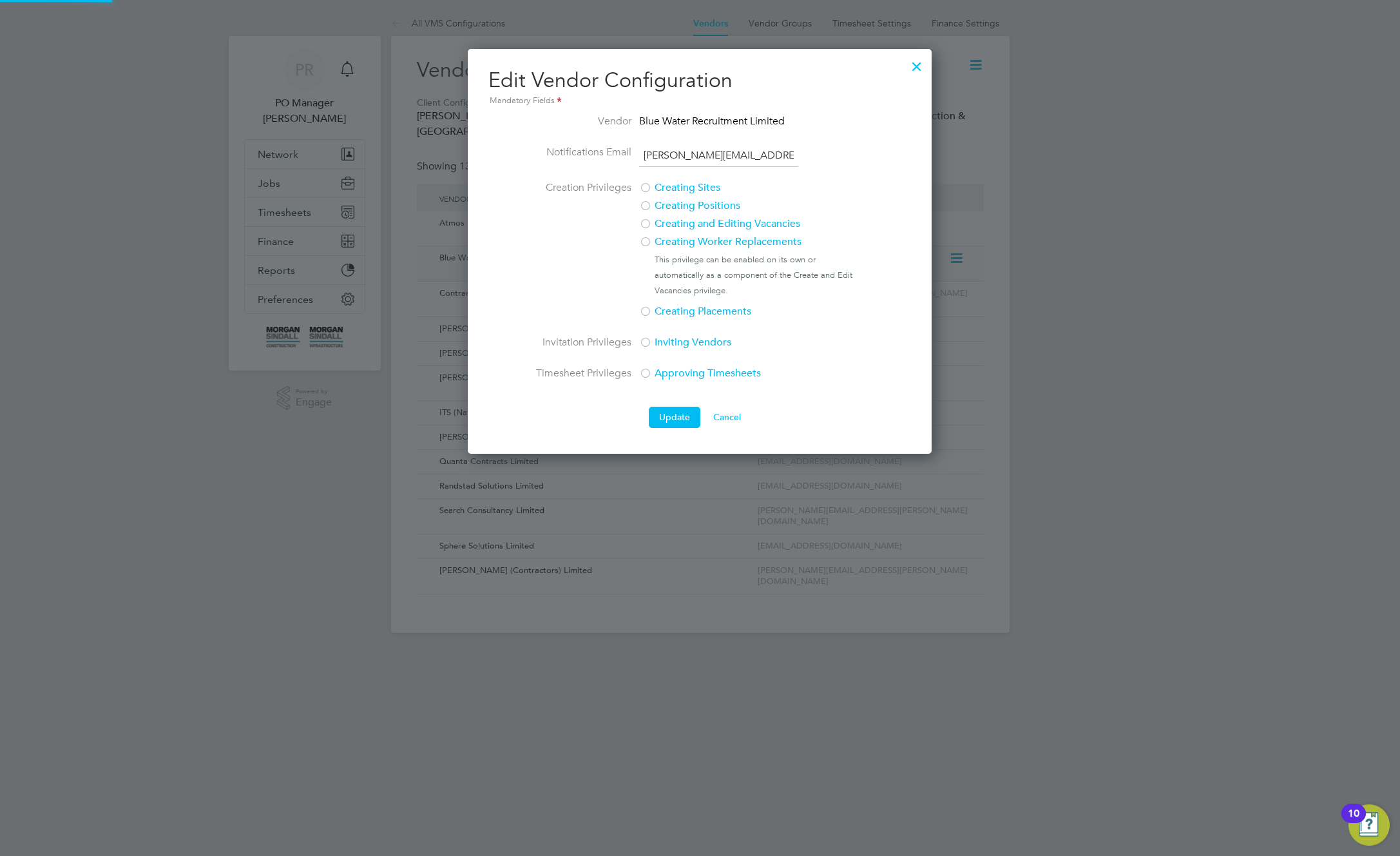
scroll to position [405, 465]
click at [645, 226] on div at bounding box center [645, 225] width 13 height 13
click at [670, 417] on button "Update" at bounding box center [674, 417] width 52 height 21
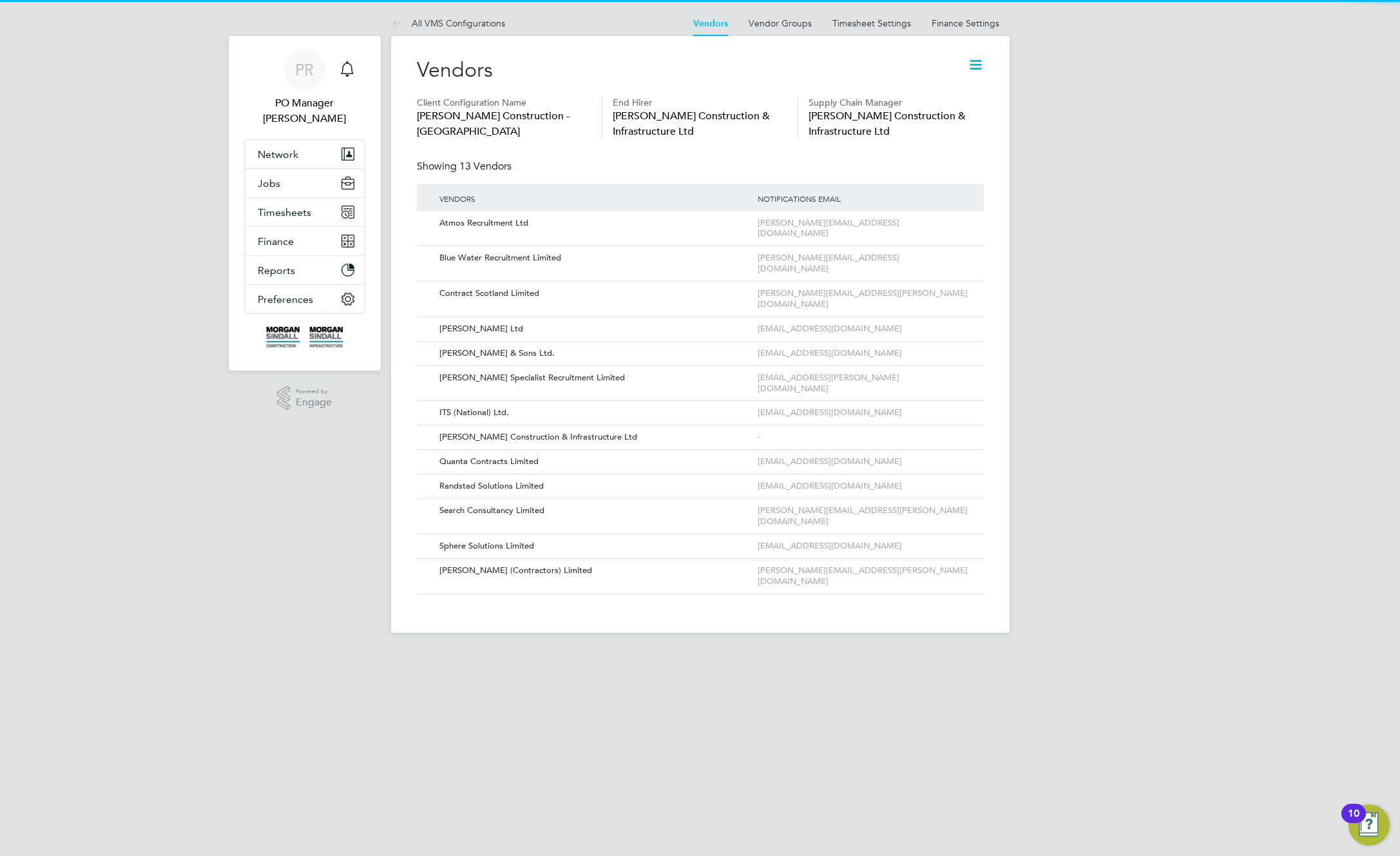
click at [1069, 379] on div "PR PO Manager Ramzi Notifications Applications: Network Team Members Businesses…" at bounding box center [700, 327] width 1400 height 653
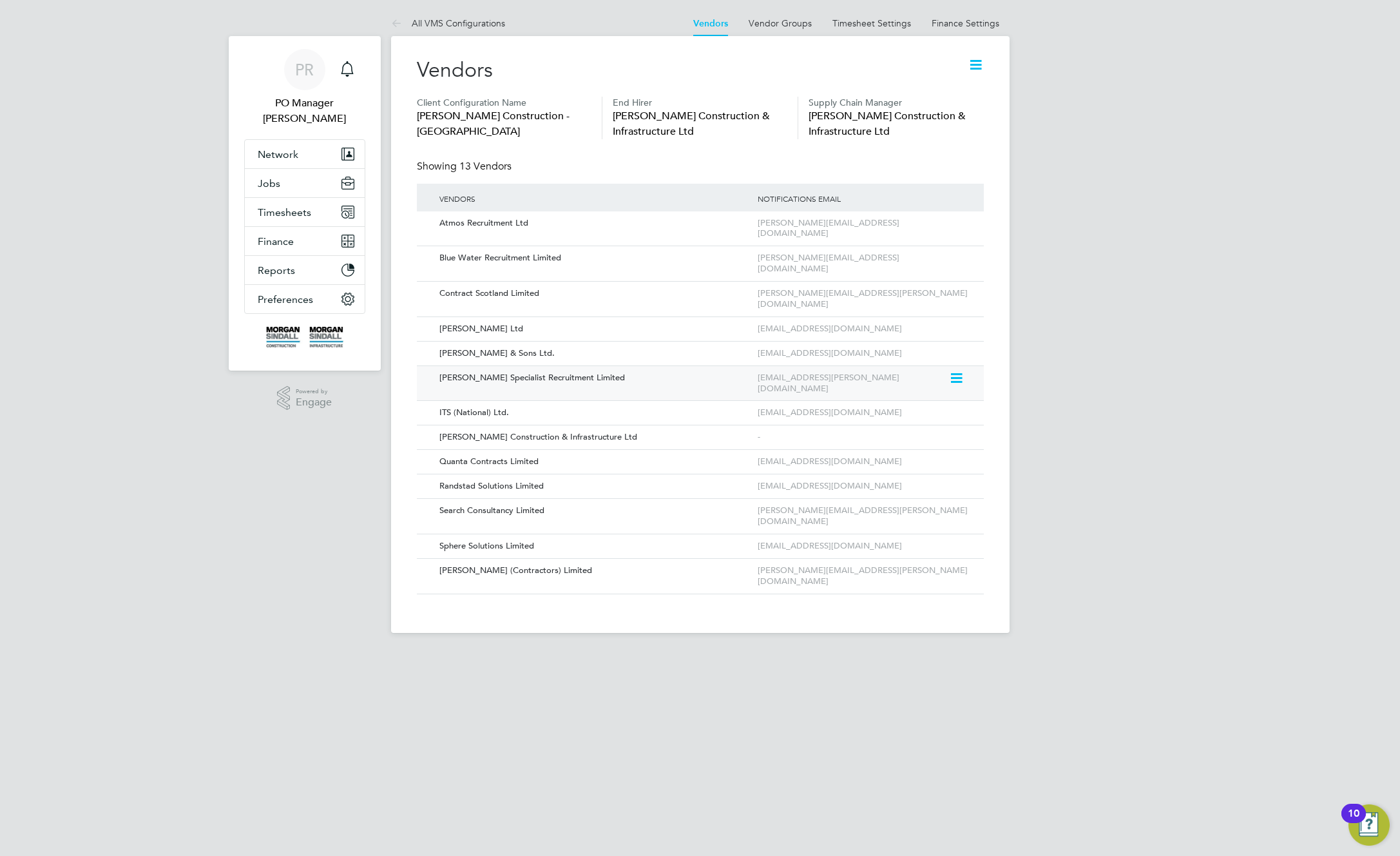
click at [960, 370] on icon at bounding box center [956, 378] width 13 height 15
click at [922, 374] on li "Edit Vendor" at bounding box center [921, 375] width 82 height 18
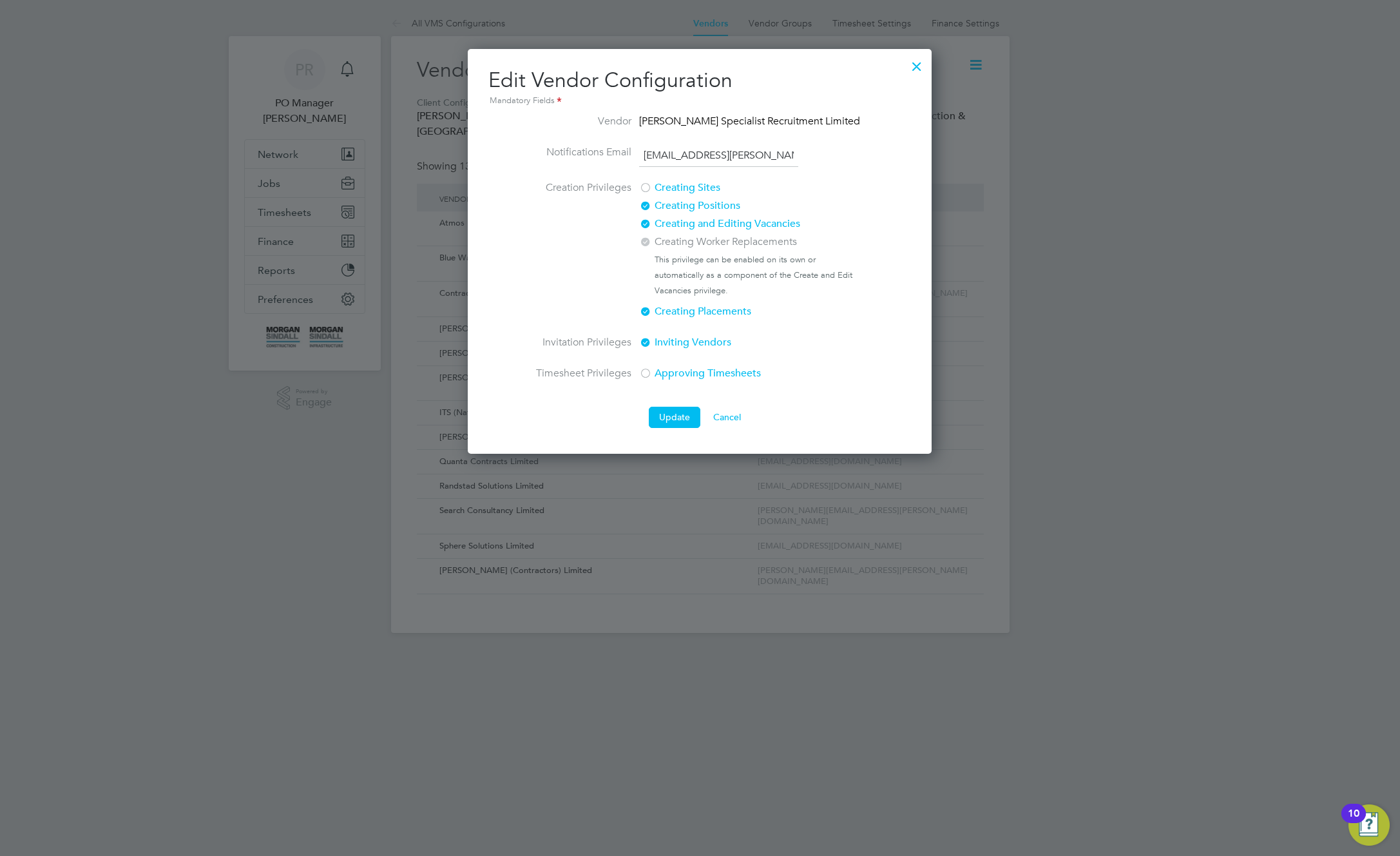
click at [645, 221] on div at bounding box center [645, 225] width 13 height 13
click at [671, 412] on button "Update" at bounding box center [674, 417] width 52 height 21
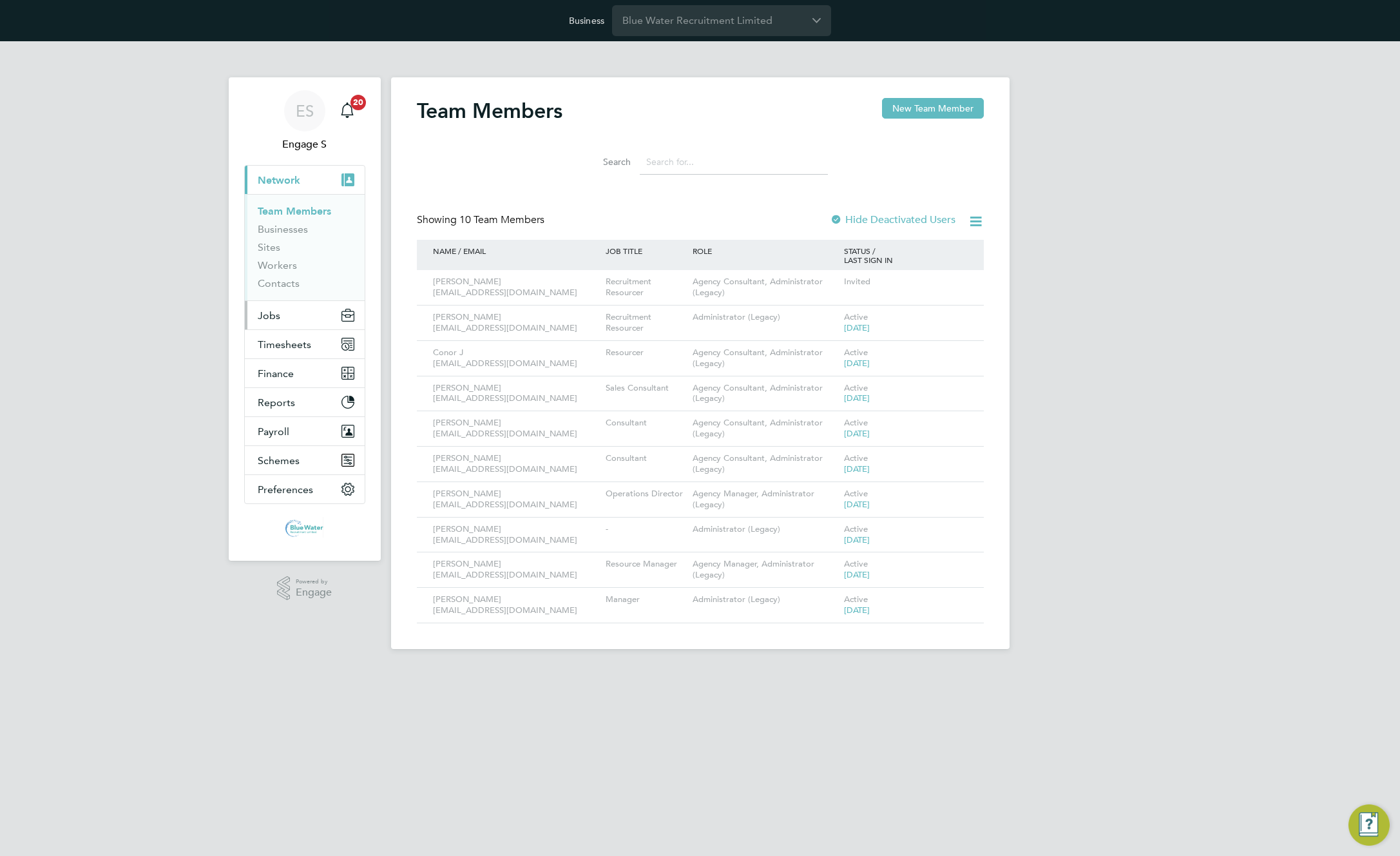
click at [276, 312] on span "Jobs" at bounding box center [269, 315] width 23 height 12
click at [285, 260] on link "Vacancies" at bounding box center [281, 257] width 46 height 12
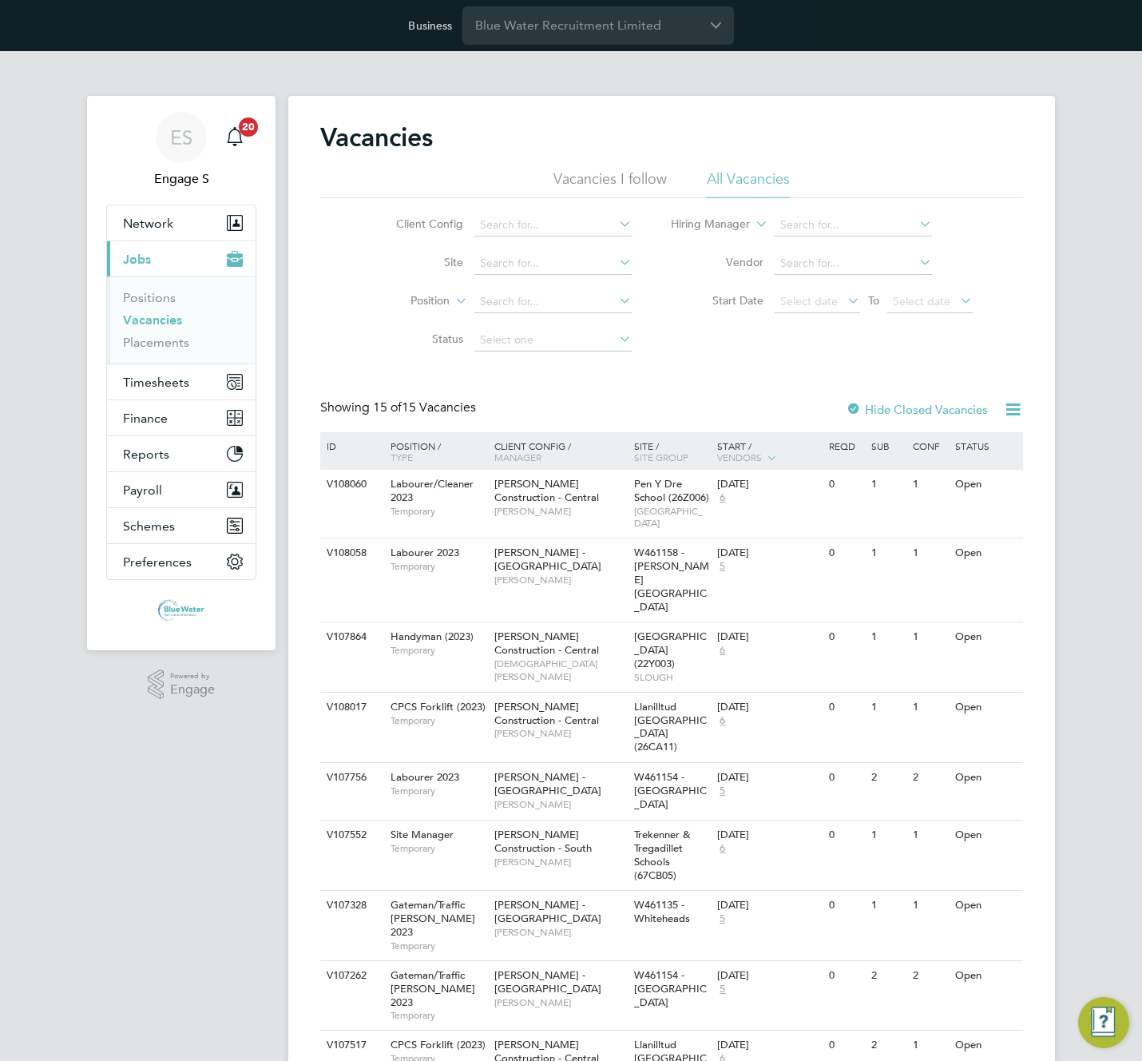
click at [873, 349] on div "Client Config Site Position Status Hiring Manager Vendor Start Date Select date…" at bounding box center [671, 278] width 703 height 161
click at [989, 132] on div "Vacancies" at bounding box center [671, 145] width 703 height 48
click at [1010, 118] on div "Vacancies Vacancies I follow All Vacancies Client Config Site Position Status H…" at bounding box center [671, 837] width 767 height 1482
click at [1009, 118] on div "Vacancies Vacancies I follow All Vacancies Client Config Site Position Status H…" at bounding box center [671, 837] width 767 height 1482
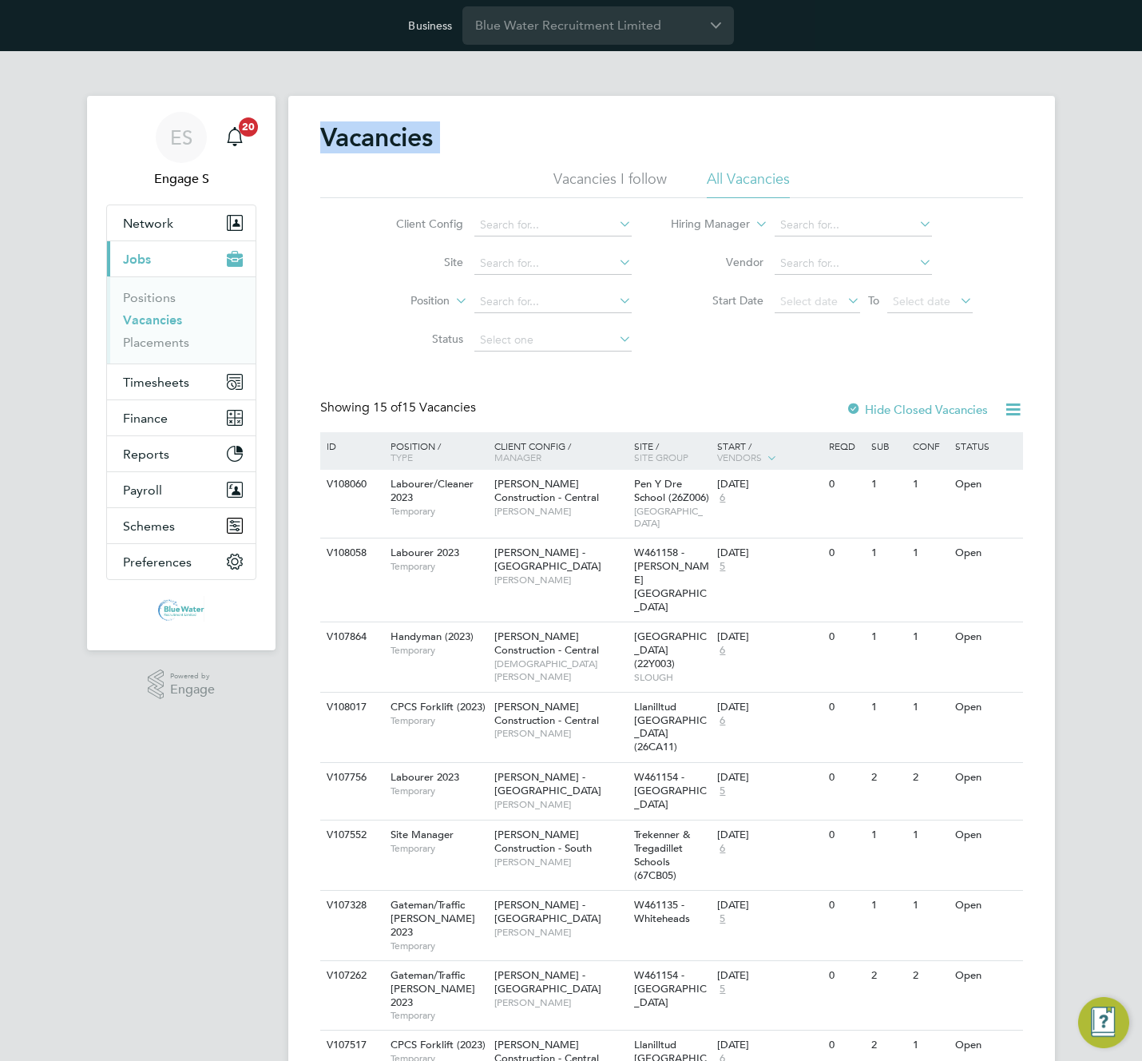
click at [971, 110] on div "Vacancies Vacancies I follow All Vacancies Client Config Site Position Status H…" at bounding box center [671, 837] width 767 height 1482
click at [1019, 113] on div "Vacancies Vacancies I follow All Vacancies Client Config Site Position Status H…" at bounding box center [671, 837] width 767 height 1482
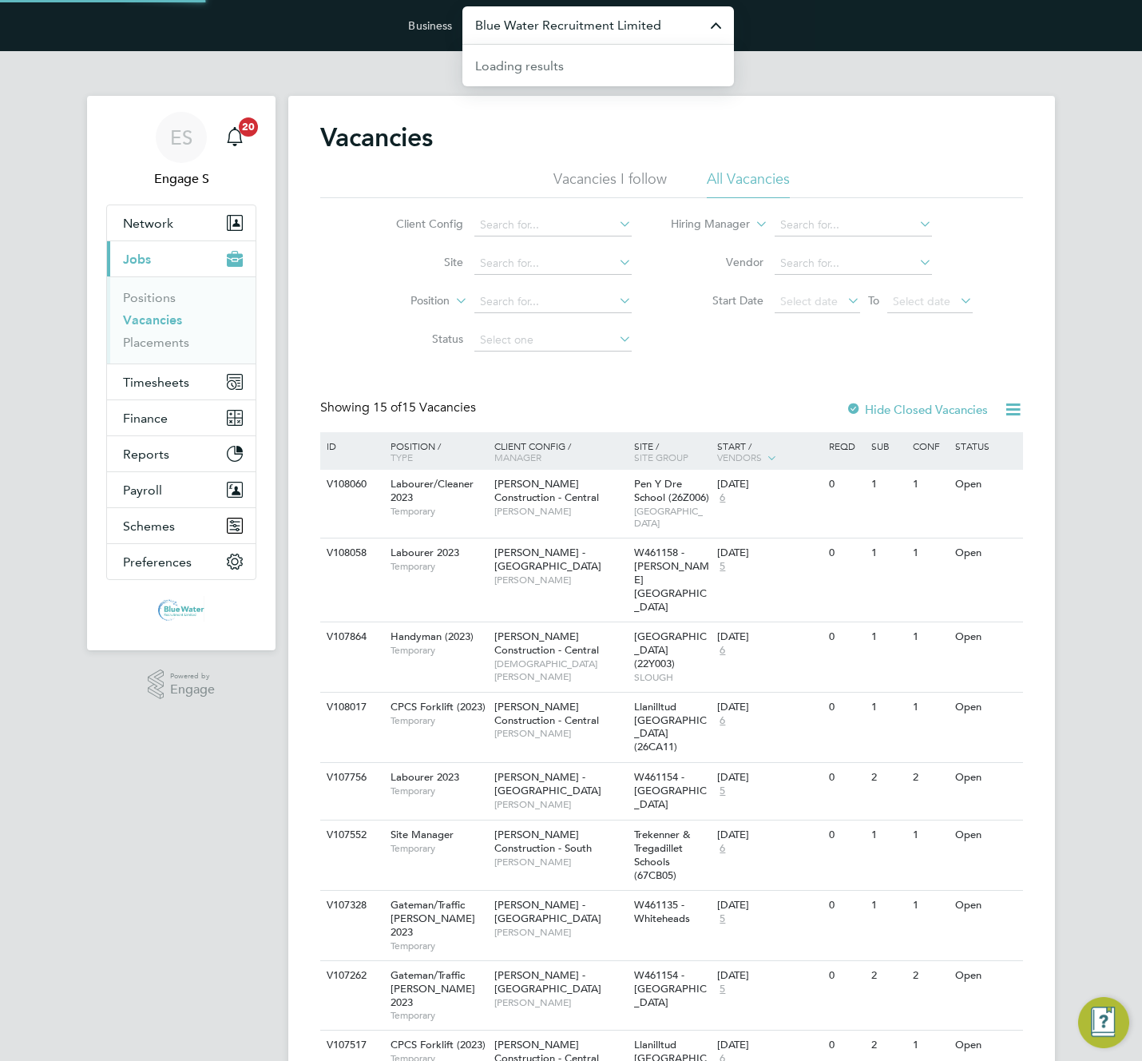
click at [671, 18] on input "Blue Water Recruitment Limited" at bounding box center [599, 25] width 272 height 38
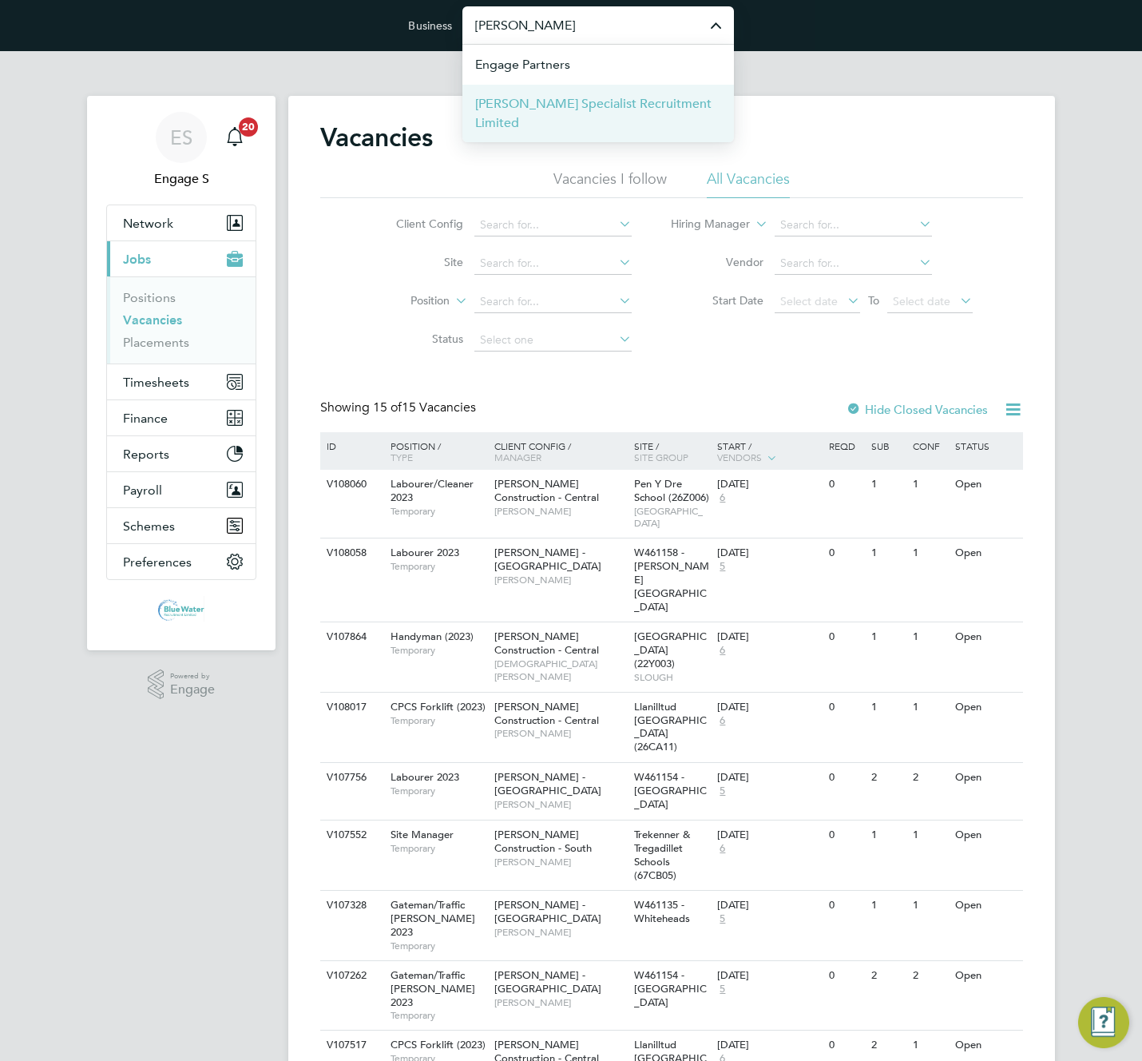
click at [654, 101] on span "[PERSON_NAME] Specialist Recruitment Limited" at bounding box center [598, 113] width 246 height 38
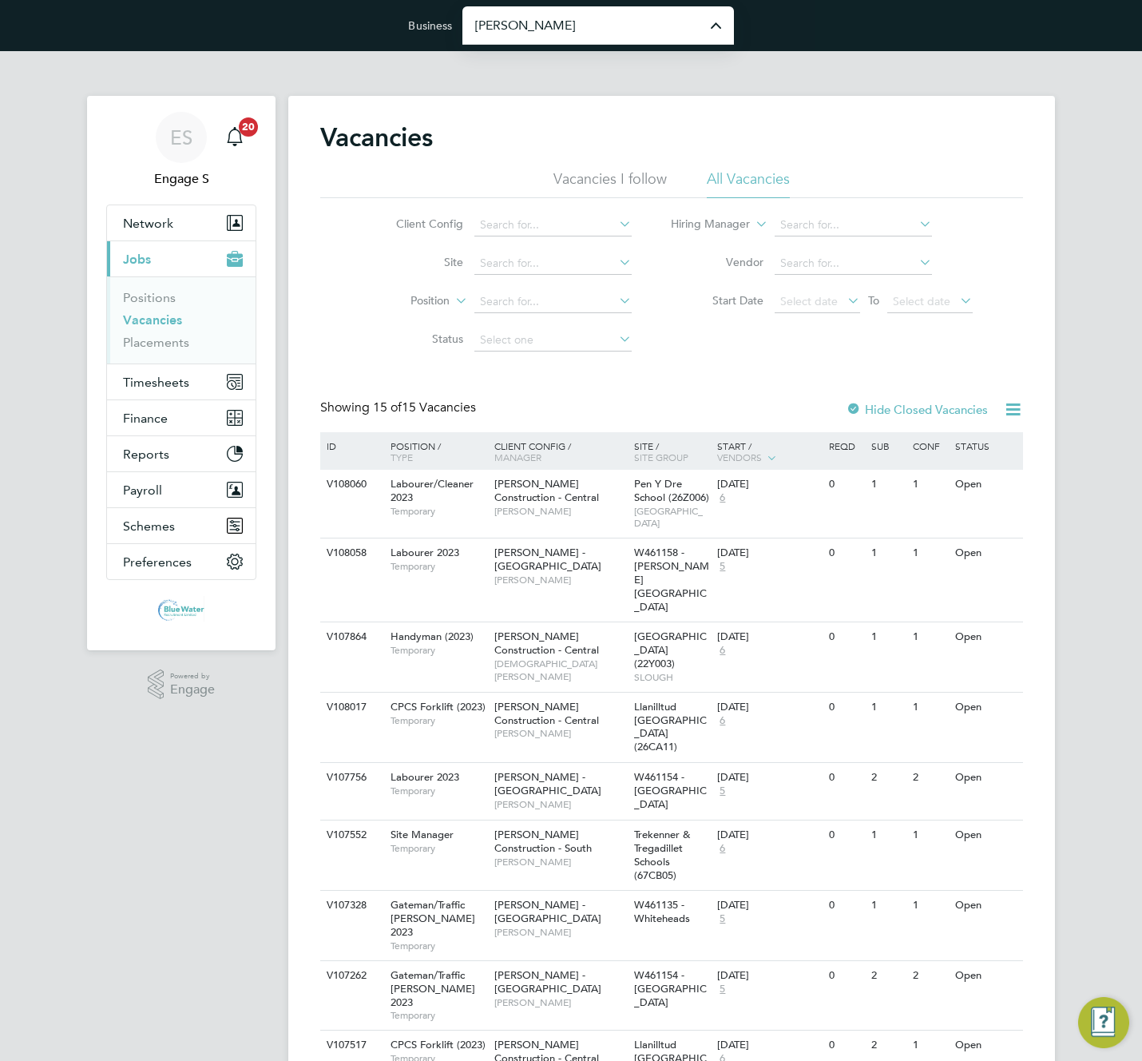
type input "[PERSON_NAME] Specialist Recruitment Limited"
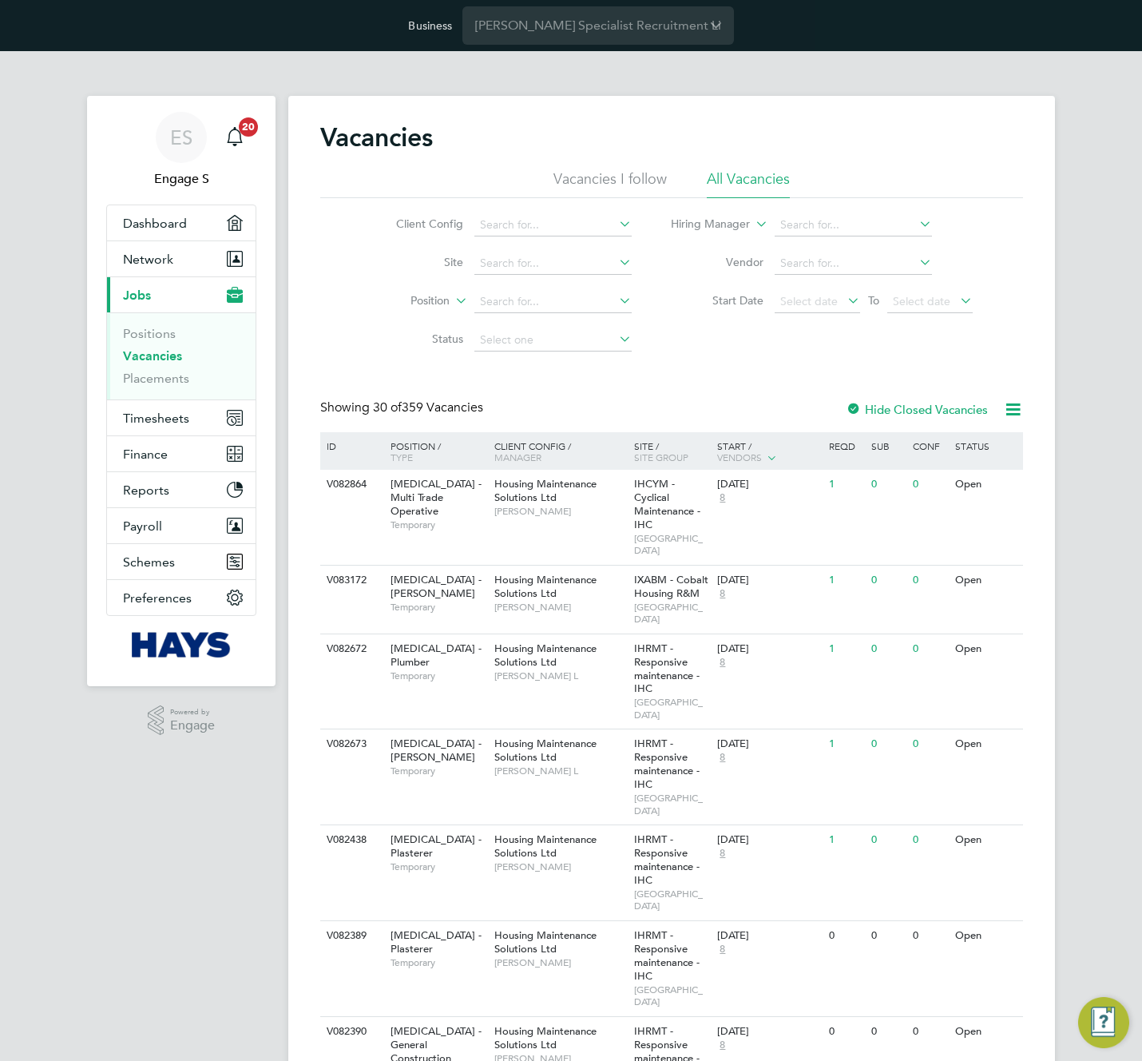
click at [1011, 144] on div "Vacancies" at bounding box center [671, 145] width 703 height 48
drag, startPoint x: 883, startPoint y: 169, endPoint x: 892, endPoint y: 165, distance: 9.7
click at [884, 169] on ul "Vacancies I follow All Vacancies" at bounding box center [671, 183] width 703 height 29
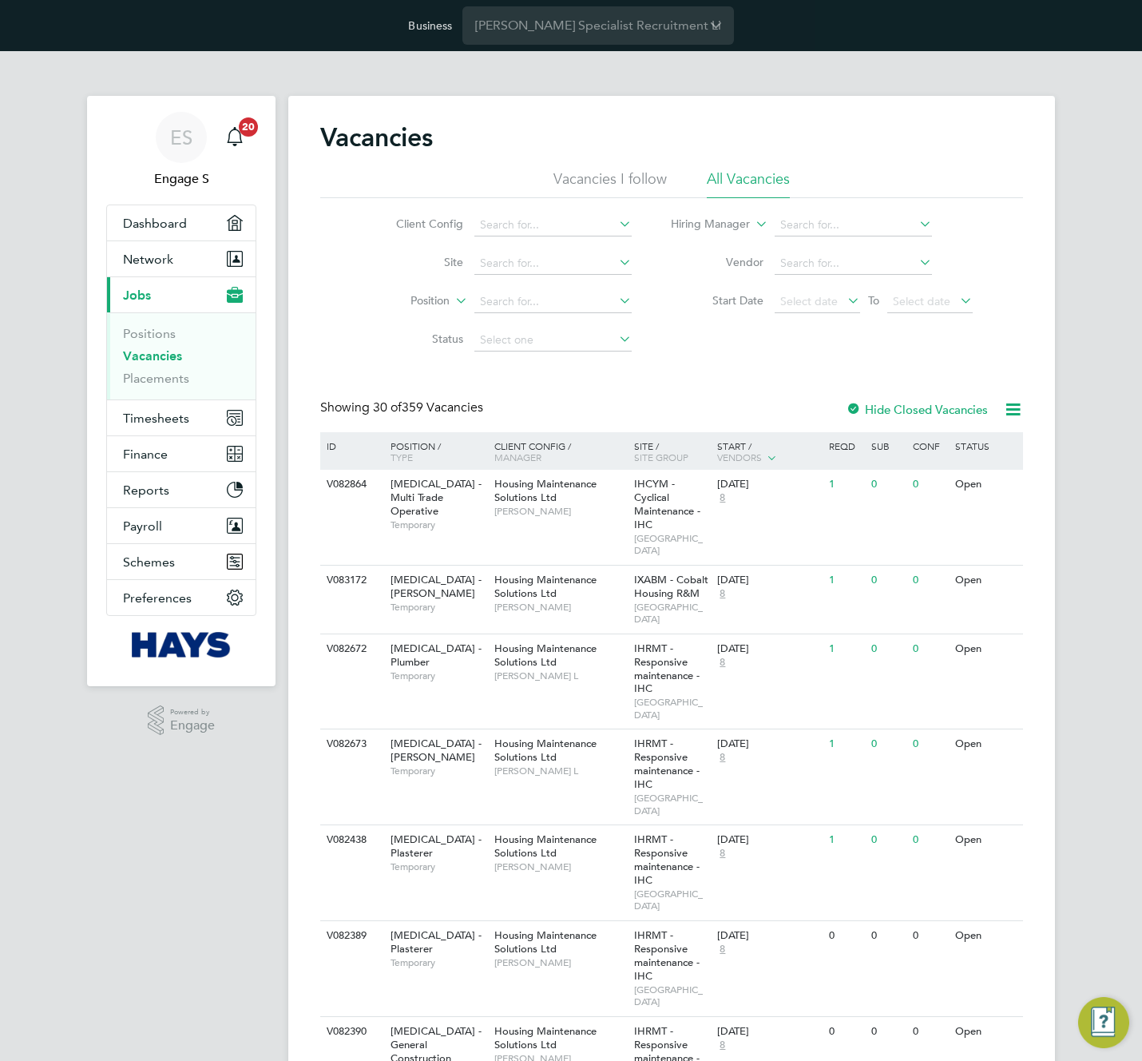
drag, startPoint x: 1019, startPoint y: 107, endPoint x: 1002, endPoint y: 89, distance: 24.9
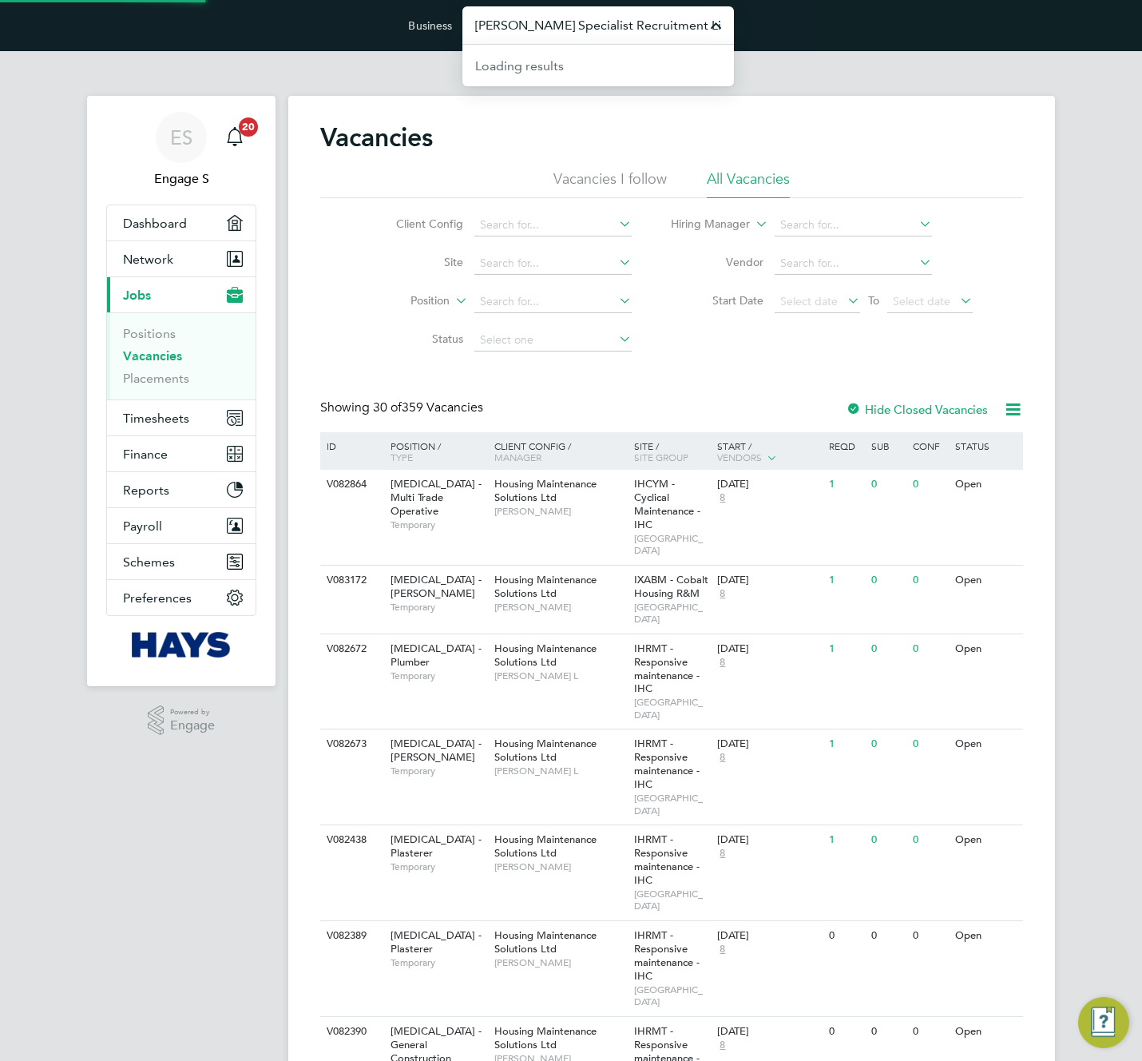
click at [666, 26] on input "[PERSON_NAME] Specialist Recruitment Limited" at bounding box center [599, 25] width 272 height 38
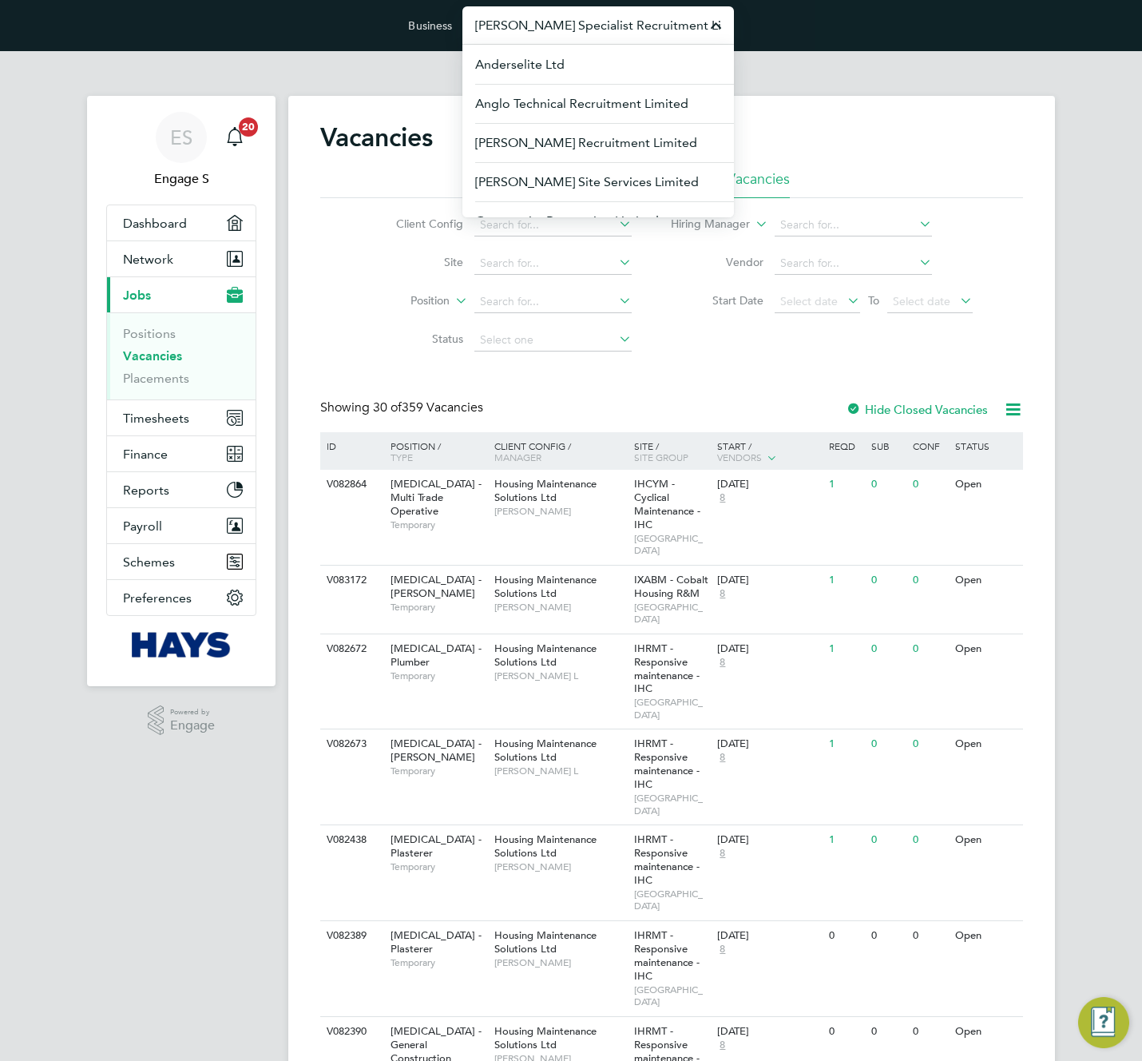
click at [927, 24] on div "Business Hays Specialist Recruitment Limited Anderselite Ltd Anglo Technical Re…" at bounding box center [571, 25] width 1142 height 51
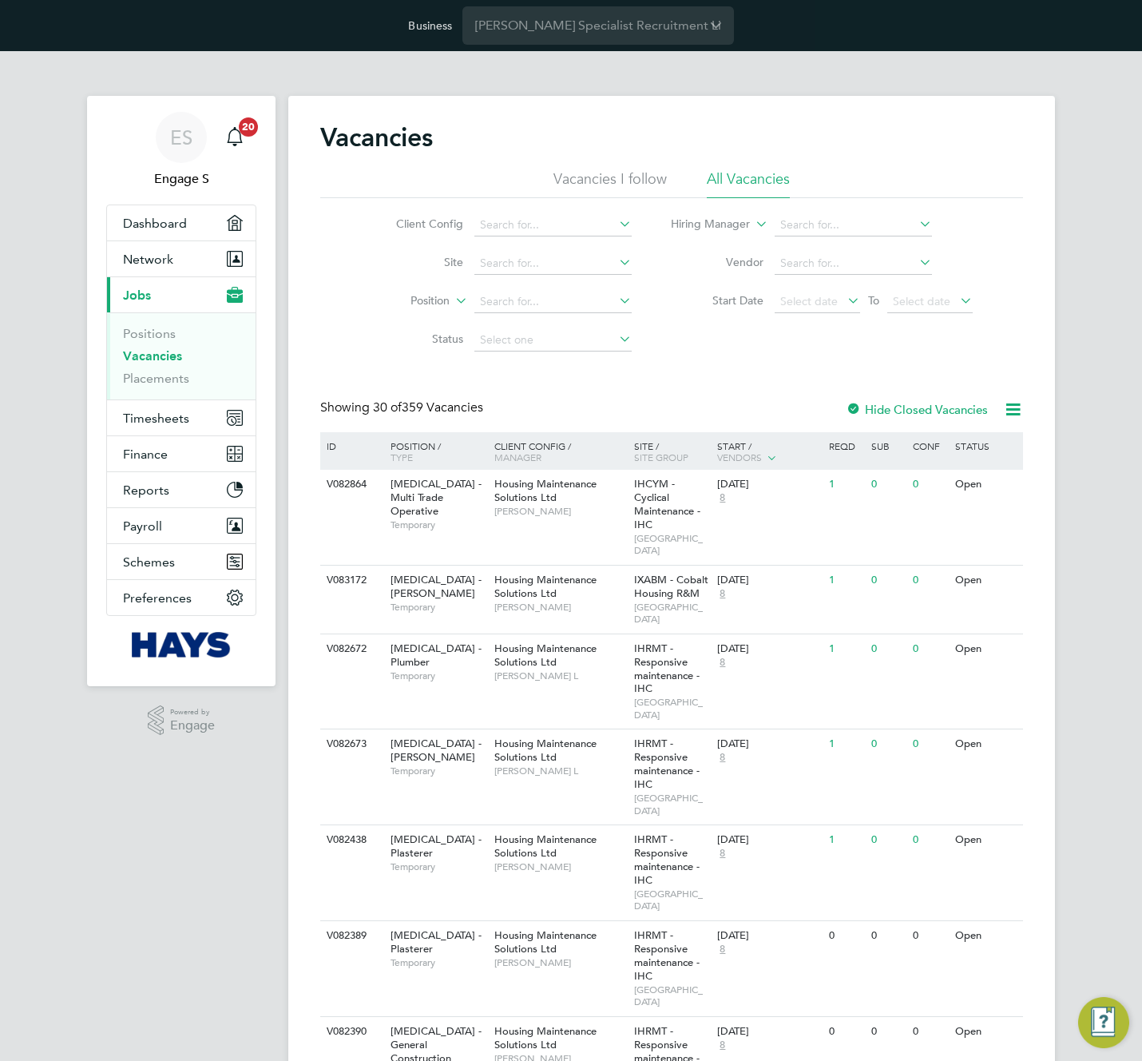
click at [996, 161] on div "Vacancies" at bounding box center [671, 145] width 703 height 48
click at [538, 232] on input at bounding box center [553, 225] width 157 height 22
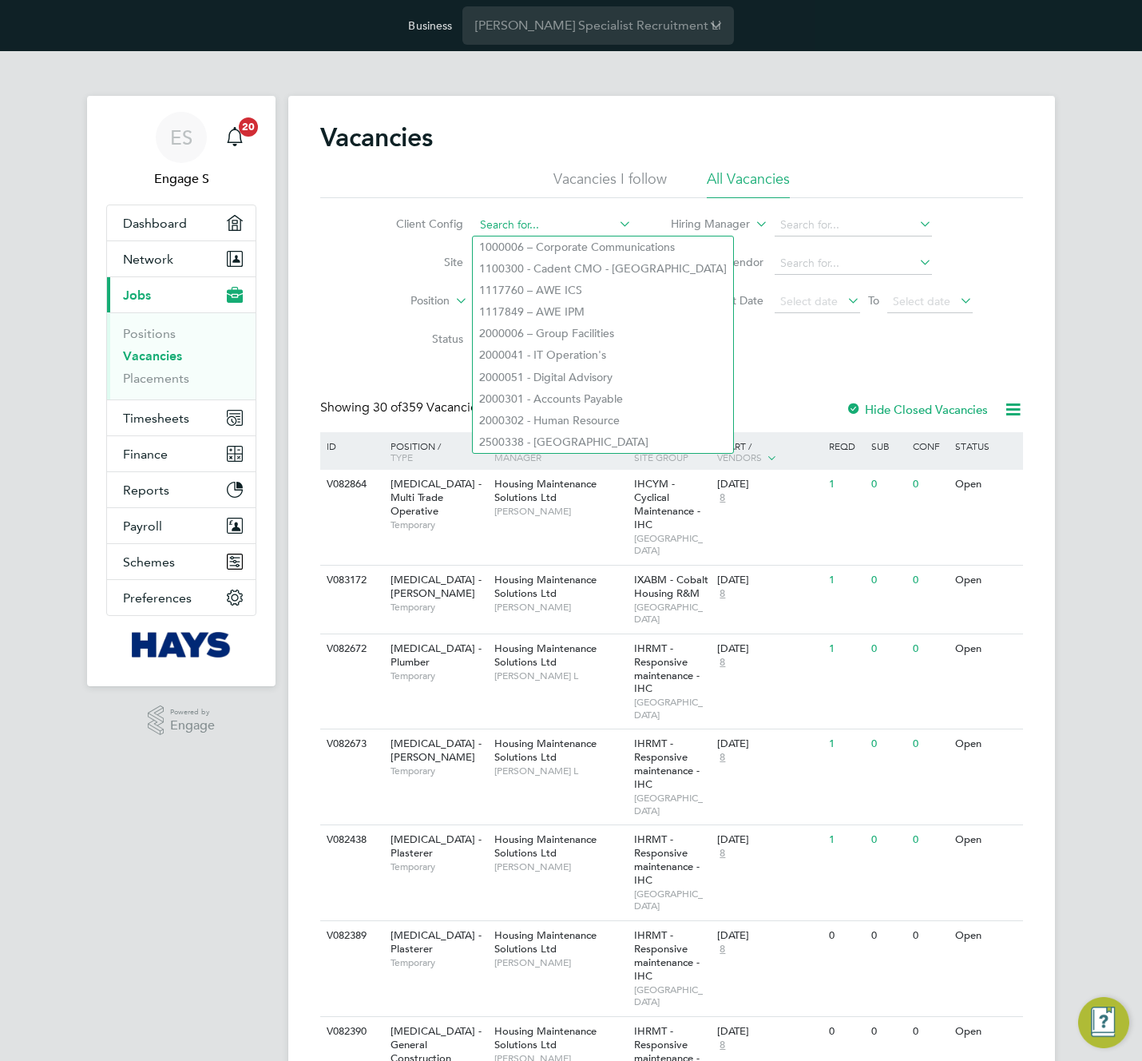
click at [564, 221] on input at bounding box center [553, 225] width 157 height 22
paste input "[PERSON_NAME] Construction - [GEOGRAPHIC_DATA]"
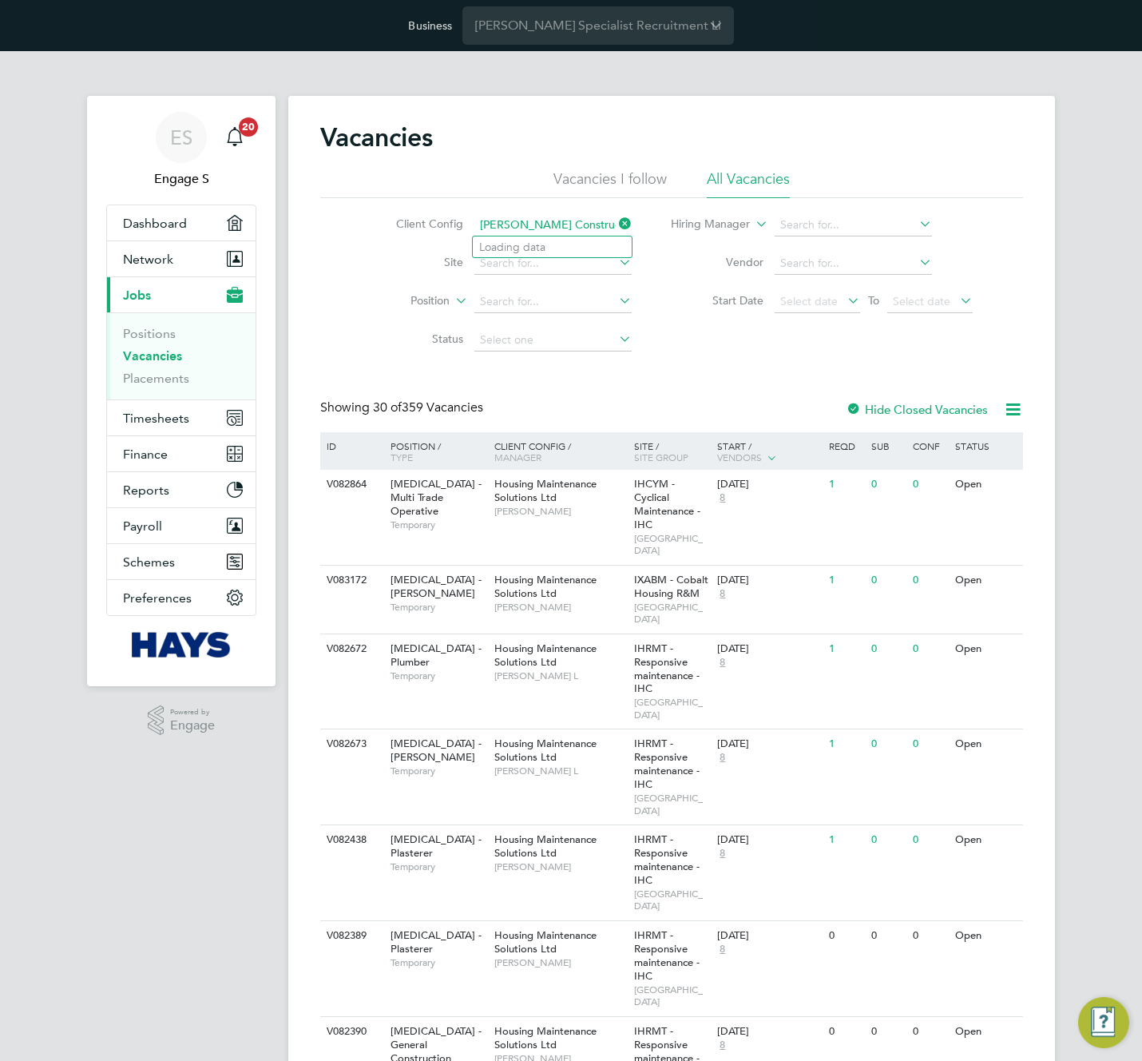
scroll to position [0, 46]
type input "[PERSON_NAME] Construction - [GEOGRAPHIC_DATA]"
click at [614, 244] on b "Construction" at bounding box center [647, 247] width 67 height 14
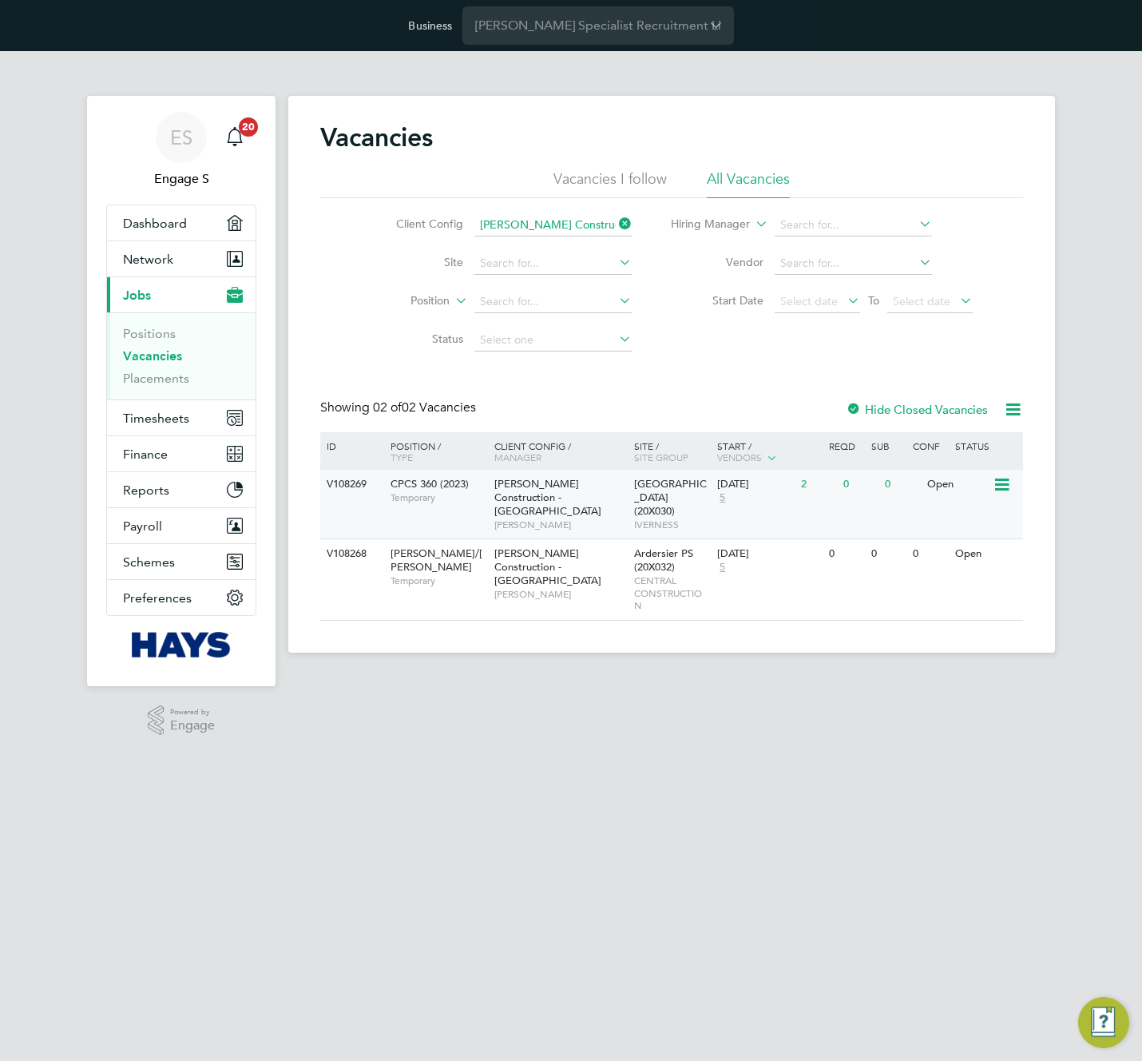
click at [595, 497] on span "[PERSON_NAME] Construction - [GEOGRAPHIC_DATA]" at bounding box center [547, 497] width 107 height 41
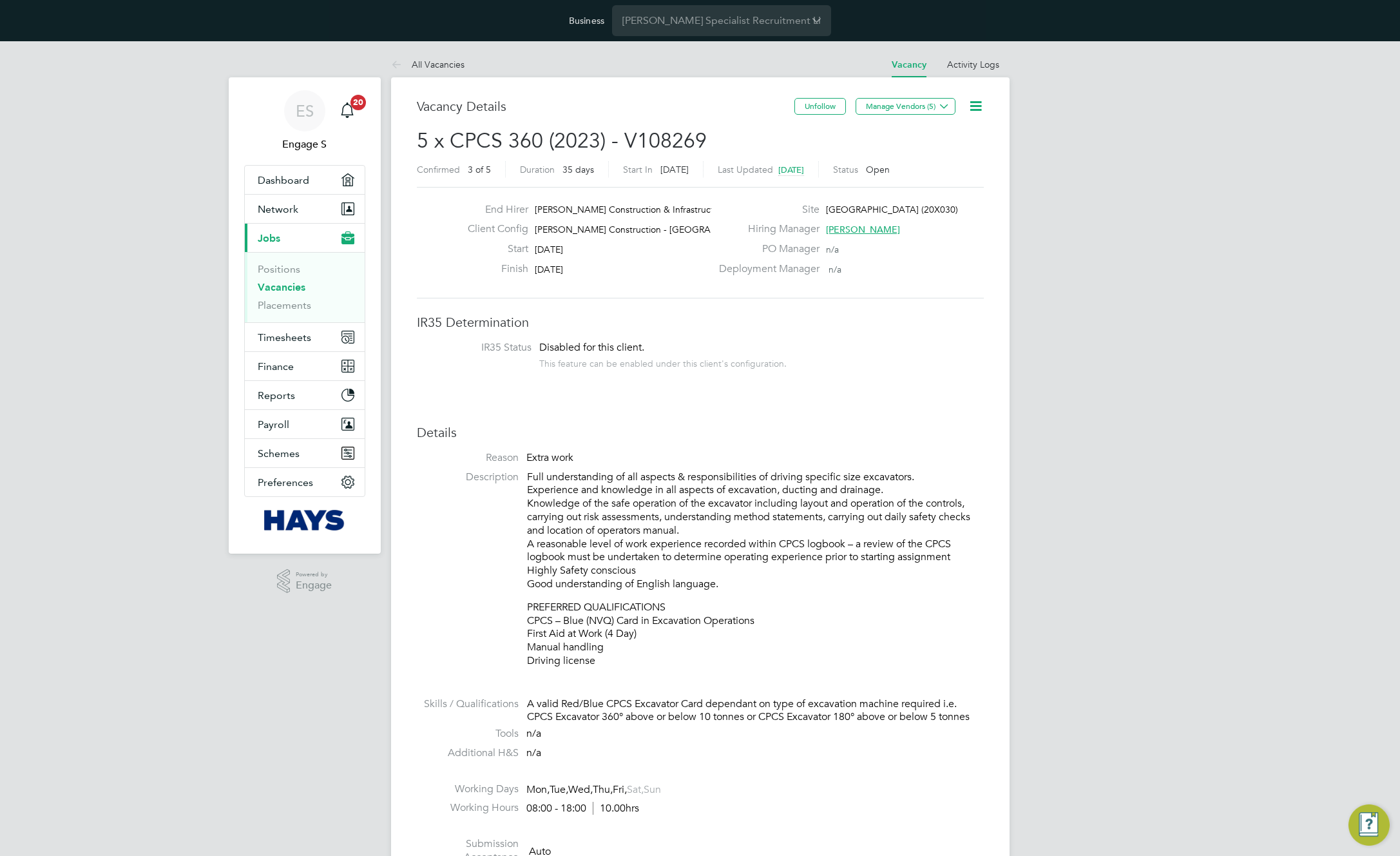
click at [974, 108] on icon at bounding box center [976, 106] width 16 height 16
click at [945, 136] on li "Edit Vacancy" at bounding box center [944, 136] width 75 height 18
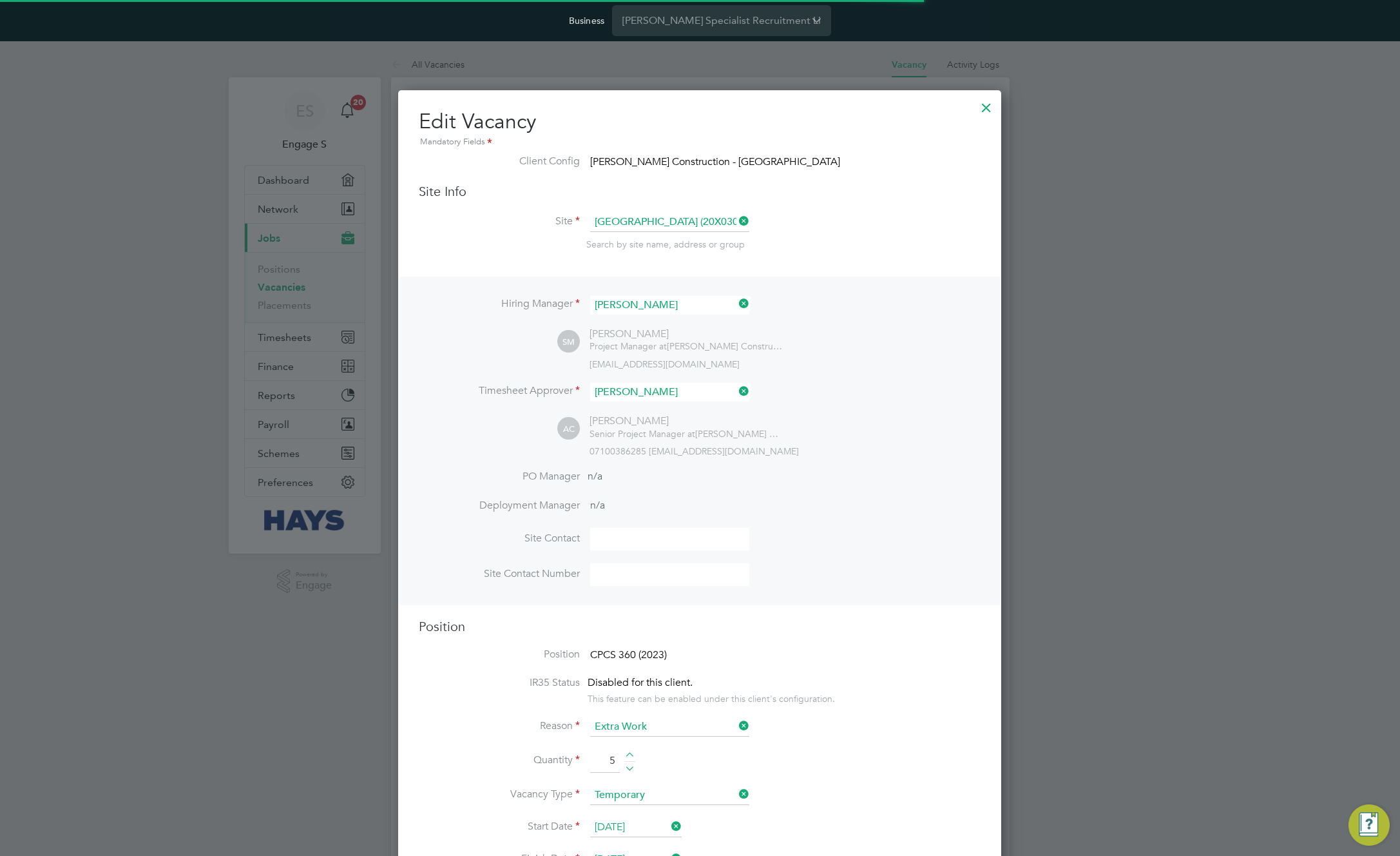
scroll to position [6, 6]
click at [990, 108] on div at bounding box center [986, 104] width 23 height 23
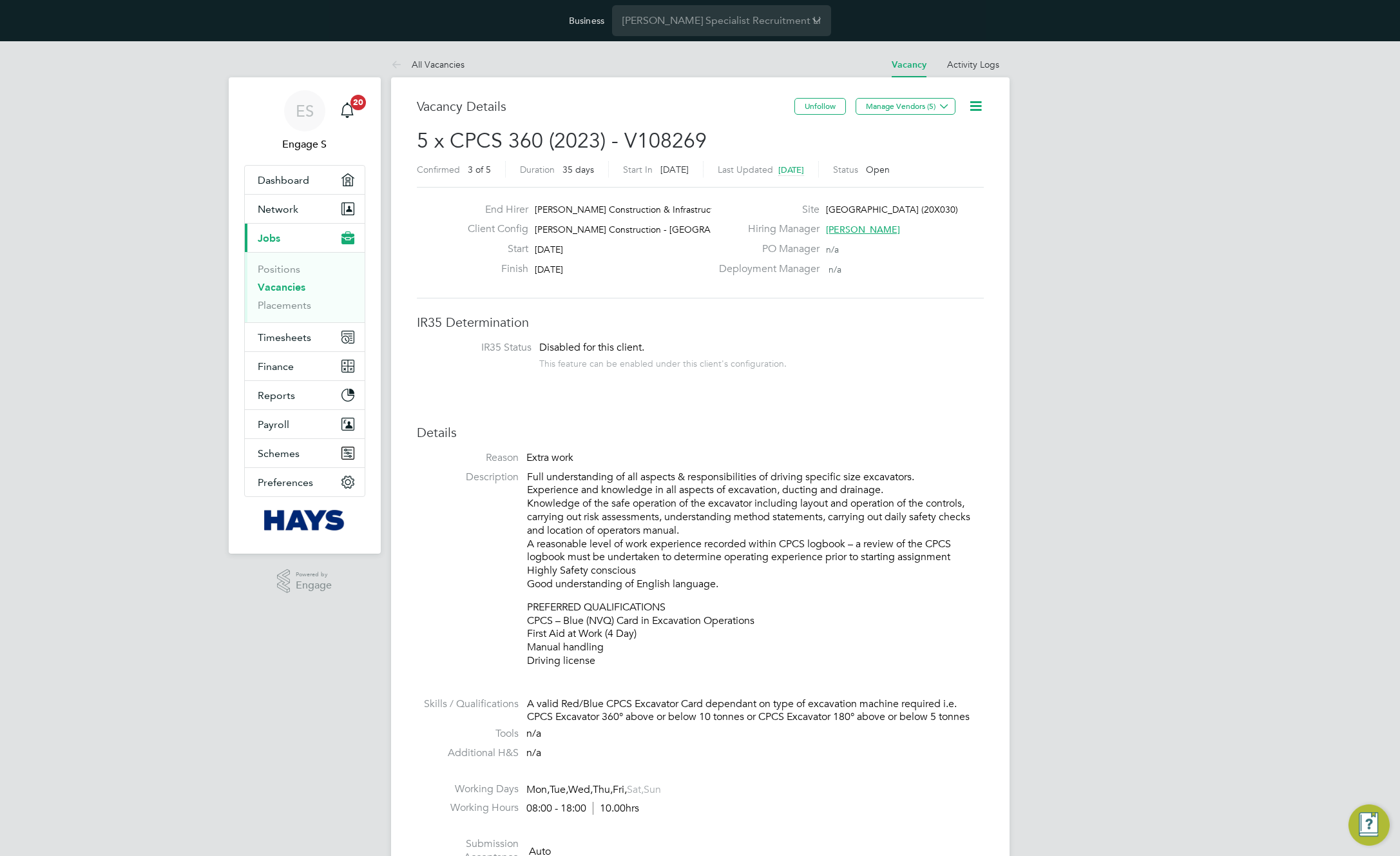
drag, startPoint x: 981, startPoint y: 493, endPoint x: 735, endPoint y: 484, distance: 246.2
drag, startPoint x: 529, startPoint y: 456, endPoint x: 990, endPoint y: 668, distance: 507.4
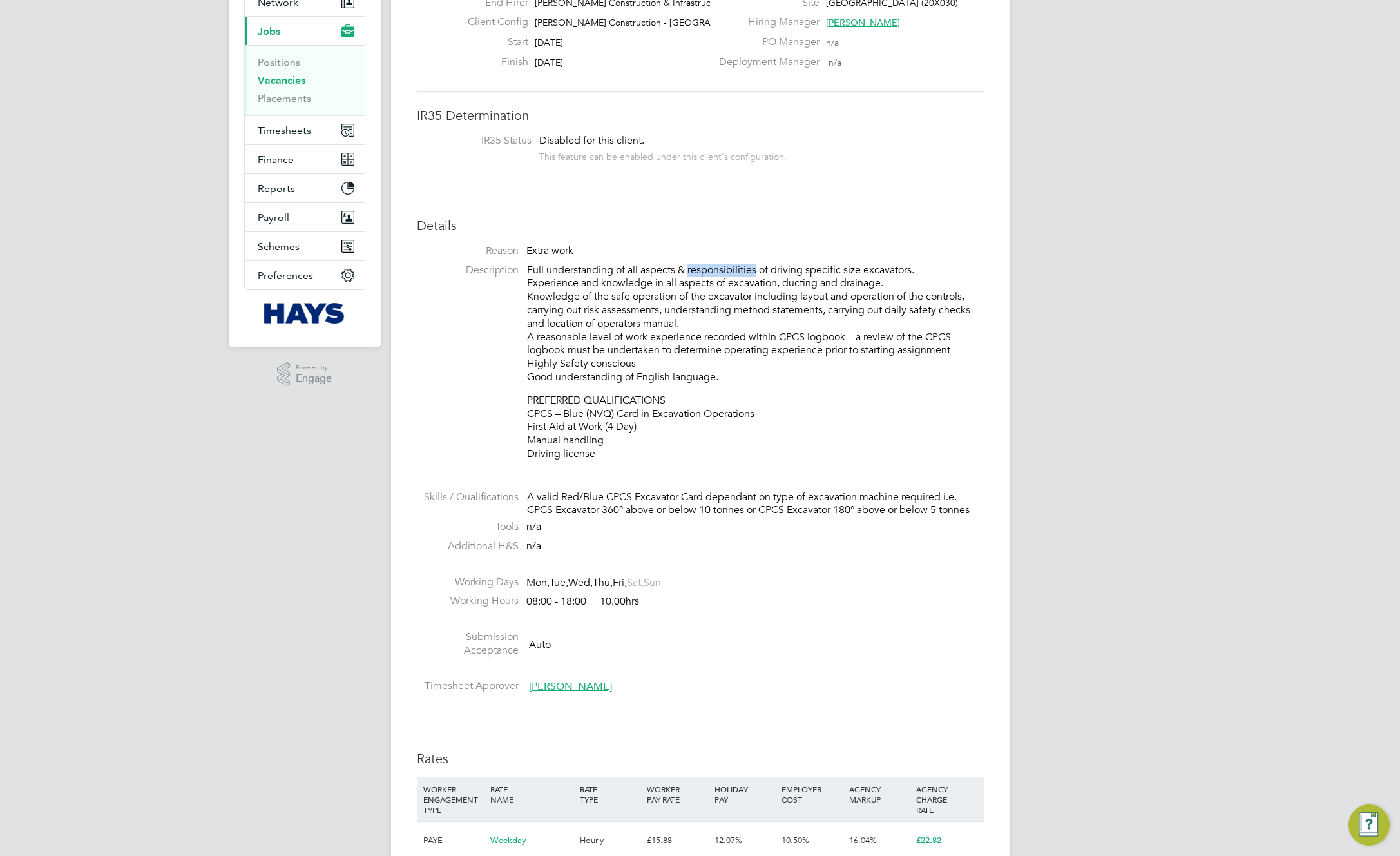
scroll to position [215, 0]
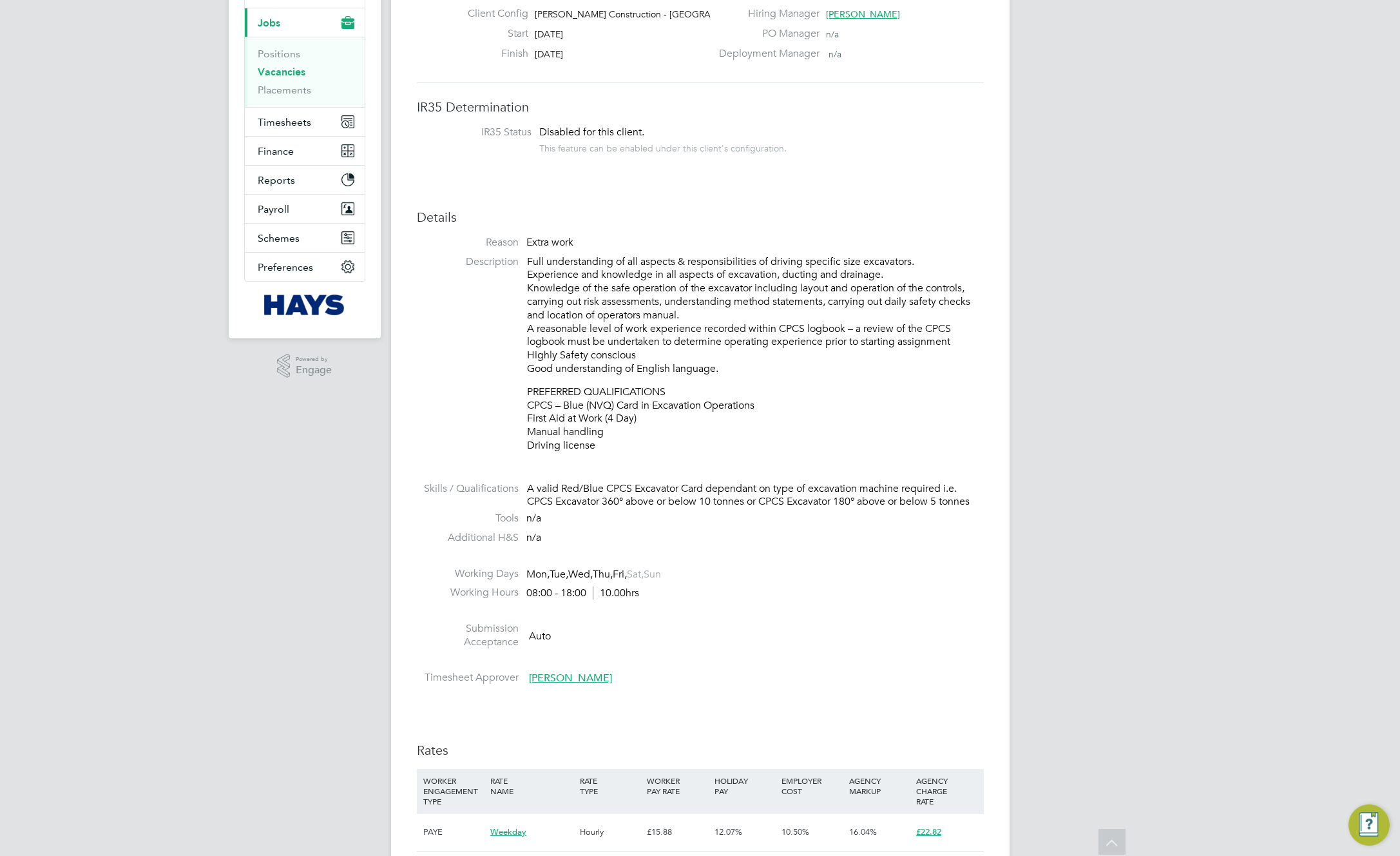
drag, startPoint x: 975, startPoint y: 643, endPoint x: 585, endPoint y: 328, distance: 501.3
click at [585, 328] on ul "Reason Extra work Description Full understanding of all aspects & responsibilit…" at bounding box center [700, 462] width 567 height 454
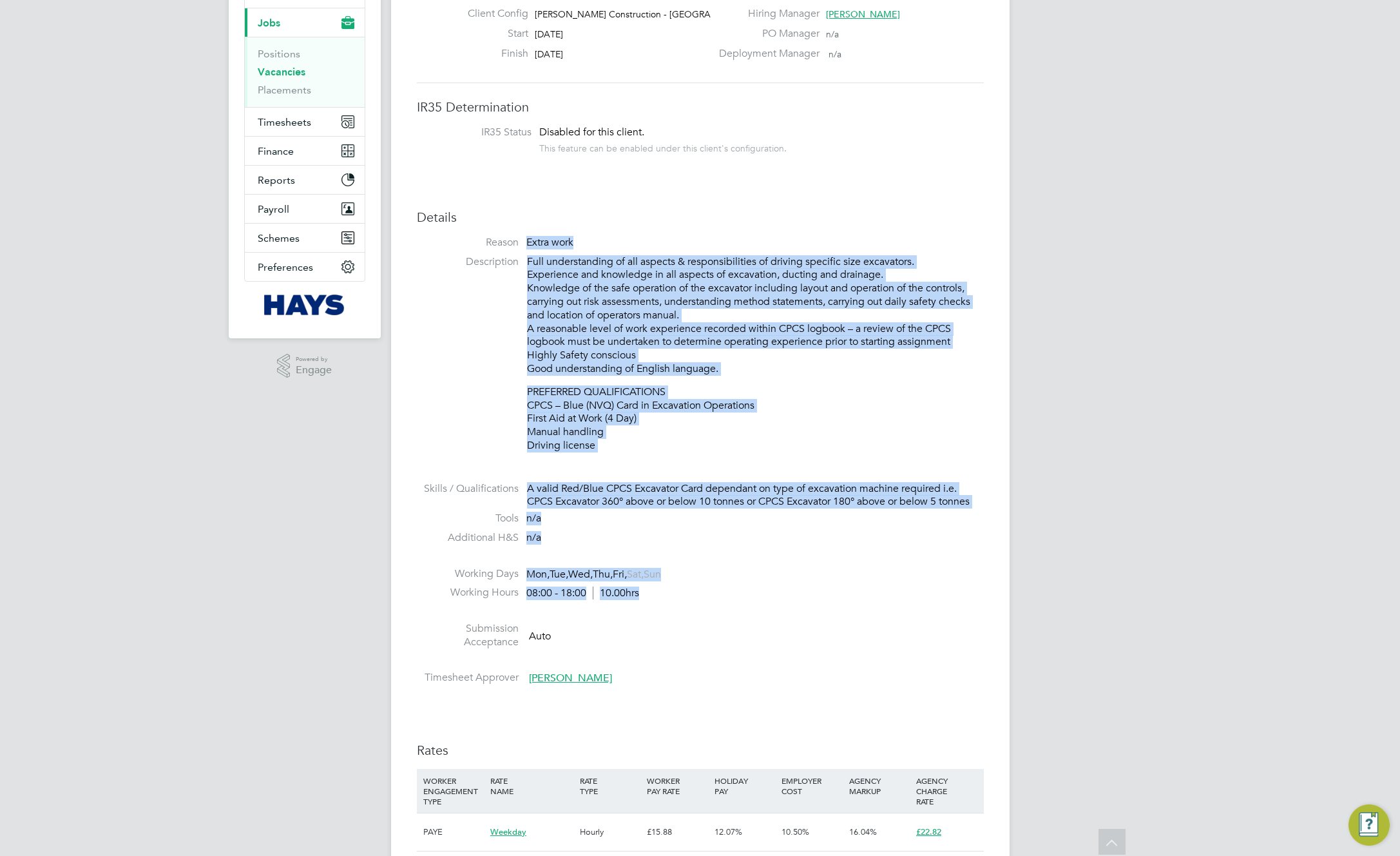
drag, startPoint x: 532, startPoint y: 232, endPoint x: 1090, endPoint y: 607, distance: 672.3
click at [1090, 607] on div "ES Engage S Notifications 20 Applications: Dashboard Network Team Members Busin…" at bounding box center [700, 820] width 1400 height 1988
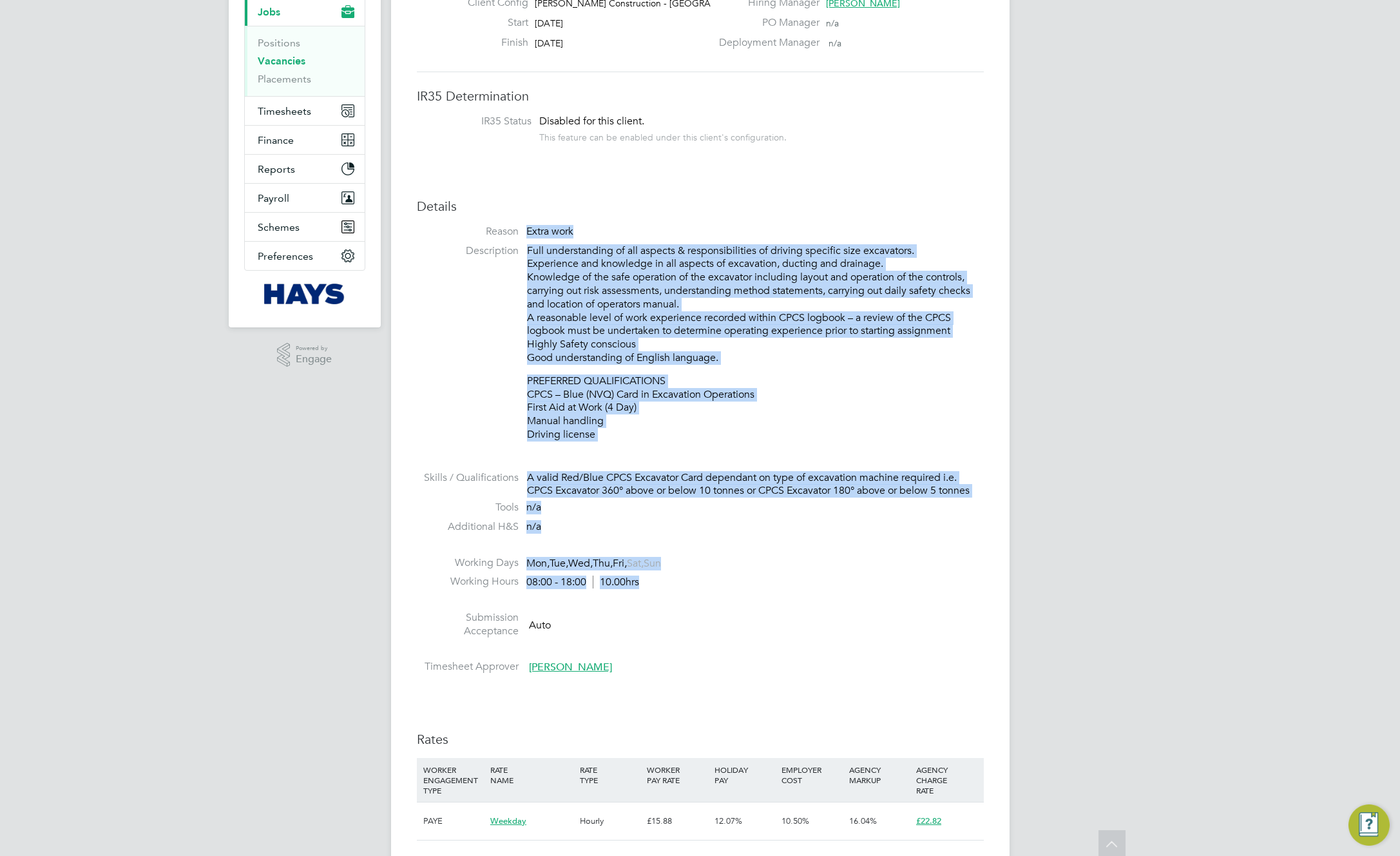
scroll to position [0, 0]
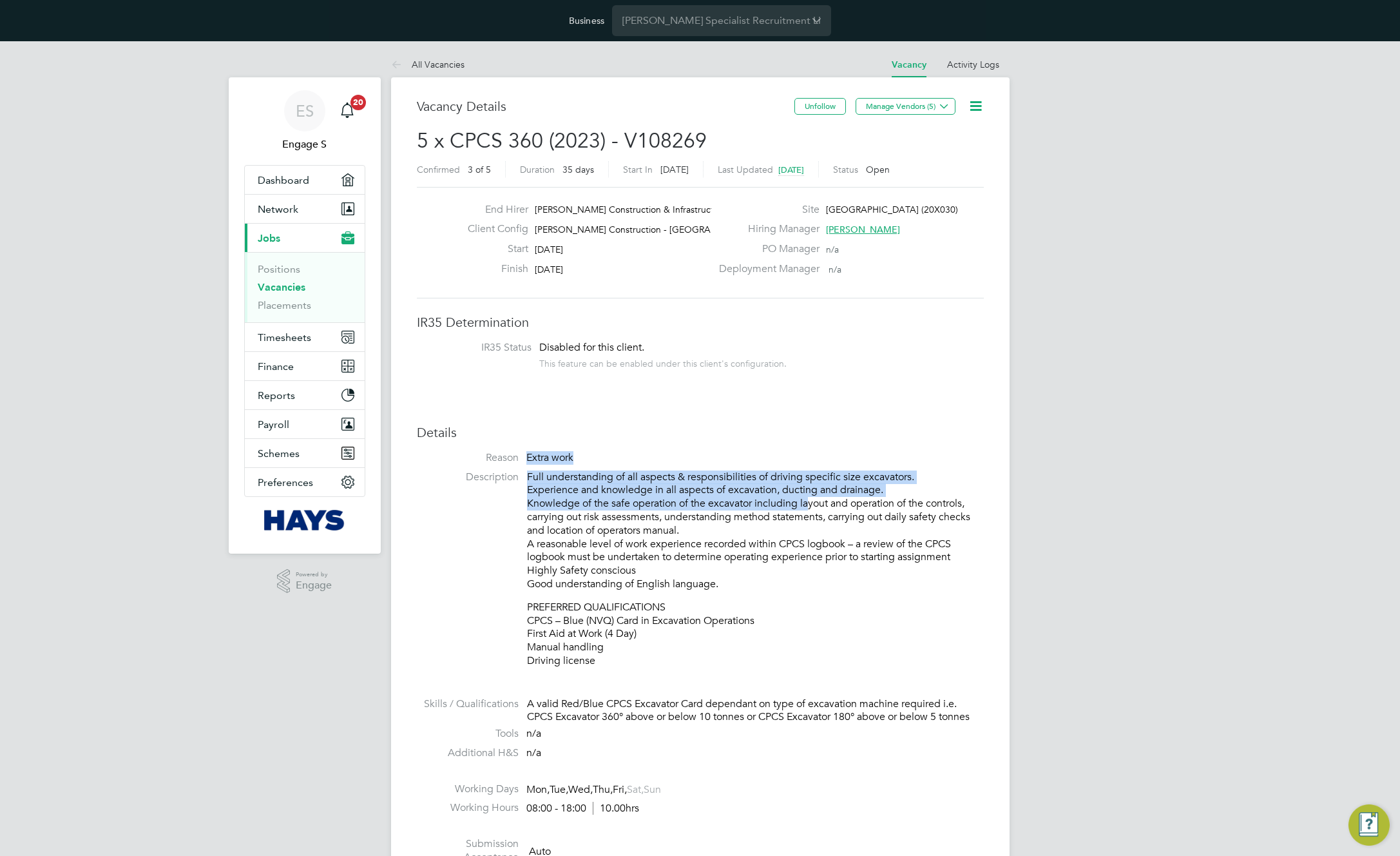
drag, startPoint x: 926, startPoint y: 608, endPoint x: 806, endPoint y: 502, distance: 160.1
click at [806, 502] on p "Full understanding of all aspects & responsibilities of driving specific size e…" at bounding box center [755, 530] width 456 height 120
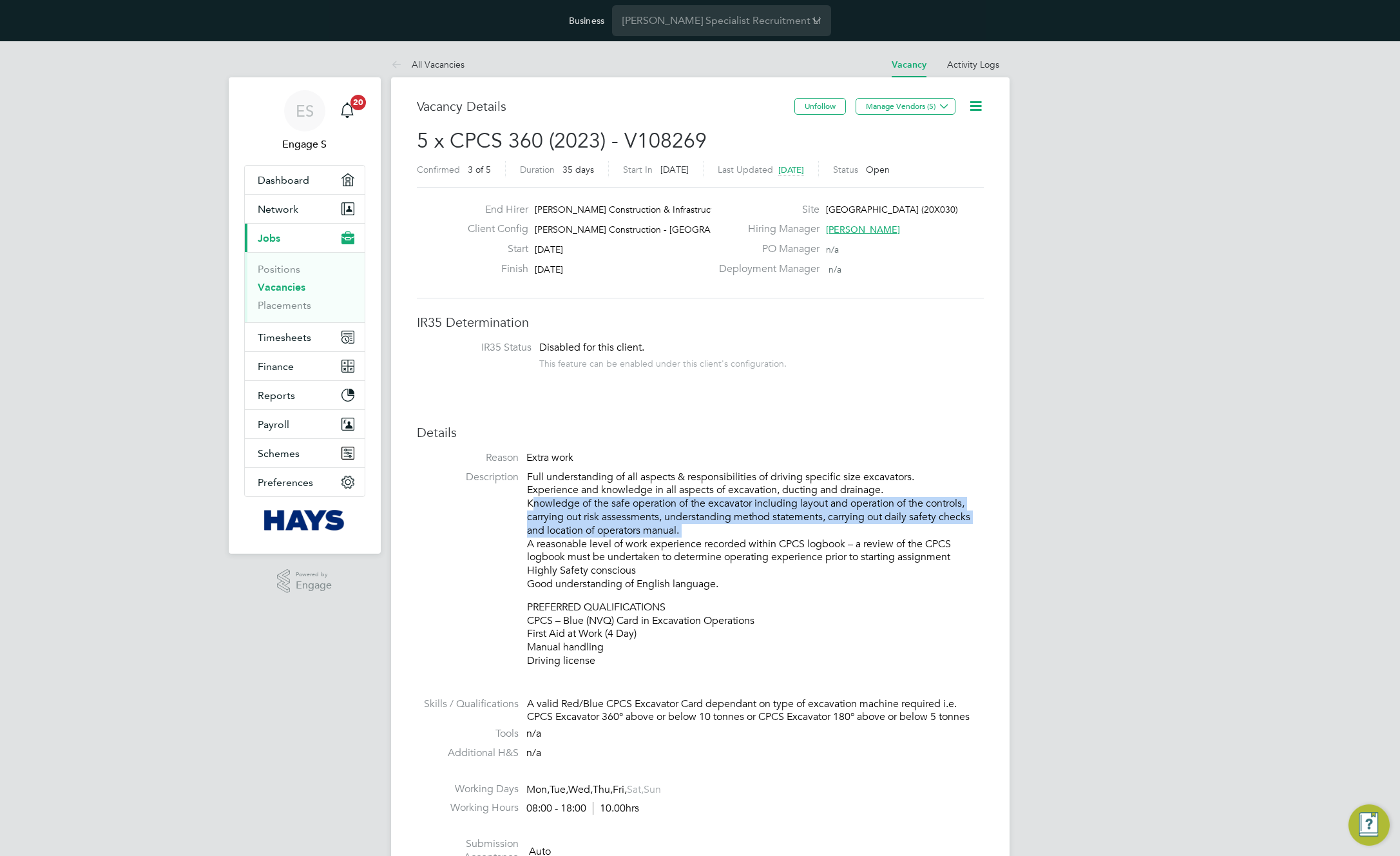
click at [806, 502] on p "Full understanding of all aspects & responsibilities of driving specific size e…" at bounding box center [755, 530] width 456 height 120
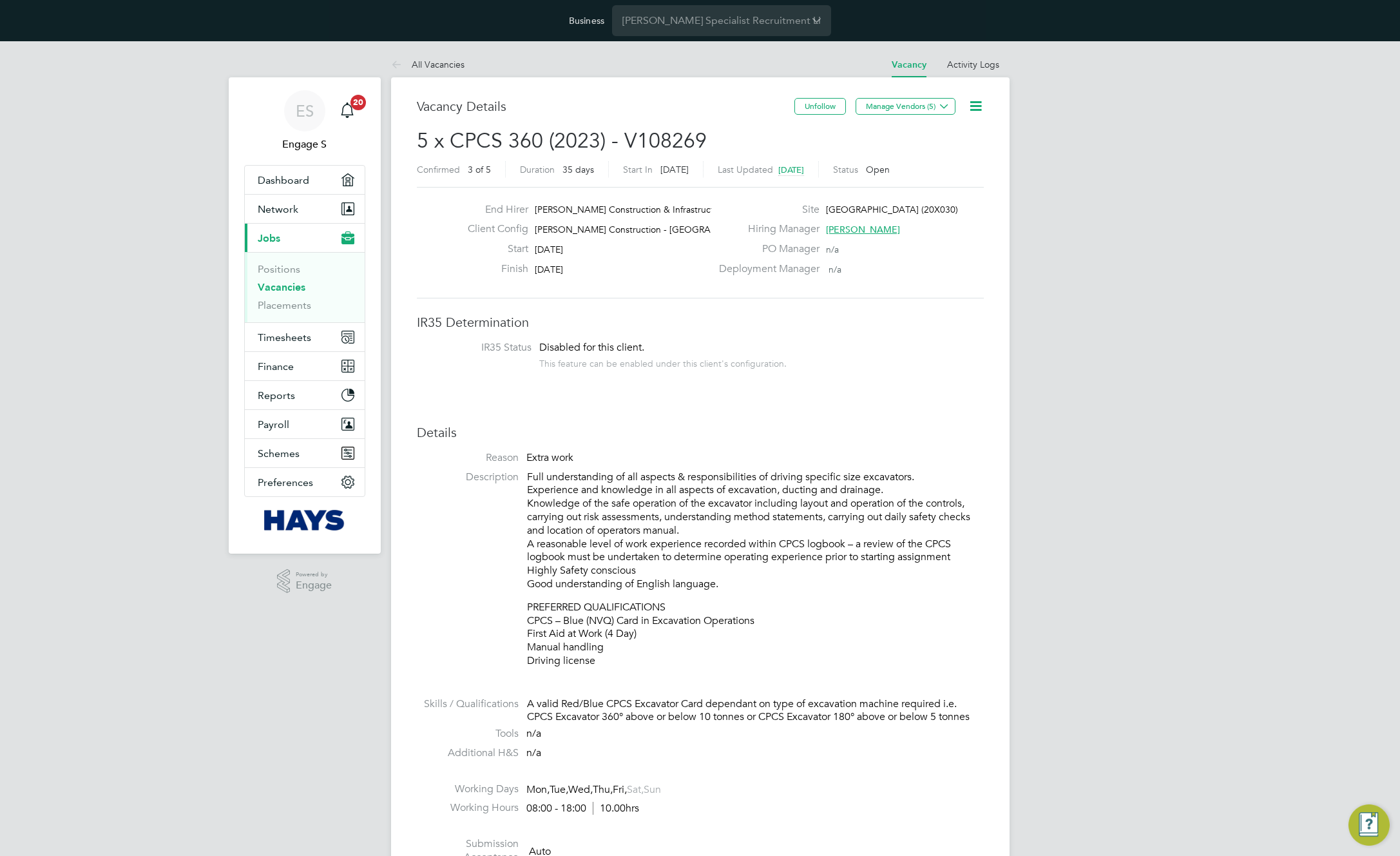
click at [905, 551] on p "Full understanding of all aspects & responsibilities of driving specific size e…" at bounding box center [755, 530] width 456 height 120
click at [975, 106] on icon at bounding box center [976, 106] width 16 height 16
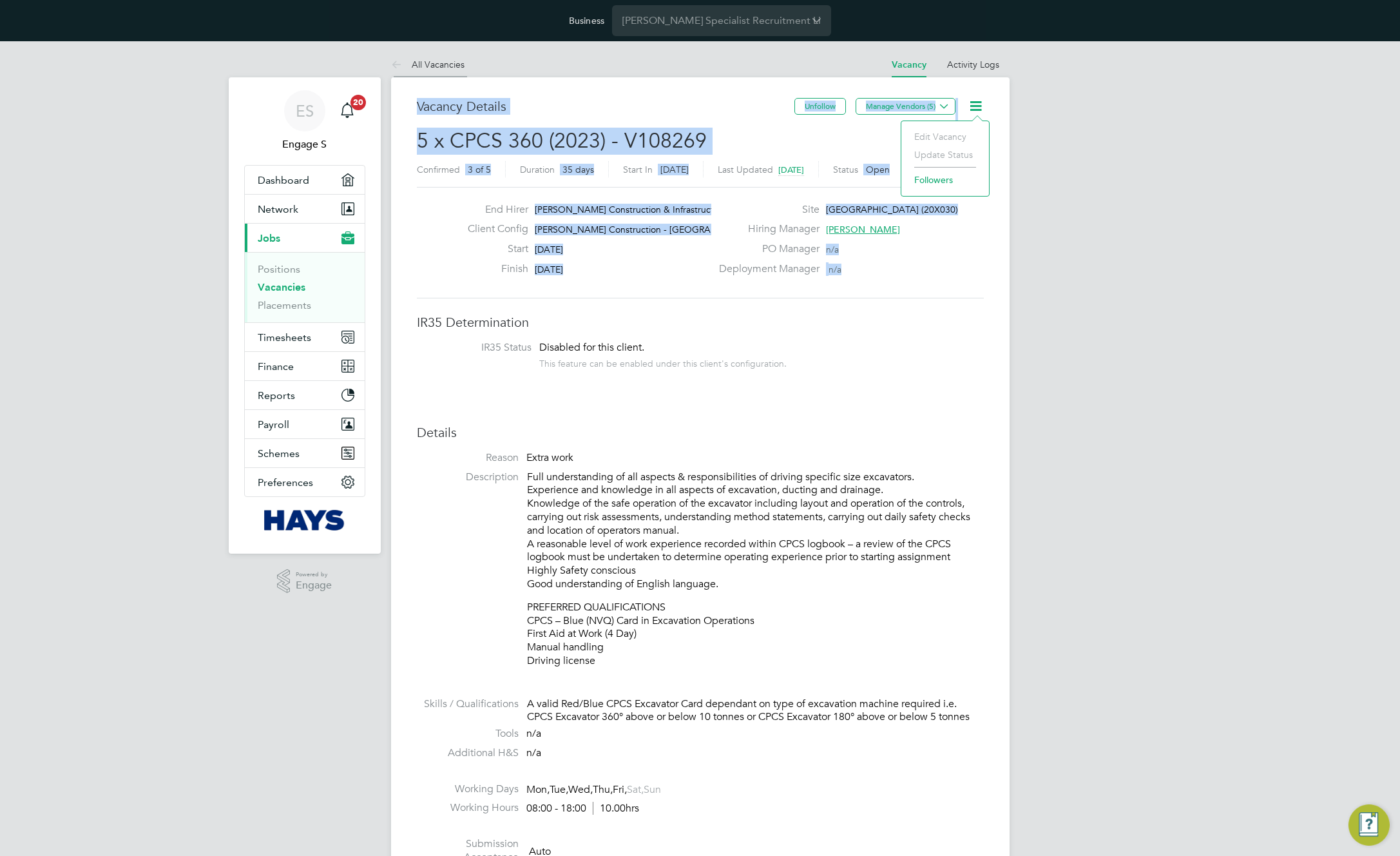
drag, startPoint x: 972, startPoint y: 275, endPoint x: 402, endPoint y: 75, distance: 604.1
drag, startPoint x: 614, startPoint y: 81, endPoint x: 540, endPoint y: 91, distance: 74.7
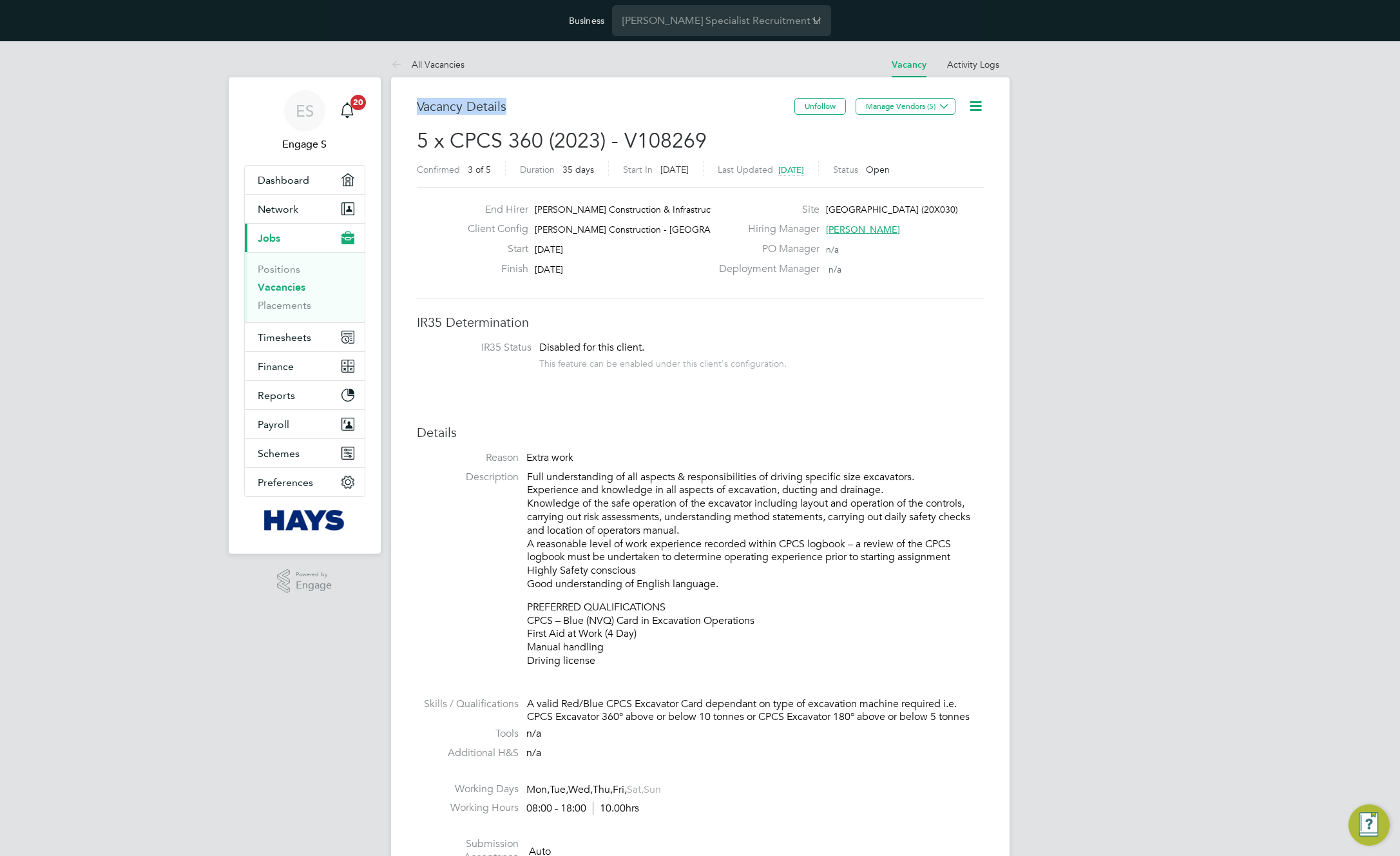
click at [931, 103] on button "Manage Vendors (5)" at bounding box center [906, 106] width 100 height 17
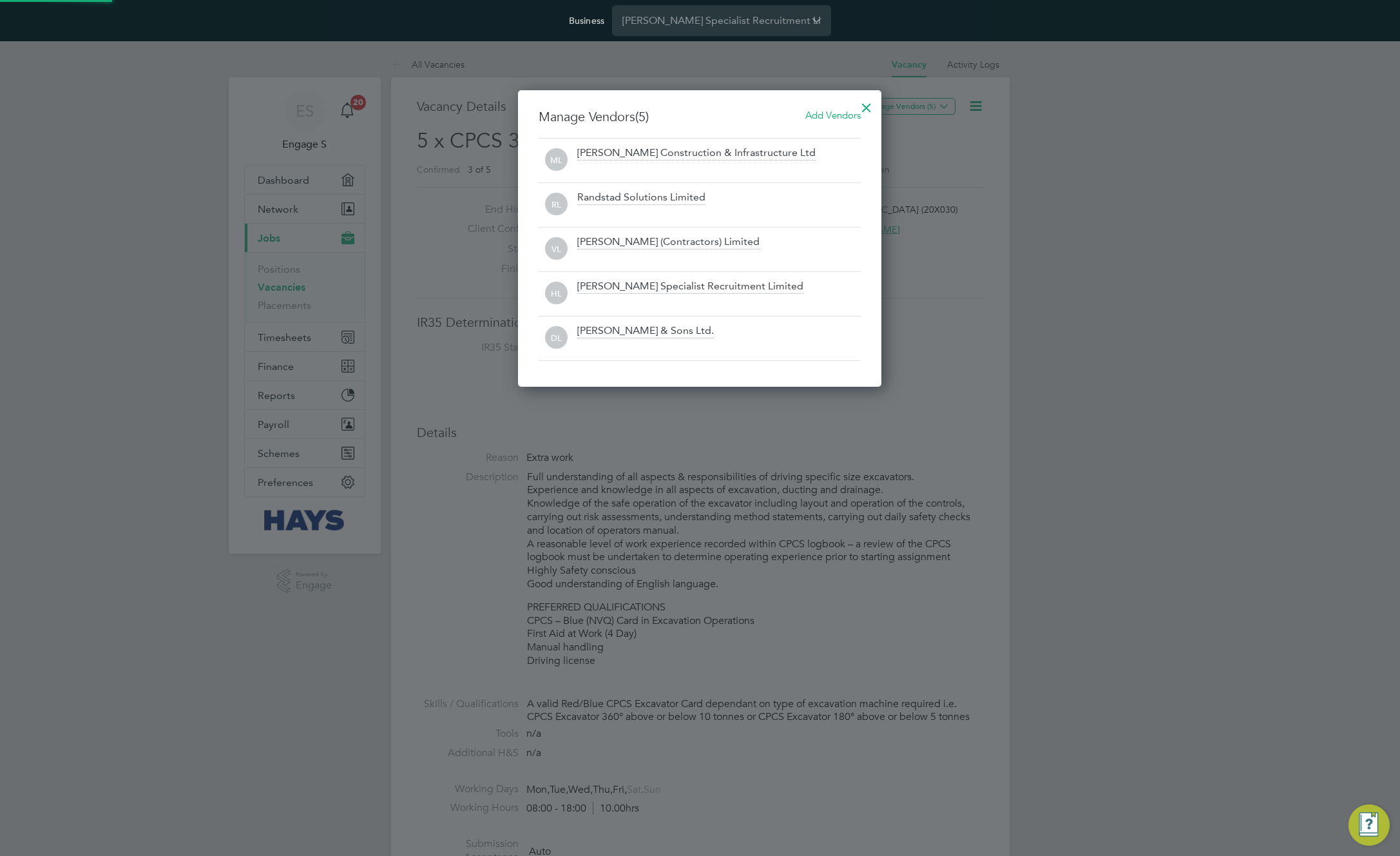
scroll to position [297, 364]
click at [1103, 128] on div at bounding box center [700, 428] width 1400 height 856
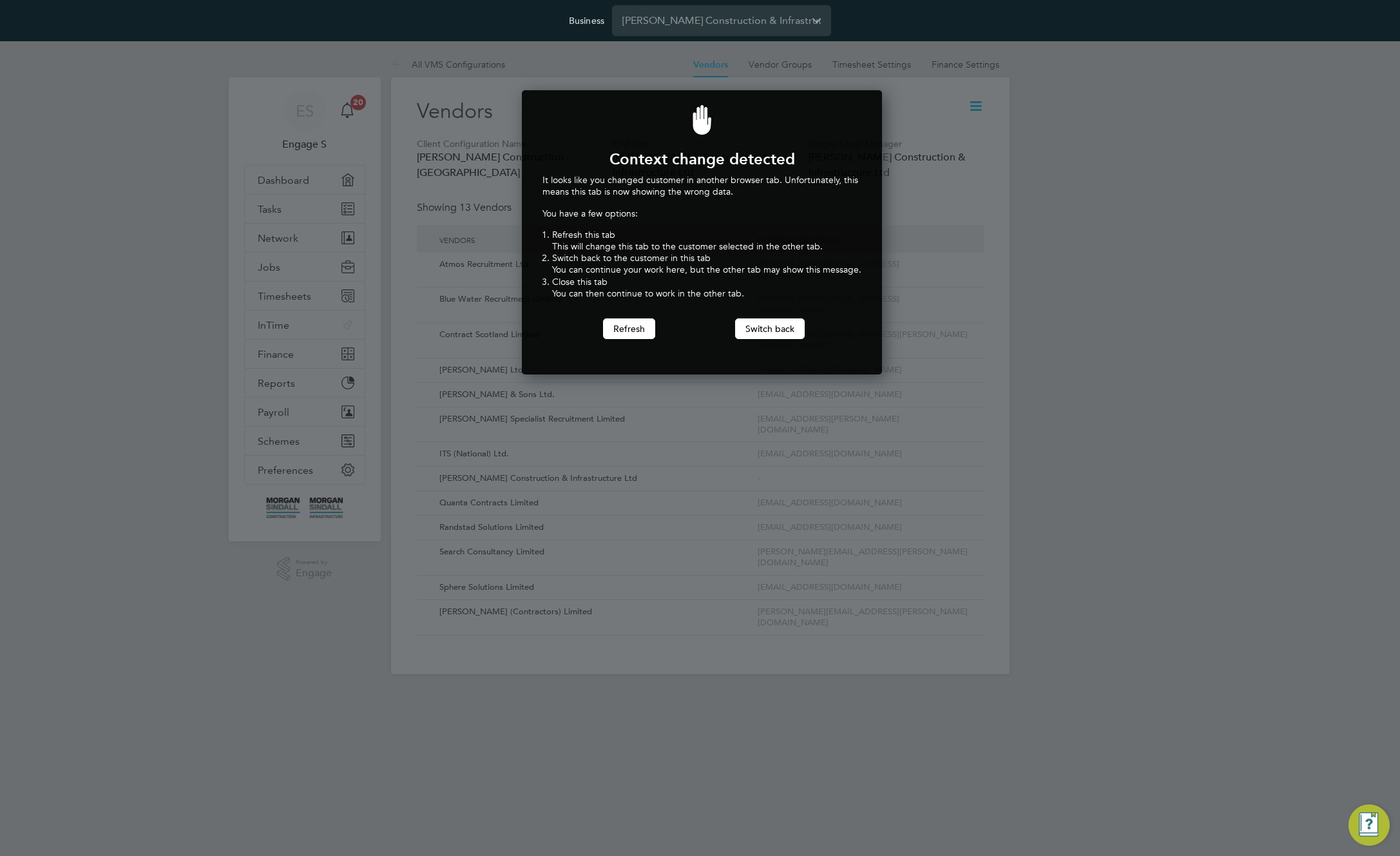
scroll to position [285, 356]
click at [757, 329] on button "Switch back" at bounding box center [770, 329] width 69 height 21
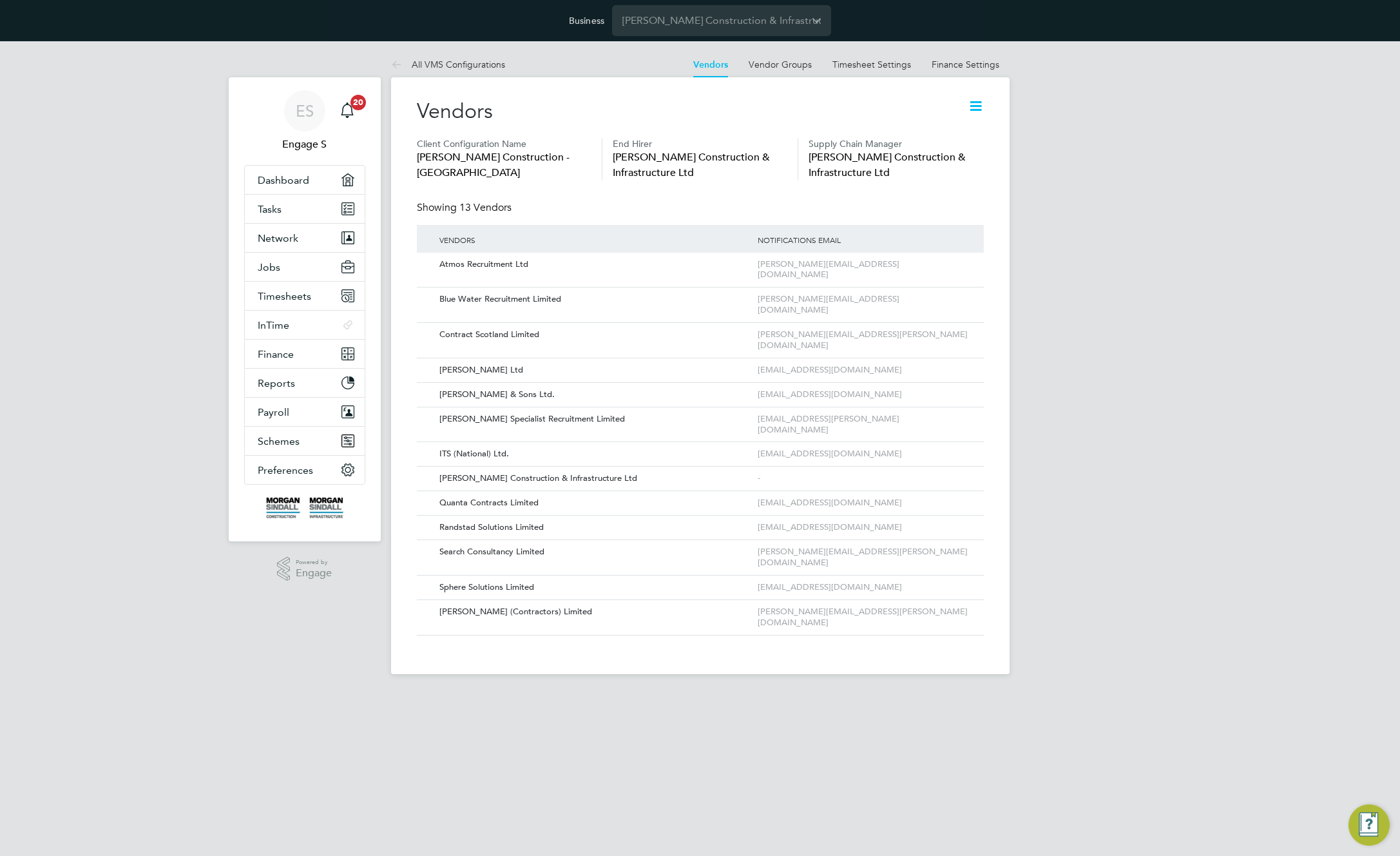
click at [1185, 140] on div "ES Engage S Notifications 20 Applications: Dashboard Tasks Network Team Members…" at bounding box center [700, 368] width 1400 height 653
click at [977, 105] on icon at bounding box center [976, 106] width 16 height 16
click at [947, 124] on div "Edit VMS Configuration Edit PO Managers Edit Vacancy Approvers Add Vendor" at bounding box center [925, 164] width 129 height 87
click at [973, 106] on icon at bounding box center [976, 106] width 16 height 16
click at [956, 520] on icon at bounding box center [956, 528] width 13 height 15
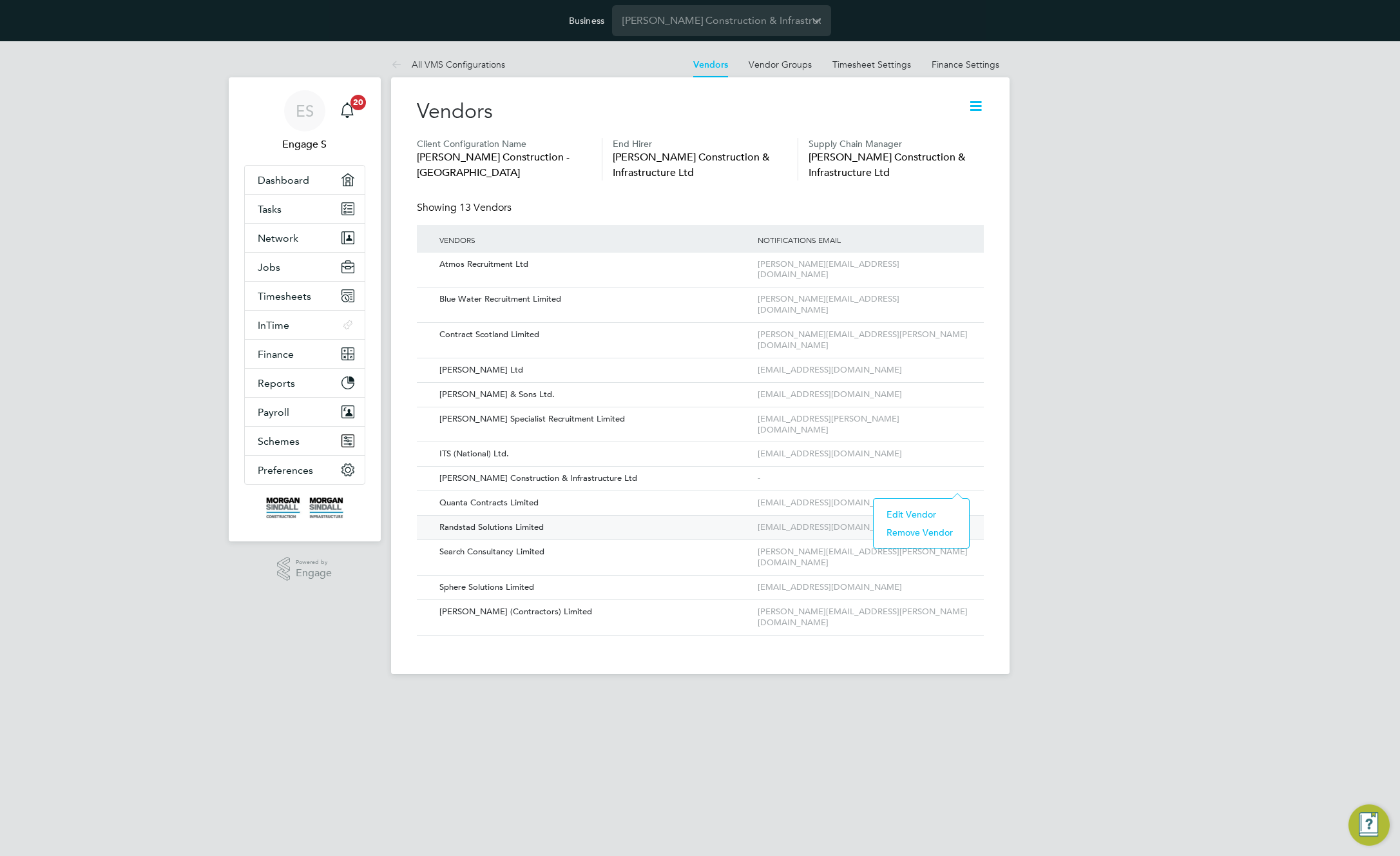
click at [906, 511] on li "Edit Vendor" at bounding box center [921, 514] width 82 height 18
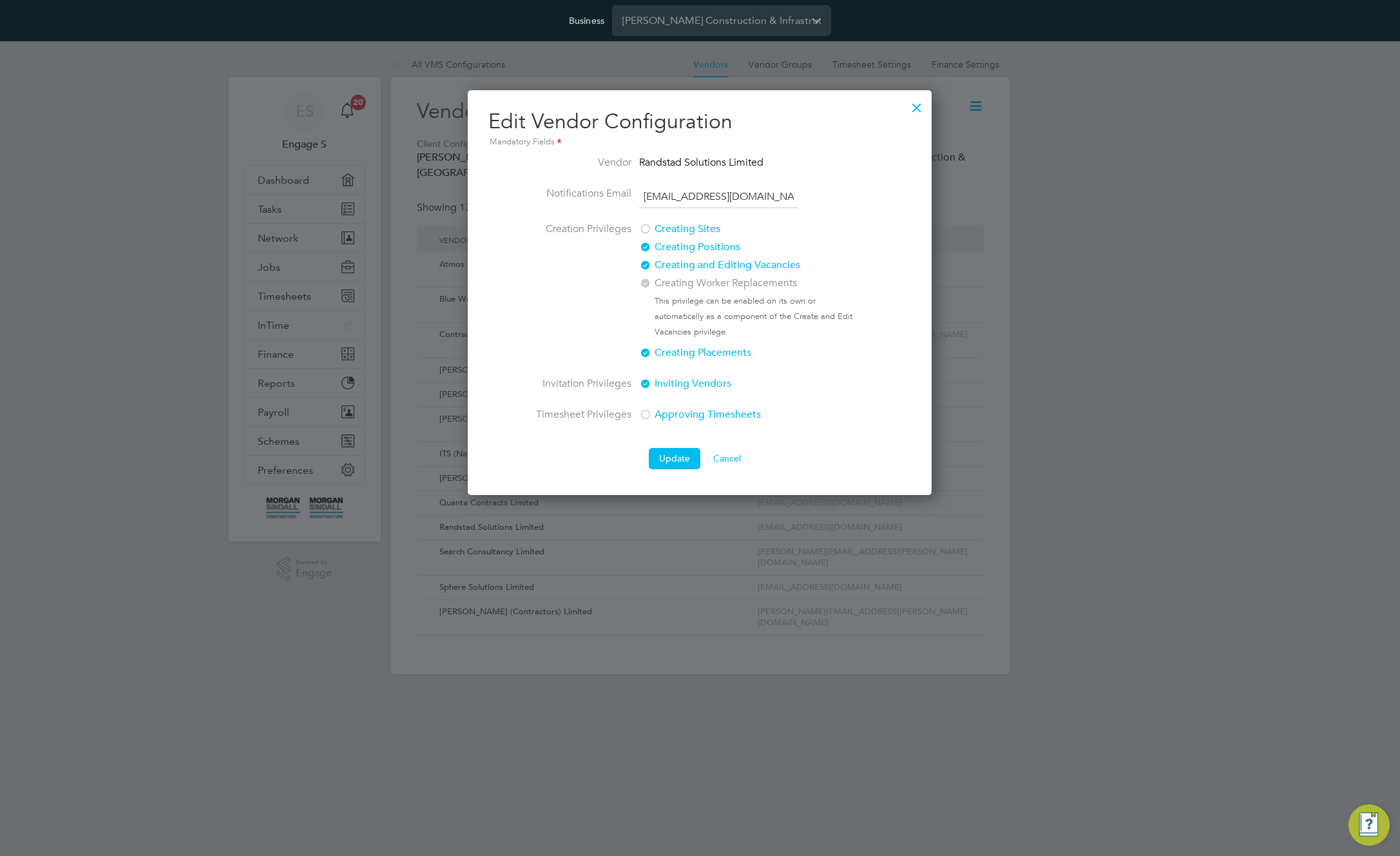
click at [452, 144] on div at bounding box center [700, 428] width 1400 height 856
click at [722, 463] on button "Cancel" at bounding box center [727, 458] width 48 height 21
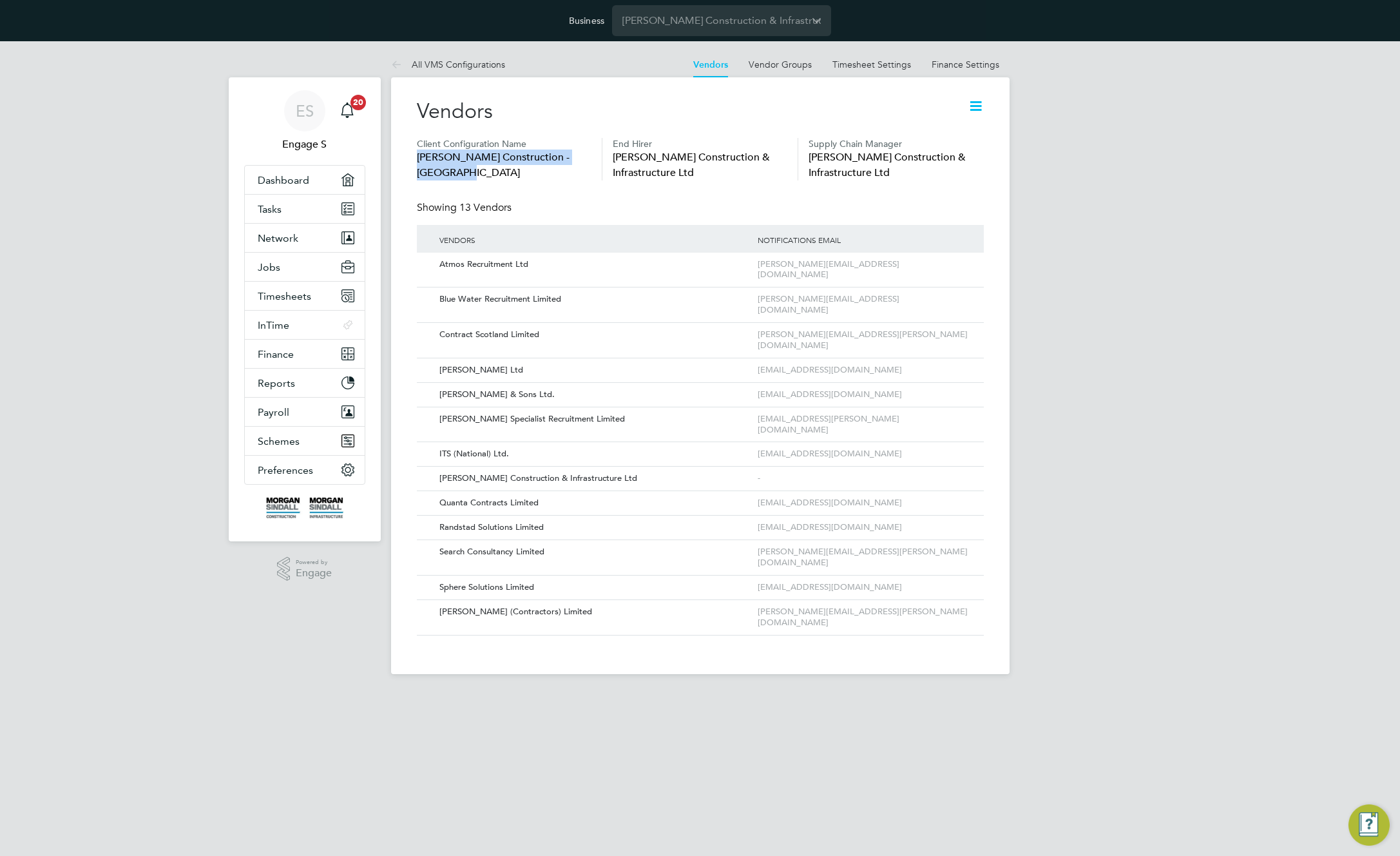
drag, startPoint x: 408, startPoint y: 160, endPoint x: 393, endPoint y: 157, distance: 15.3
click at [392, 157] on div "Vendors Client Configuration Name Morgan Sindall Construction - Scotland End Hi…" at bounding box center [700, 376] width 619 height 597
copy span "Morgan Sindall Construction - Scotland"
click at [958, 520] on icon at bounding box center [956, 528] width 13 height 15
click at [910, 513] on li "Edit Vendor" at bounding box center [921, 514] width 82 height 18
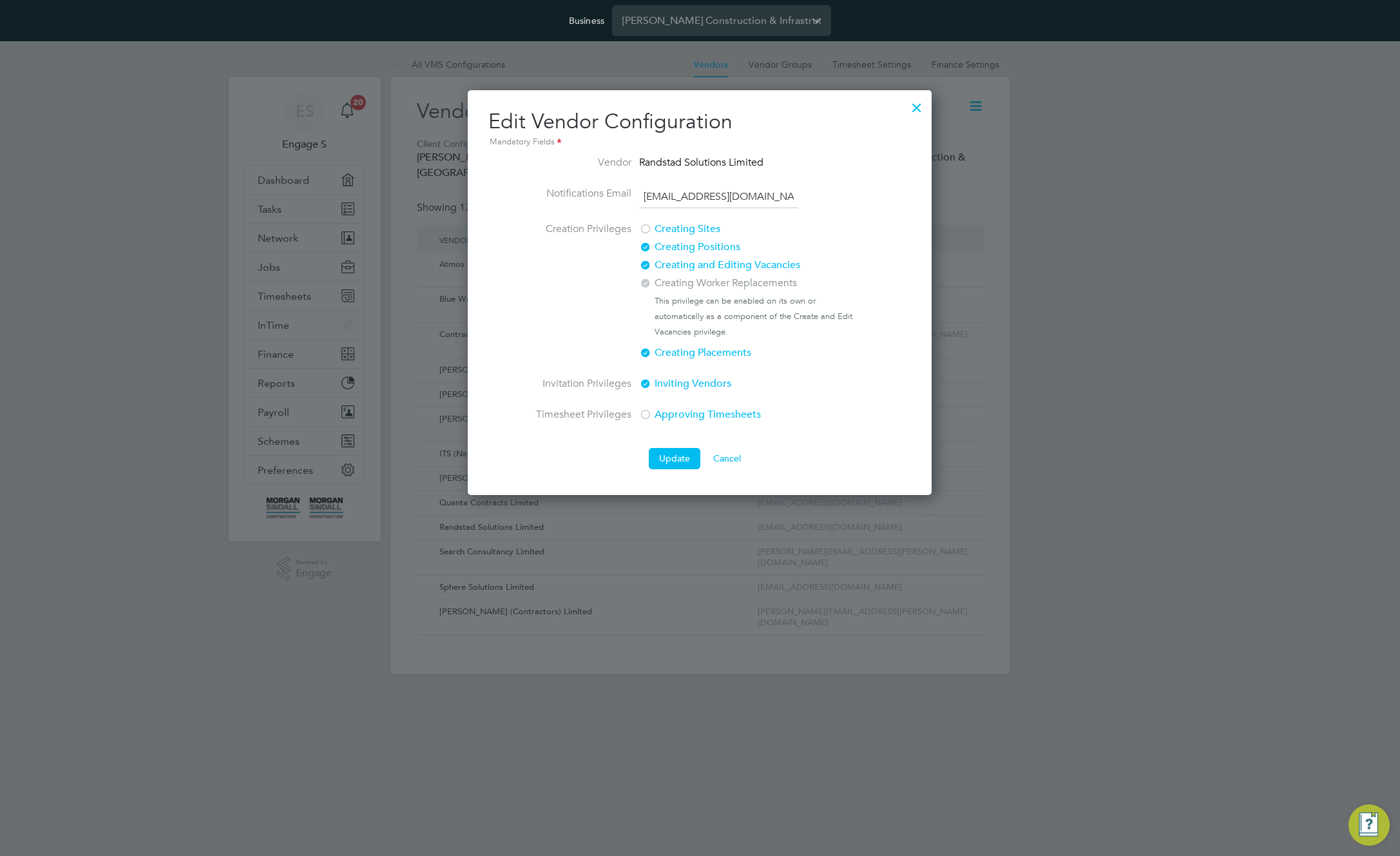
click at [647, 261] on div at bounding box center [645, 266] width 13 height 13
click at [674, 461] on button "Update" at bounding box center [674, 458] width 52 height 21
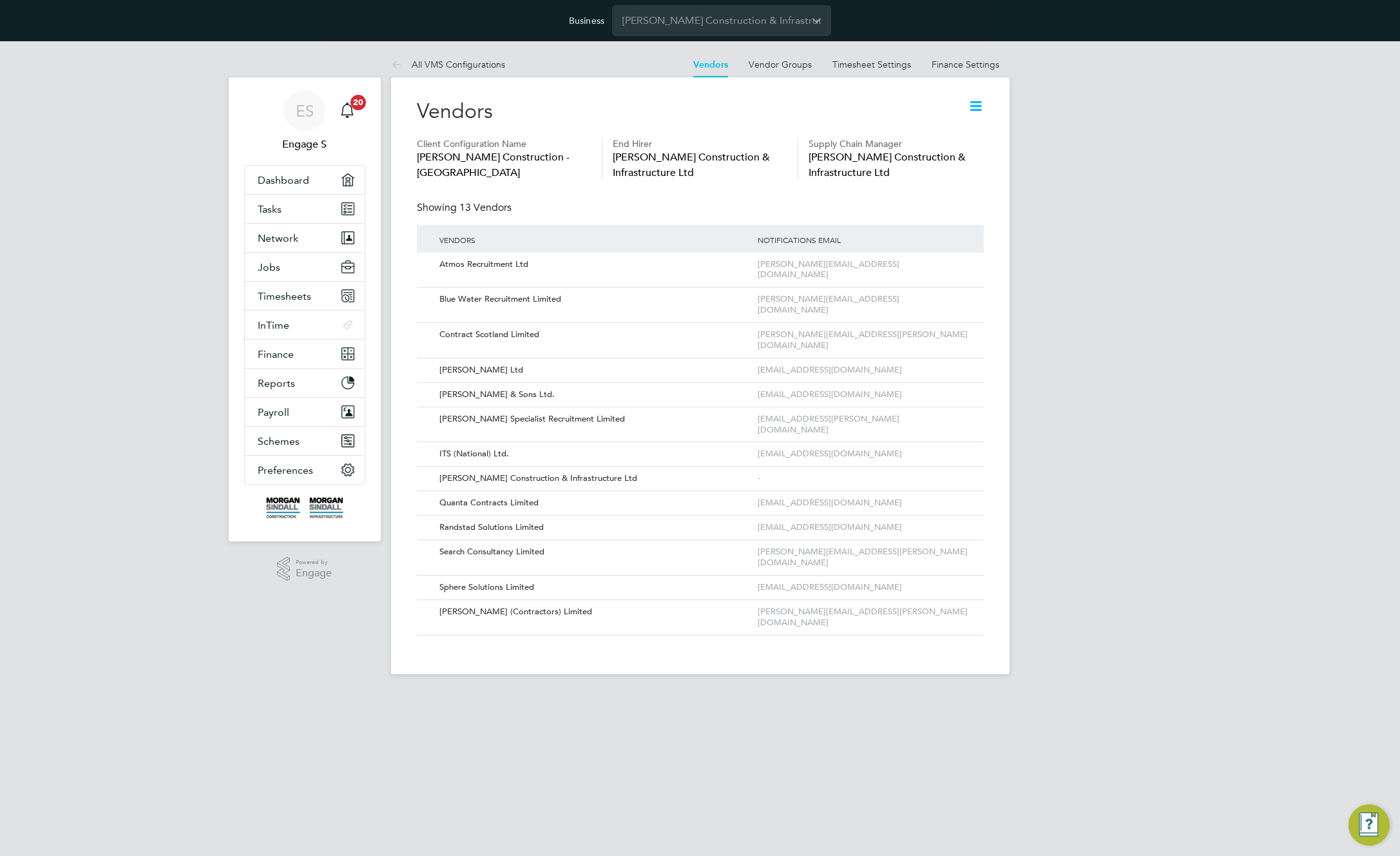
click at [1147, 330] on div "ES Engage S Notifications 20 Applications: Dashboard Tasks Network Team Members…" at bounding box center [700, 368] width 1400 height 653
click at [956, 520] on icon at bounding box center [956, 528] width 13 height 15
click at [901, 516] on li "Edit Vendor" at bounding box center [921, 514] width 82 height 18
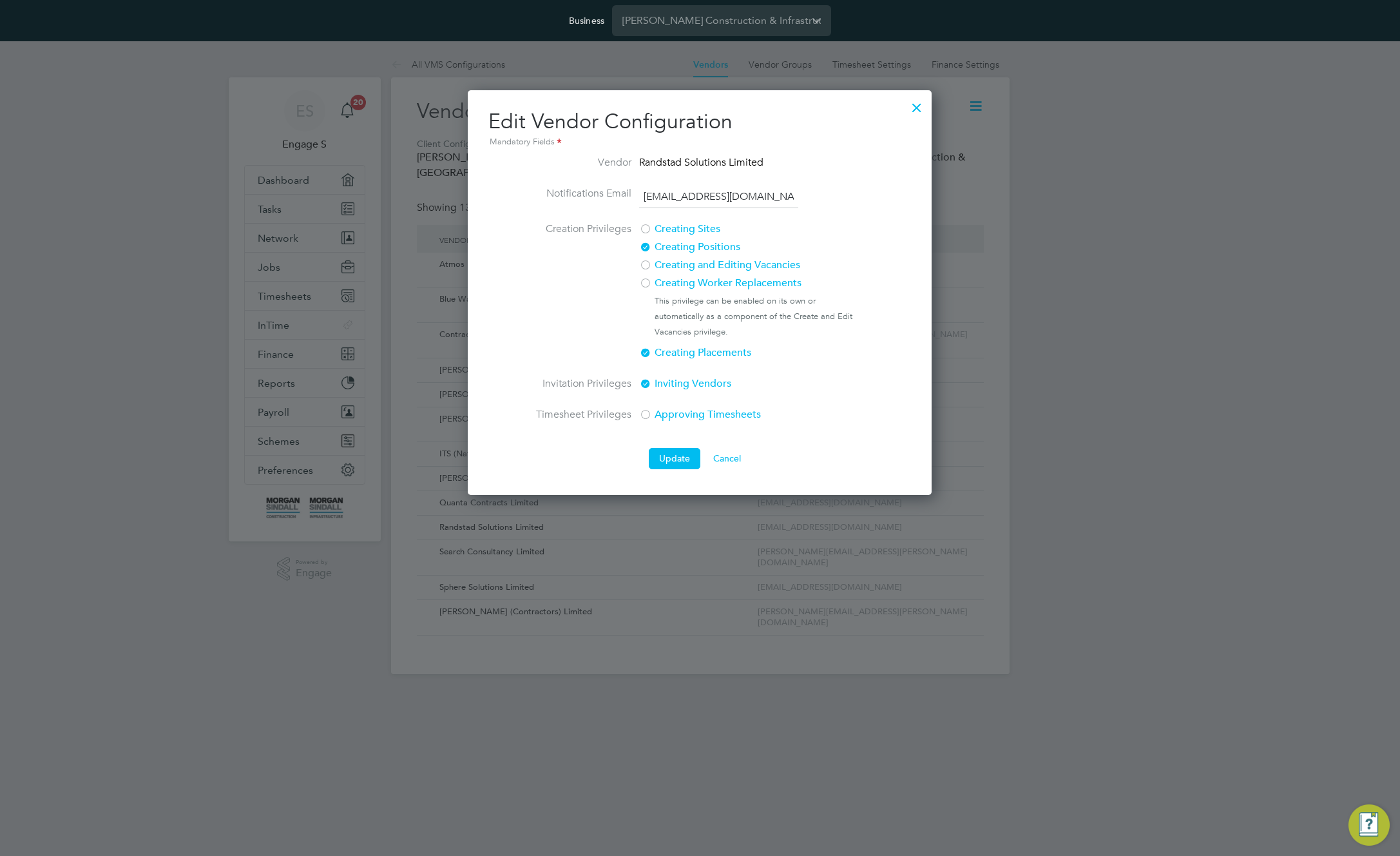
click at [645, 286] on div at bounding box center [645, 284] width 13 height 13
click at [674, 461] on button "Update" at bounding box center [674, 458] width 52 height 21
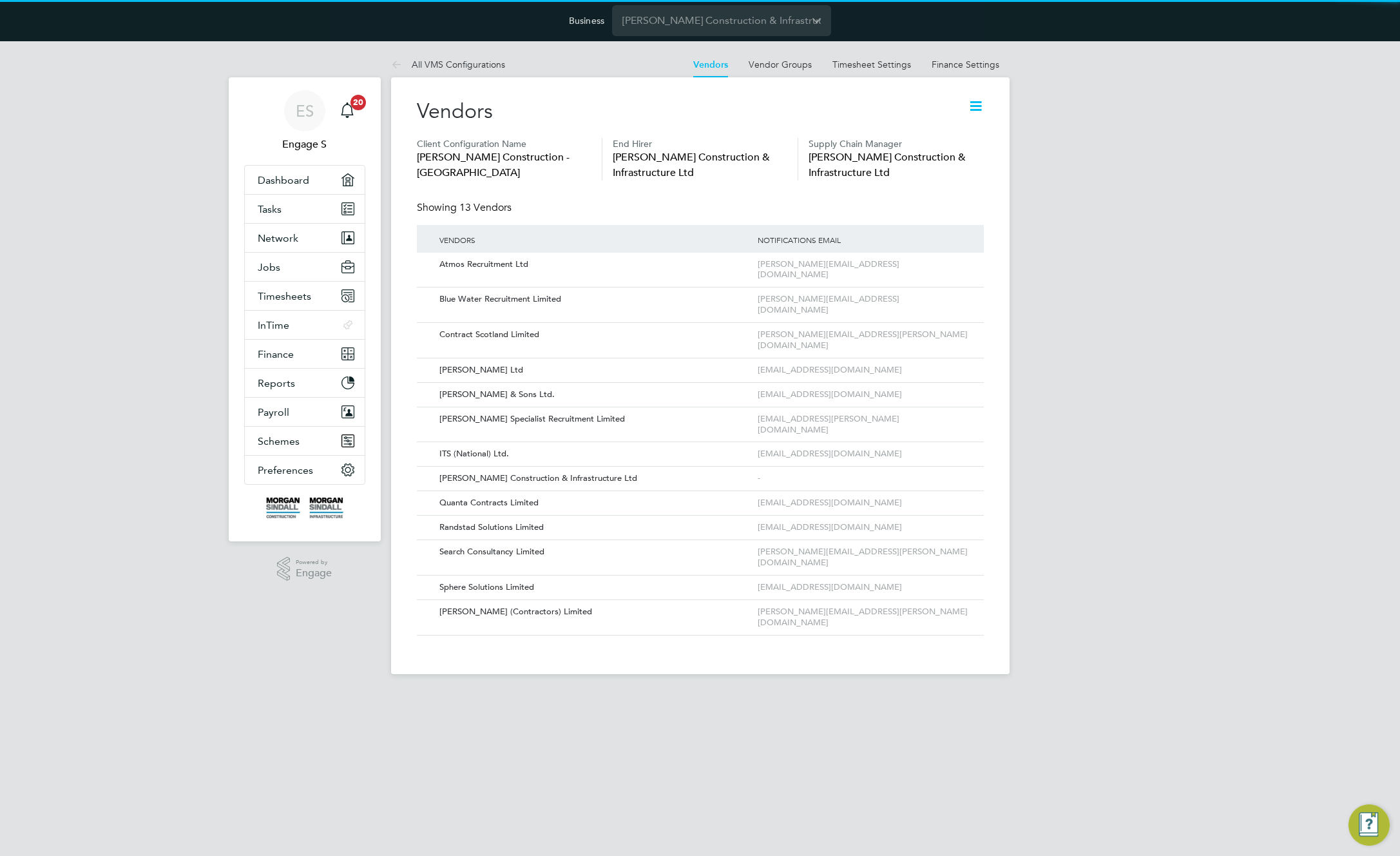
click at [1152, 411] on div "ES Engage S Notifications 20 Applications: Dashboard Tasks Network Team Members…" at bounding box center [700, 368] width 1400 height 653
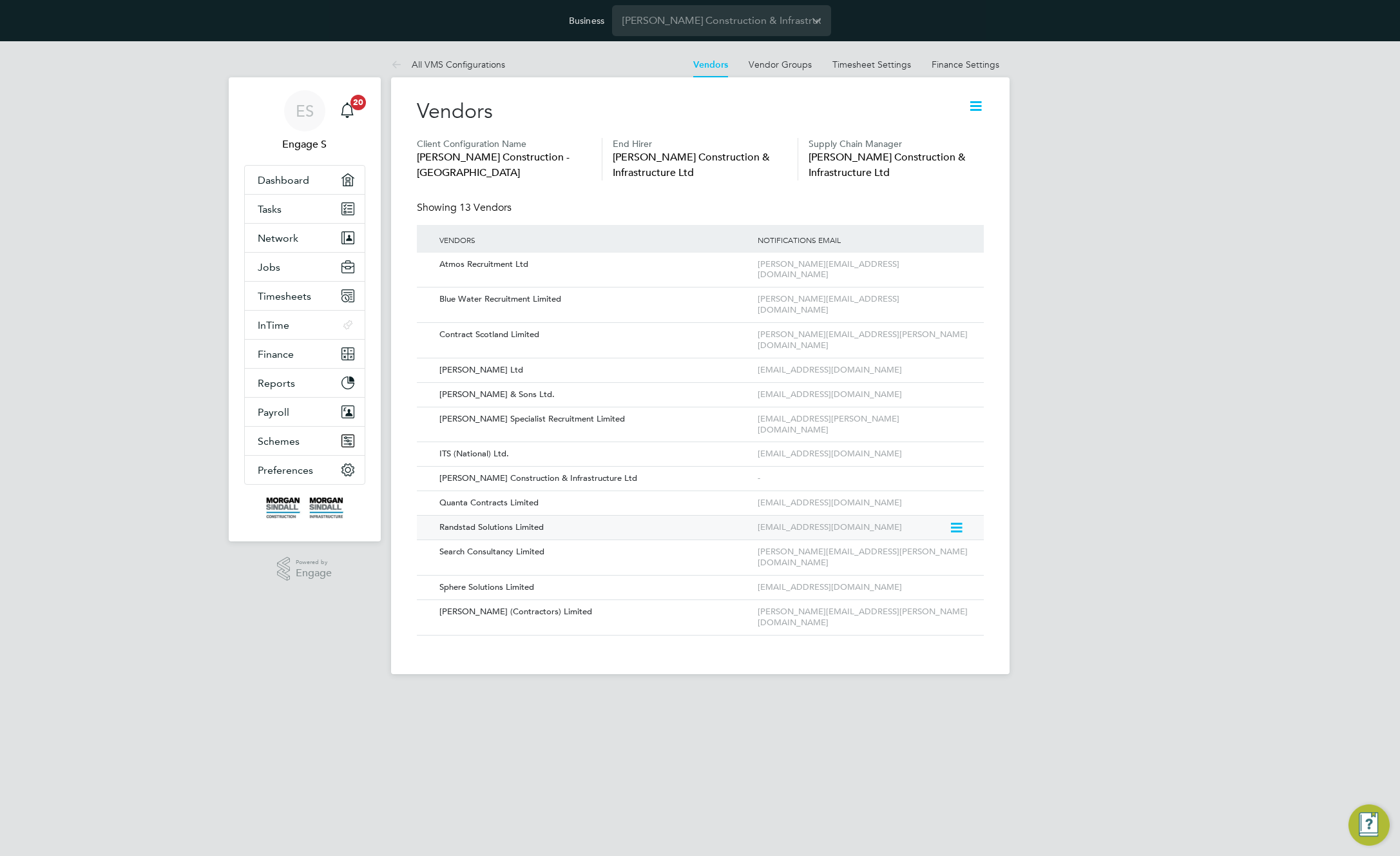
click at [956, 520] on icon at bounding box center [956, 528] width 13 height 15
click at [911, 516] on li "Edit Vendor" at bounding box center [921, 514] width 82 height 18
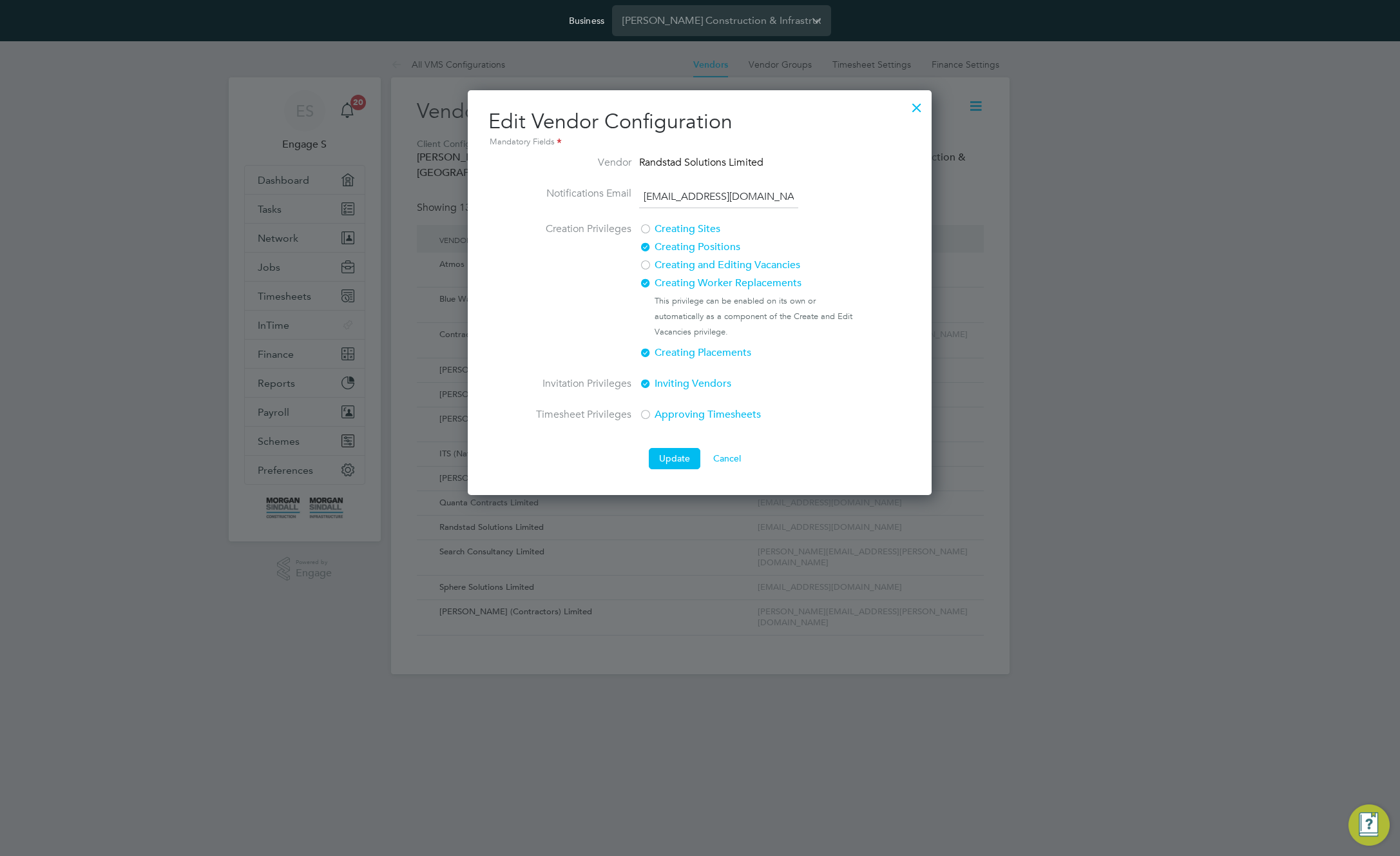
click at [648, 266] on div at bounding box center [645, 266] width 13 height 13
click at [678, 460] on button "Update" at bounding box center [674, 458] width 52 height 21
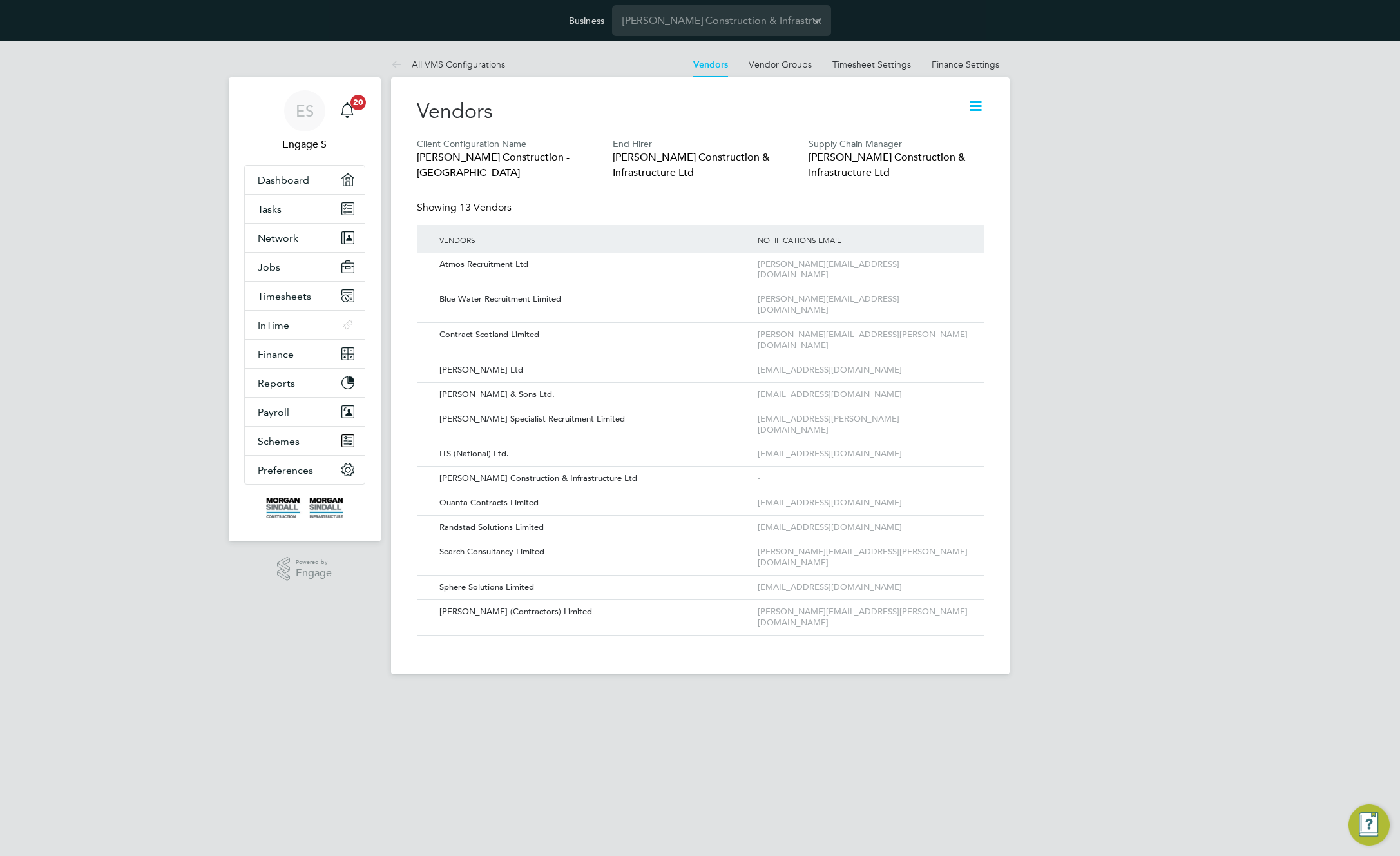
click at [975, 104] on icon at bounding box center [976, 106] width 16 height 16
click at [915, 171] on li "Edit Vacancy Approvers" at bounding box center [925, 173] width 115 height 18
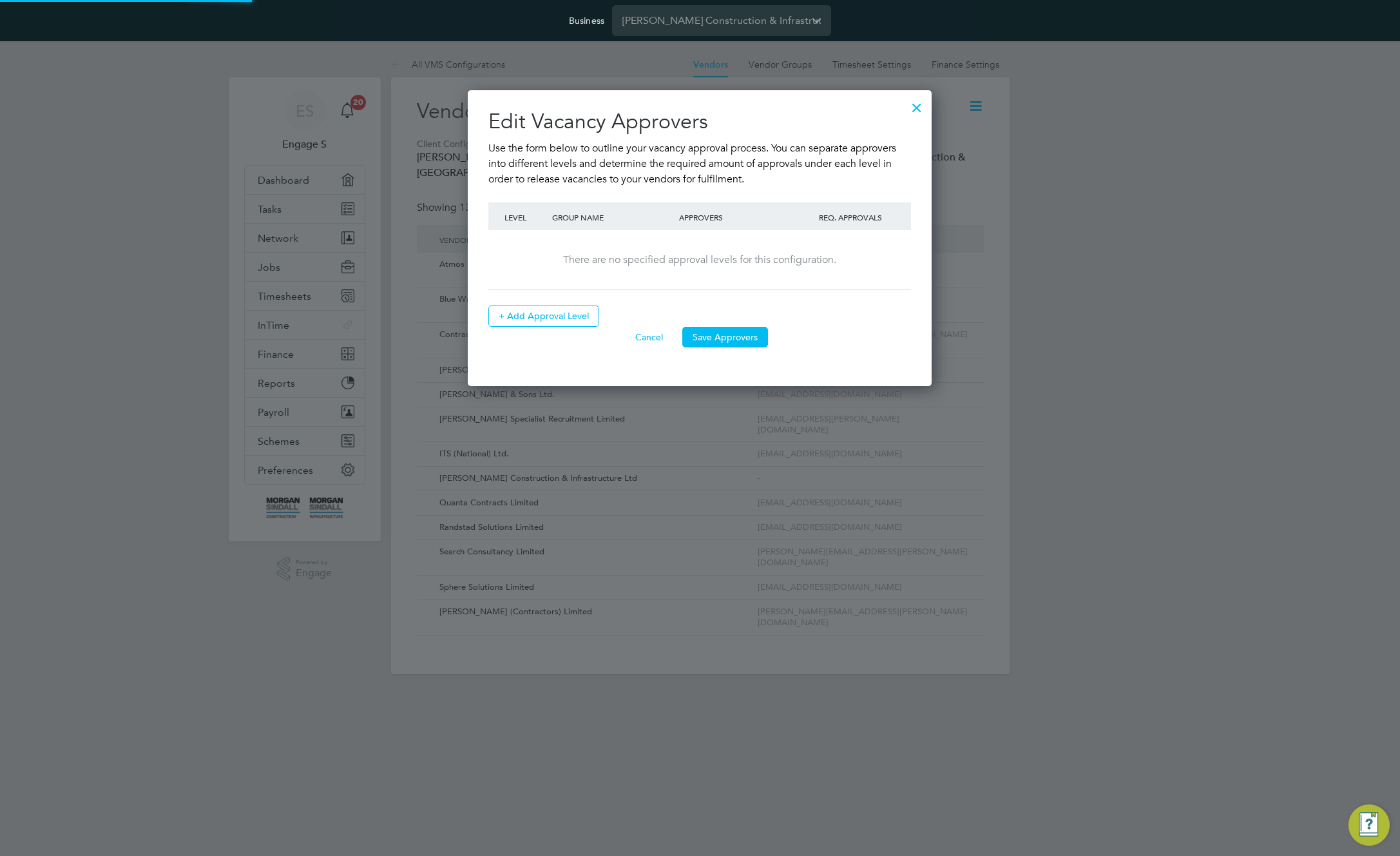
scroll to position [296, 465]
click at [568, 319] on button "+ Add Approval Level" at bounding box center [544, 316] width 110 height 21
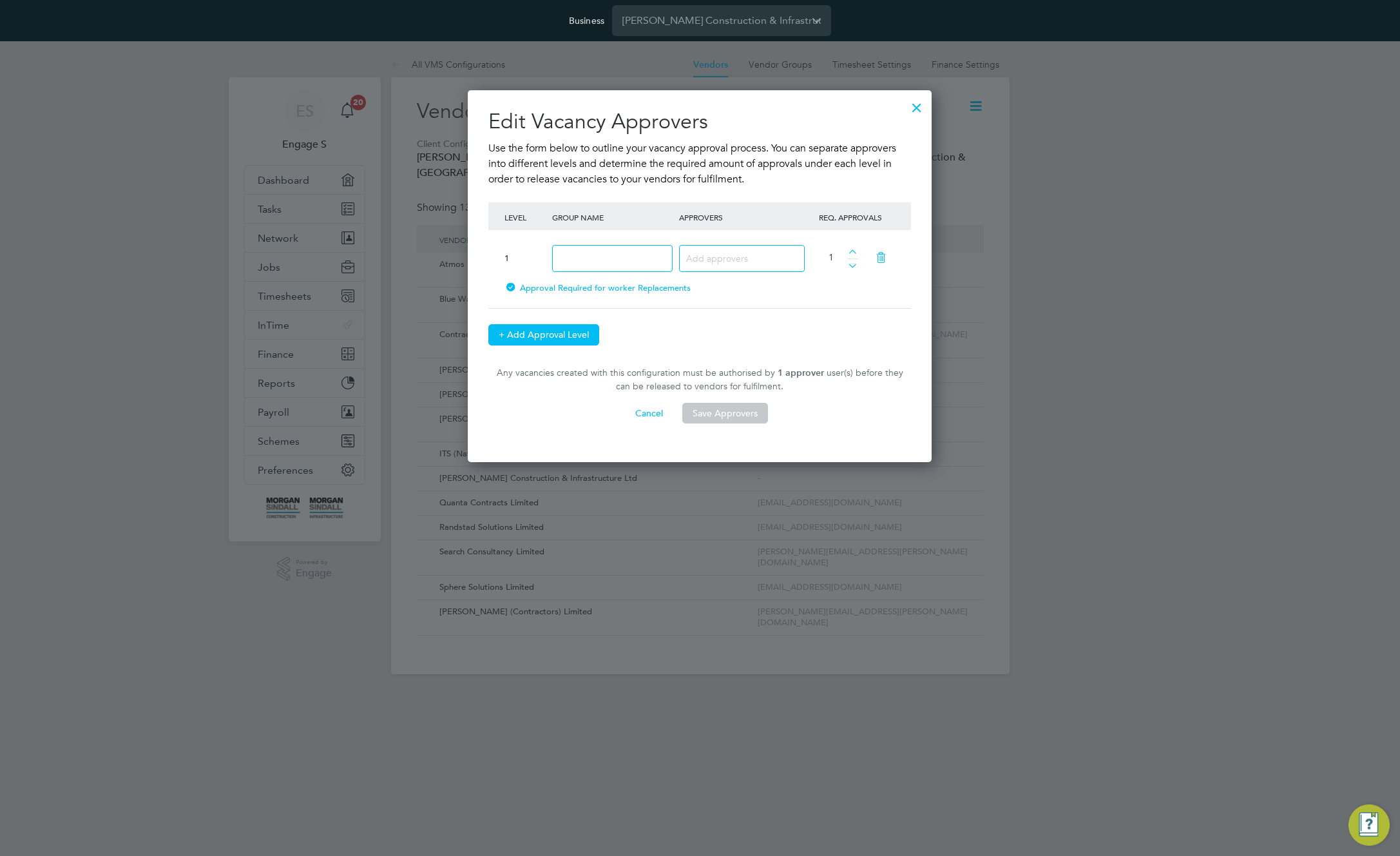
scroll to position [372, 465]
click at [604, 255] on input at bounding box center [612, 259] width 120 height 27
type input "test"
click at [735, 261] on input at bounding box center [737, 257] width 102 height 17
type input "a"
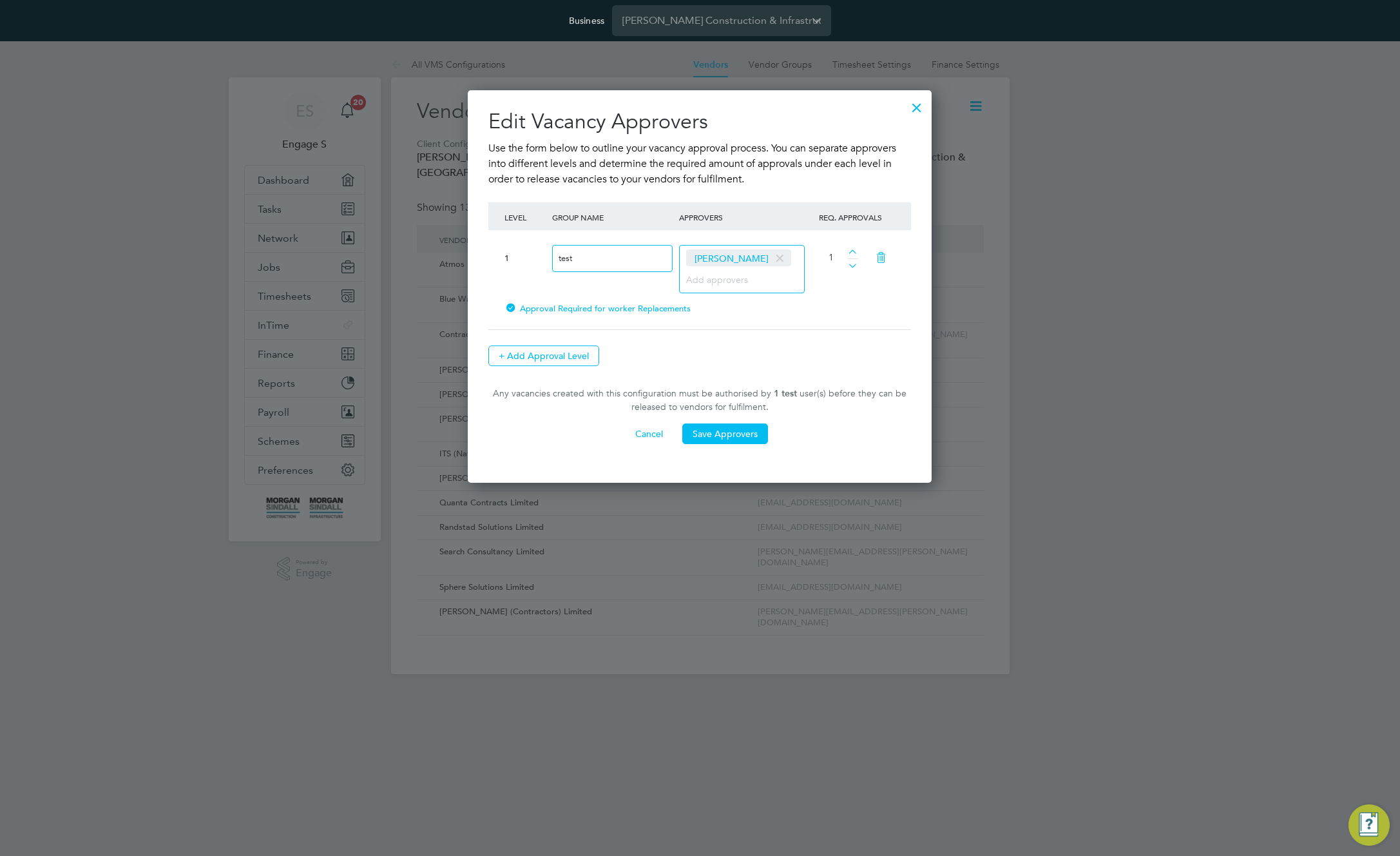
scroll to position [0, 0]
click at [727, 441] on button "Save Approvers" at bounding box center [725, 434] width 85 height 21
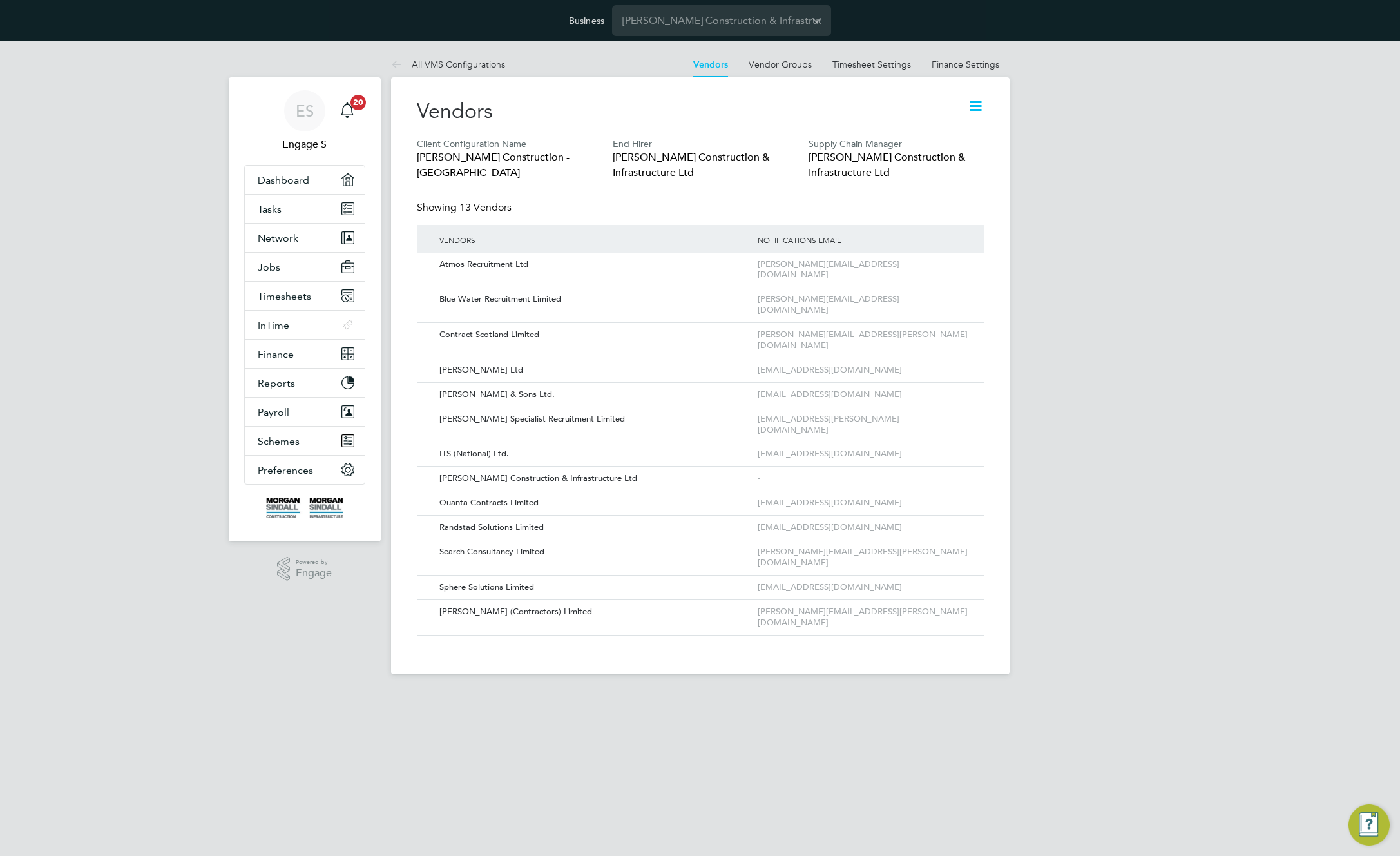
drag, startPoint x: 1172, startPoint y: 248, endPoint x: 1180, endPoint y: 250, distance: 8.2
click at [1171, 248] on div "ES Engage S Notifications 20 Applications: Dashboard Tasks Network Team Members…" at bounding box center [700, 368] width 1400 height 653
click at [290, 262] on button "Jobs" at bounding box center [305, 266] width 120 height 28
drag, startPoint x: 781, startPoint y: 118, endPoint x: 573, endPoint y: 107, distance: 208.3
click at [573, 107] on div "Vendors" at bounding box center [700, 118] width 567 height 40
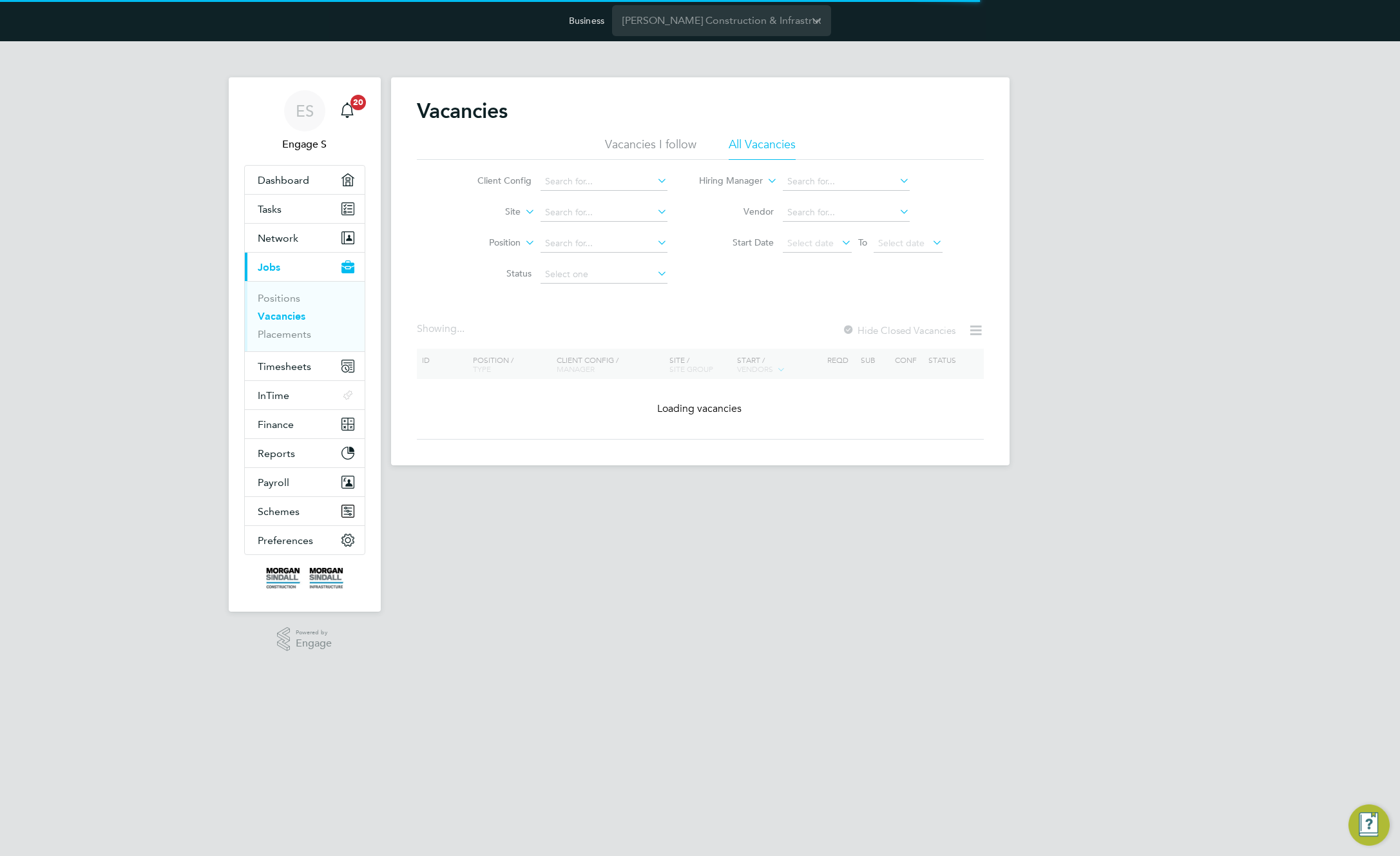
click at [974, 102] on div "Vacancies" at bounding box center [700, 117] width 567 height 39
drag, startPoint x: 977, startPoint y: 96, endPoint x: 873, endPoint y: 143, distance: 114.1
click at [869, 146] on div "Vacancies Vacancies I follow All Vacancies Client Config Site Position Status H…" at bounding box center [700, 271] width 619 height 388
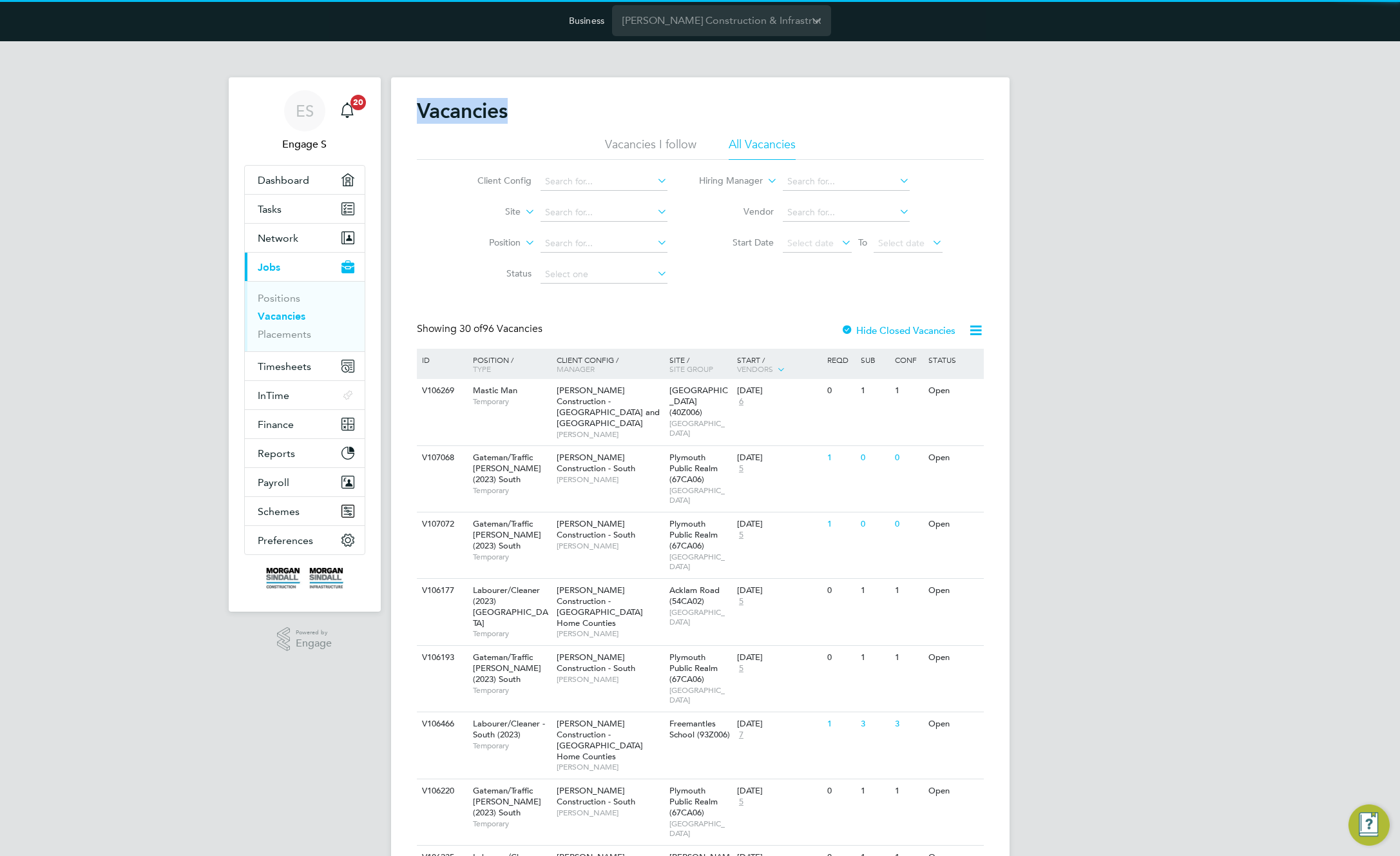
drag, startPoint x: 1040, startPoint y: 87, endPoint x: 879, endPoint y: 130, distance: 166.6
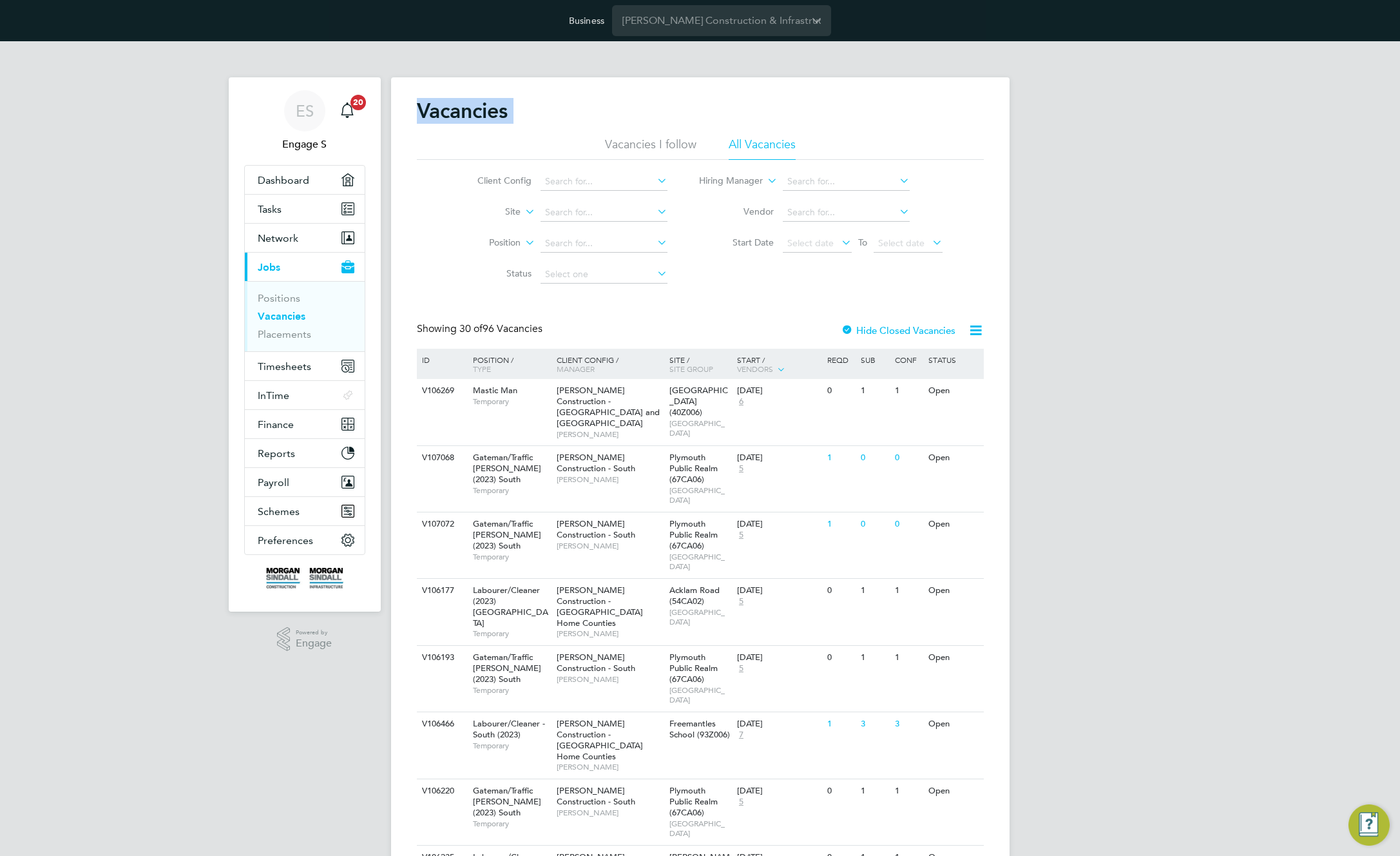
drag, startPoint x: 940, startPoint y: 97, endPoint x: 830, endPoint y: 140, distance: 118.1
drag, startPoint x: 849, startPoint y: 123, endPoint x: 1081, endPoint y: 181, distance: 239.1
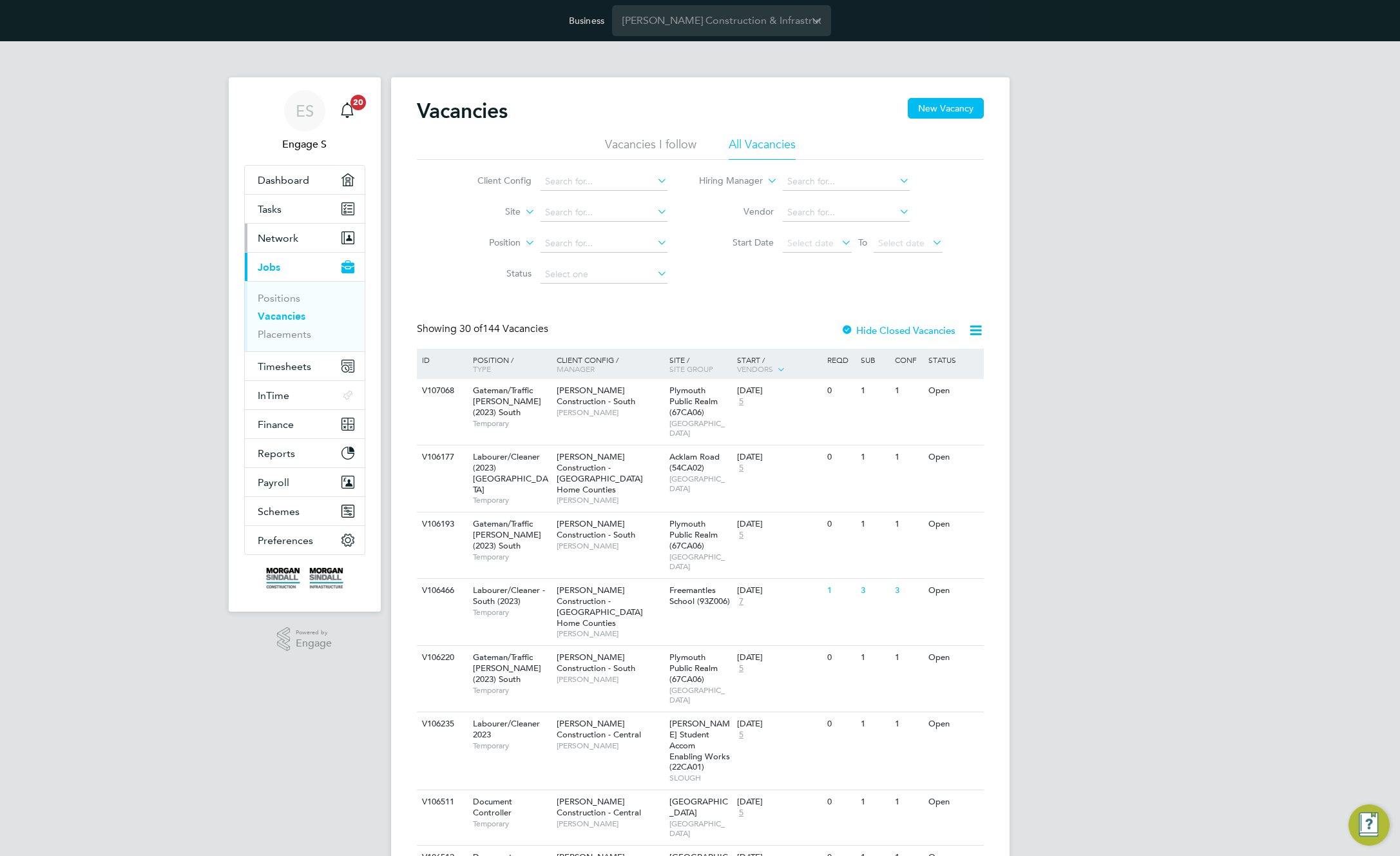
click at [302, 236] on button "Network" at bounding box center [305, 237] width 120 height 28
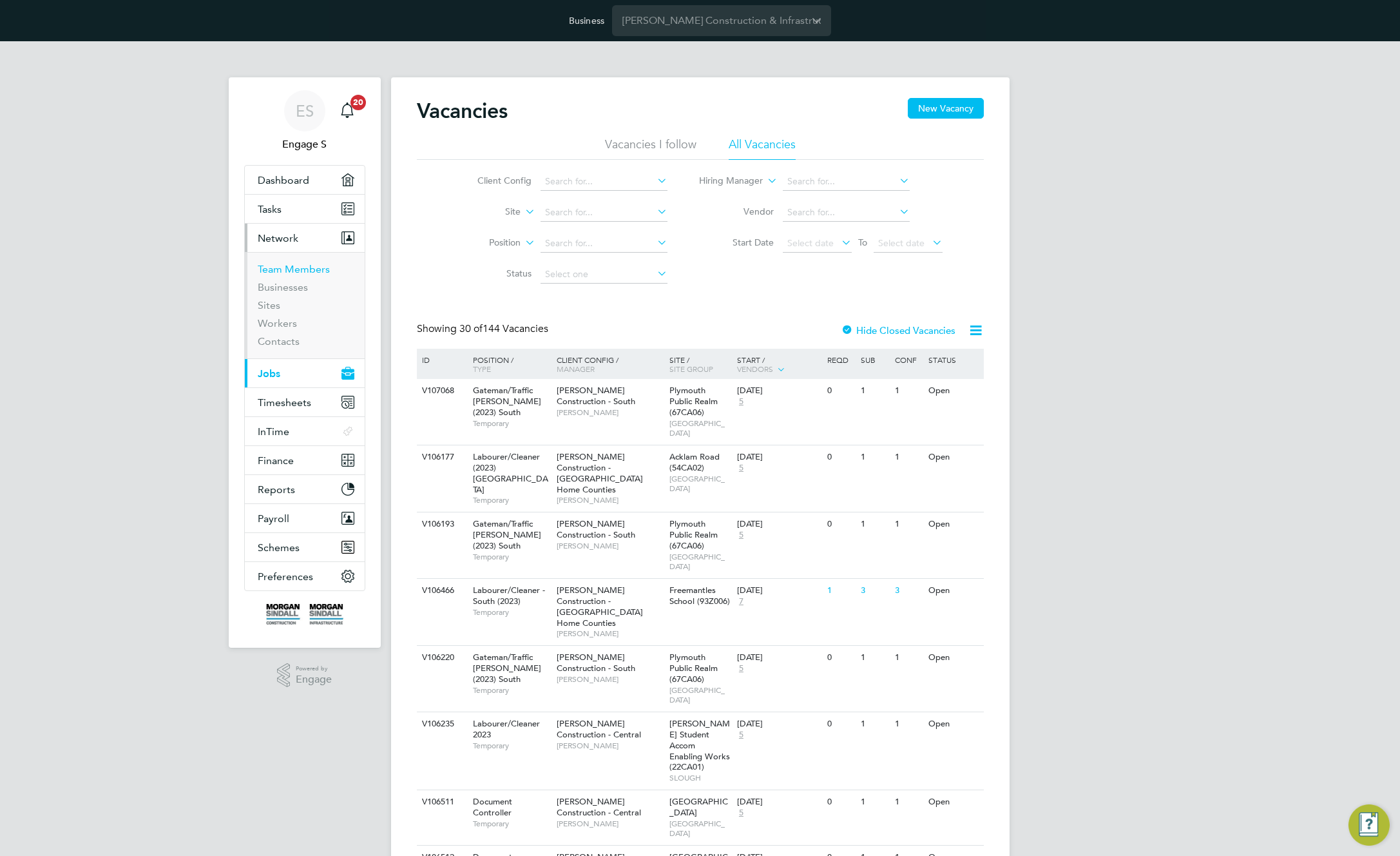
click at [290, 273] on link "Team Members" at bounding box center [294, 269] width 72 height 12
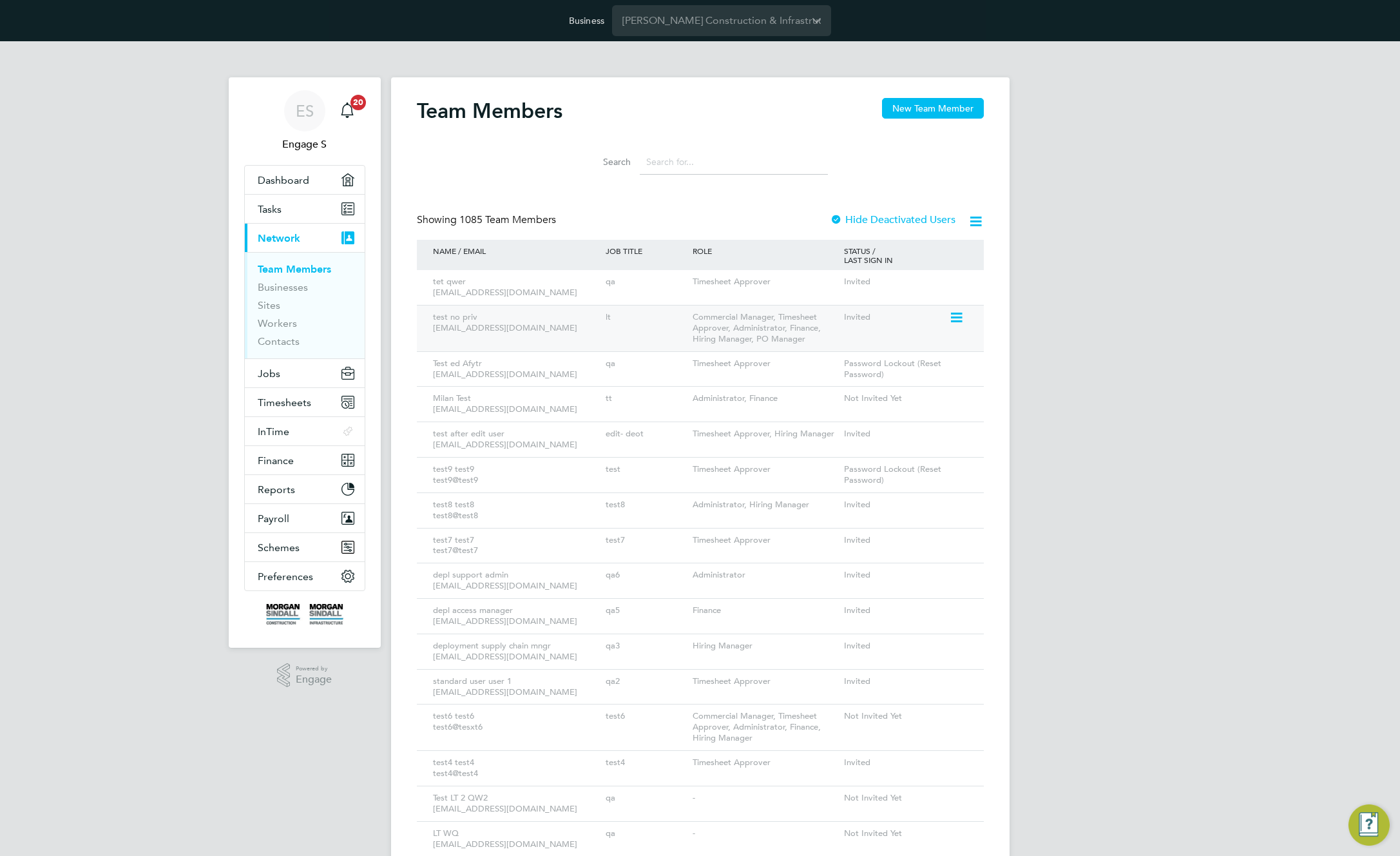
click at [956, 324] on icon at bounding box center [956, 317] width 13 height 15
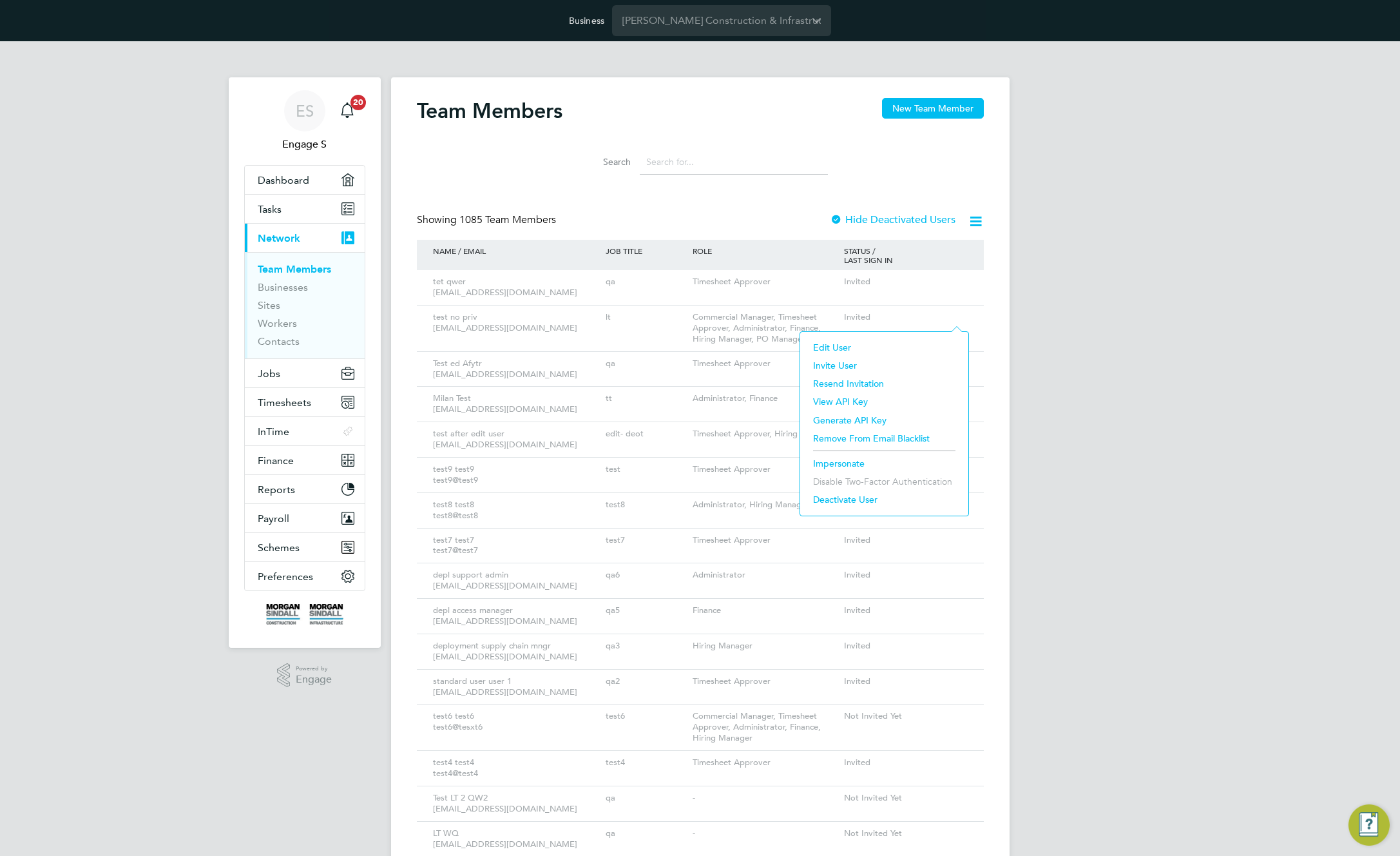
click at [848, 465] on li "Impersonate" at bounding box center [884, 463] width 156 height 18
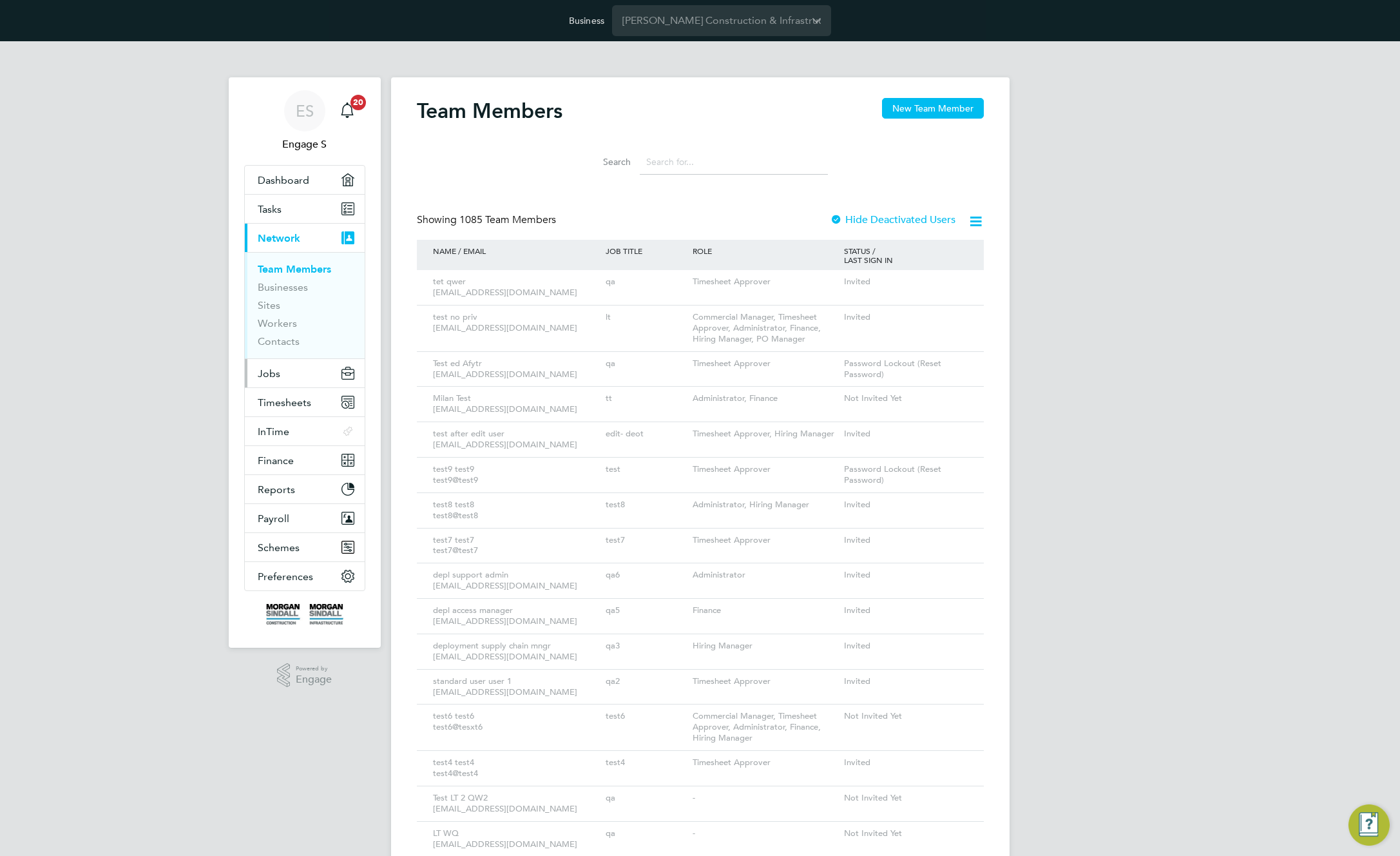
click at [279, 371] on button "Jobs" at bounding box center [305, 373] width 120 height 28
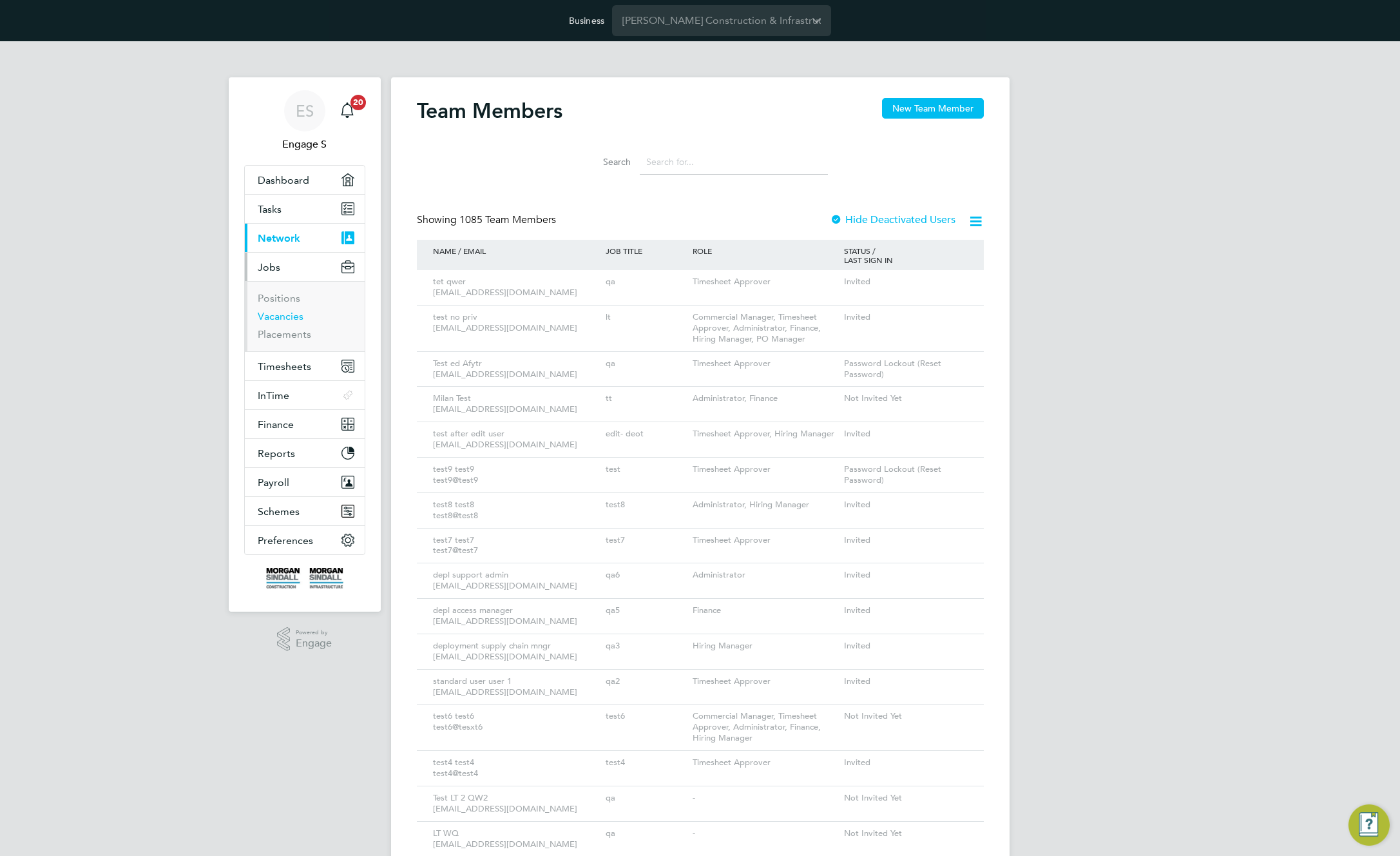
click at [283, 316] on link "Vacancies" at bounding box center [281, 315] width 46 height 12
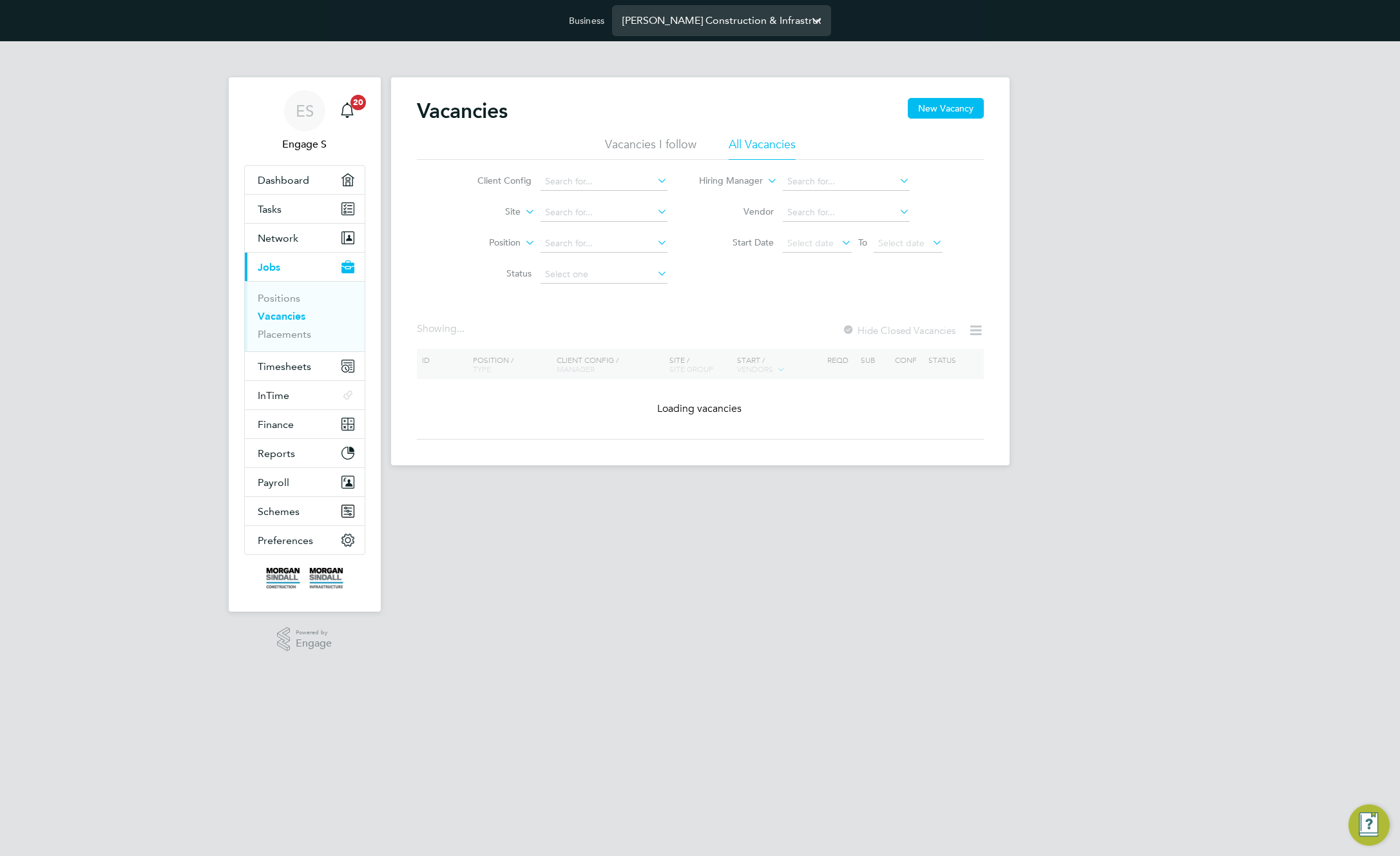
click at [677, 18] on input "[PERSON_NAME] Construction & Infrastructure Ltd" at bounding box center [722, 20] width 219 height 31
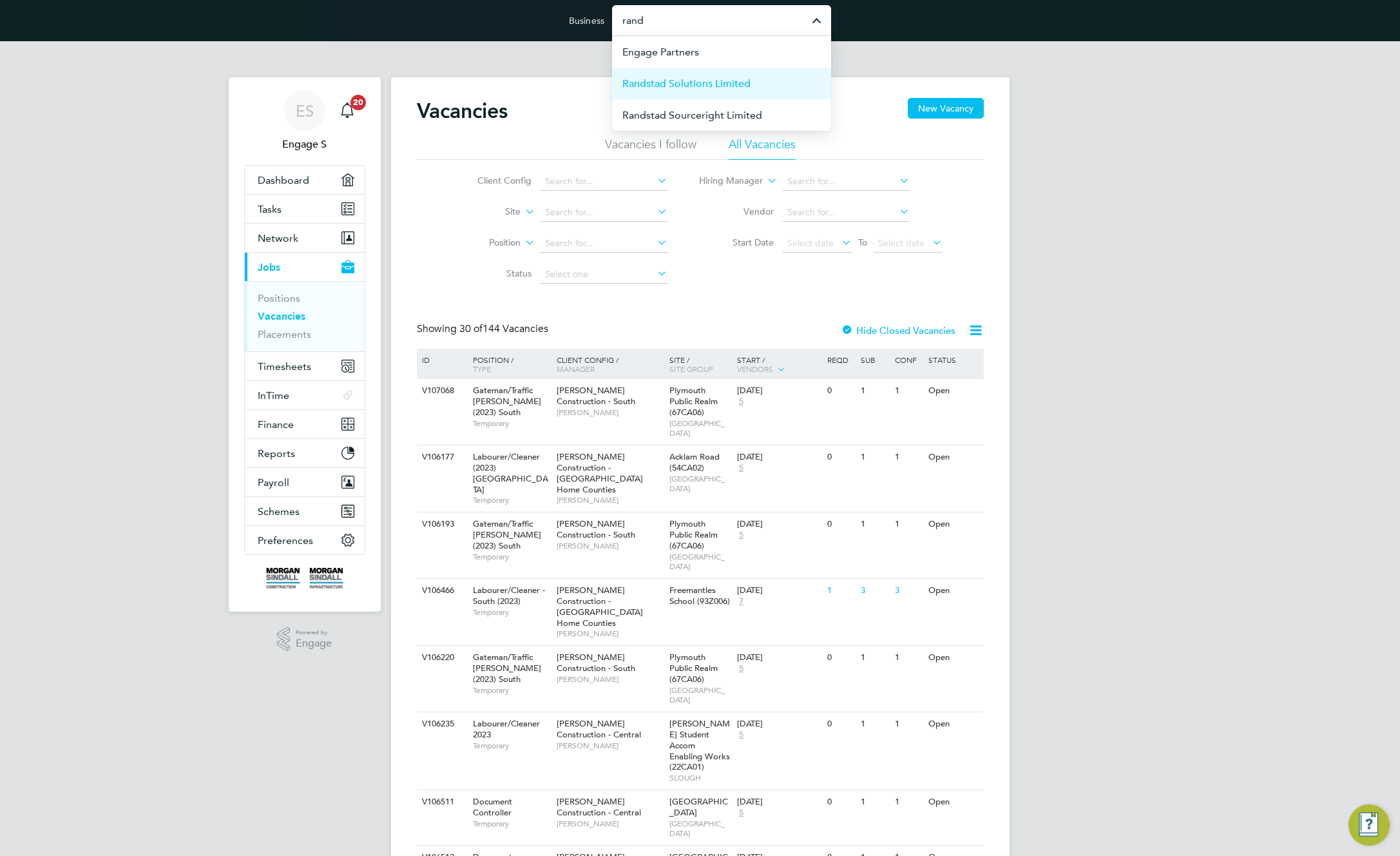
click at [688, 84] on span "Randstad Solutions Limited" at bounding box center [686, 83] width 128 height 15
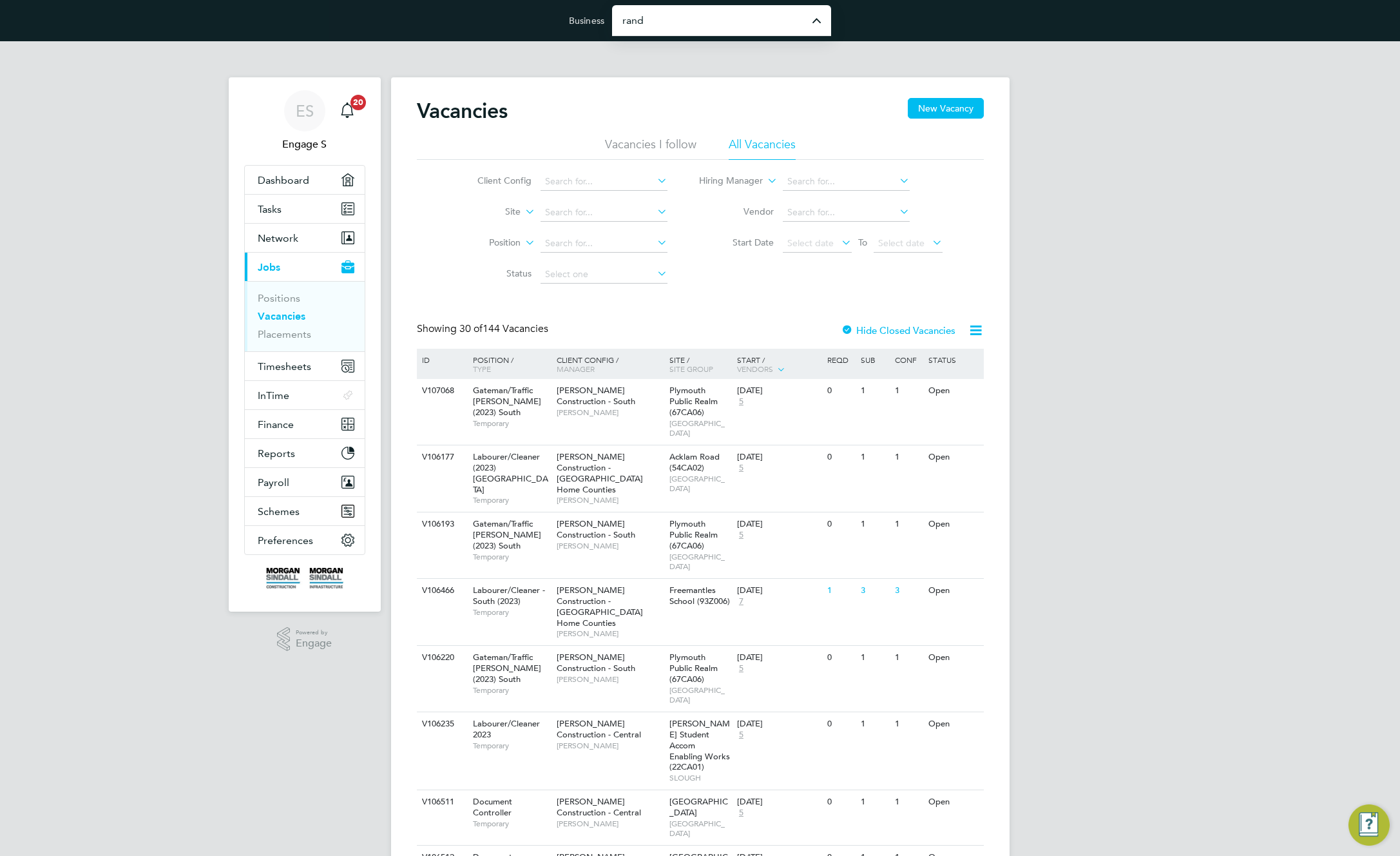
type input "Randstad Solutions Limited"
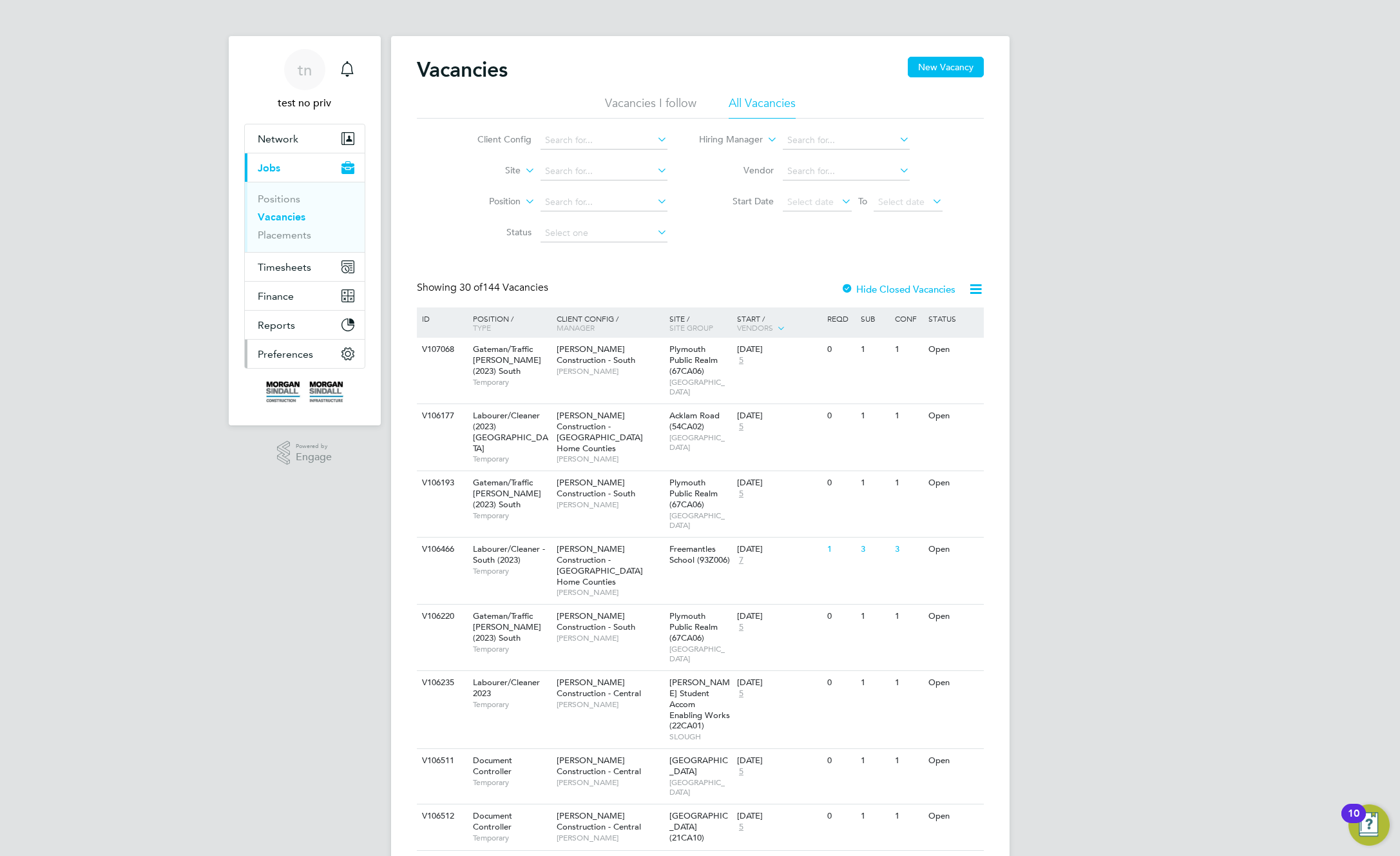
click at [277, 357] on span "Preferences" at bounding box center [285, 353] width 56 height 12
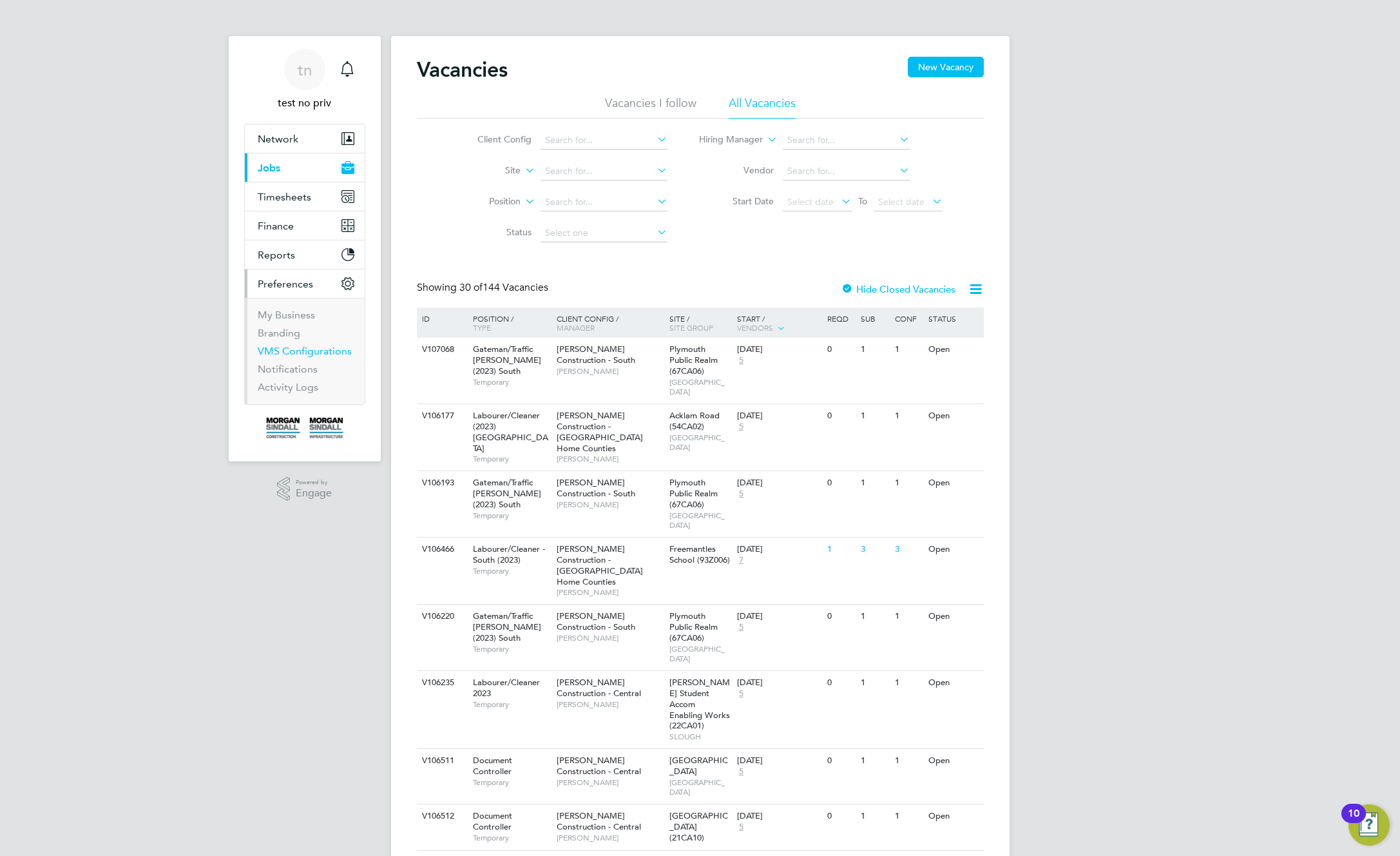
click at [290, 349] on link "VMS Configurations" at bounding box center [305, 350] width 94 height 12
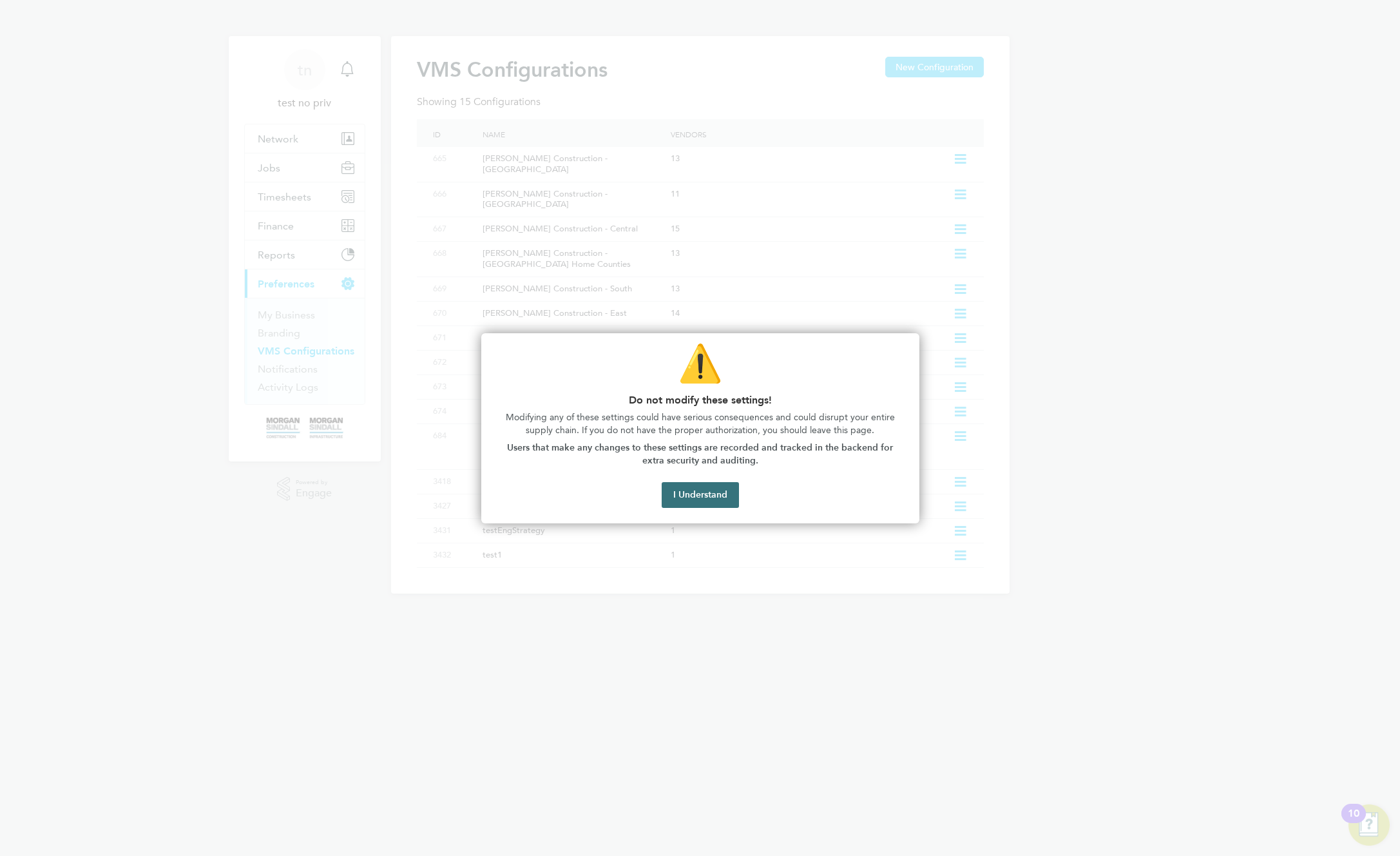
click at [693, 496] on button "I Understand" at bounding box center [700, 495] width 77 height 26
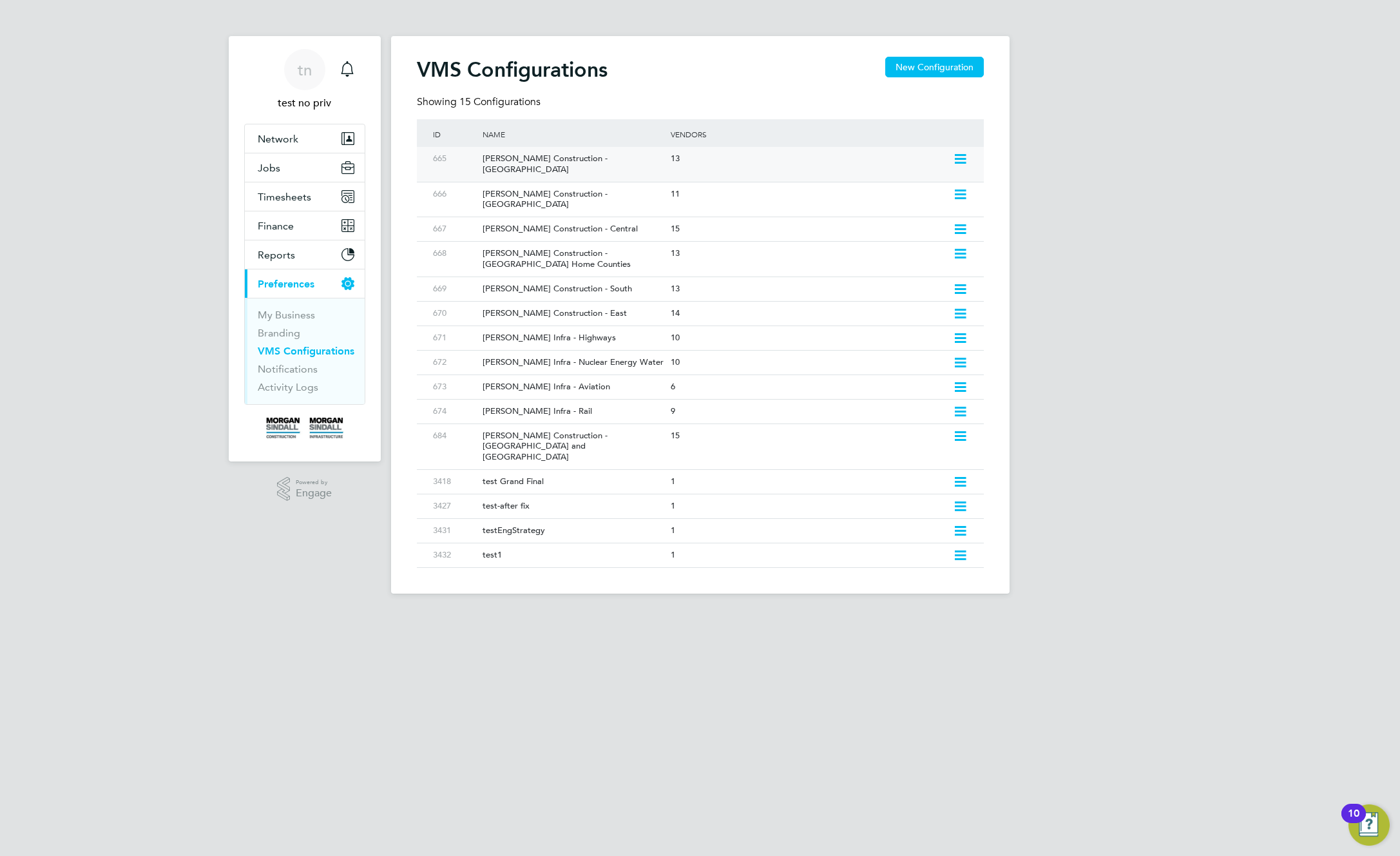
click at [963, 158] on icon at bounding box center [960, 159] width 16 height 10
click at [878, 202] on li "Add Vendor" at bounding box center [903, 205] width 123 height 18
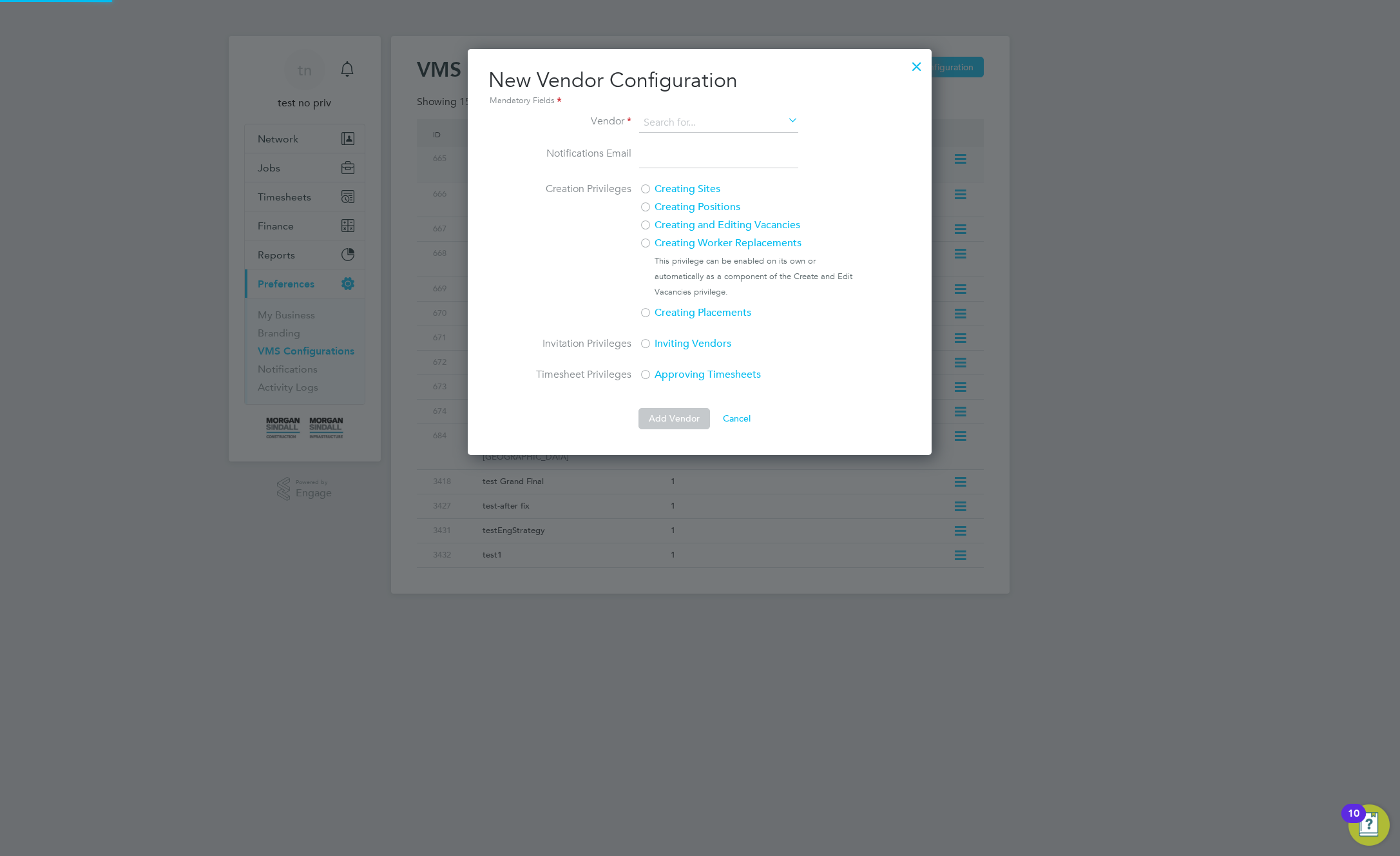
scroll to position [406, 465]
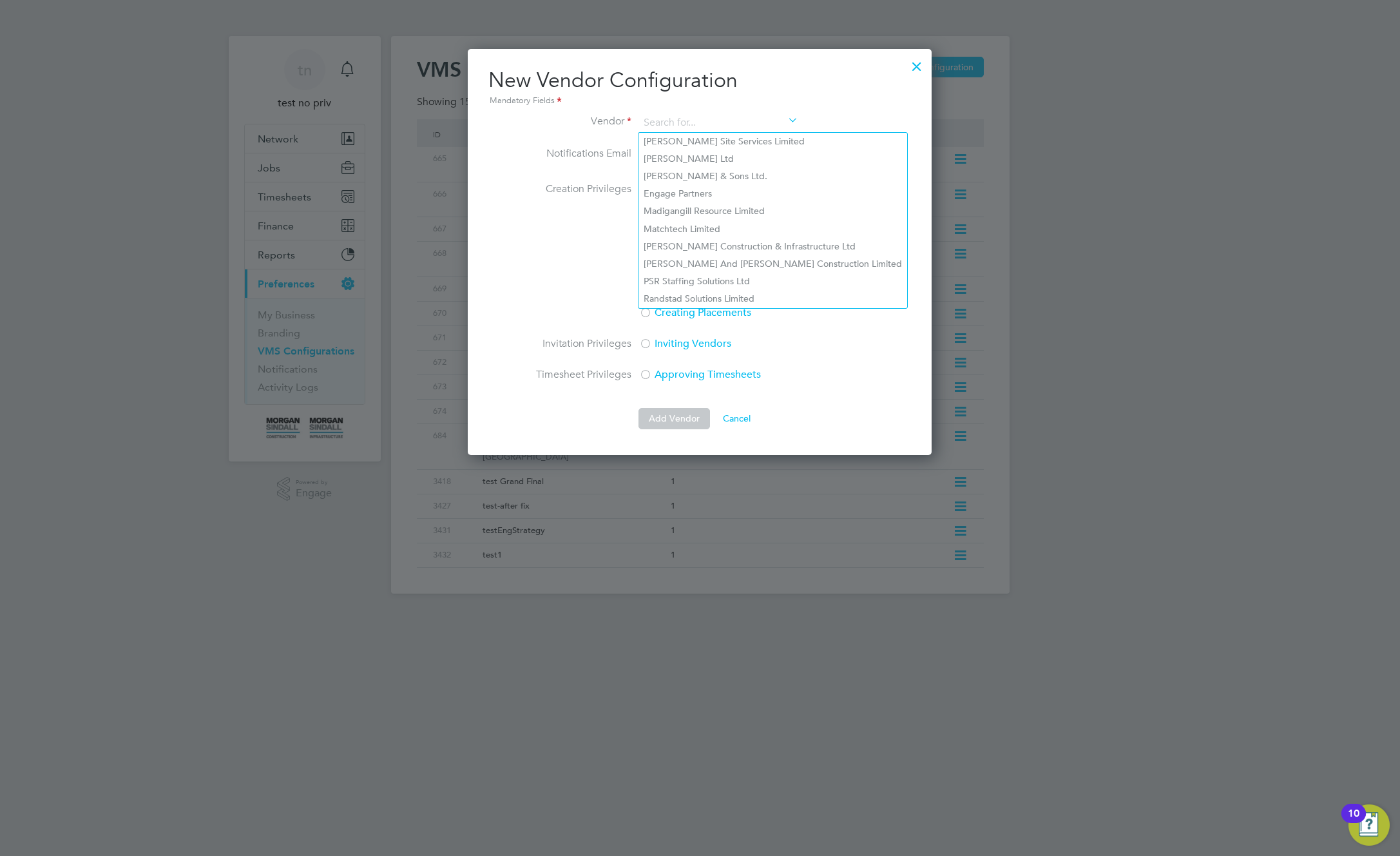
click at [916, 64] on div at bounding box center [916, 63] width 23 height 23
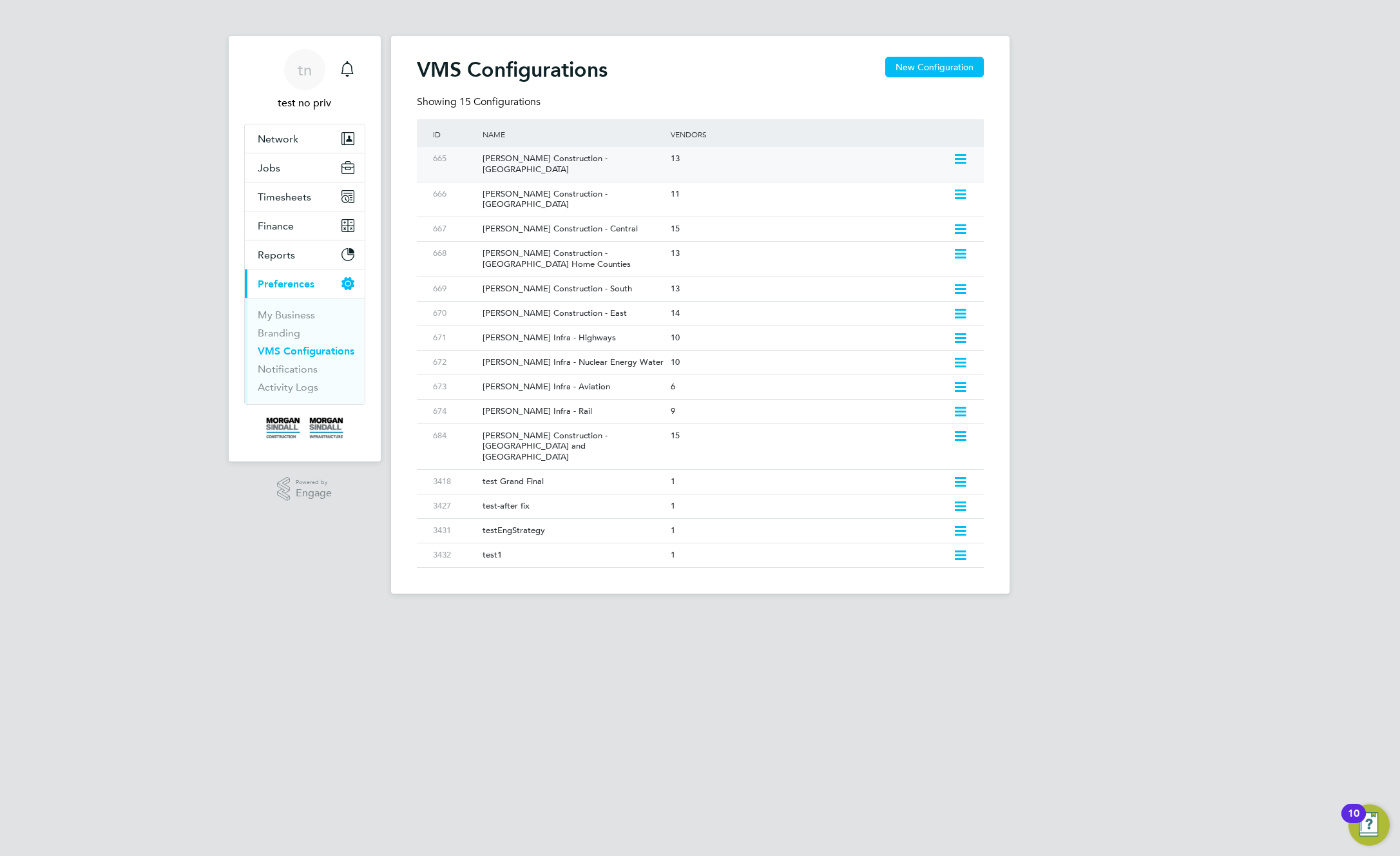
click at [896, 162] on div "13" at bounding box center [808, 159] width 281 height 24
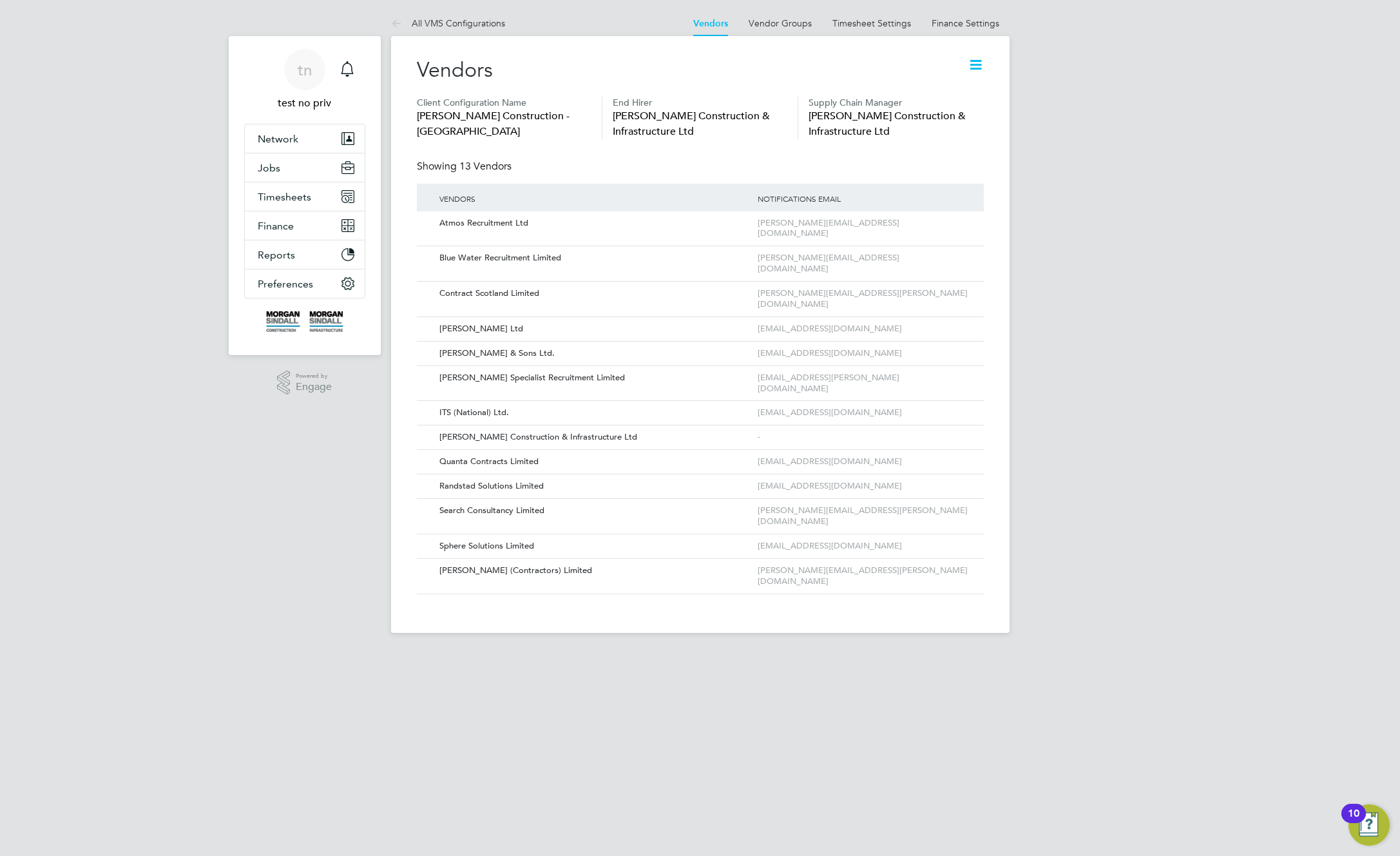
click at [974, 63] on icon at bounding box center [976, 65] width 16 height 16
click at [915, 130] on li "Edit Vacancy Approvers" at bounding box center [925, 132] width 115 height 18
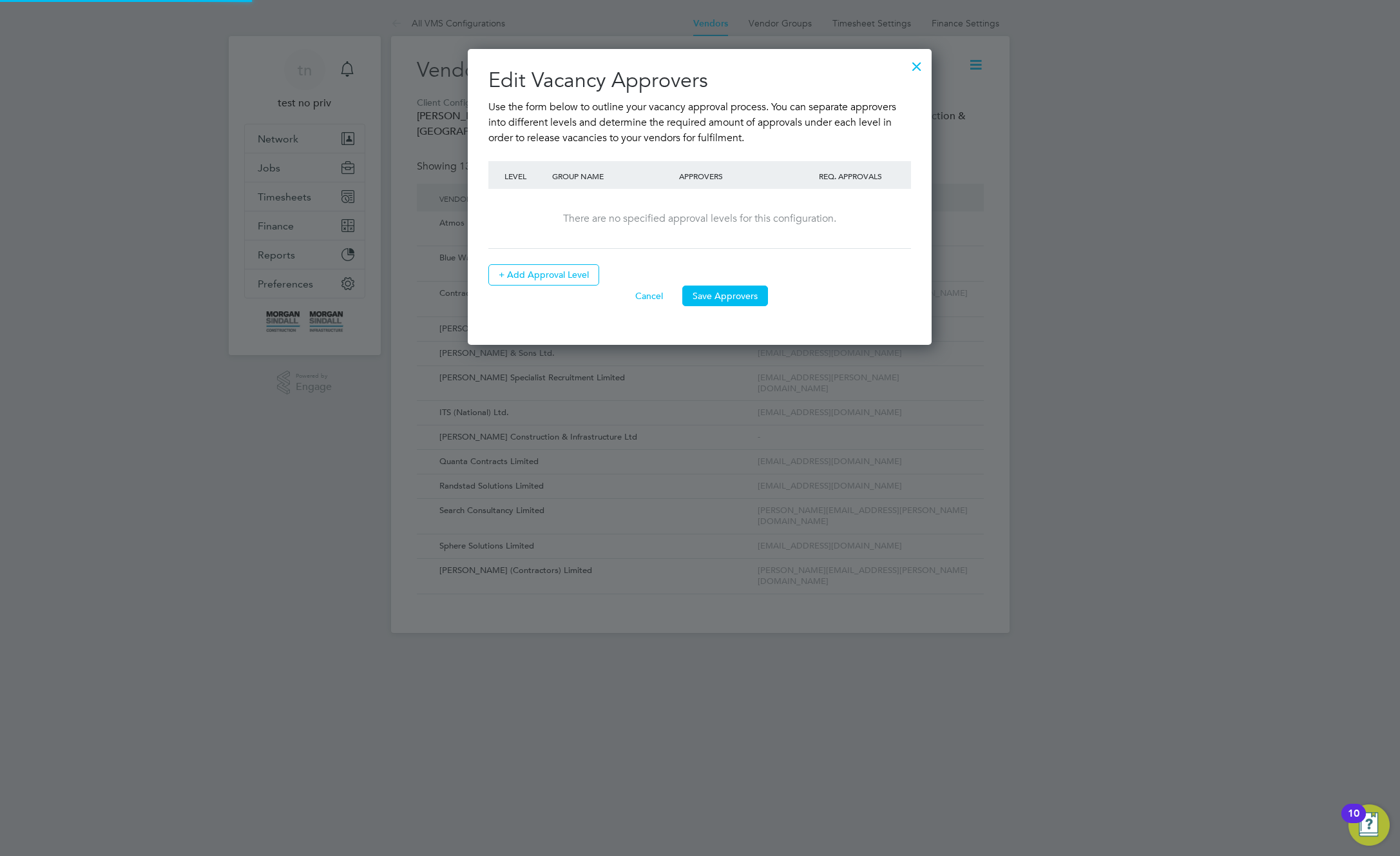
scroll to position [296, 465]
click at [550, 279] on button "+ Add Approval Level" at bounding box center [544, 275] width 110 height 21
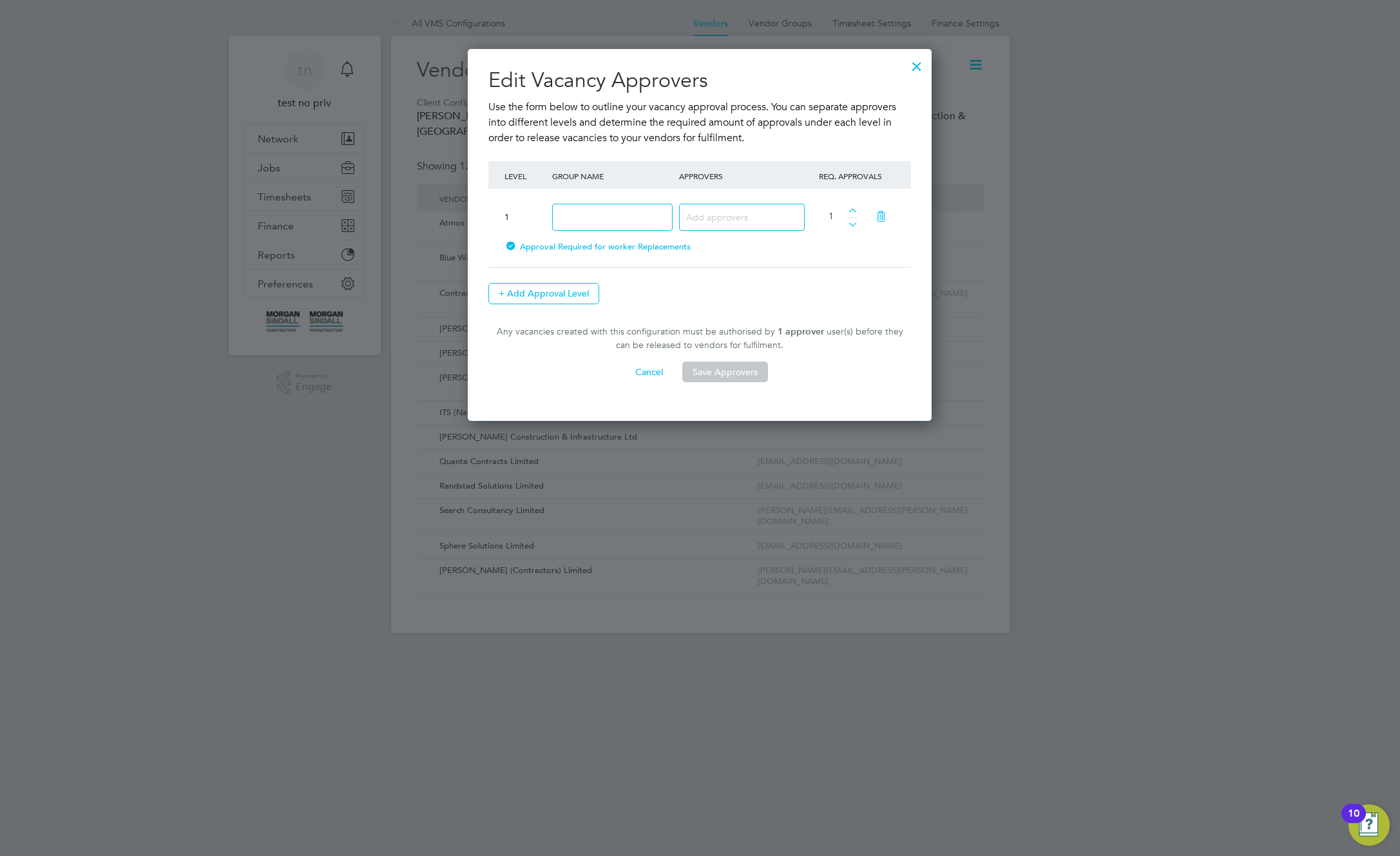
click at [598, 226] on input at bounding box center [612, 217] width 120 height 27
type input "T - 1"
click at [712, 227] on div at bounding box center [742, 217] width 126 height 27
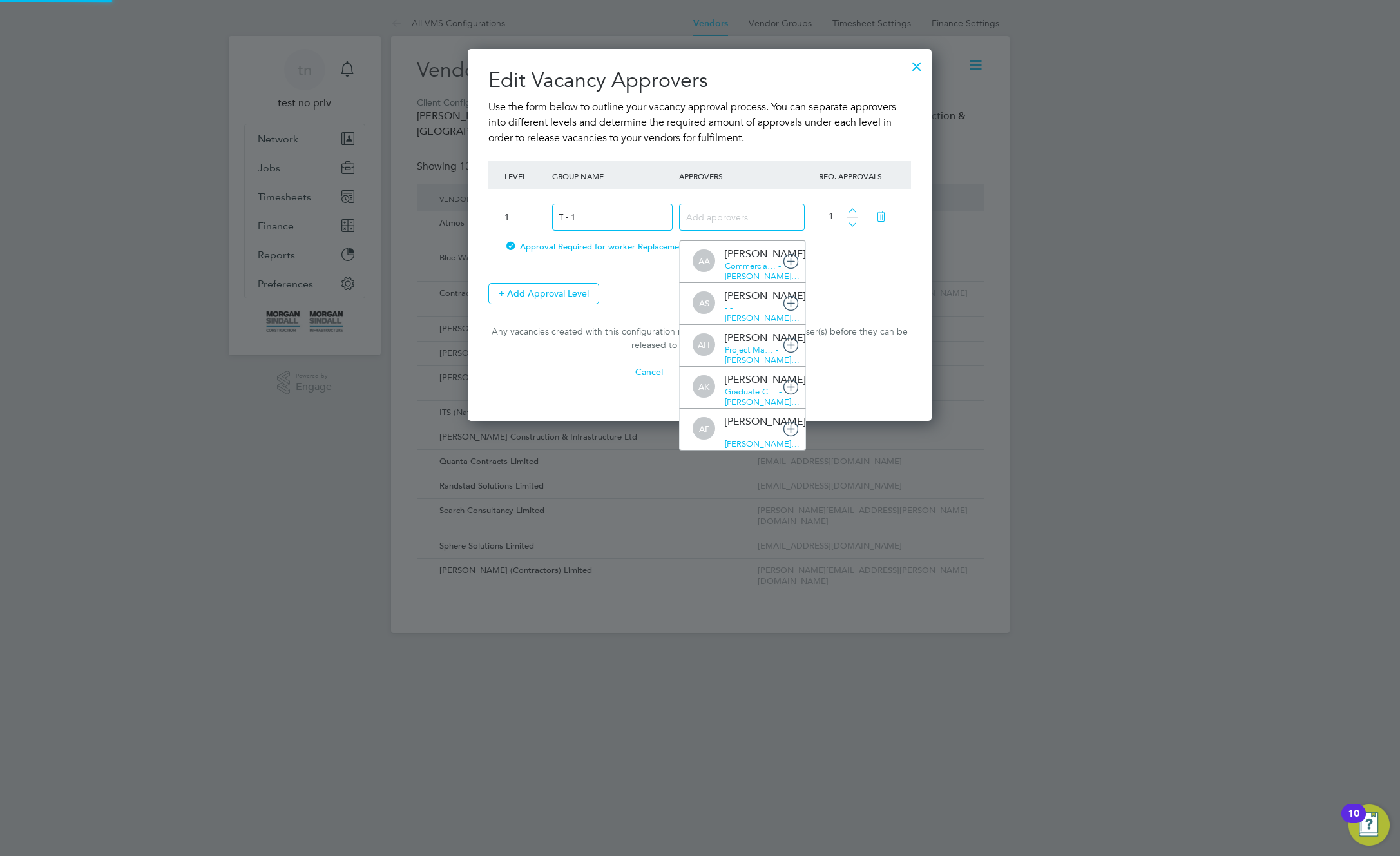
scroll to position [14, 75]
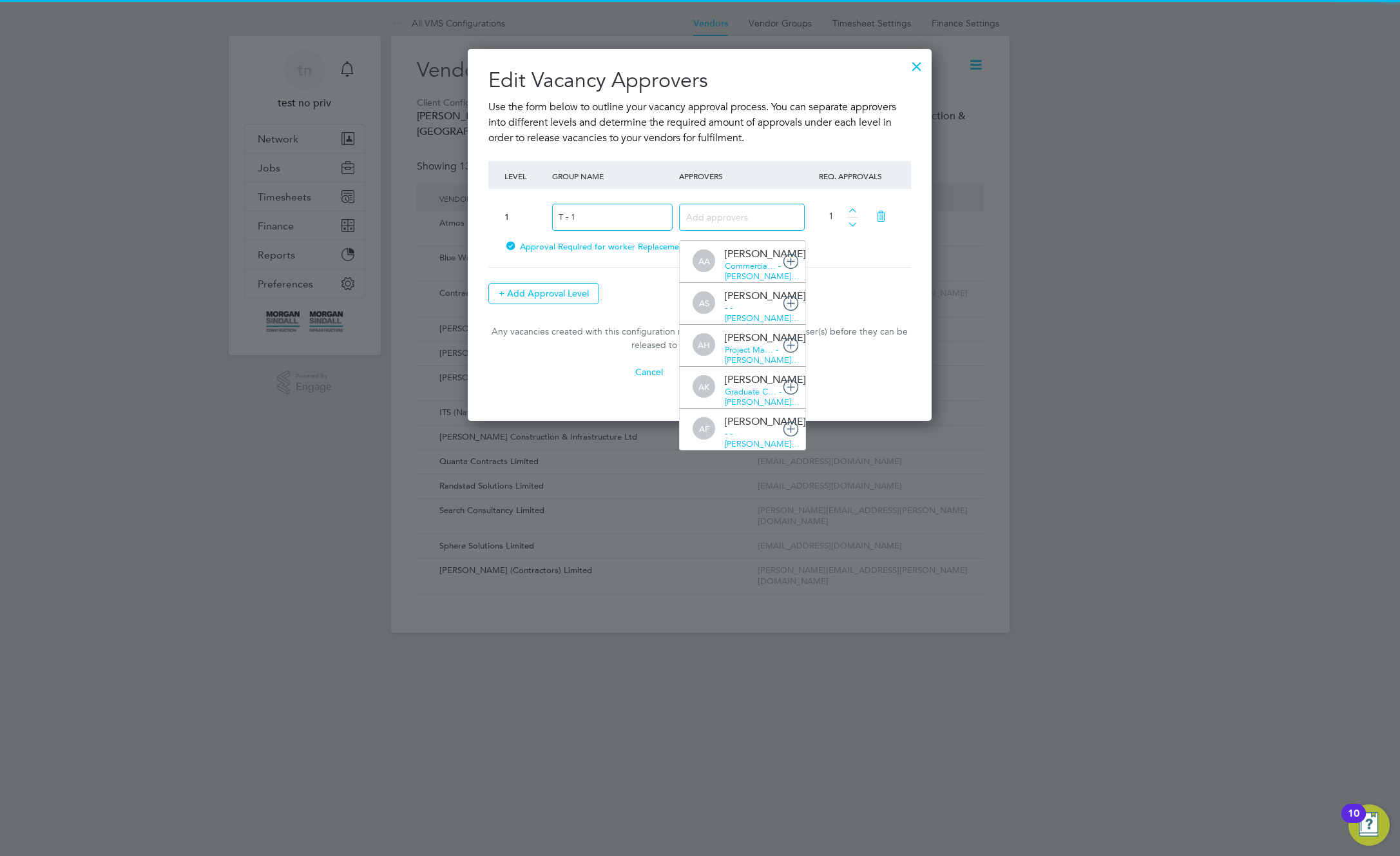
type input "a"
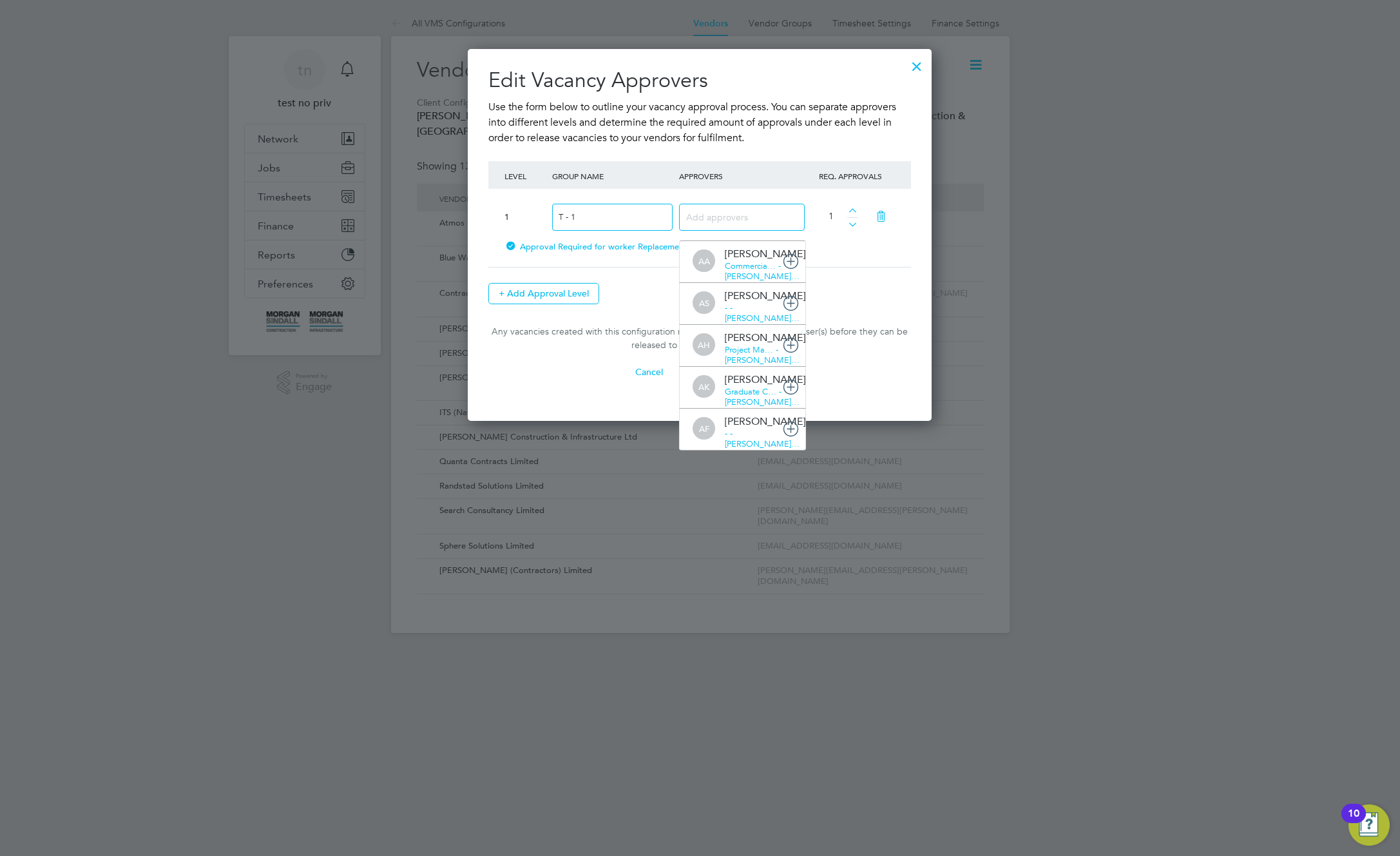
scroll to position [393, 465]
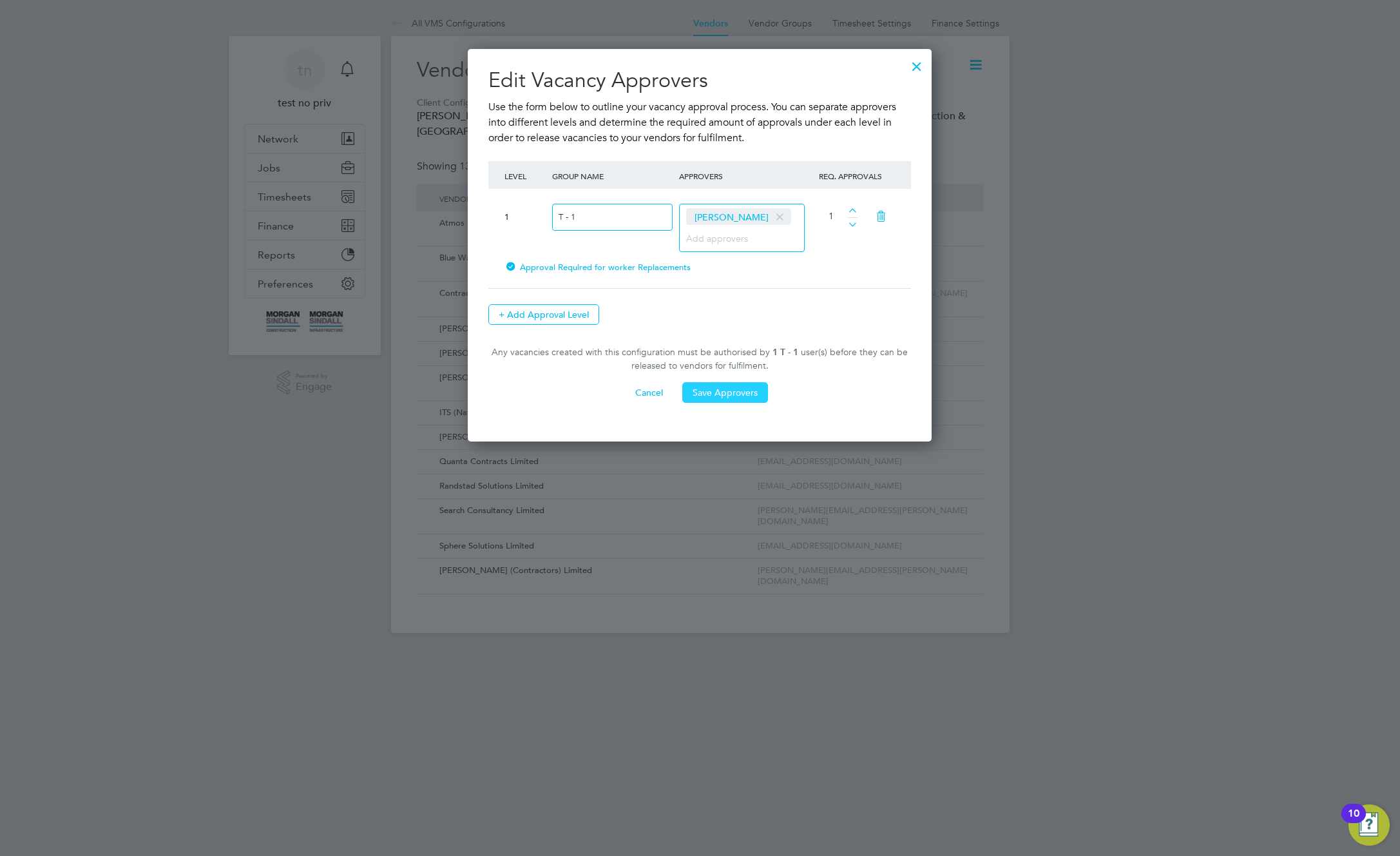
click at [727, 391] on button "Save Approvers" at bounding box center [725, 393] width 85 height 21
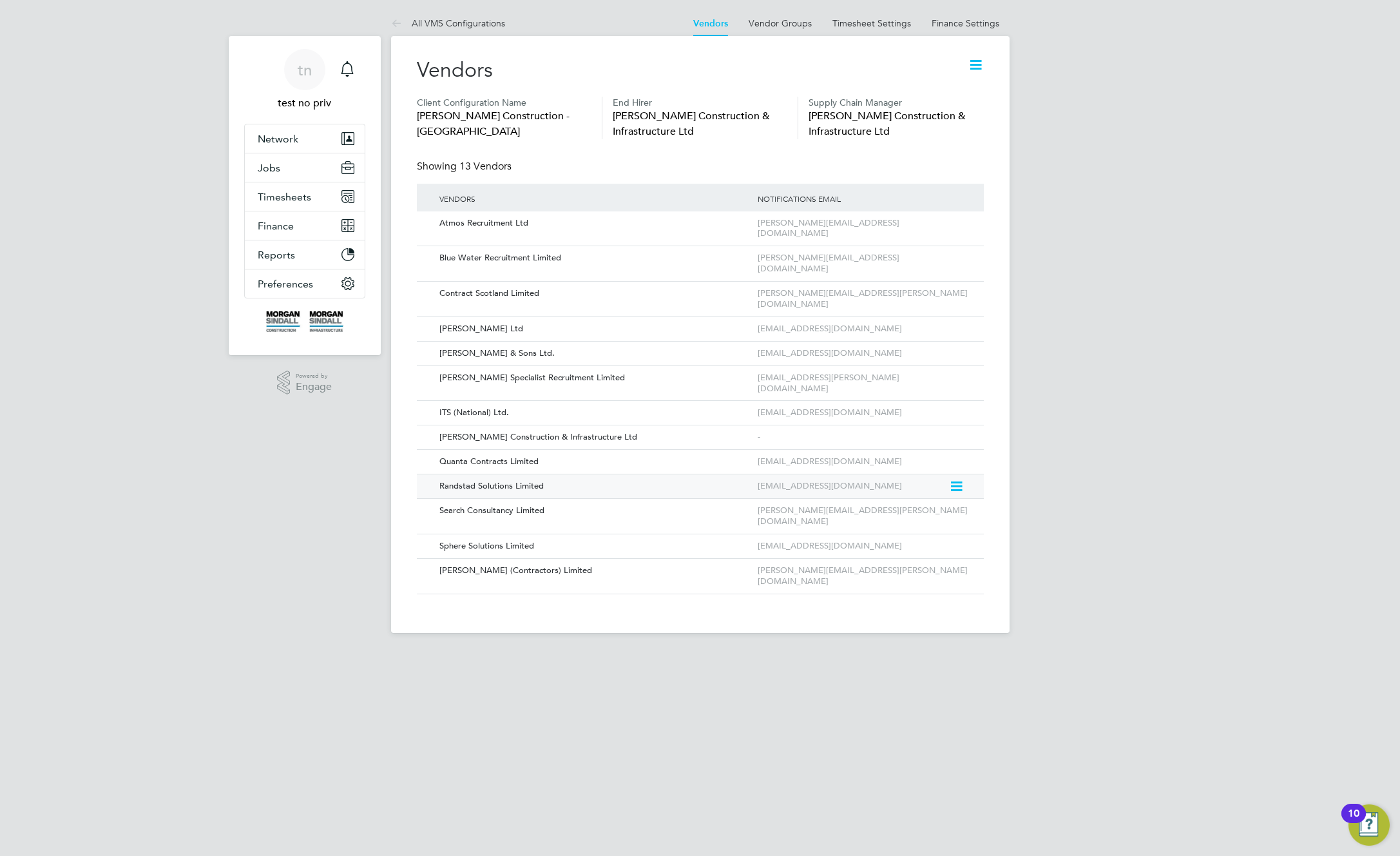
click at [958, 479] on icon at bounding box center [956, 486] width 13 height 15
click at [920, 478] on li "Edit Vendor" at bounding box center [921, 473] width 82 height 18
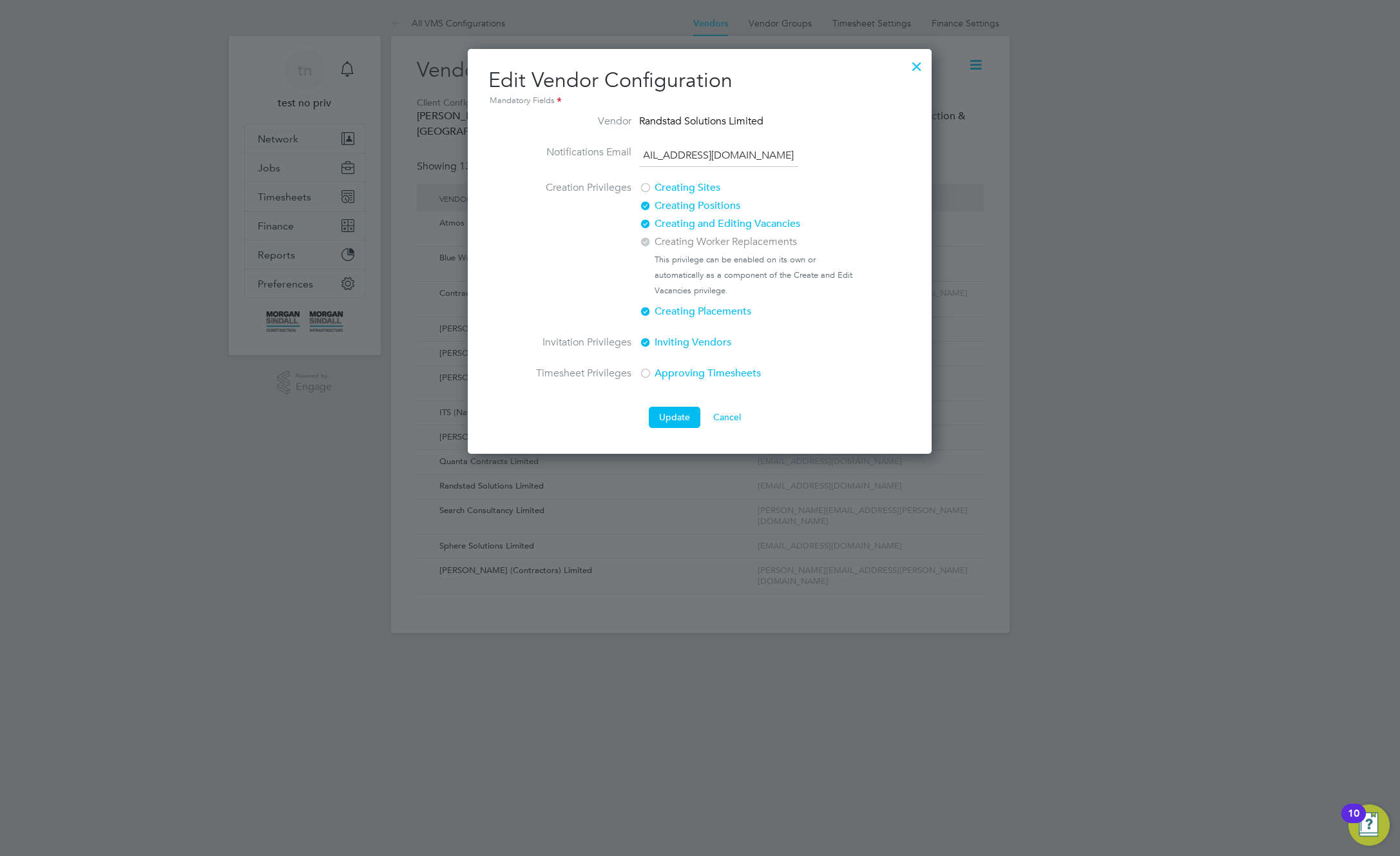
scroll to position [0, 0]
click at [698, 223] on label "Creating and Editing Vacancies" at bounding box center [747, 223] width 216 height 15
click at [677, 416] on button "Update" at bounding box center [674, 417] width 52 height 21
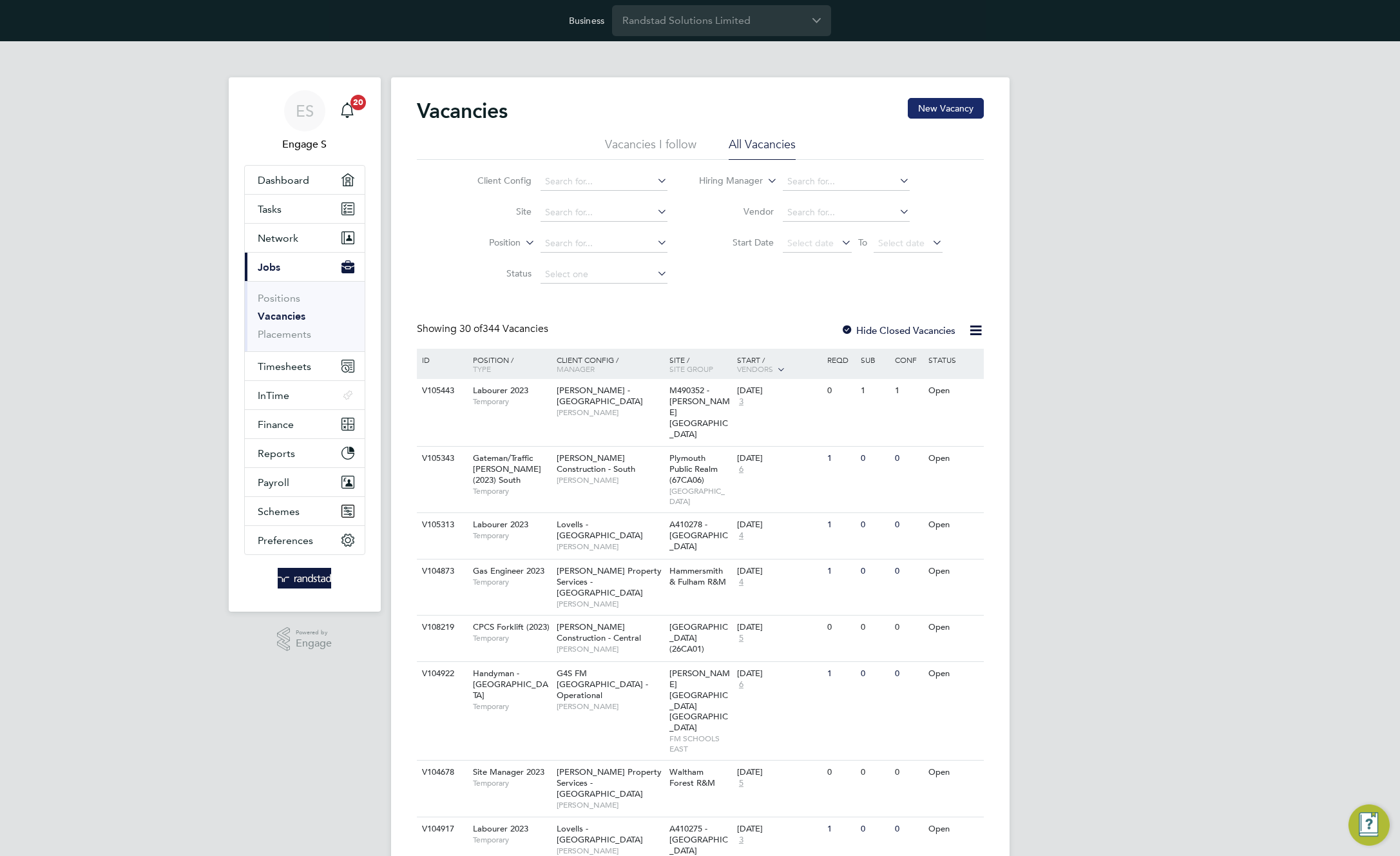
click at [960, 107] on button "New Vacancy" at bounding box center [946, 108] width 76 height 21
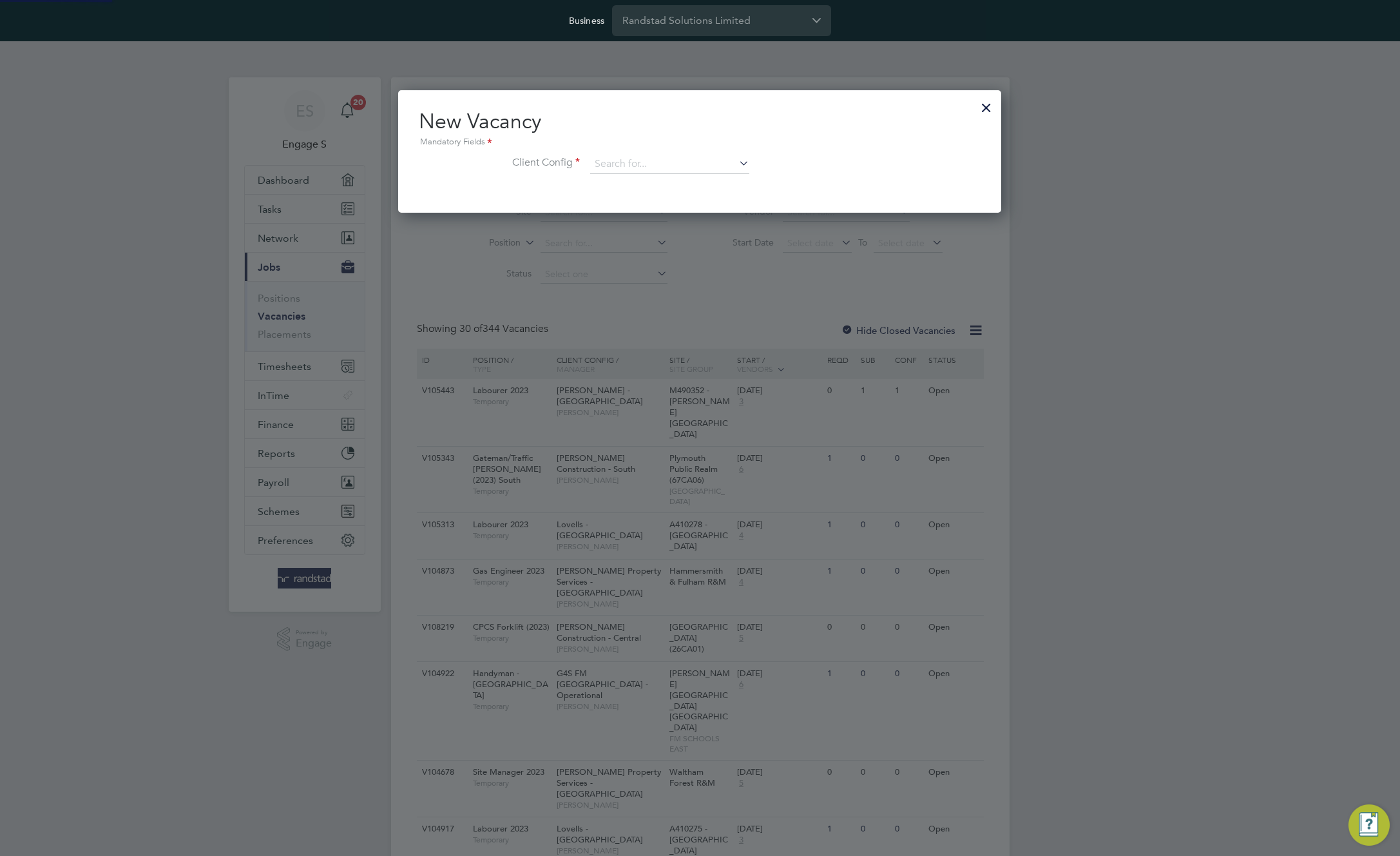
scroll to position [123, 604]
click at [729, 164] on input at bounding box center [669, 165] width 159 height 19
click at [715, 198] on li "[PERSON_NAME] Construction - Sc otland" at bounding box center [679, 200] width 180 height 18
type input "[PERSON_NAME] Construction - [GEOGRAPHIC_DATA]"
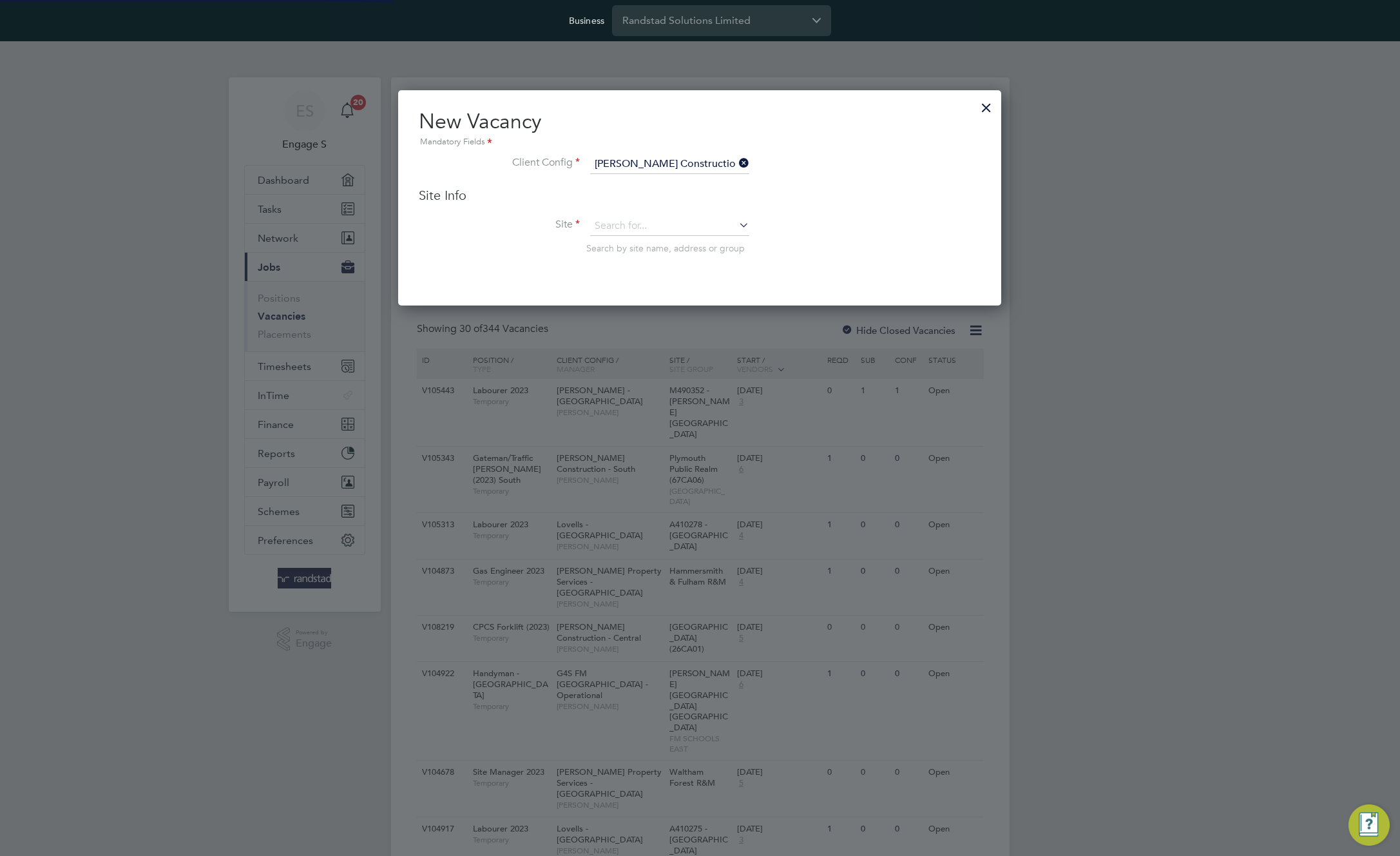
scroll to position [216, 604]
click at [694, 223] on input at bounding box center [669, 226] width 159 height 19
click at [672, 257] on li "[GEOGRAPHIC_DATA] (20X030)" at bounding box center [698, 262] width 216 height 18
type input "[GEOGRAPHIC_DATA] (20X030)"
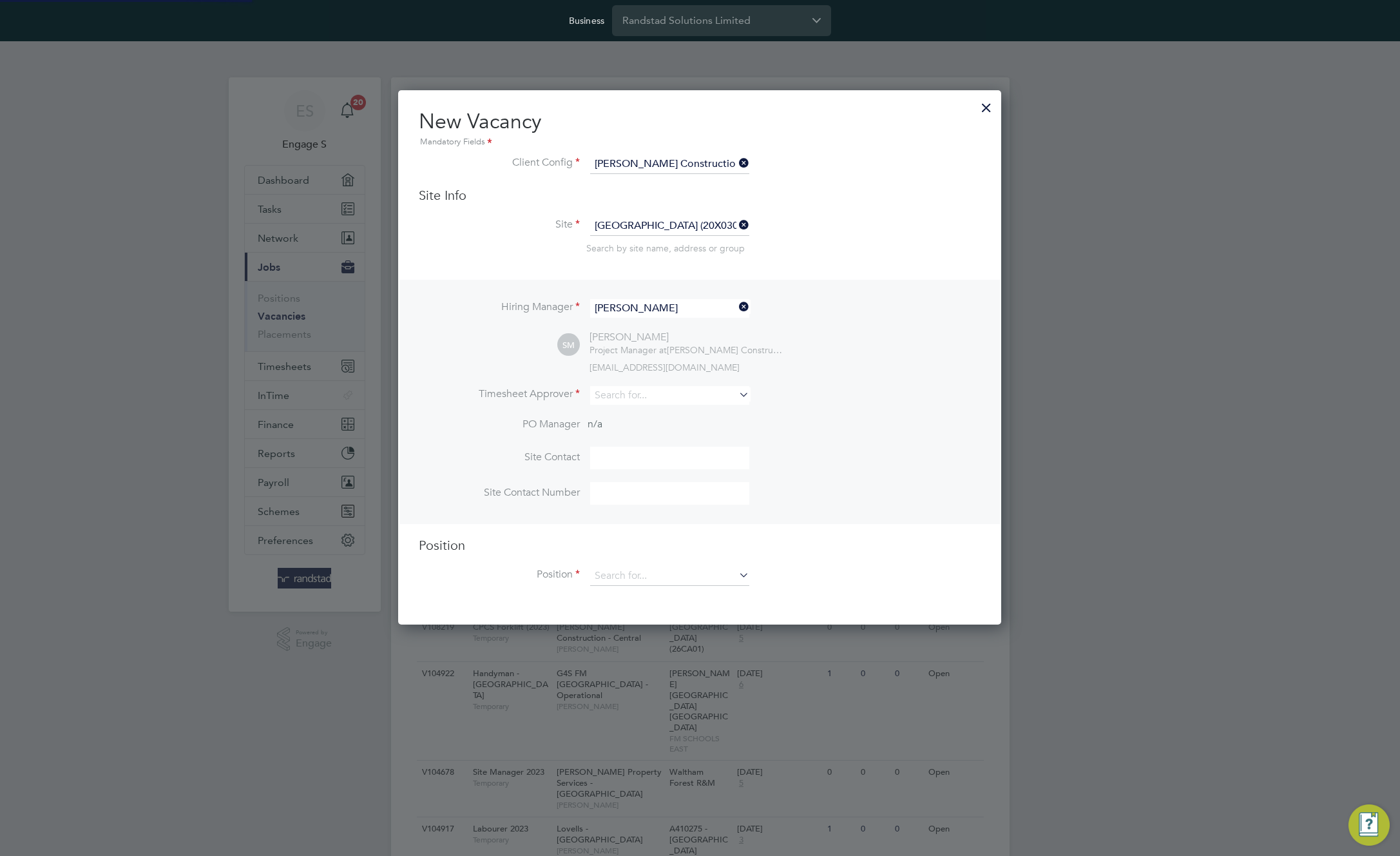
scroll to position [535, 604]
click at [668, 394] on input at bounding box center [669, 395] width 159 height 19
click at [621, 394] on input at bounding box center [669, 395] width 159 height 19
click at [640, 411] on li "[PERSON_NAME]" at bounding box center [669, 414] width 160 height 18
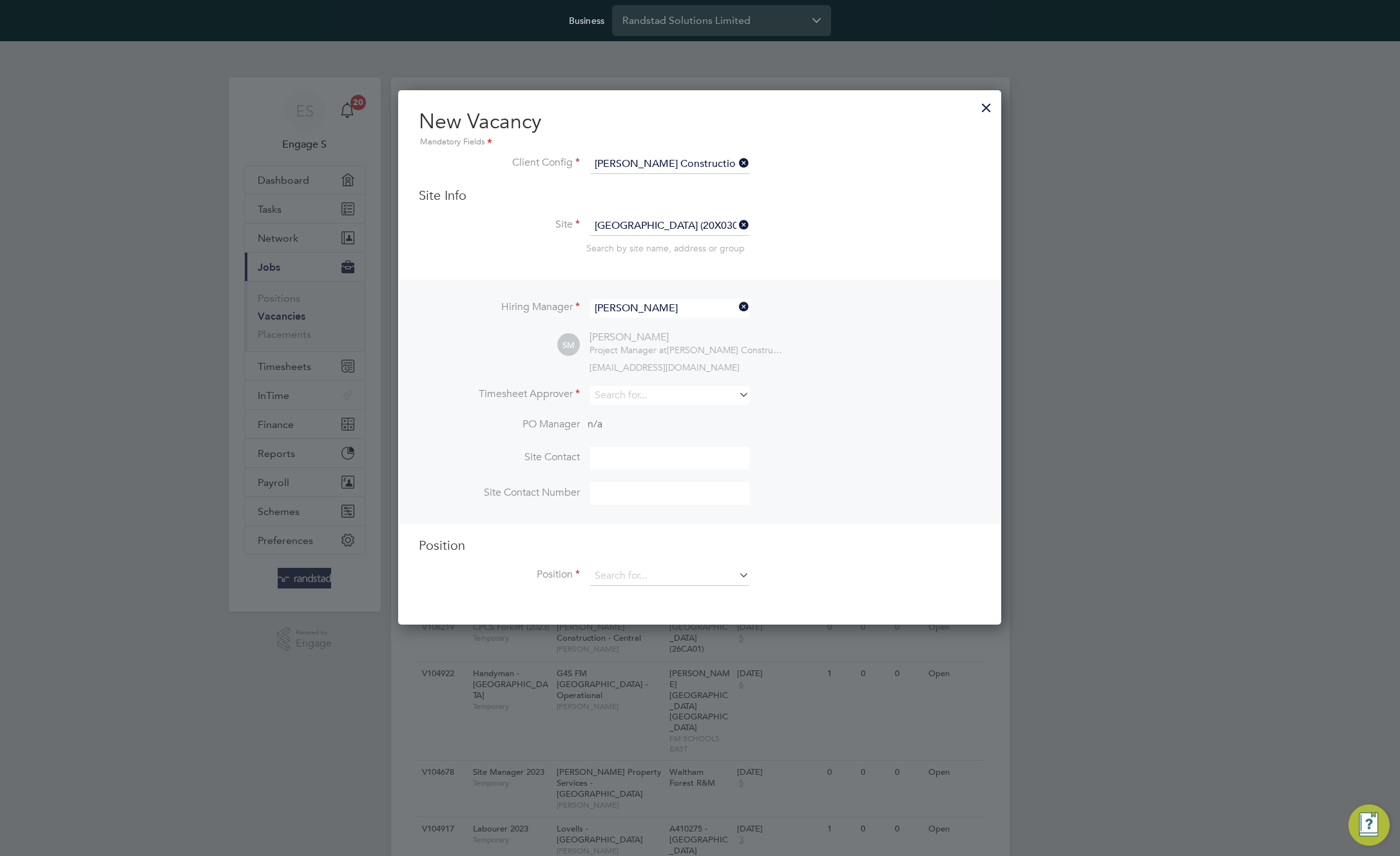
type input "[PERSON_NAME]"
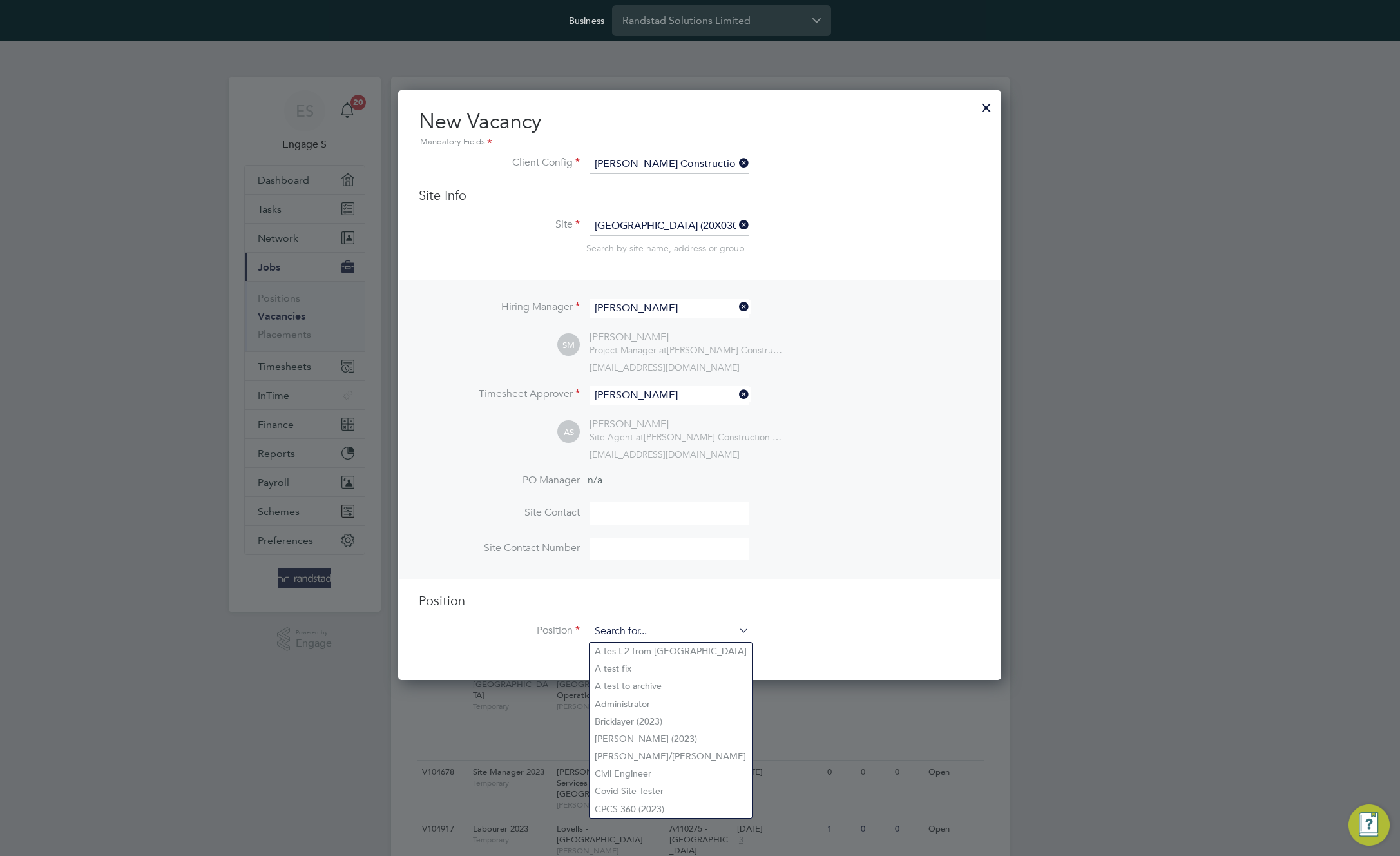
click at [700, 632] on input at bounding box center [669, 632] width 159 height 19
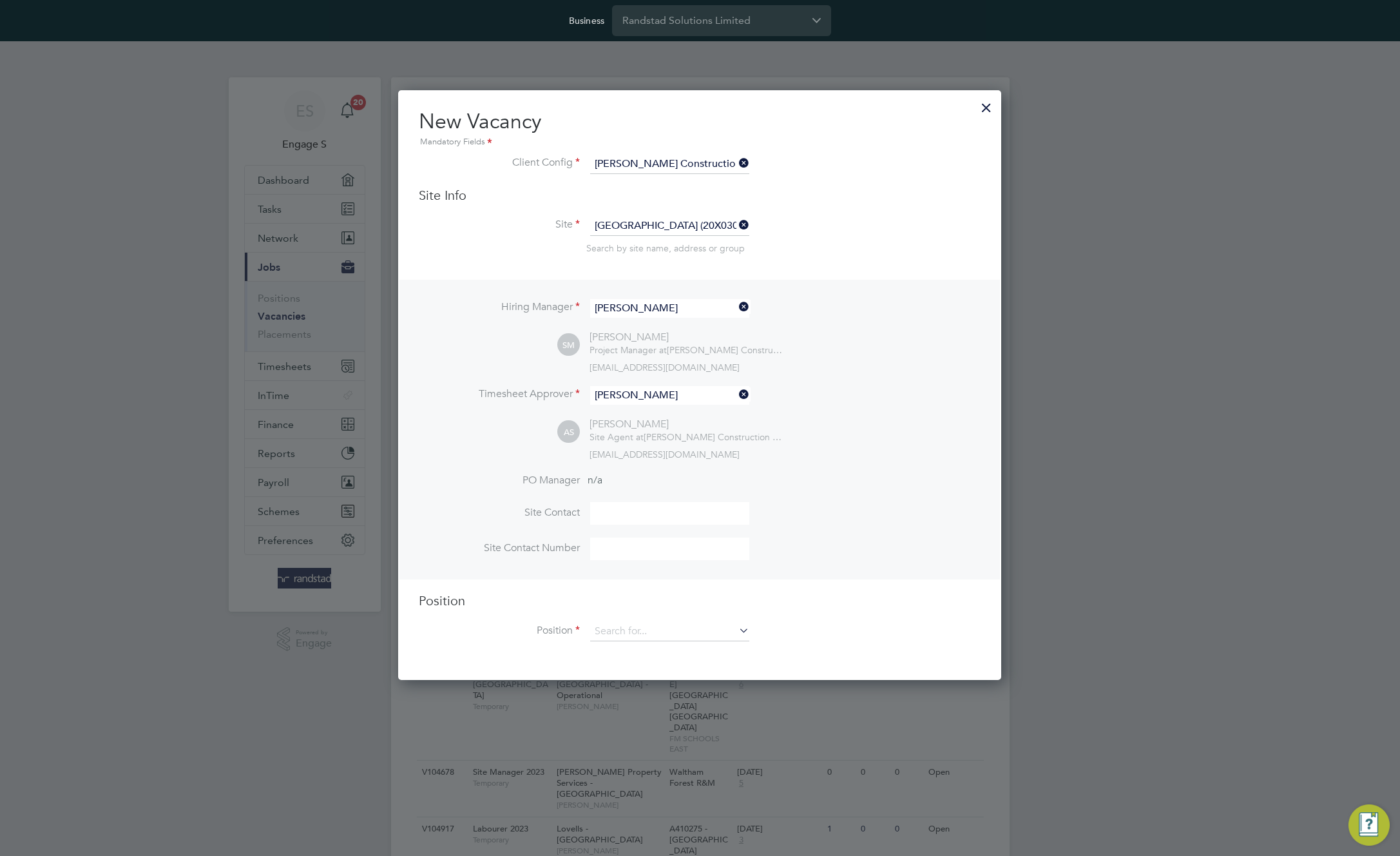
click at [681, 638] on input at bounding box center [669, 632] width 159 height 19
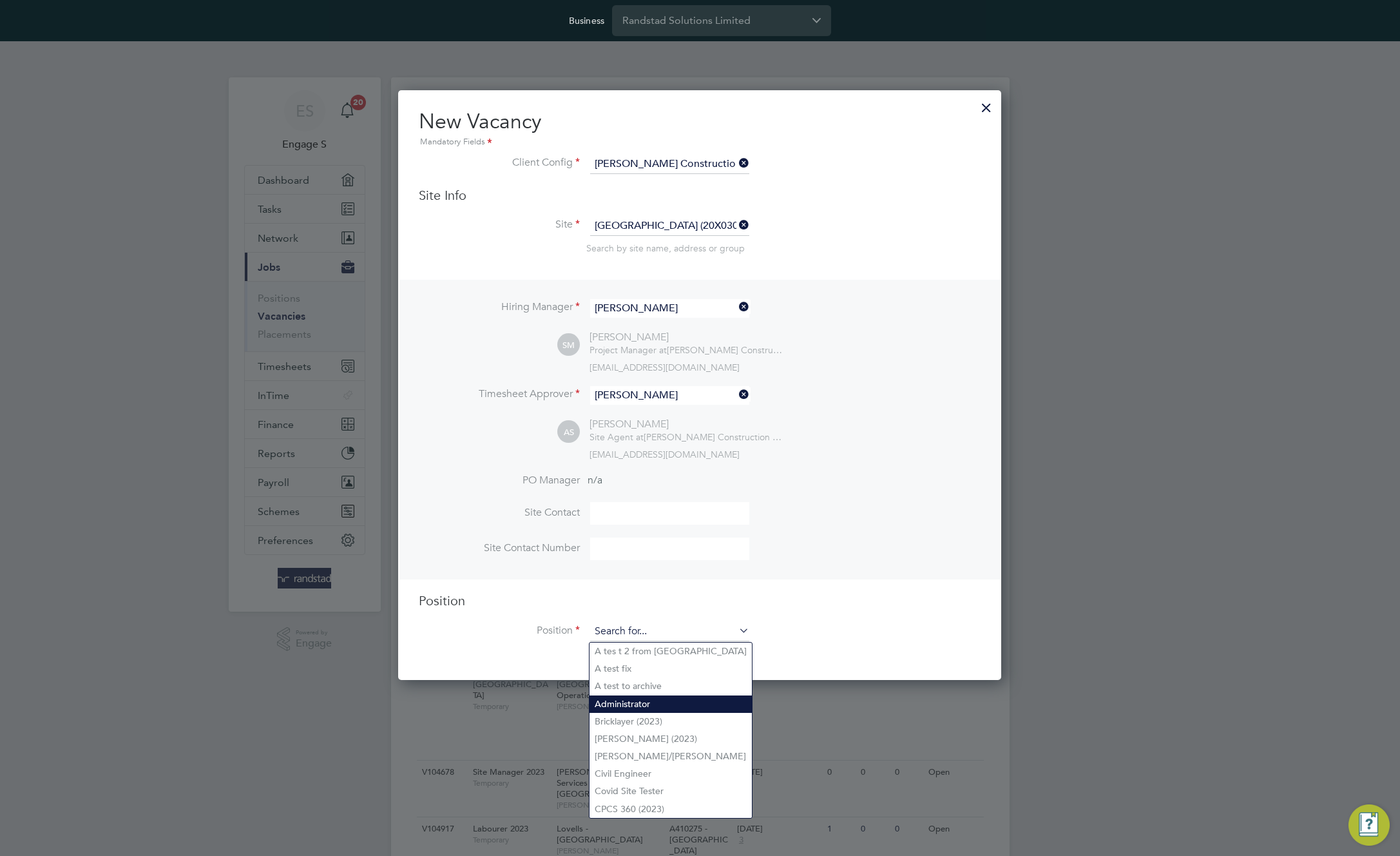
type input "Administrator"
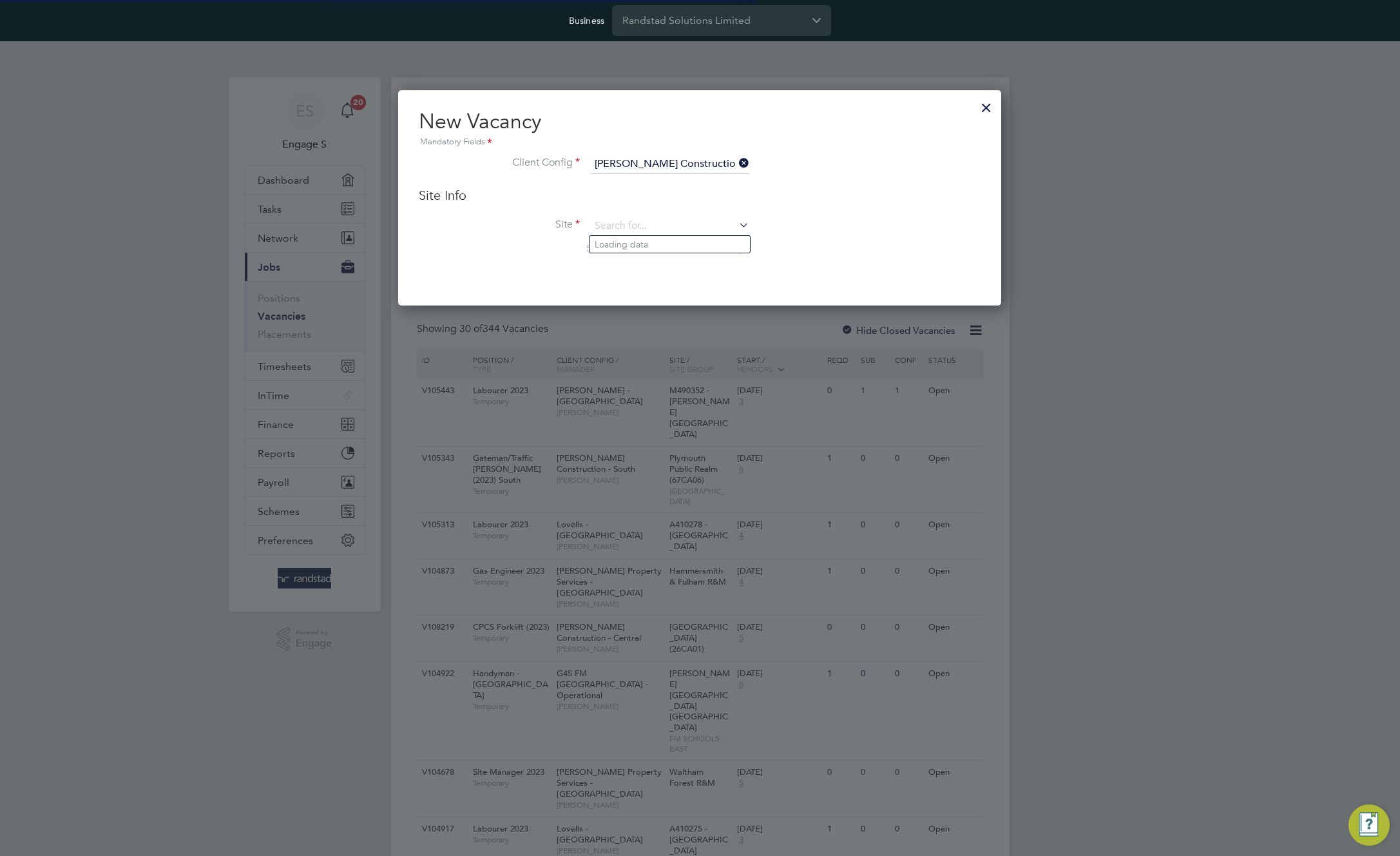
scroll to position [216, 604]
click at [637, 233] on input at bounding box center [669, 226] width 159 height 19
click at [640, 296] on li "Bun-sgoil Ghaidhlig Inbir Nis (20W005)" at bounding box center [698, 297] width 216 height 18
type input "Bun-sgoil Ghaidhlig Inbir Nis (20W005)"
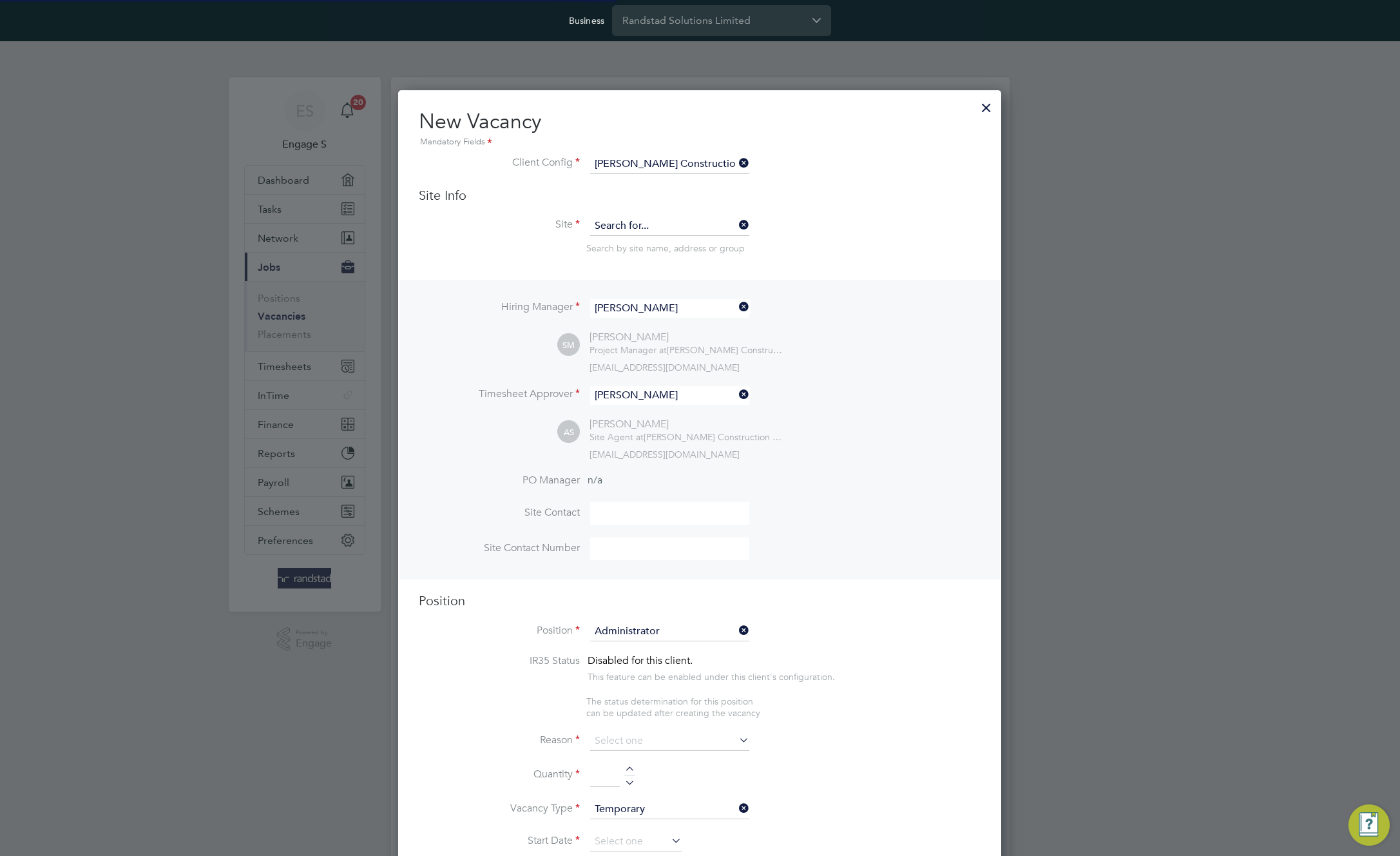
scroll to position [38, 68]
click at [665, 216] on input at bounding box center [669, 226] width 159 height 19
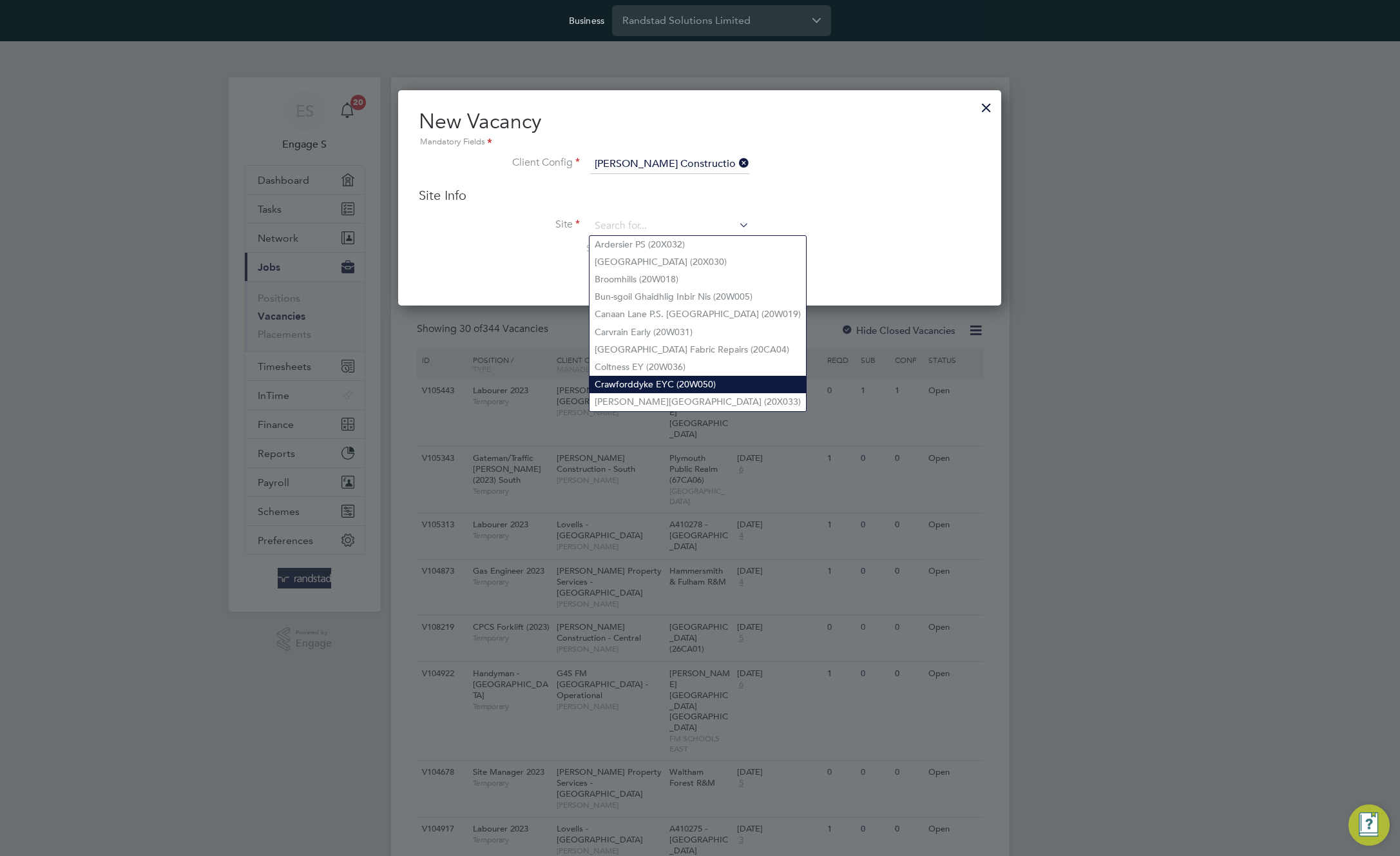
click at [658, 376] on li "Crawforddyke EYC (20W050)" at bounding box center [698, 385] width 216 height 18
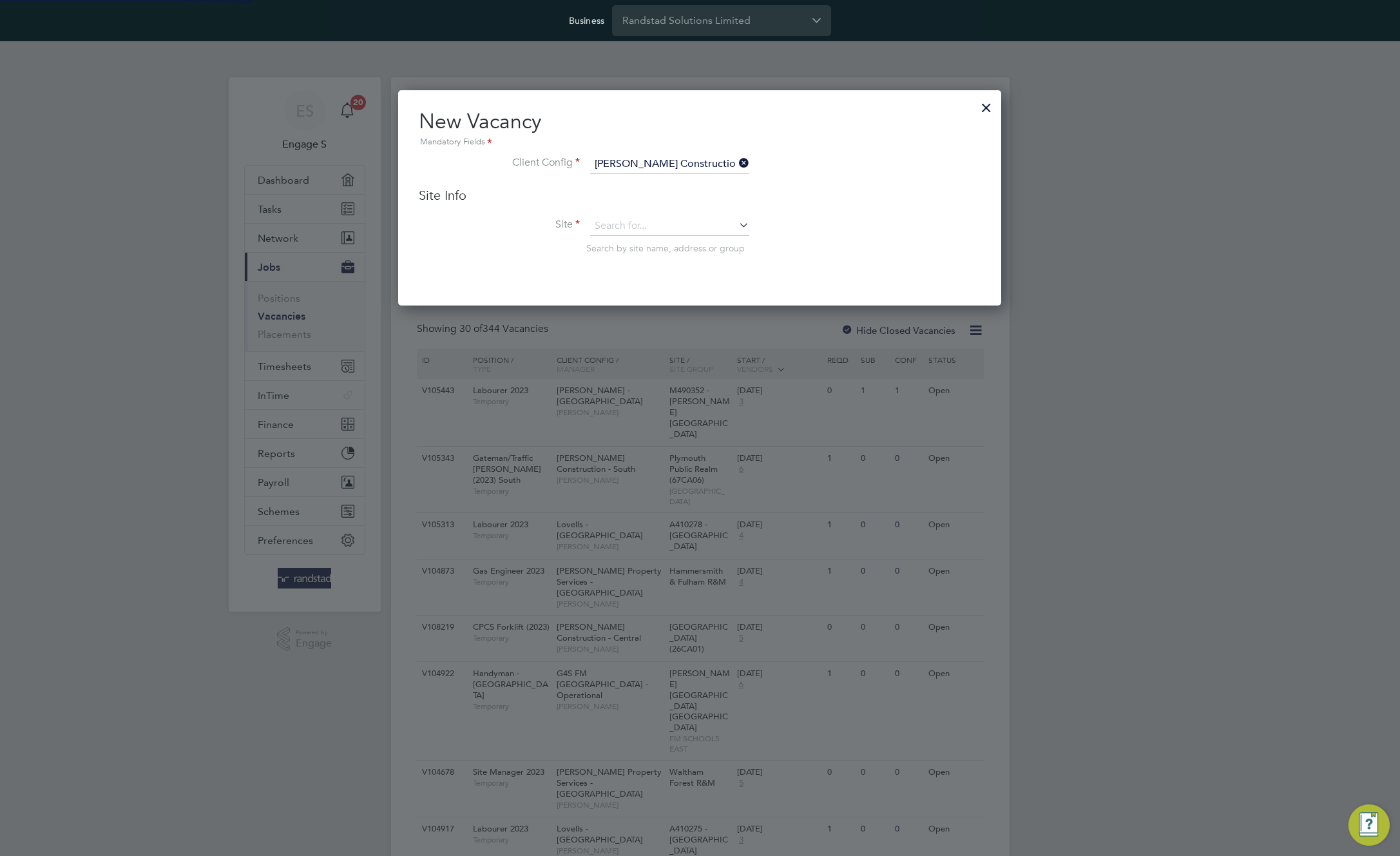
type input "Crawforddyke EYC (20W050)"
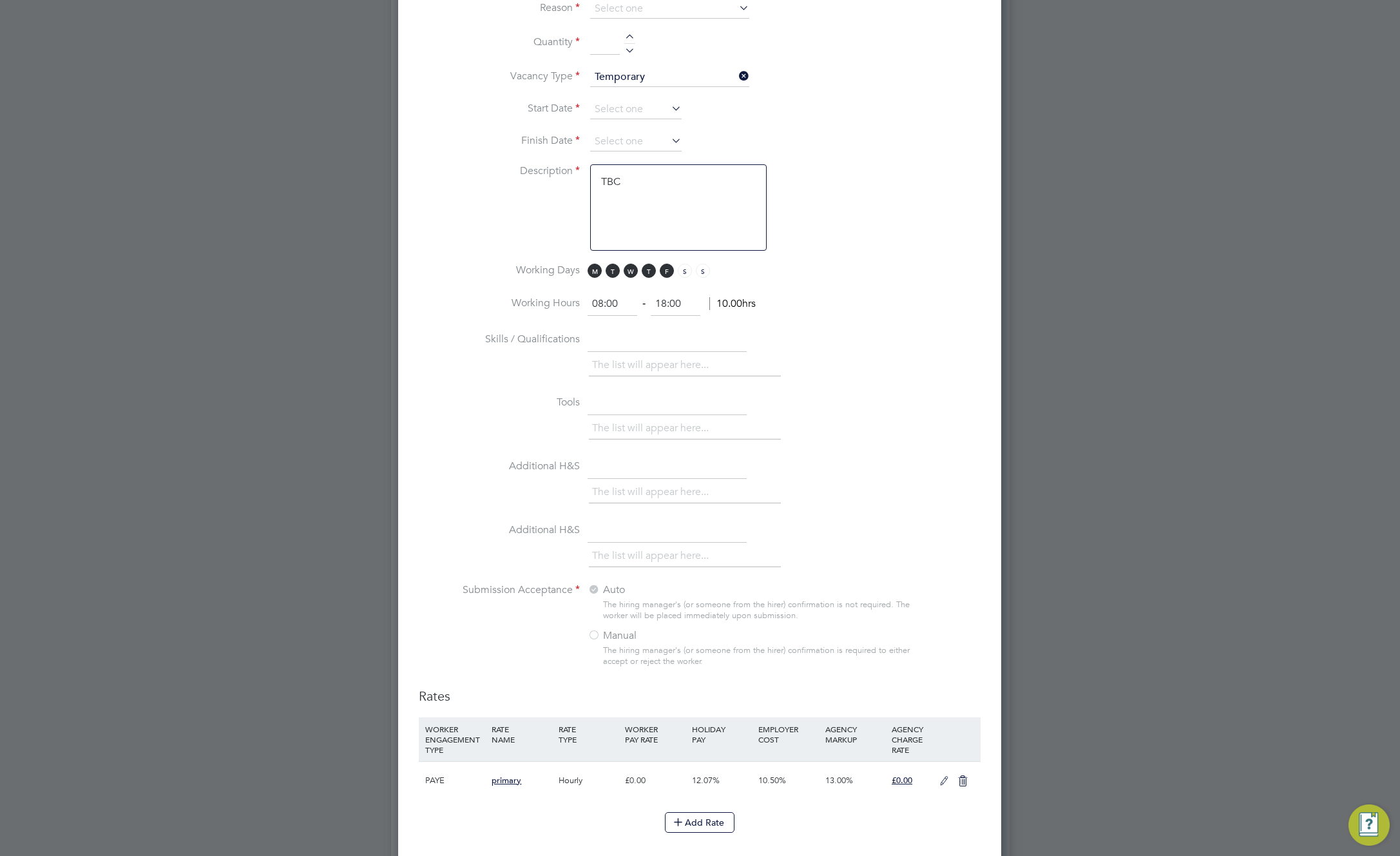
scroll to position [484, 0]
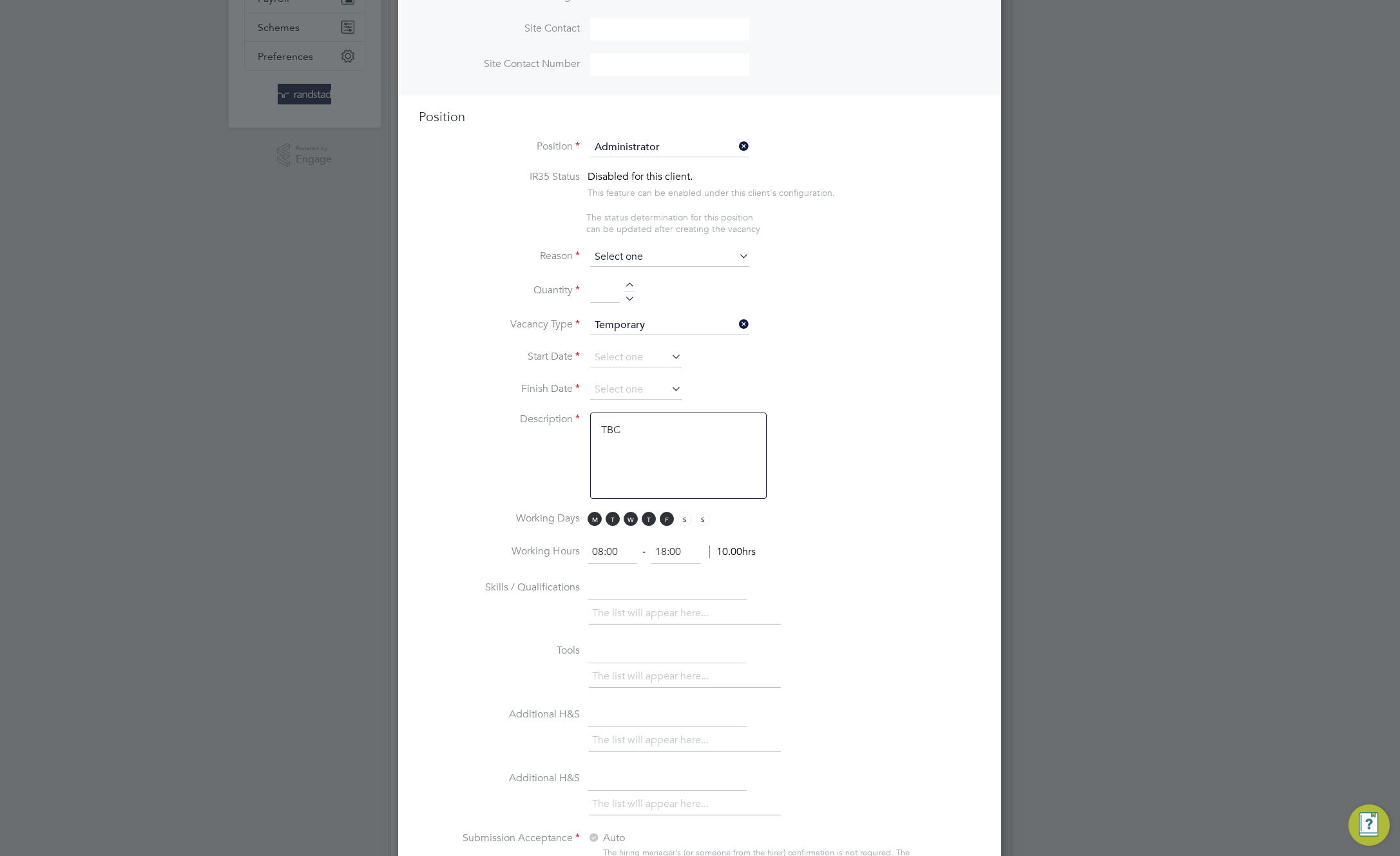
click at [694, 259] on input at bounding box center [669, 257] width 159 height 19
click at [685, 303] on li "Extra Work" at bounding box center [669, 311] width 160 height 17
type input "Extra Work"
click at [616, 296] on input at bounding box center [605, 291] width 30 height 23
type input "3"
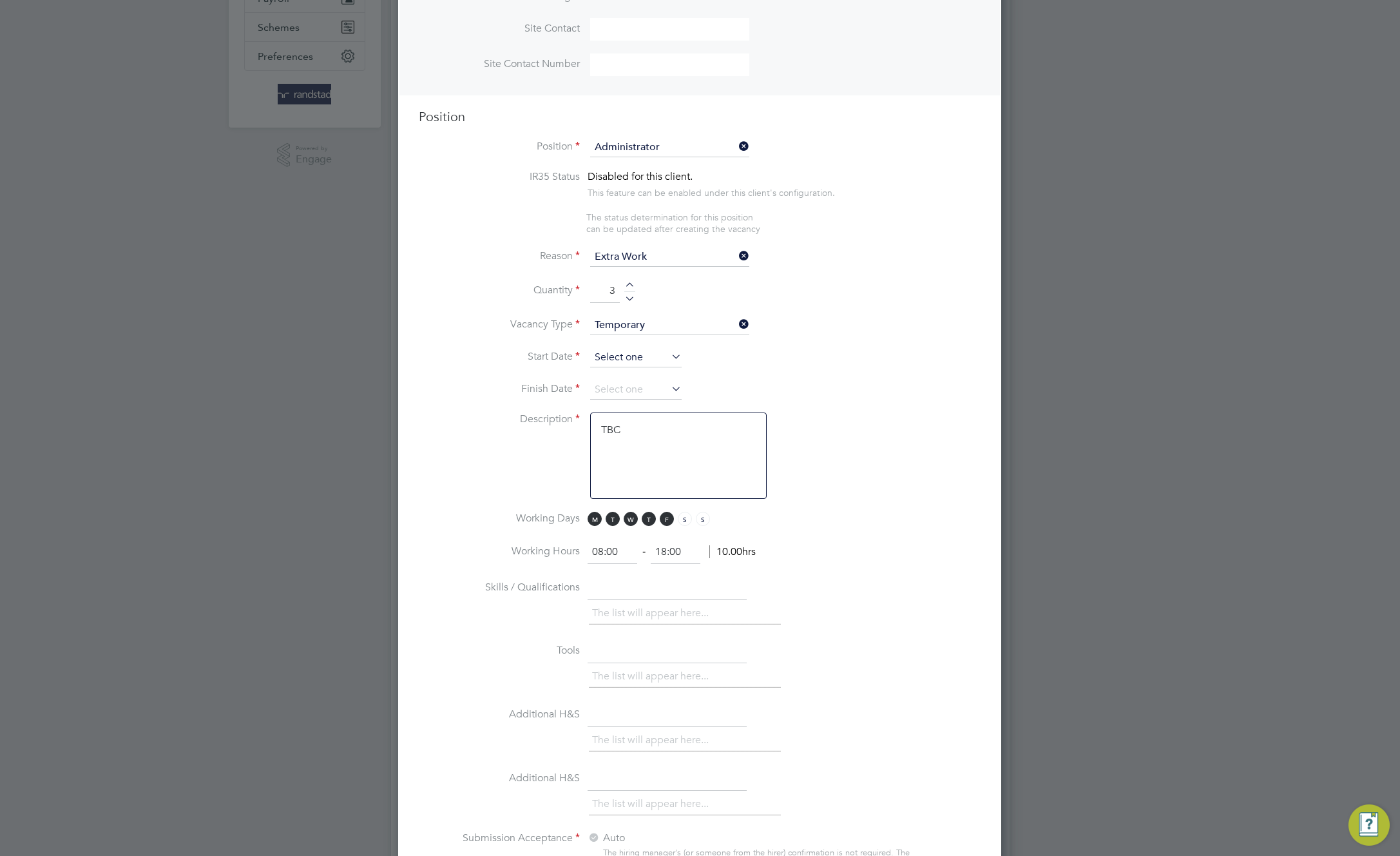
scroll to position [474, 0]
click at [628, 357] on input at bounding box center [635, 357] width 91 height 19
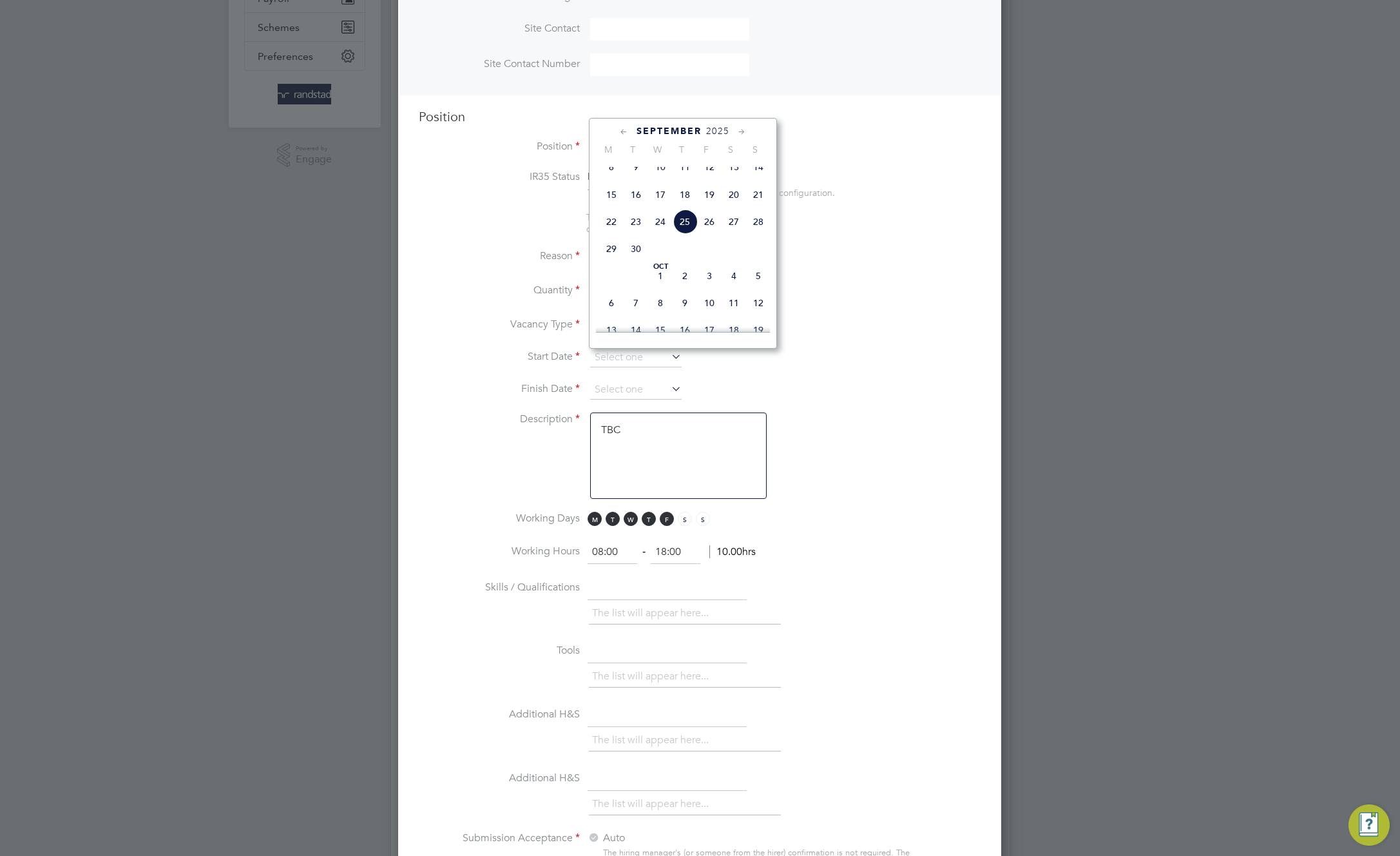
click at [608, 179] on span "8" at bounding box center [611, 167] width 24 height 24
type input "[DATE]"
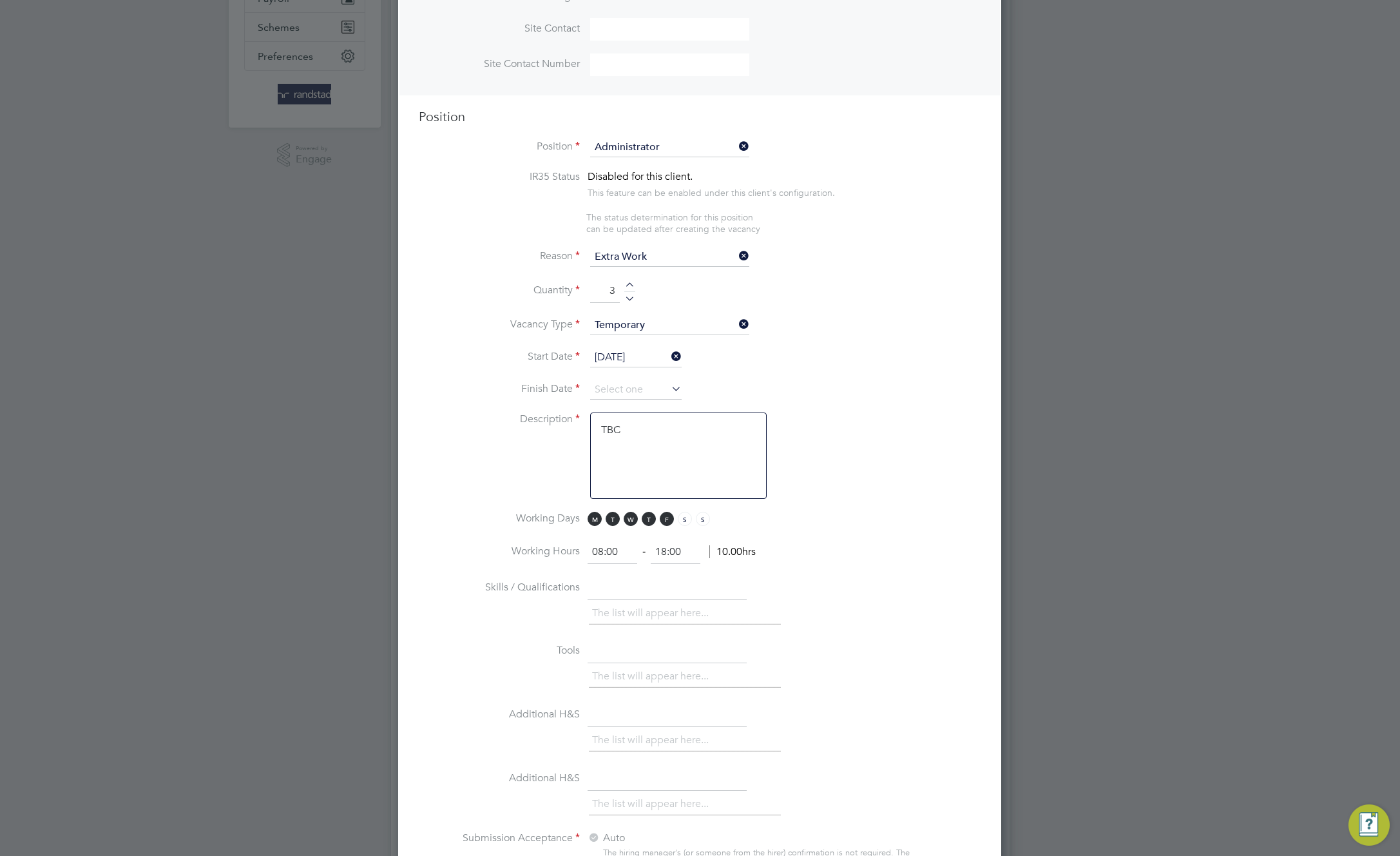
scroll to position [486, 0]
click at [655, 388] on input at bounding box center [635, 387] width 91 height 19
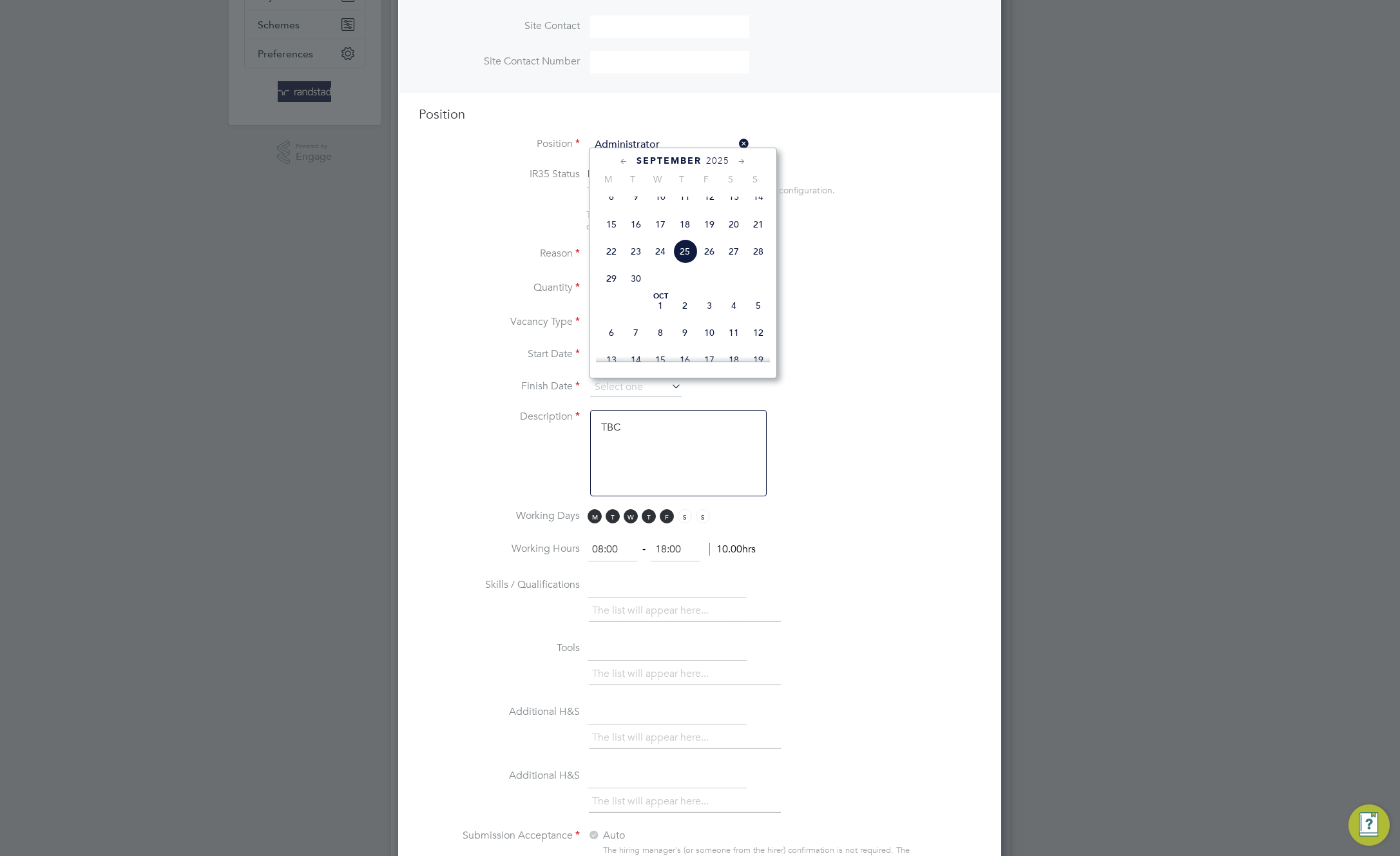
click at [756, 344] on span "12" at bounding box center [758, 332] width 24 height 24
type input "[DATE]"
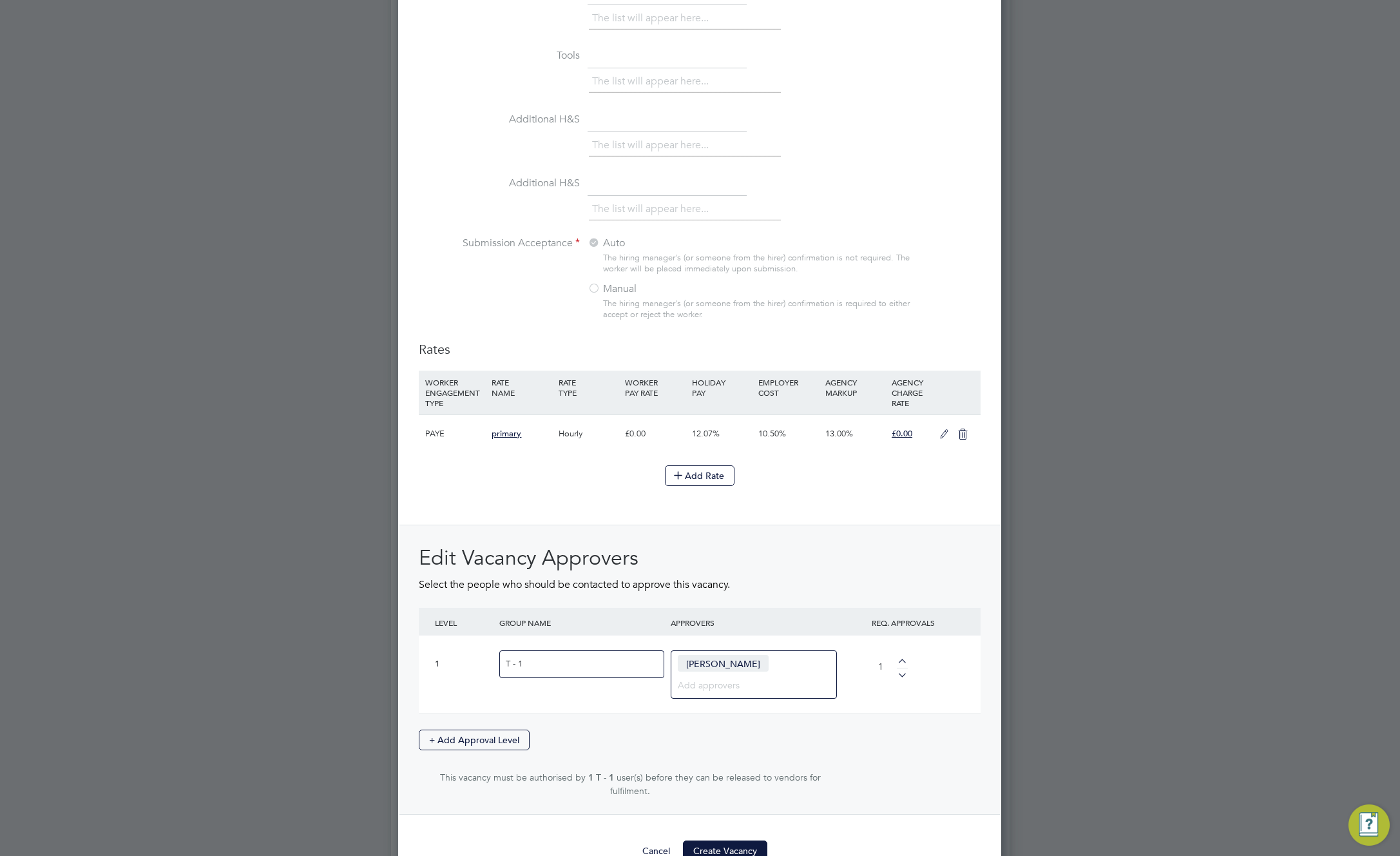
scroll to position [1121, 0]
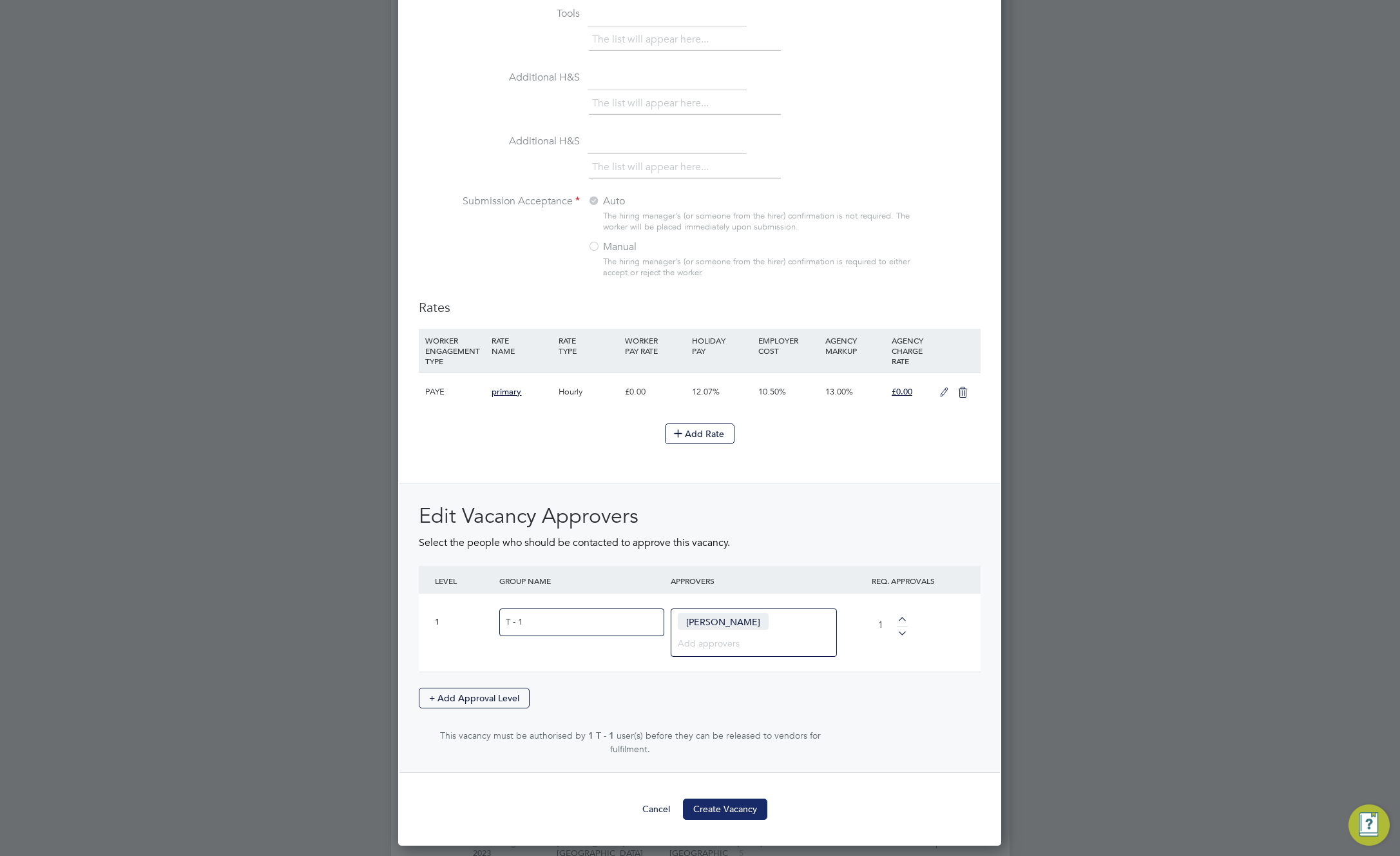
click at [732, 799] on button "Create Vacancy" at bounding box center [725, 809] width 85 height 21
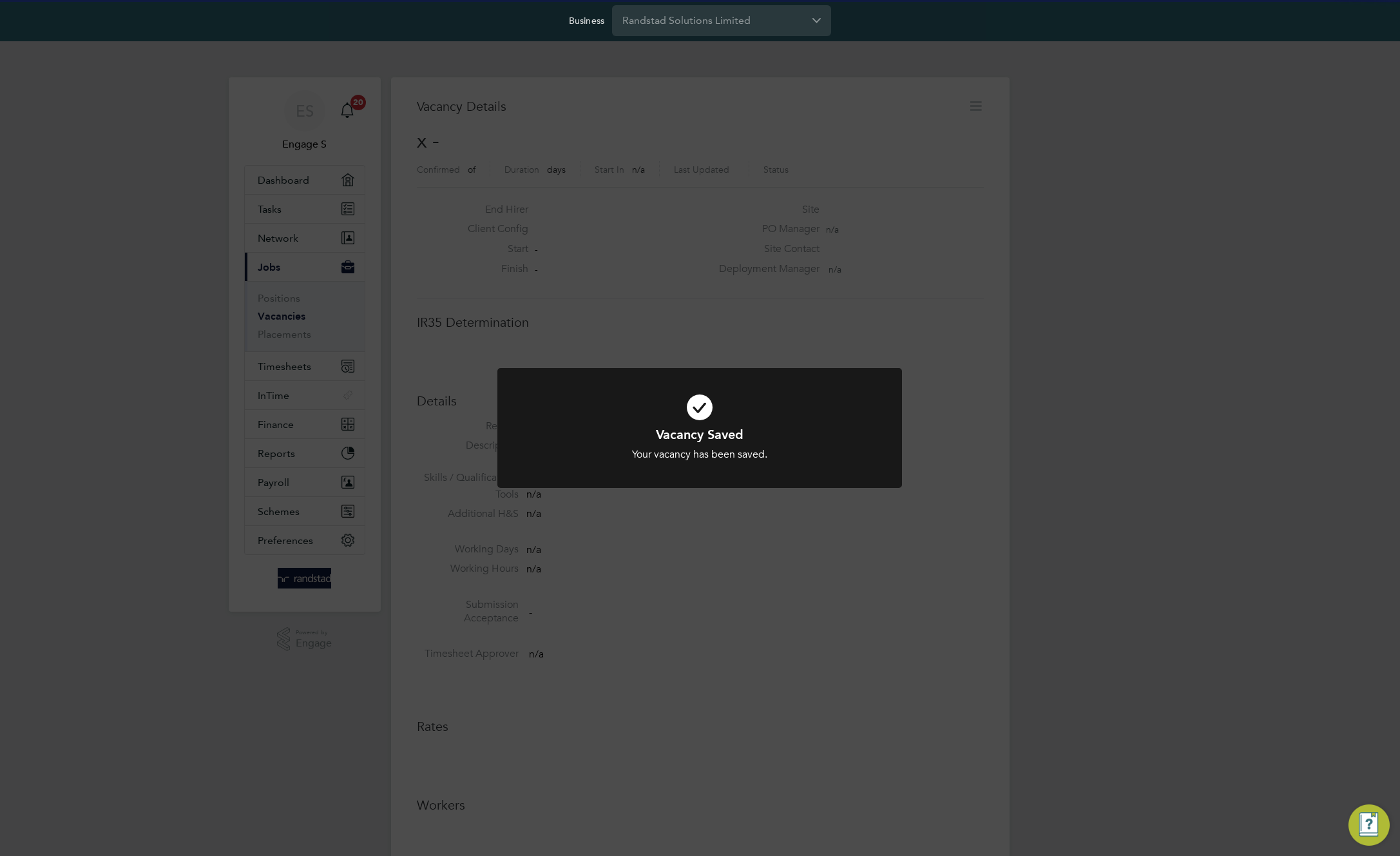
scroll to position [21, 277]
click at [990, 350] on div "Vacancy Saved Your vacancy has been saved. Cancel Okay" at bounding box center [700, 428] width 1400 height 856
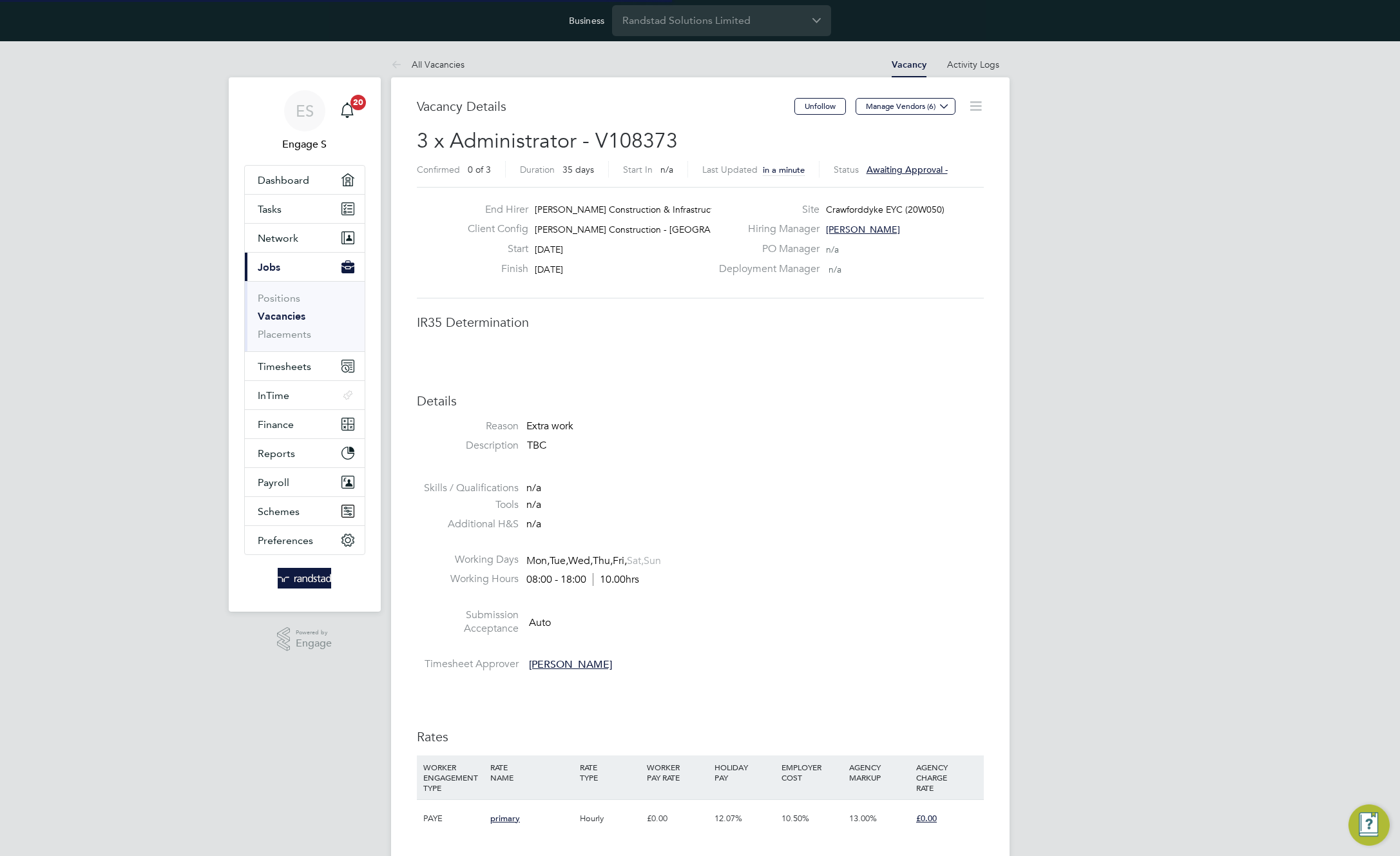
scroll to position [0, 0]
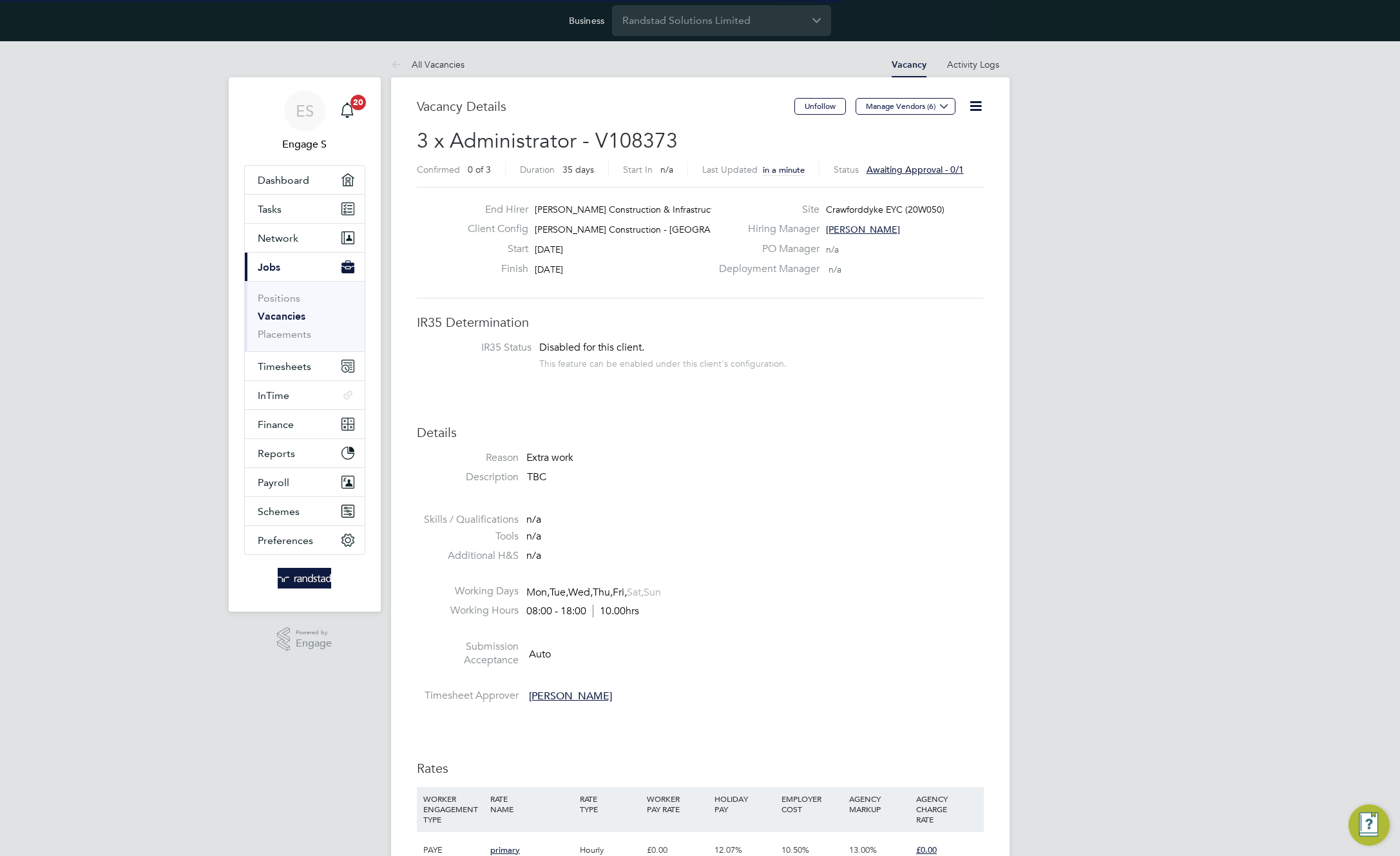
click at [970, 111] on icon at bounding box center [976, 106] width 16 height 16
click at [1085, 98] on div "ES Engage S Notifications 20 Applications: Dashboard Tasks Network Team Members…" at bounding box center [700, 852] width 1400 height 1622
click at [968, 110] on icon at bounding box center [976, 106] width 16 height 16
click at [953, 177] on li "Approve All Levels" at bounding box center [935, 180] width 93 height 18
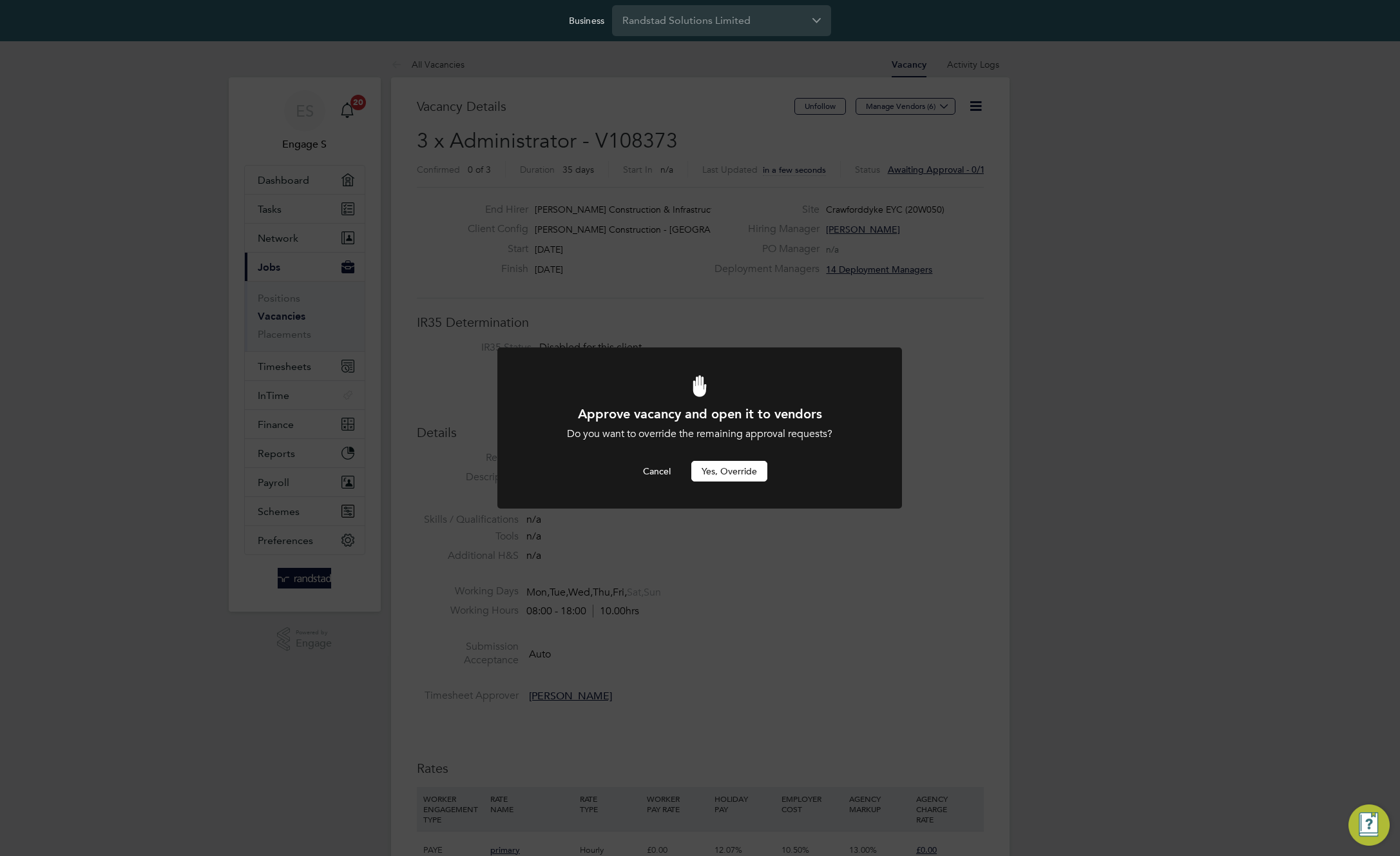
click at [740, 466] on button "Yes, Override" at bounding box center [729, 471] width 76 height 21
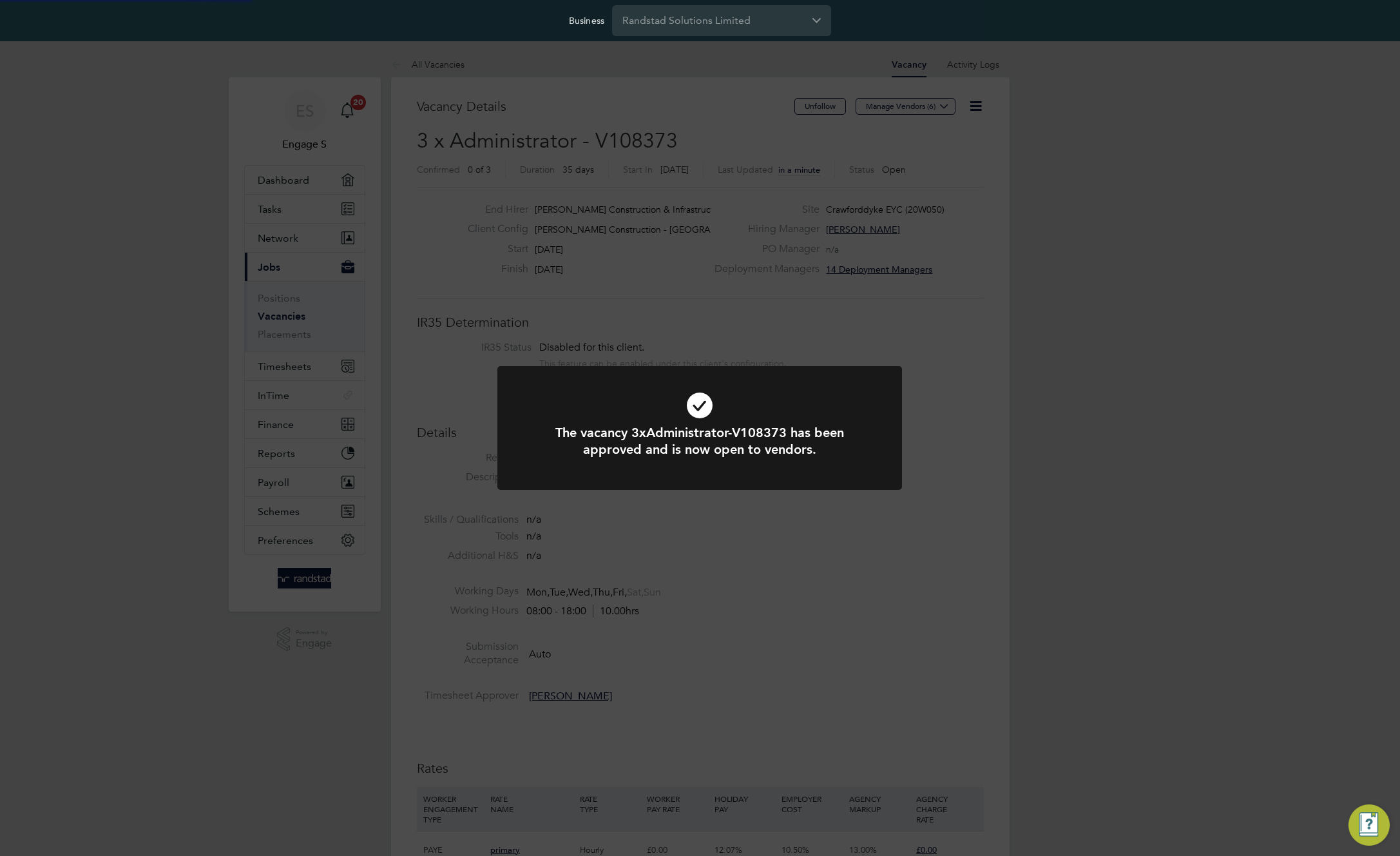
click at [984, 122] on div "The vacancy 3xAdministrator-V108373 has been approved and is now open to vendor…" at bounding box center [700, 428] width 1400 height 856
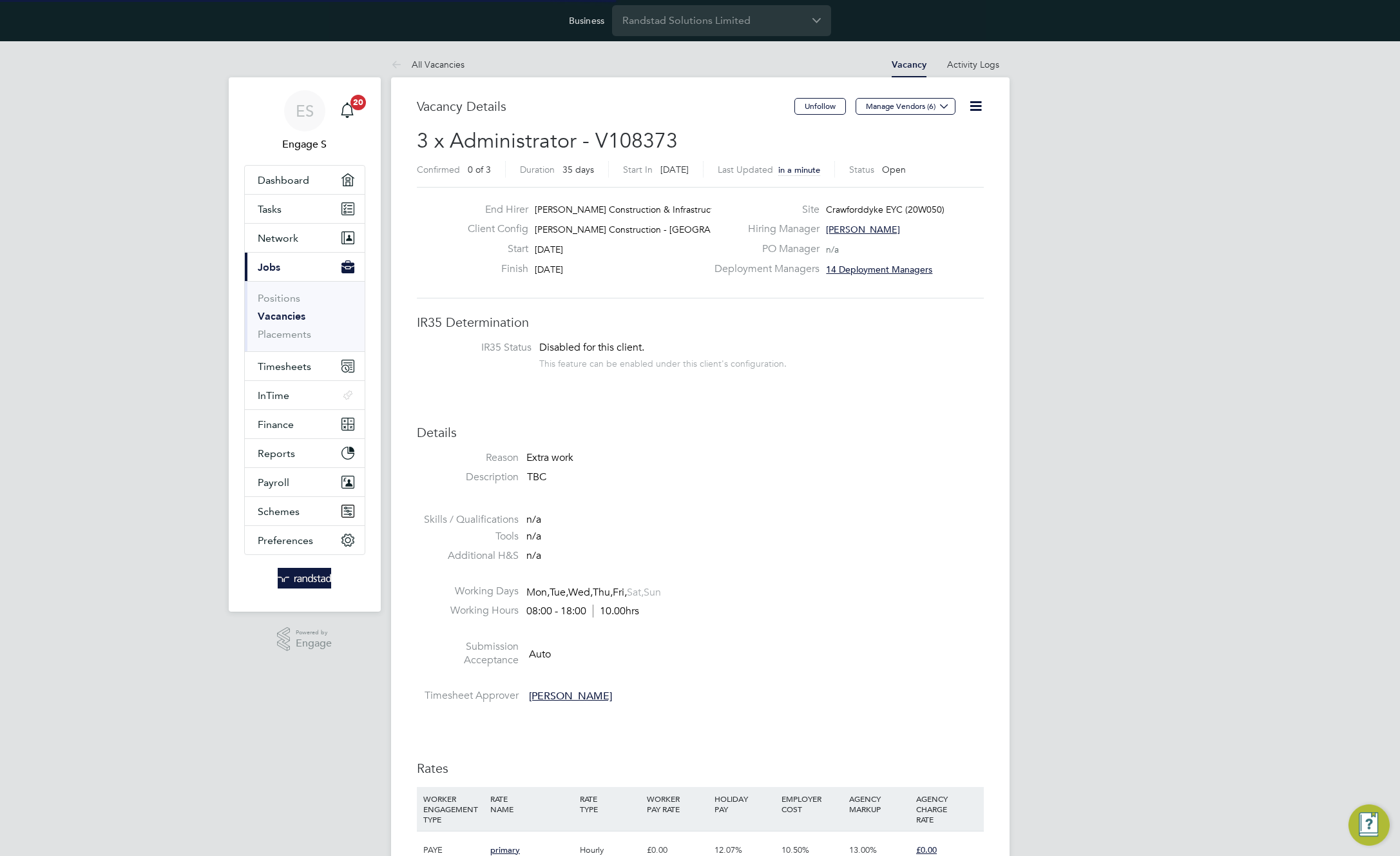
click at [972, 102] on icon at bounding box center [976, 106] width 16 height 16
click at [1101, 95] on div "ES Engage S Notifications 20 Applications: Dashboard Tasks Network Team Members…" at bounding box center [700, 862] width 1400 height 1642
